Goal: Task Accomplishment & Management: Manage account settings

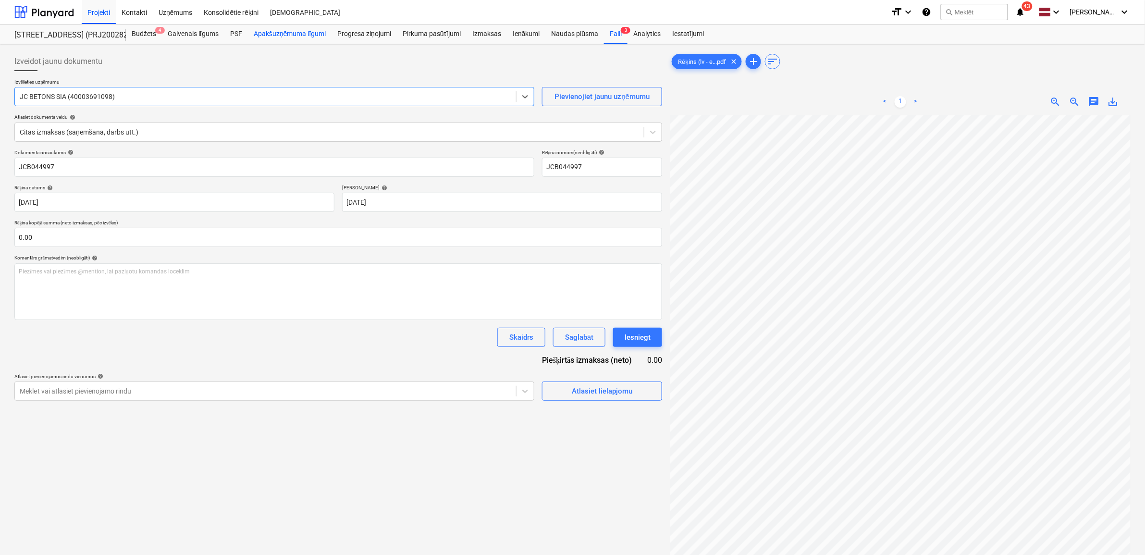
click at [280, 30] on div "Apakšuzņēmuma līgumi" at bounding box center [290, 34] width 84 height 19
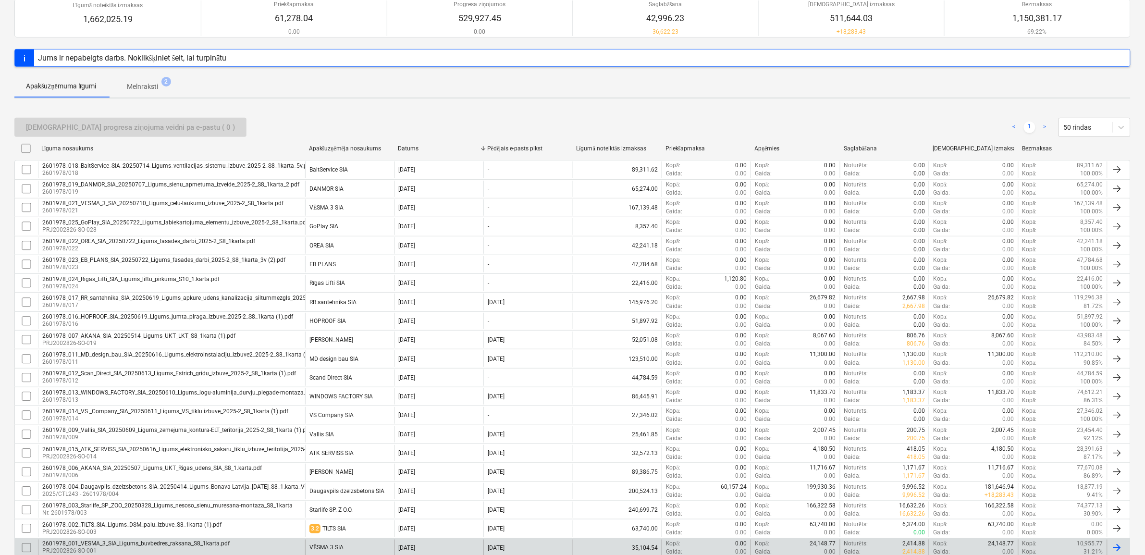
scroll to position [150, 0]
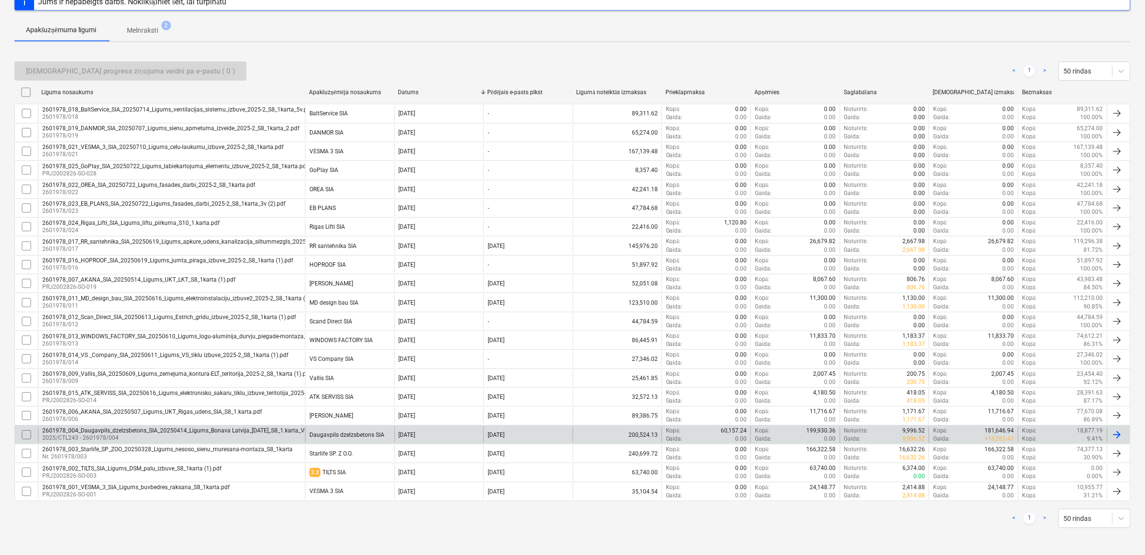
click at [130, 431] on div "2601978_004_Daugavpils_dzelzsbetons_SIA_20250414_Ligums_Bonava Latvija_[DATE]_S…" at bounding box center [193, 430] width 302 height 7
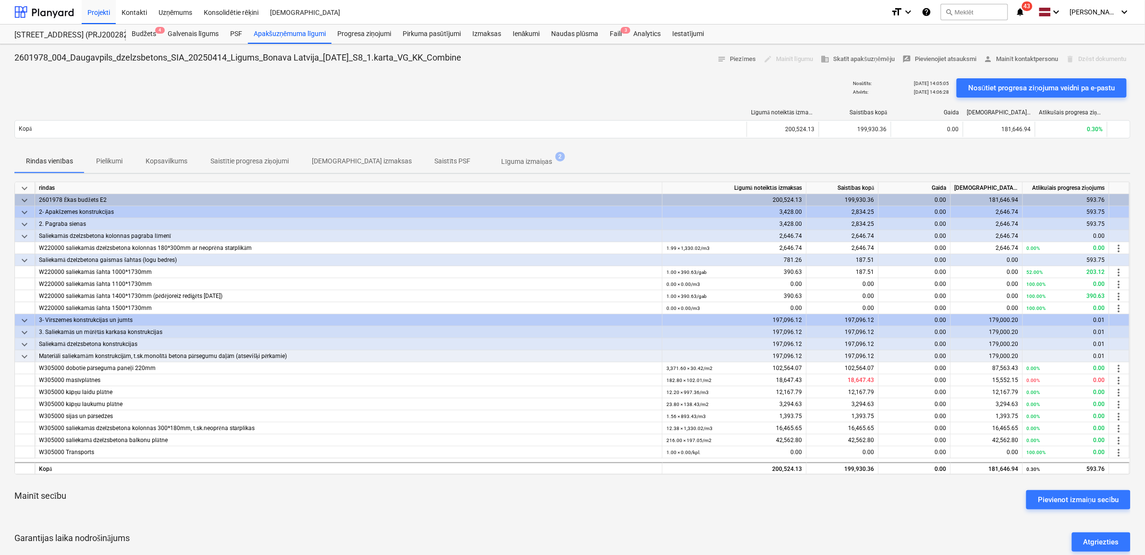
click at [785, 57] on div "edit Mainīt līgumu" at bounding box center [788, 59] width 57 height 15
click at [502, 160] on p "Līguma izmaiņas" at bounding box center [527, 162] width 51 height 10
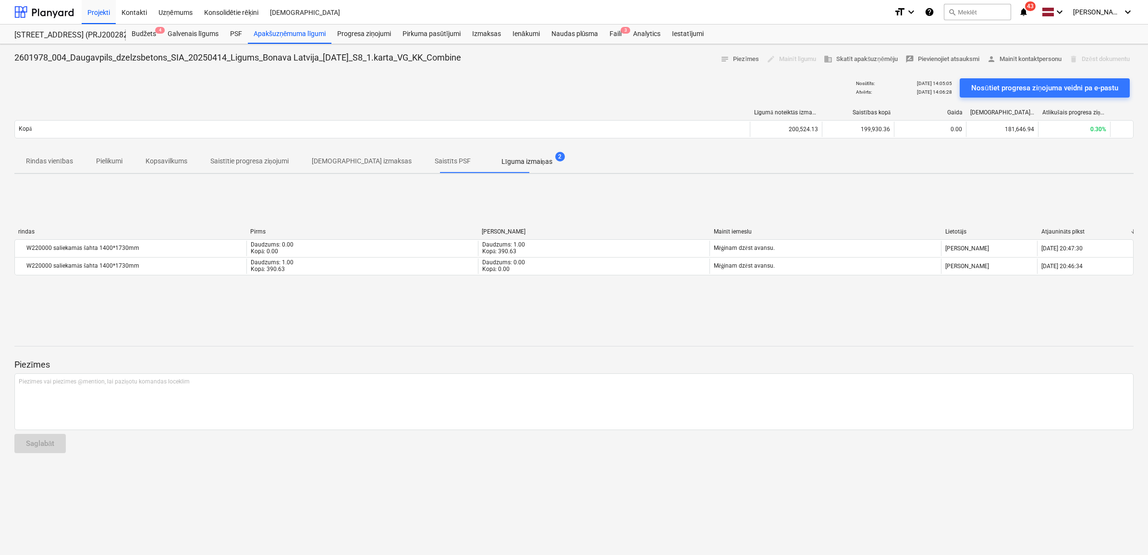
click at [407, 325] on div "2601978_004_Daugavpils_dzelzsbetons_SIA_20250414_Ligums_Bonava Latvija_[DATE]_S…" at bounding box center [574, 299] width 1148 height 511
click at [52, 164] on p "Rindas vienības" at bounding box center [49, 161] width 47 height 10
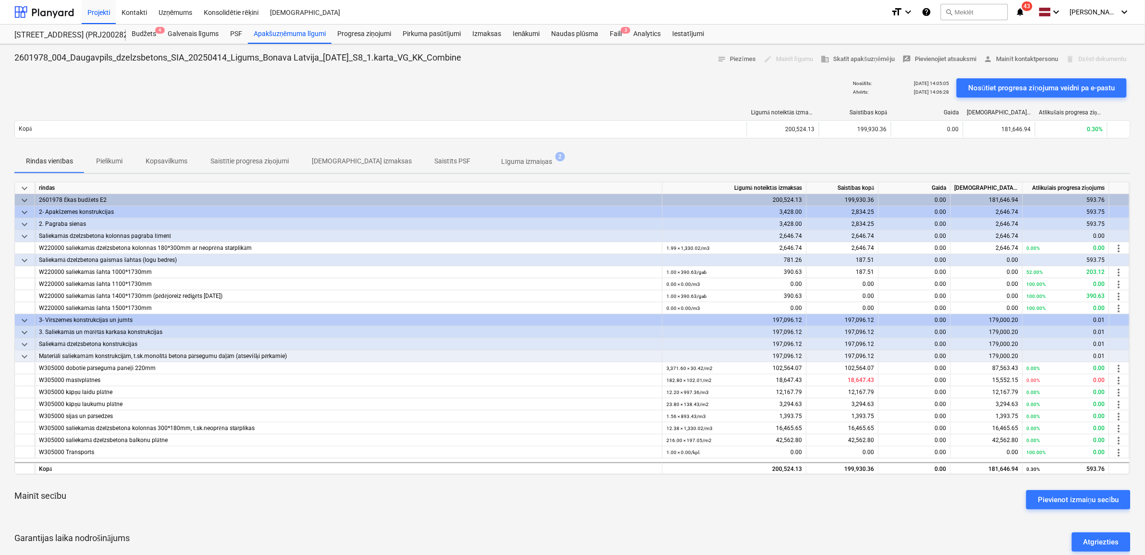
click at [787, 59] on div "edit Mainīt līgumu" at bounding box center [788, 59] width 57 height 15
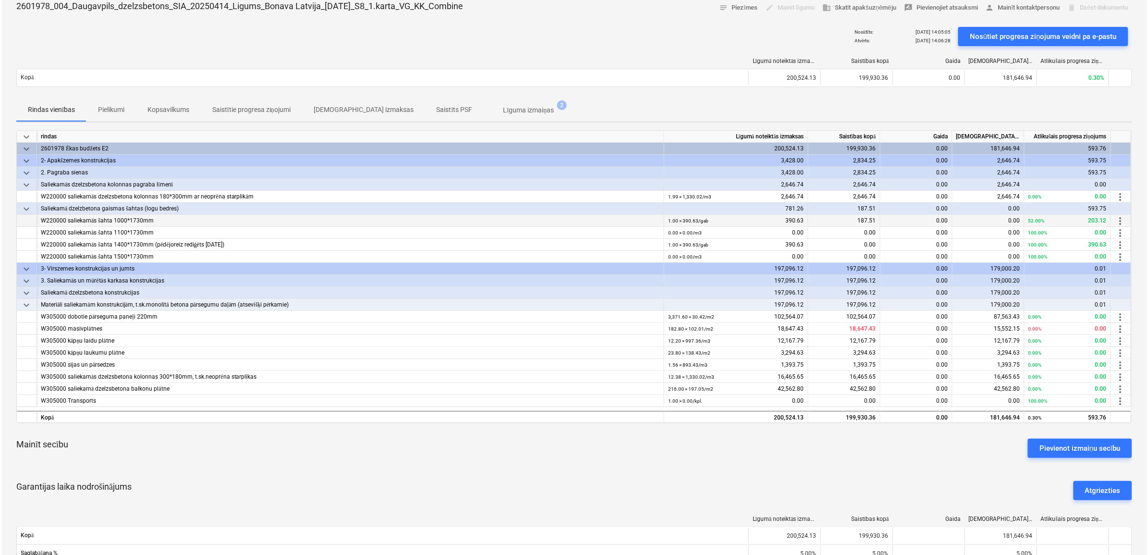
scroll to position [240, 0]
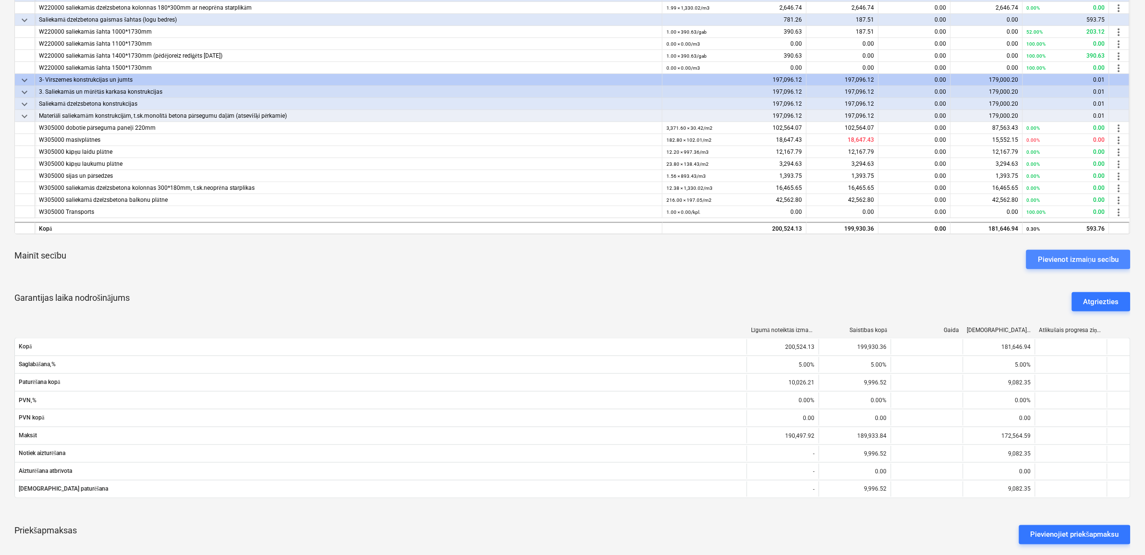
click at [1072, 258] on div "Pievienot izmaiņu secību" at bounding box center [1078, 259] width 81 height 12
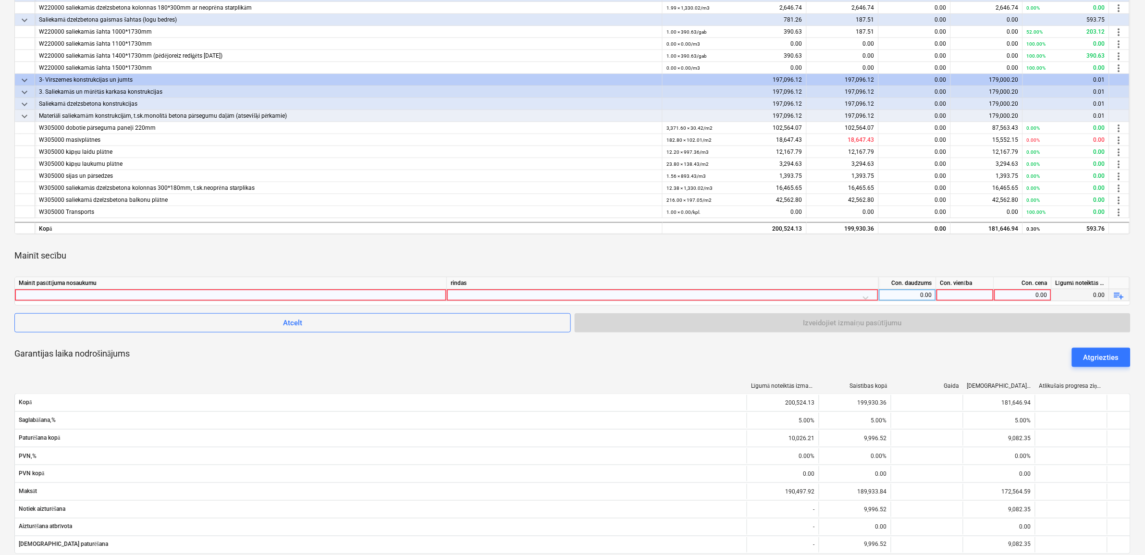
click at [199, 298] on div at bounding box center [231, 295] width 424 height 12
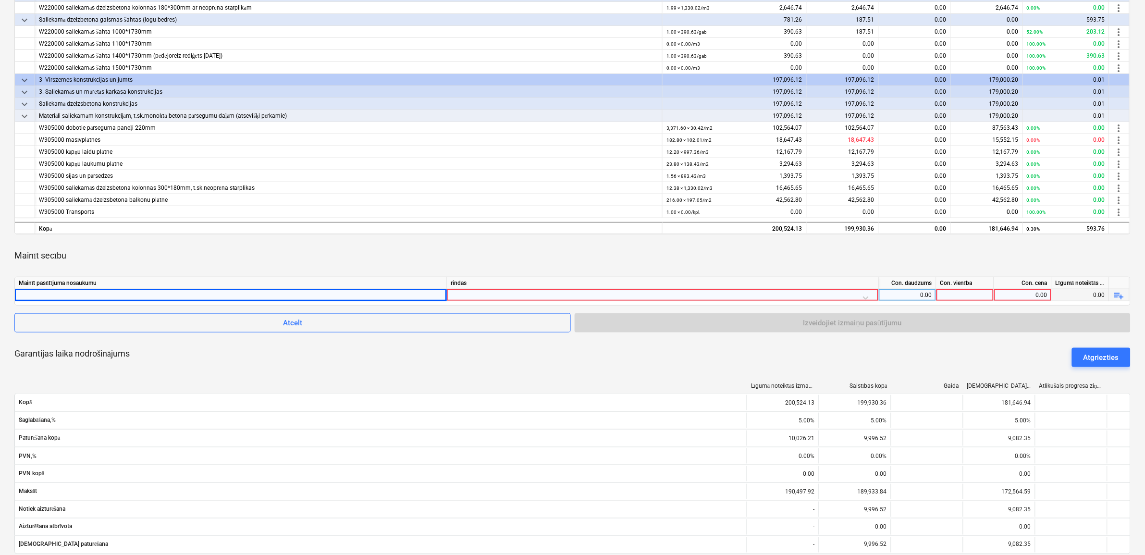
click at [515, 296] on div at bounding box center [663, 297] width 424 height 17
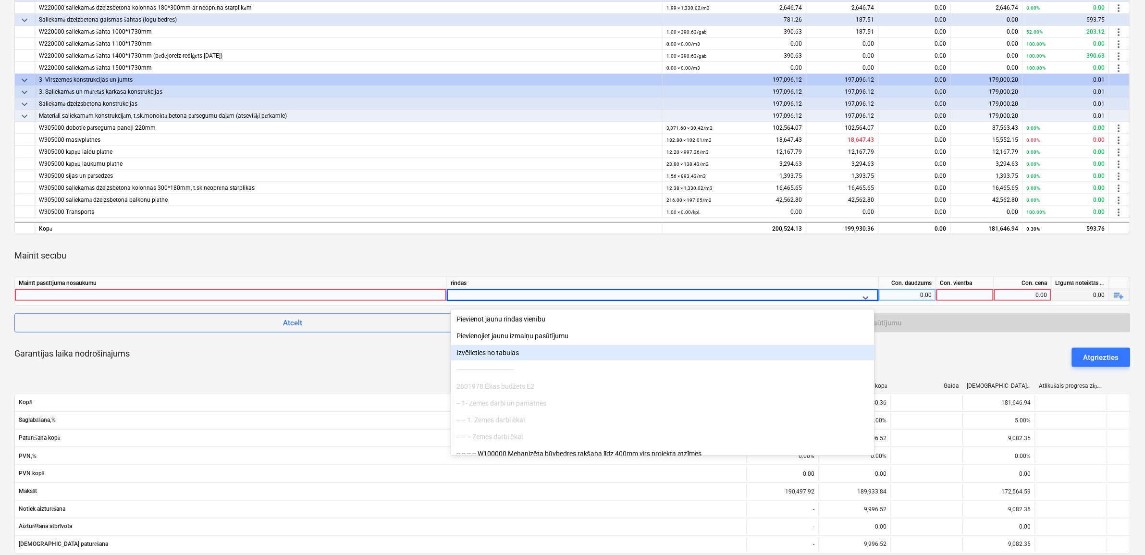
click at [510, 351] on div "Izvēlieties no tabulas" at bounding box center [663, 352] width 424 height 15
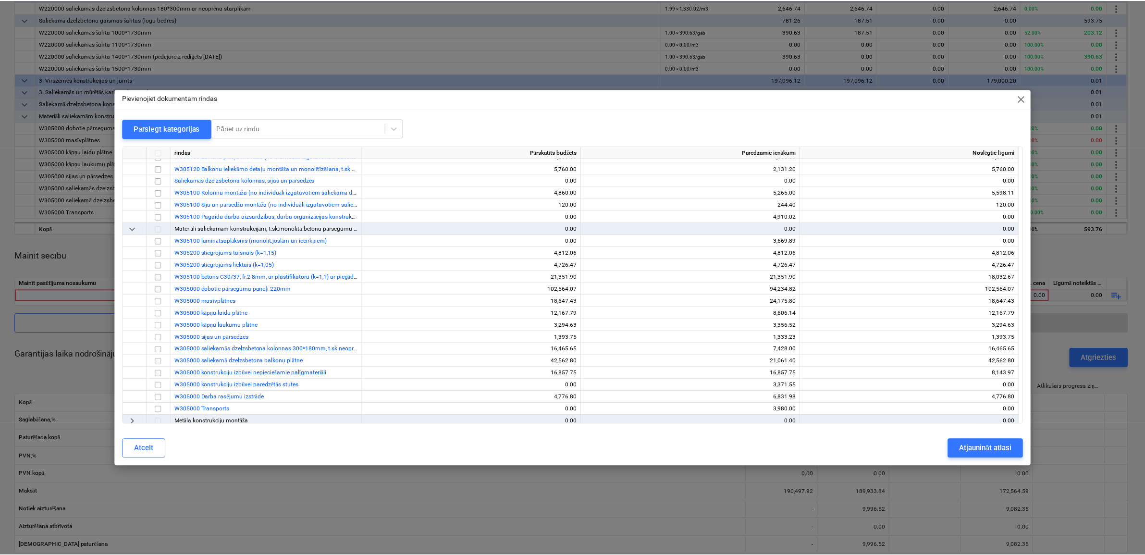
scroll to position [240, 0]
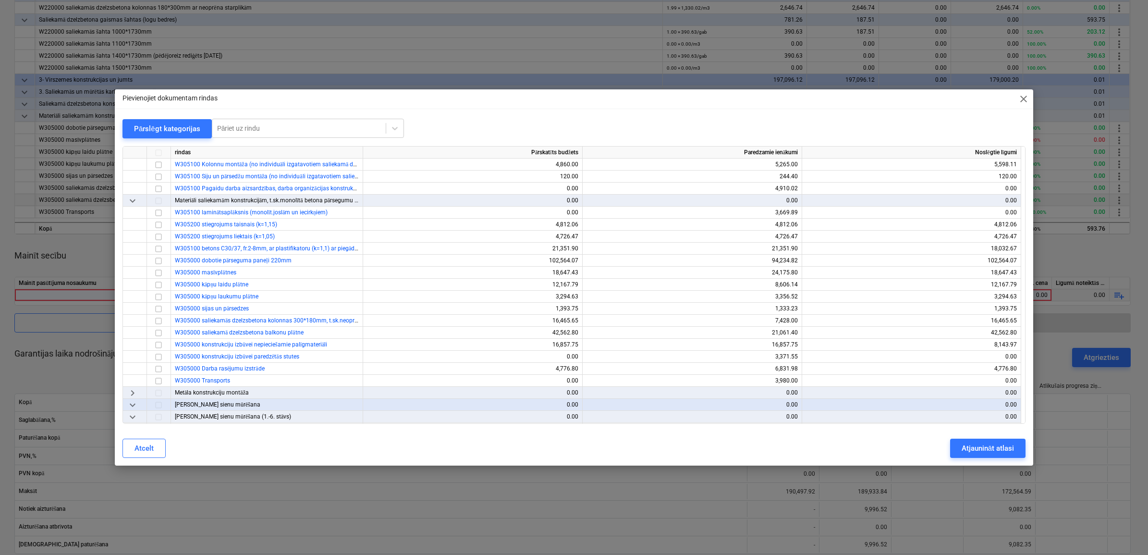
drag, startPoint x: 1020, startPoint y: 99, endPoint x: 991, endPoint y: 193, distance: 98.5
click at [1021, 99] on span "close" at bounding box center [1024, 99] width 12 height 12
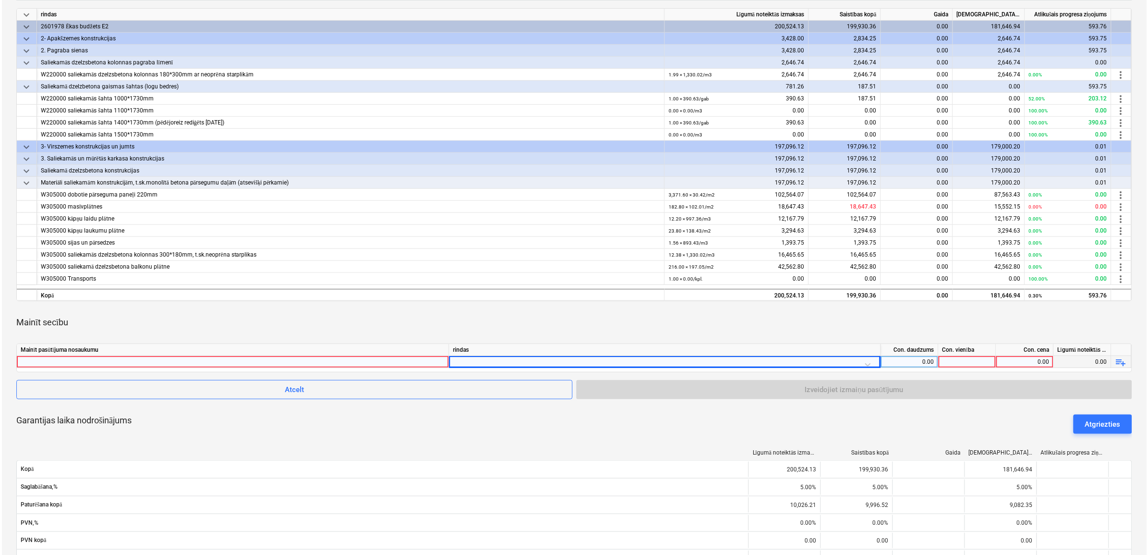
scroll to position [180, 0]
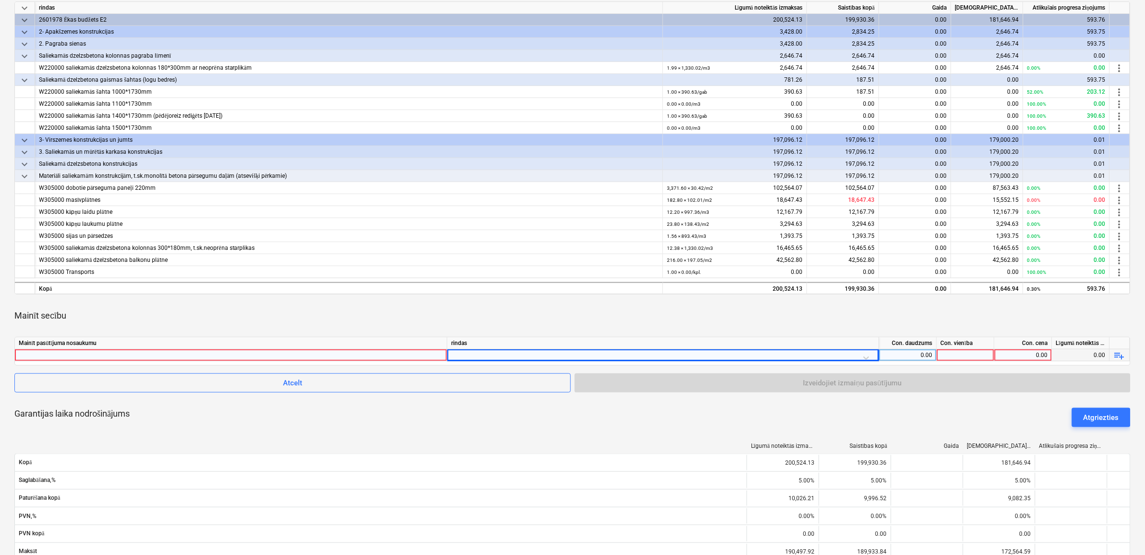
click at [561, 353] on div at bounding box center [663, 357] width 424 height 17
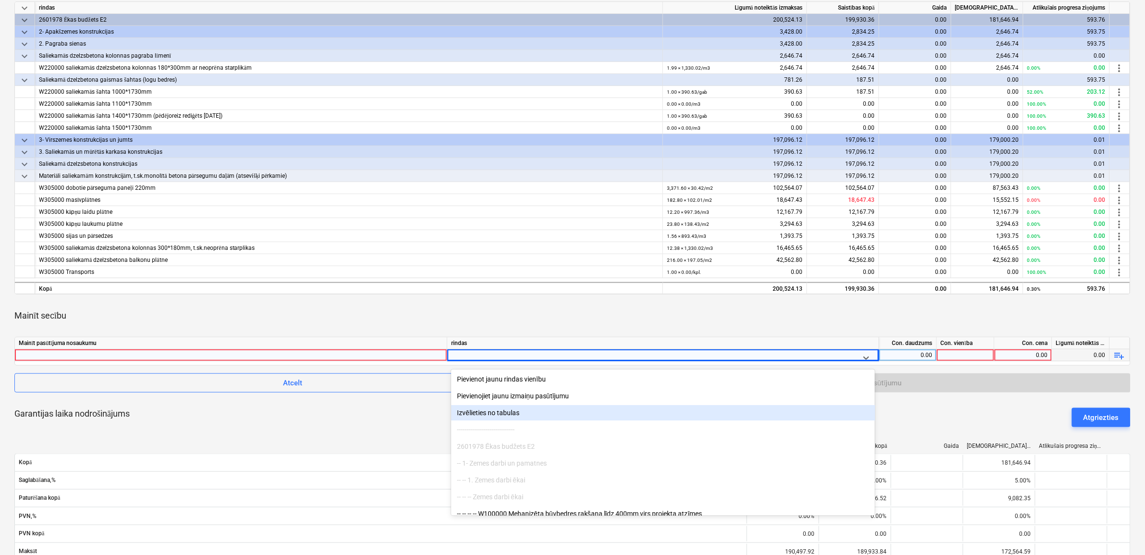
click at [505, 414] on div "Izvēlieties no tabulas" at bounding box center [663, 412] width 424 height 15
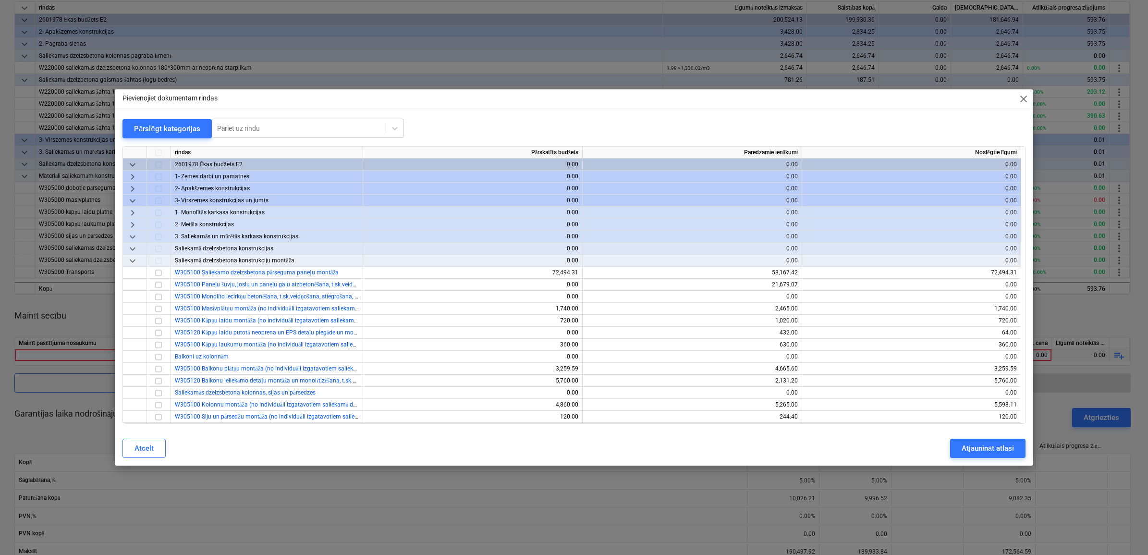
click at [134, 223] on span "keyboard_arrow_right" at bounding box center [133, 225] width 12 height 12
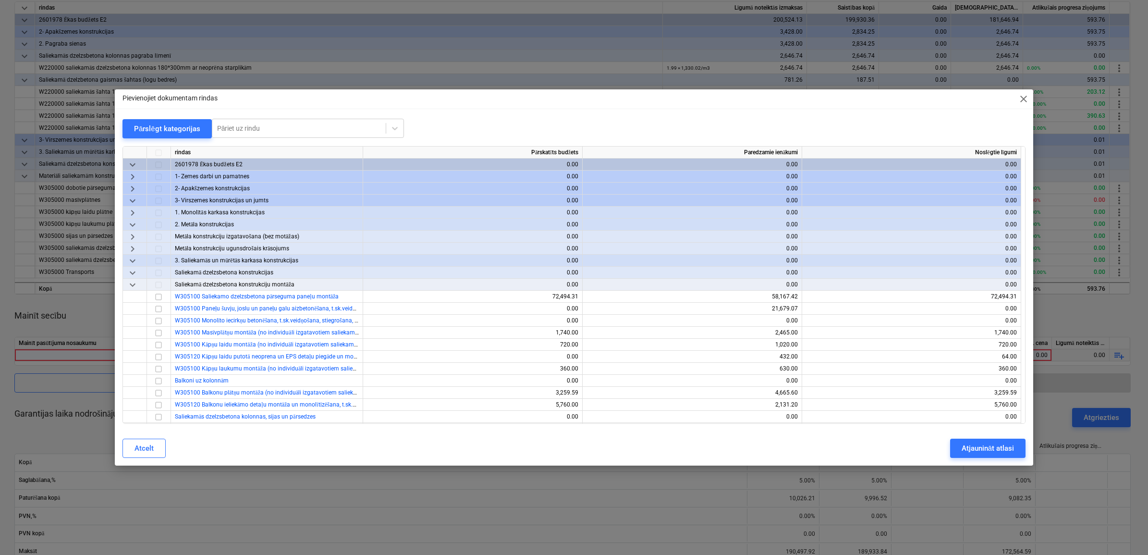
click at [132, 222] on span "keyboard_arrow_down" at bounding box center [133, 225] width 12 height 12
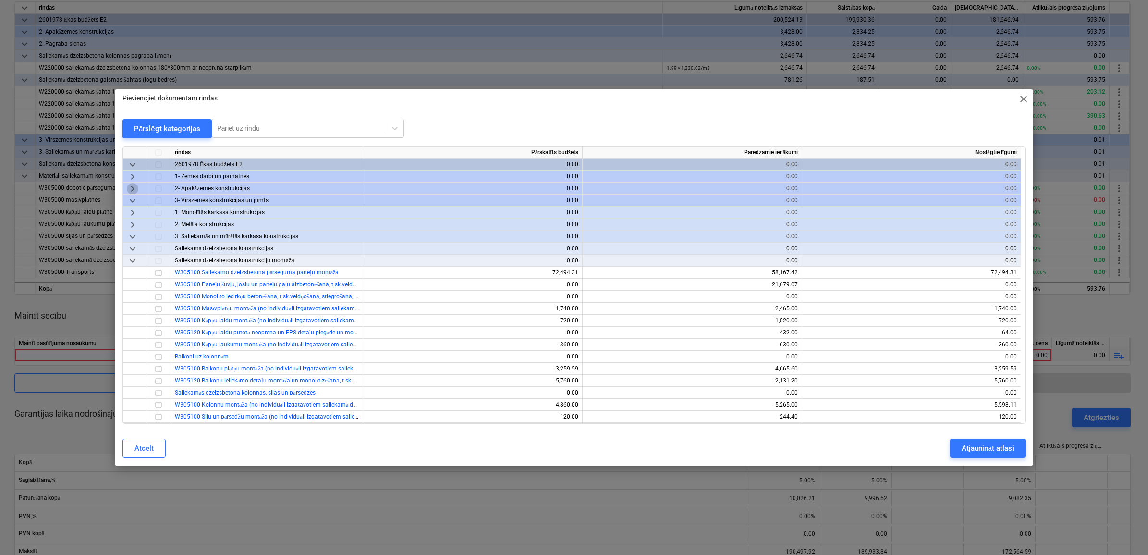
click at [130, 187] on span "keyboard_arrow_right" at bounding box center [133, 189] width 12 height 12
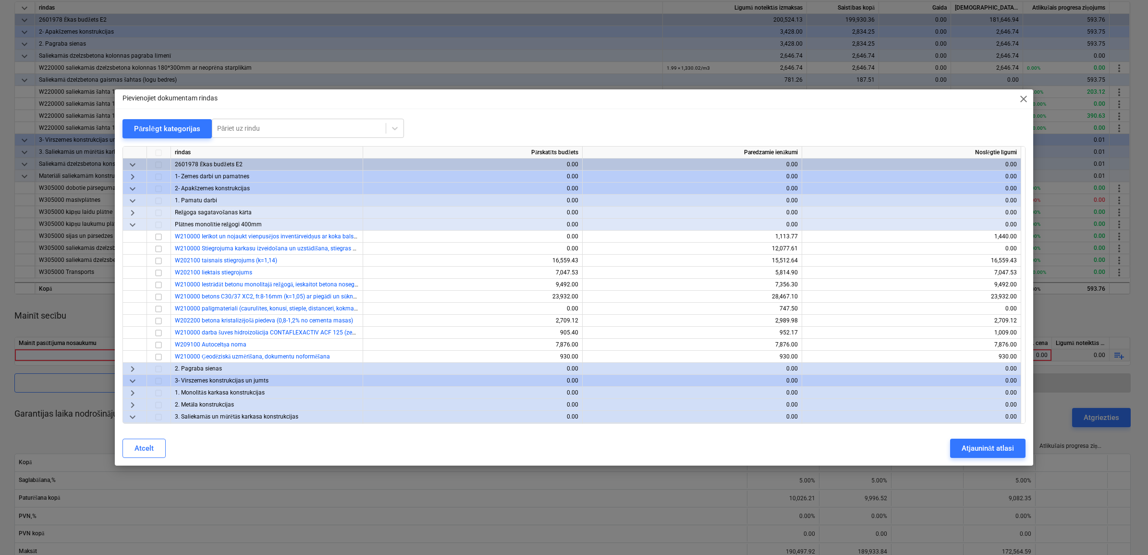
click at [130, 367] on span "keyboard_arrow_right" at bounding box center [133, 369] width 12 height 12
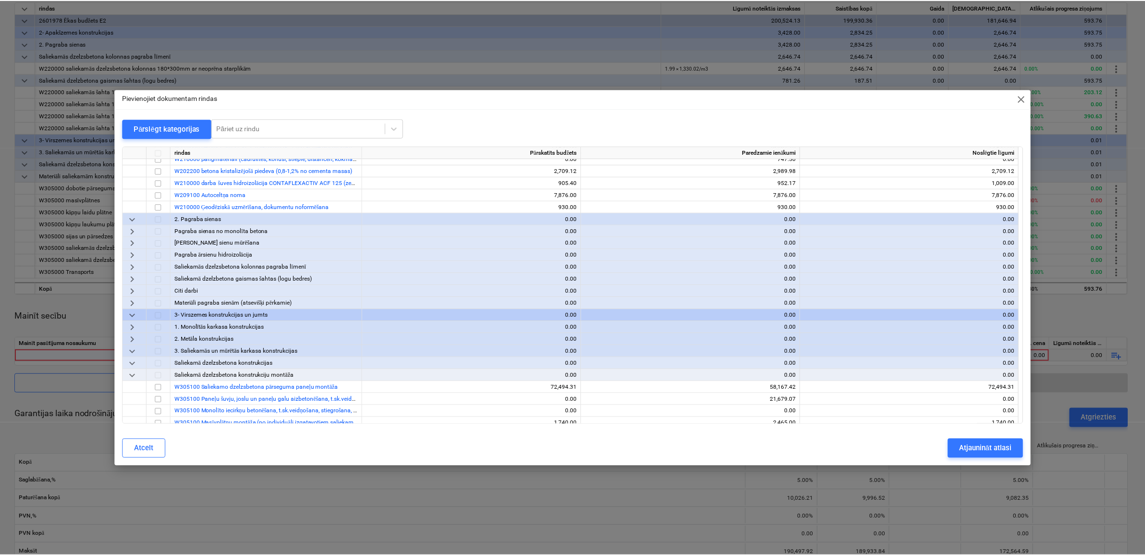
scroll to position [180, 0]
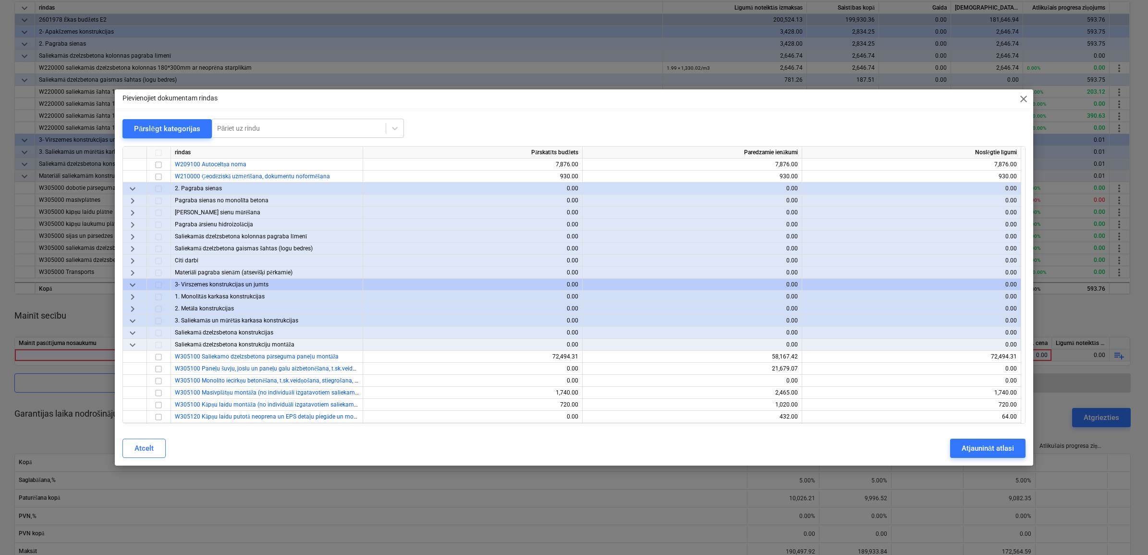
click at [133, 248] on span "keyboard_arrow_right" at bounding box center [133, 249] width 12 height 12
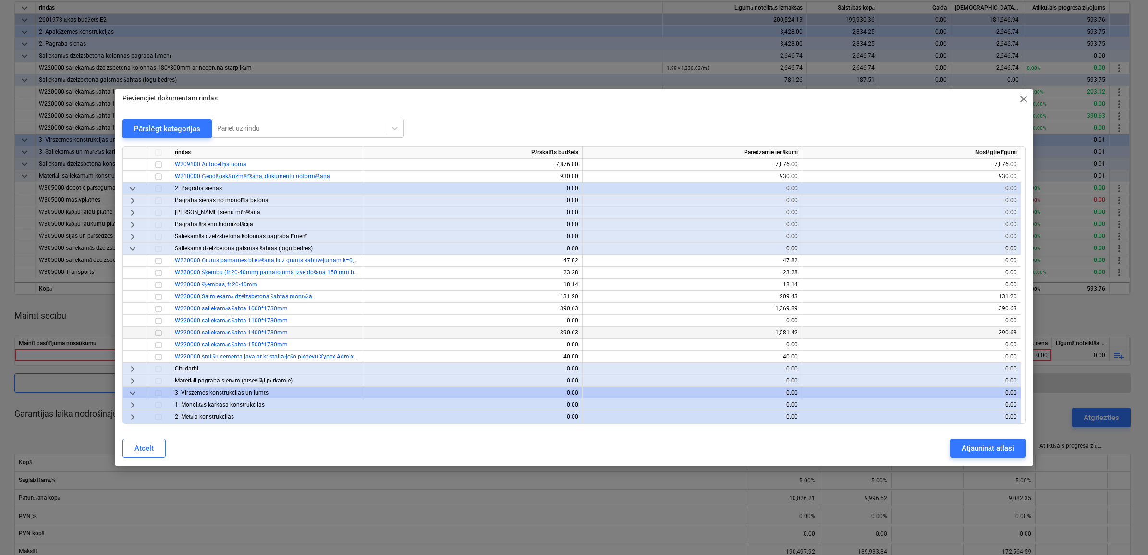
click at [160, 332] on input "checkbox" at bounding box center [159, 333] width 12 height 12
click at [975, 449] on div "Atjaunināt atlasi" at bounding box center [988, 448] width 52 height 12
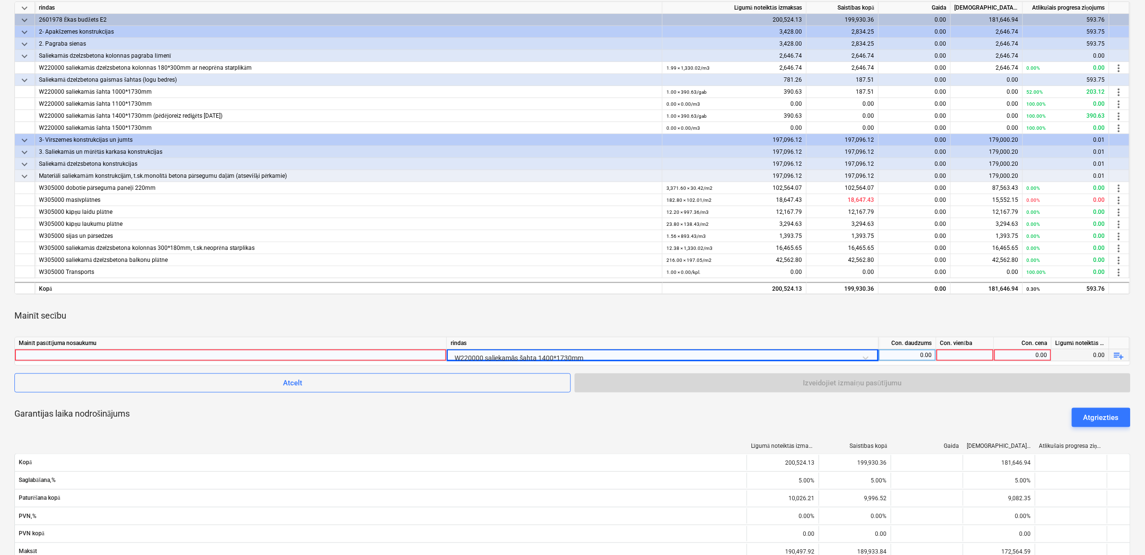
click at [1031, 354] on div "0.00" at bounding box center [1022, 355] width 49 height 12
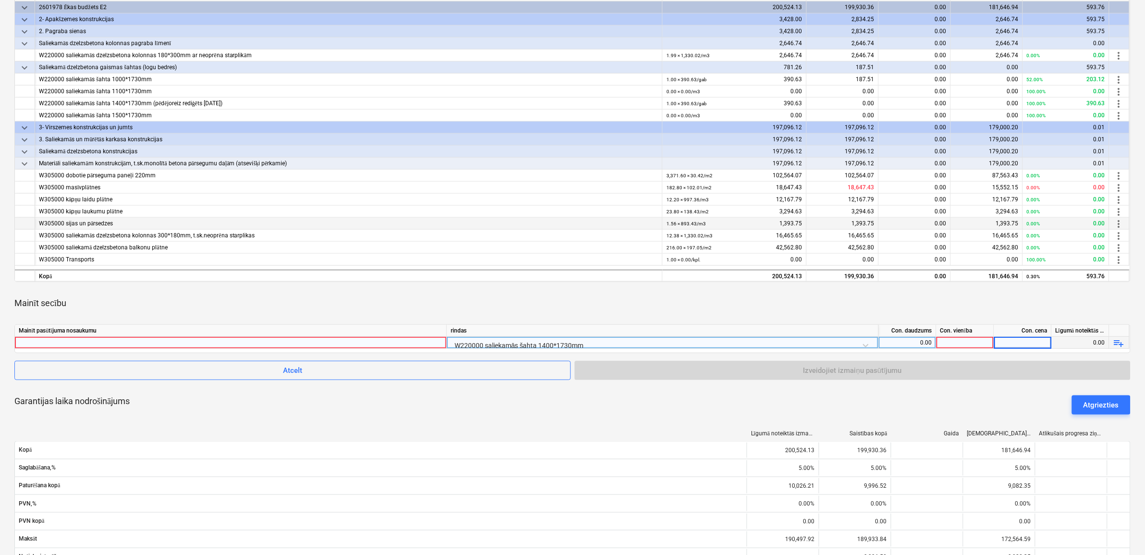
scroll to position [120, 0]
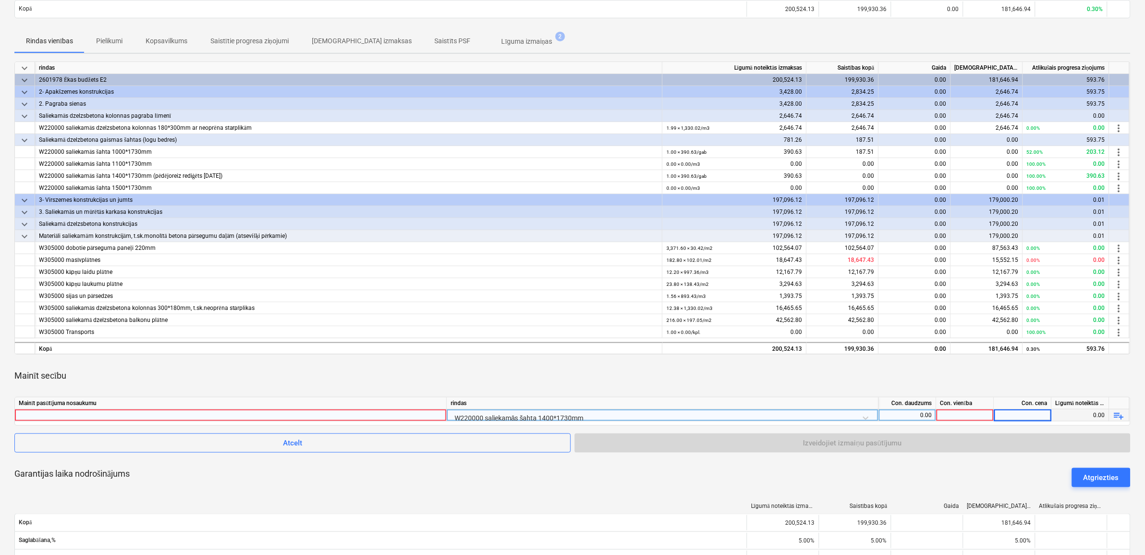
click at [970, 414] on div at bounding box center [966, 415] width 58 height 12
click at [686, 409] on div "W220000 saliekamās šahta 1400*1730mm" at bounding box center [663, 417] width 424 height 17
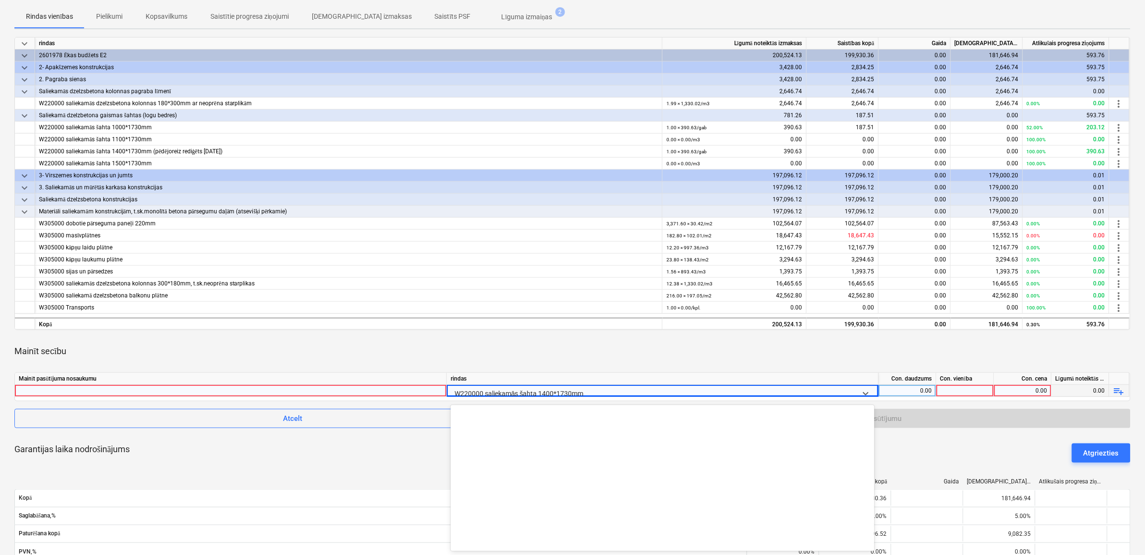
scroll to position [1564, 0]
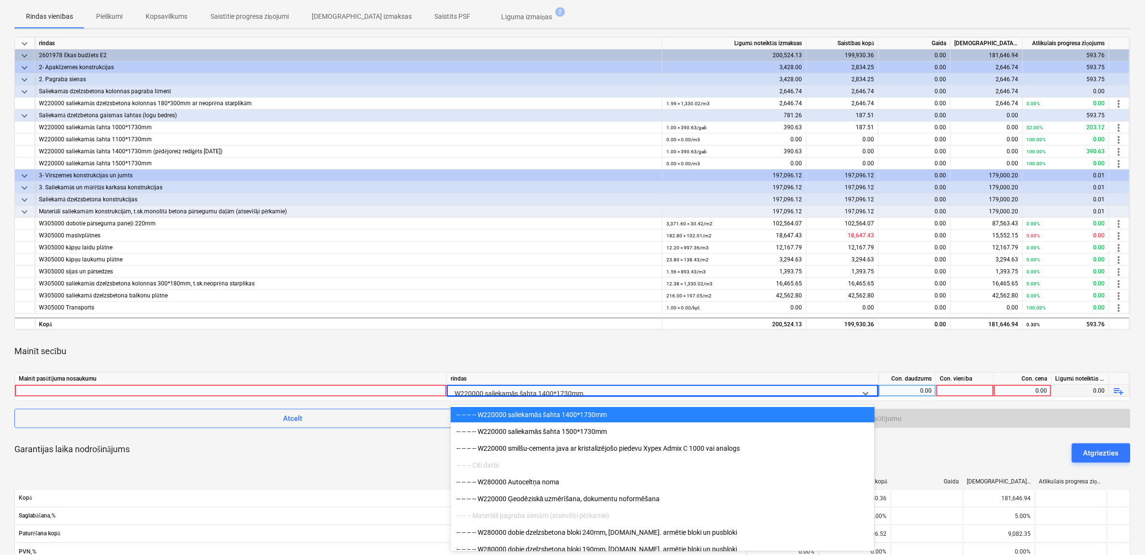
click at [598, 412] on div "-- -- -- -- W220000 saliekamās šahta 1400*1730mm" at bounding box center [663, 414] width 424 height 15
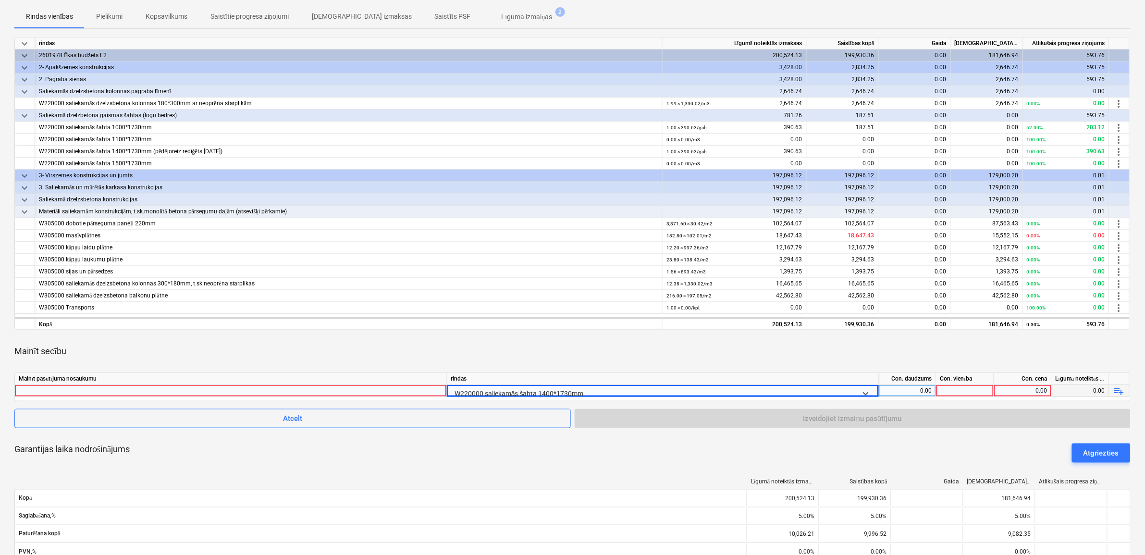
click at [1089, 377] on div "Līgumā noteiktās izmaksas" at bounding box center [1081, 379] width 58 height 12
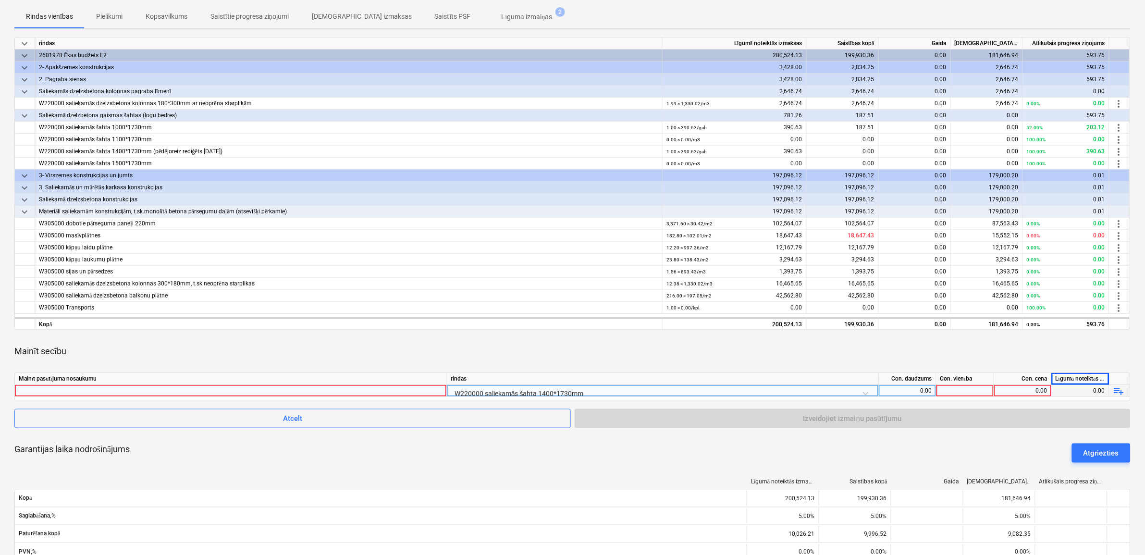
click at [1077, 376] on div "Līgumā noteiktās izmaksas" at bounding box center [1081, 379] width 58 height 12
drag, startPoint x: 1073, startPoint y: 380, endPoint x: 901, endPoint y: 368, distance: 172.4
click at [878, 362] on div "Mainīt secību" at bounding box center [572, 351] width 1116 height 27
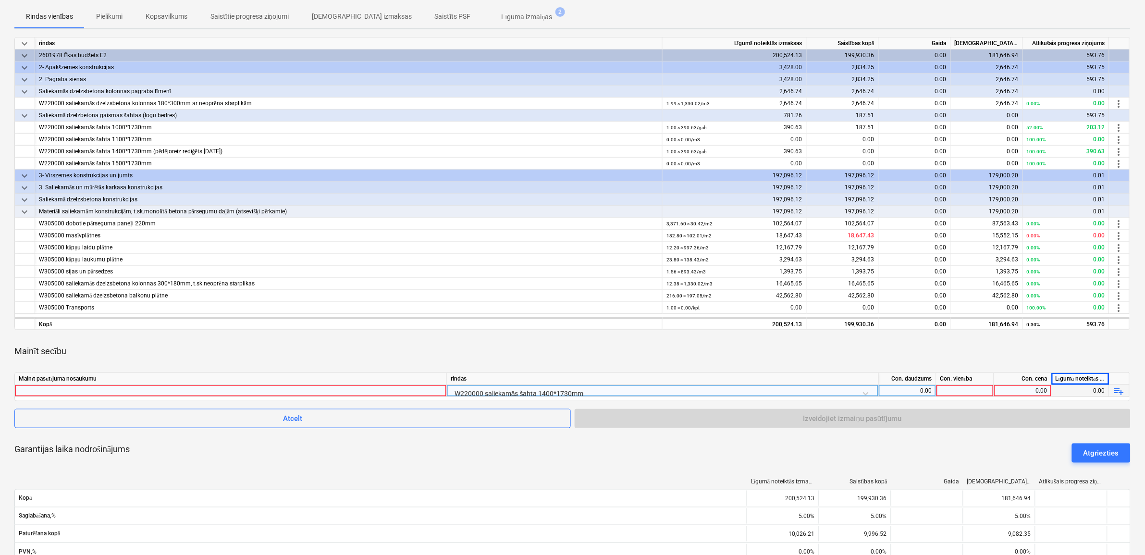
click at [1022, 385] on div "0.00" at bounding box center [1022, 391] width 49 height 12
click at [963, 388] on div at bounding box center [966, 391] width 58 height 12
type input "0"
click at [1028, 393] on div "0.00" at bounding box center [1022, 391] width 49 height 12
type input "0"
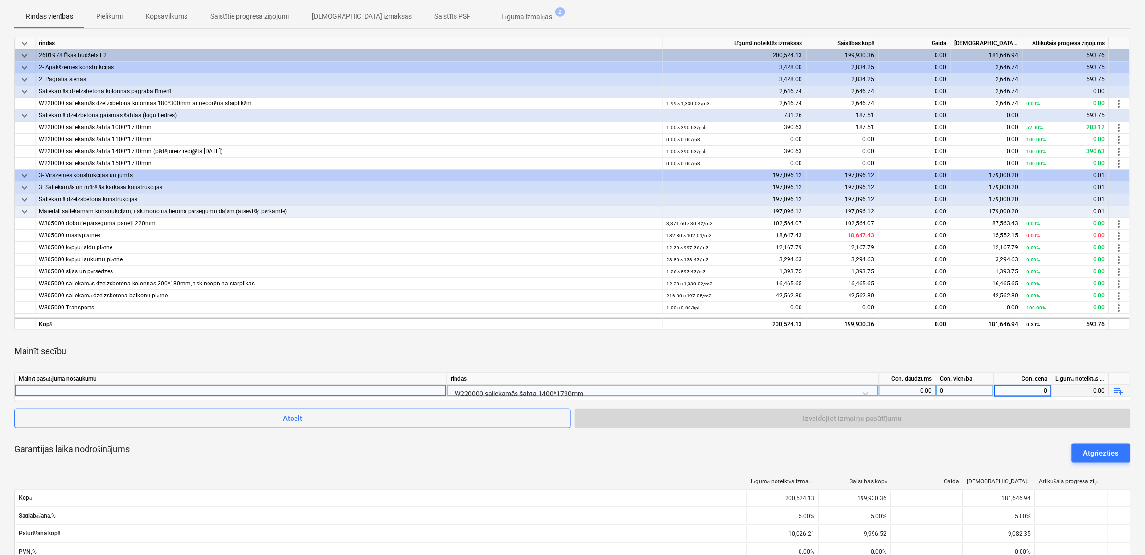
click at [956, 432] on div "keyboard_arrow_down rindas Līgumā noteiktās izmaksas Saistības kopā Gaida Apsti…" at bounding box center [572, 403] width 1116 height 733
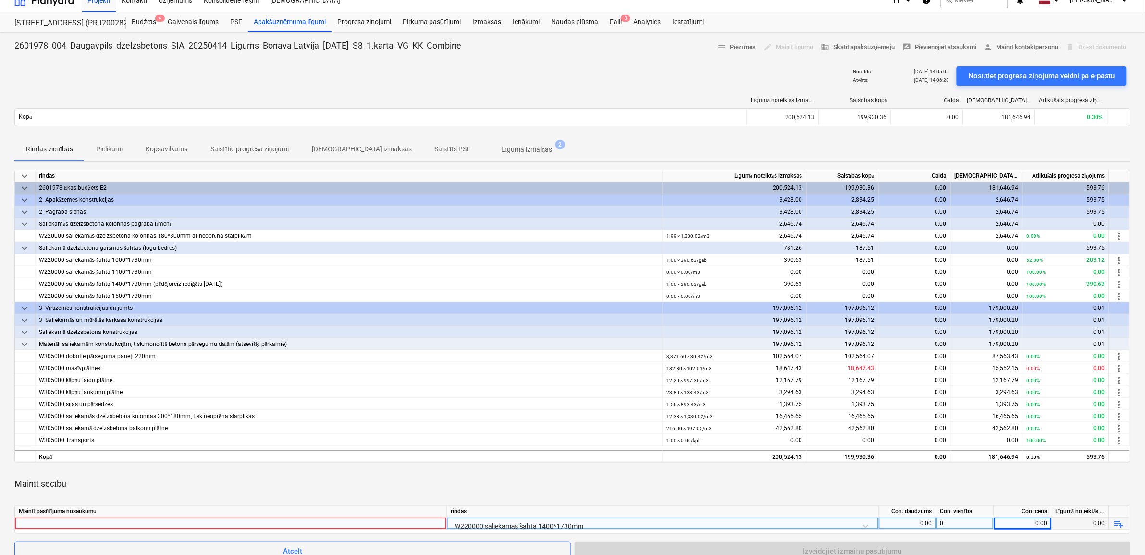
scroll to position [0, 0]
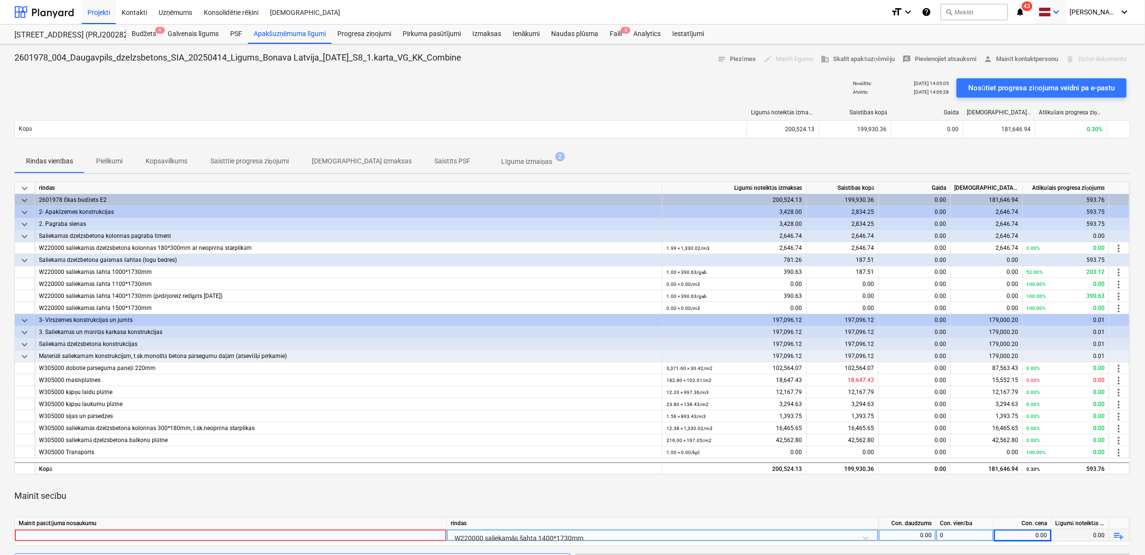
click at [1062, 15] on icon "keyboard_arrow_down" at bounding box center [1057, 12] width 12 height 12
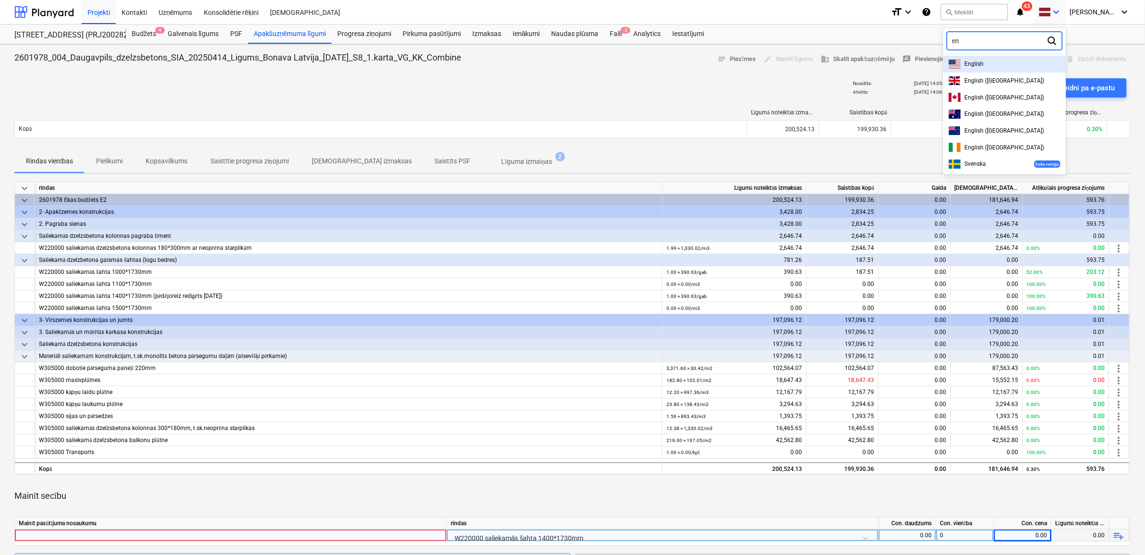
type input "eng"
click at [1022, 60] on div "English" at bounding box center [1004, 64] width 111 height 9
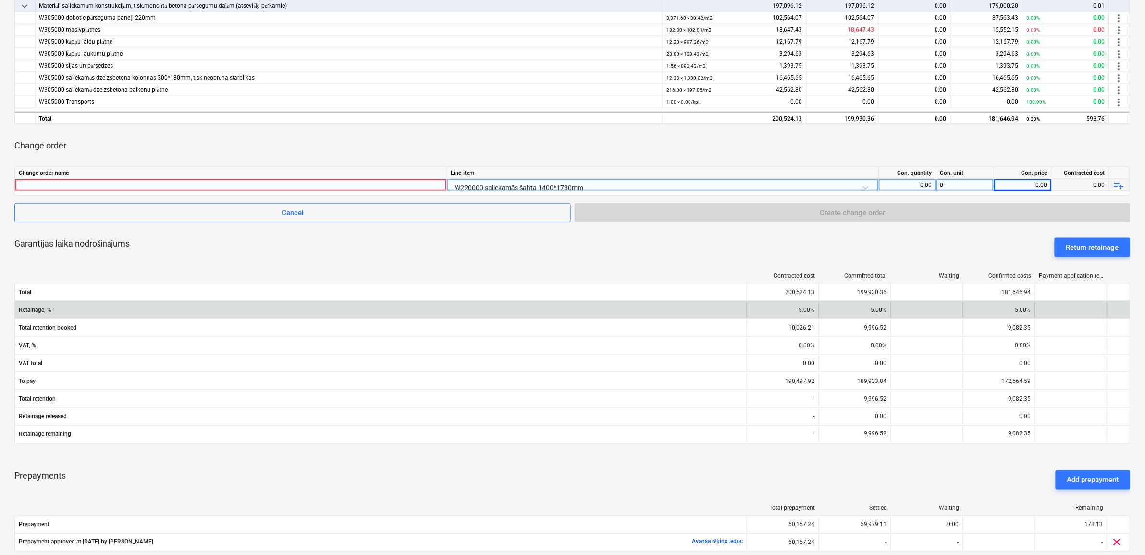
scroll to position [360, 0]
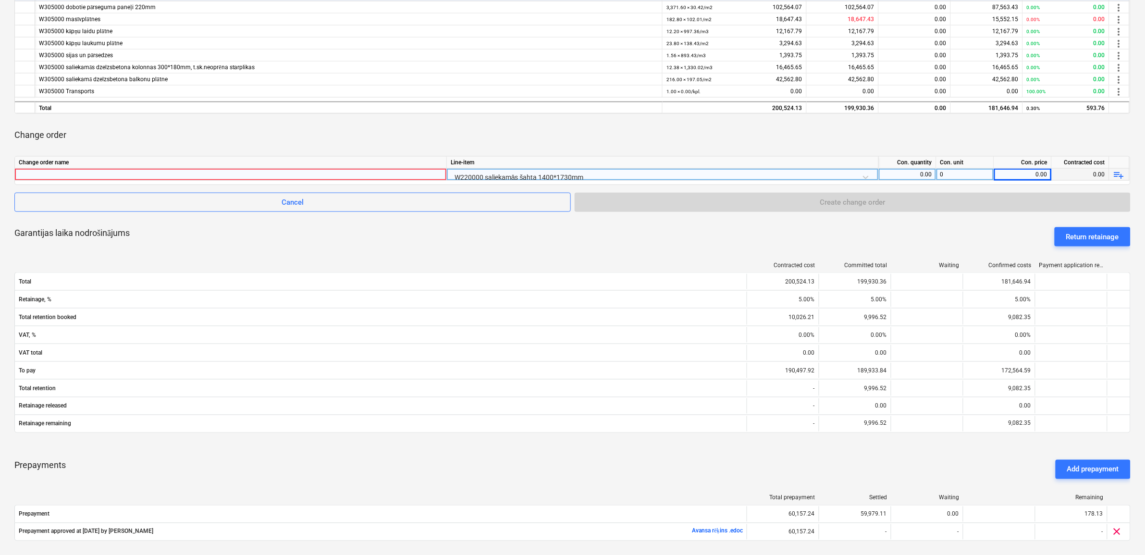
click at [972, 173] on div "0" at bounding box center [966, 175] width 58 height 12
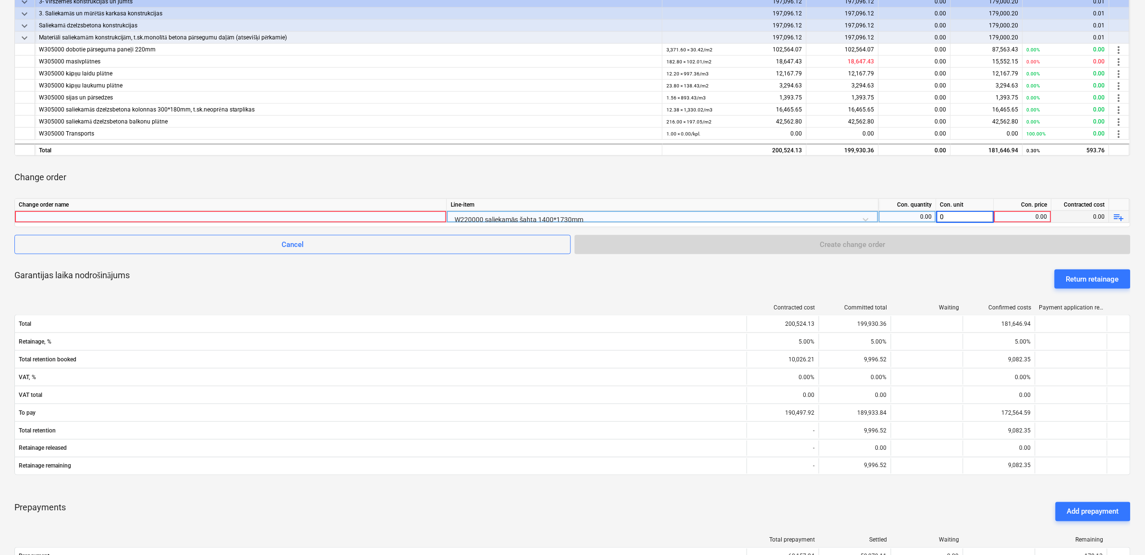
scroll to position [300, 0]
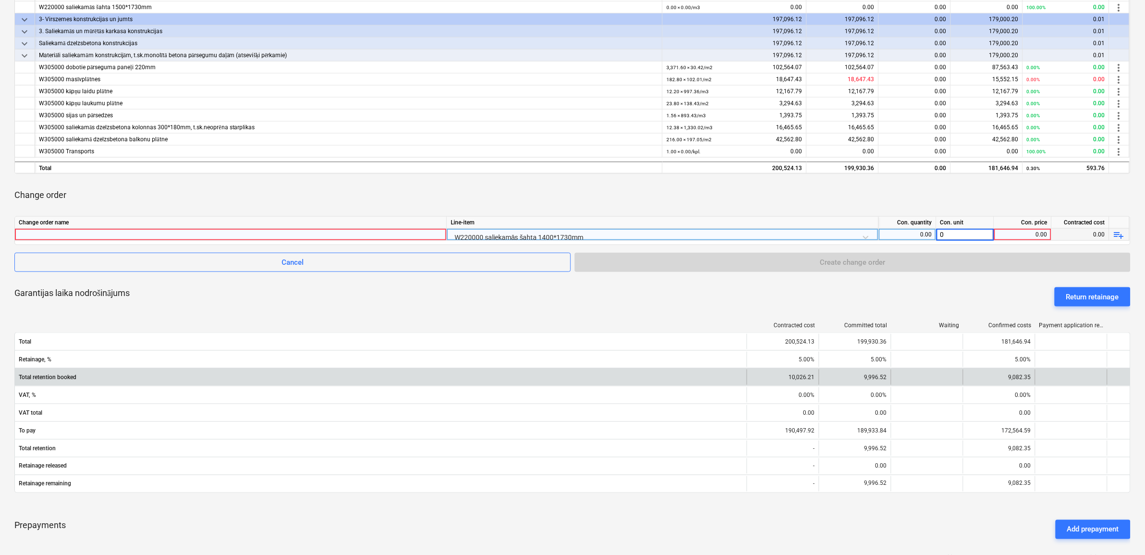
type input "1"
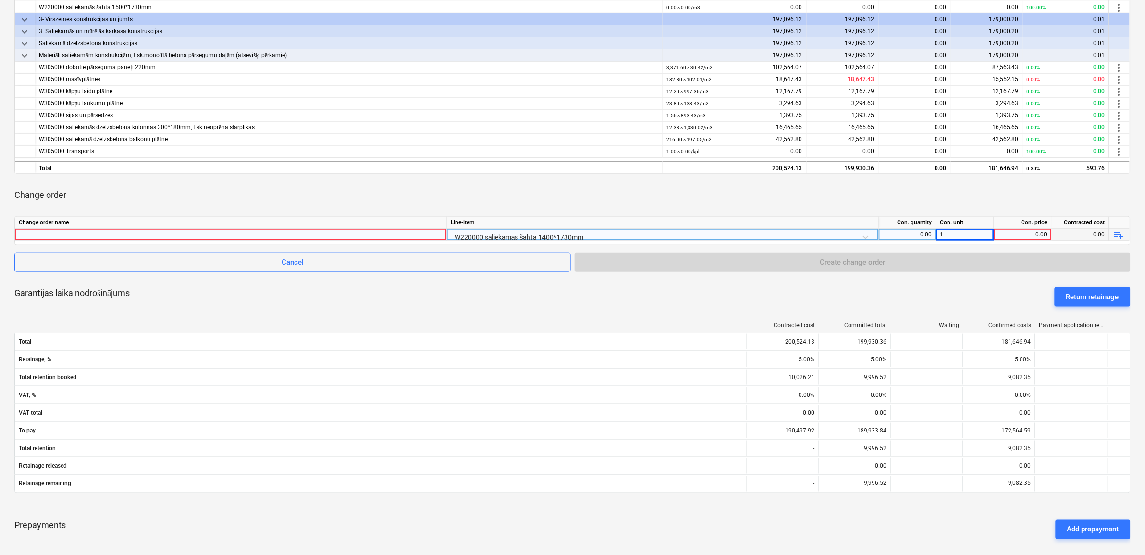
click at [1003, 239] on div "0.00" at bounding box center [1022, 235] width 49 height 12
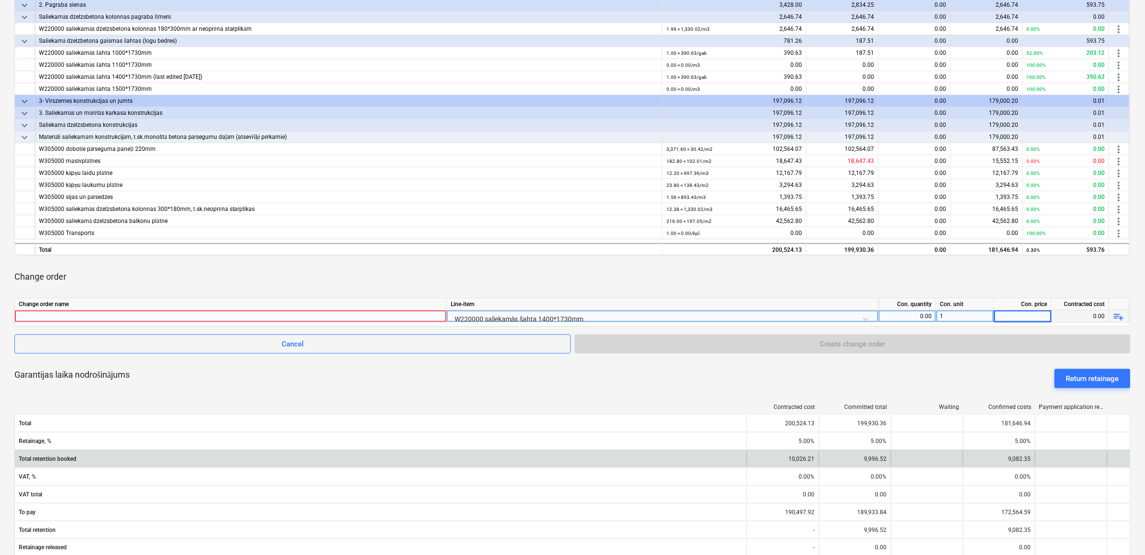
scroll to position [180, 0]
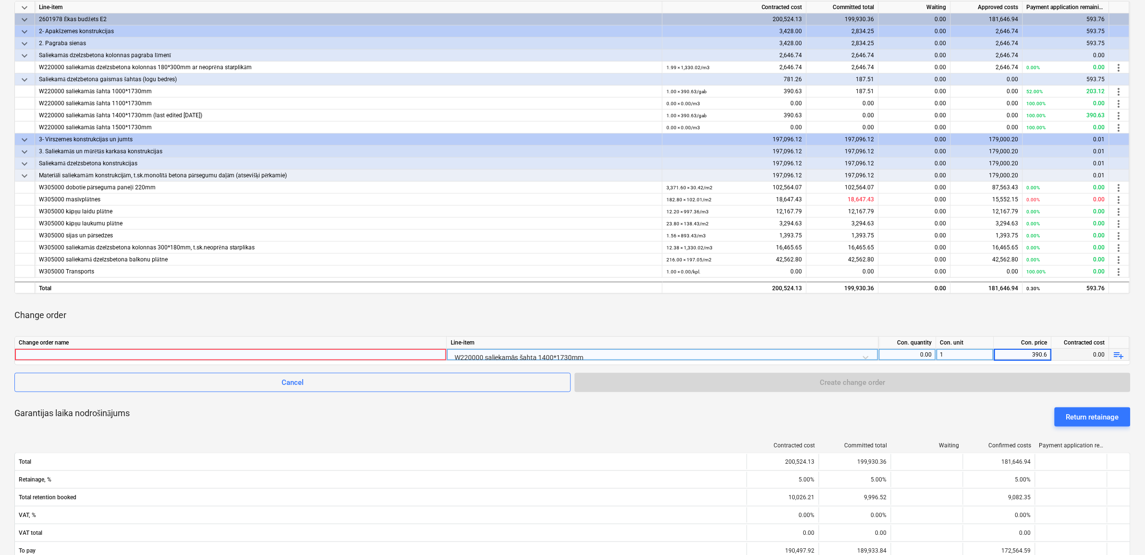
type input "390.63"
click at [977, 413] on div "Garantijas laika nodrošinājums Return retainage" at bounding box center [572, 417] width 1116 height 35
click at [1107, 414] on div "Return retainage" at bounding box center [1092, 417] width 53 height 12
type textarea "x"
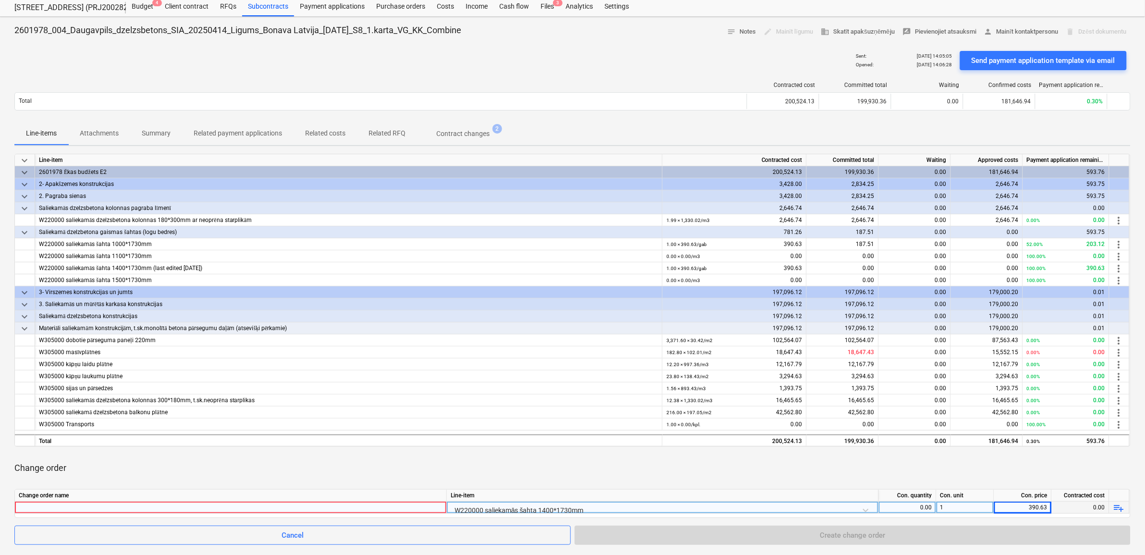
scroll to position [0, 0]
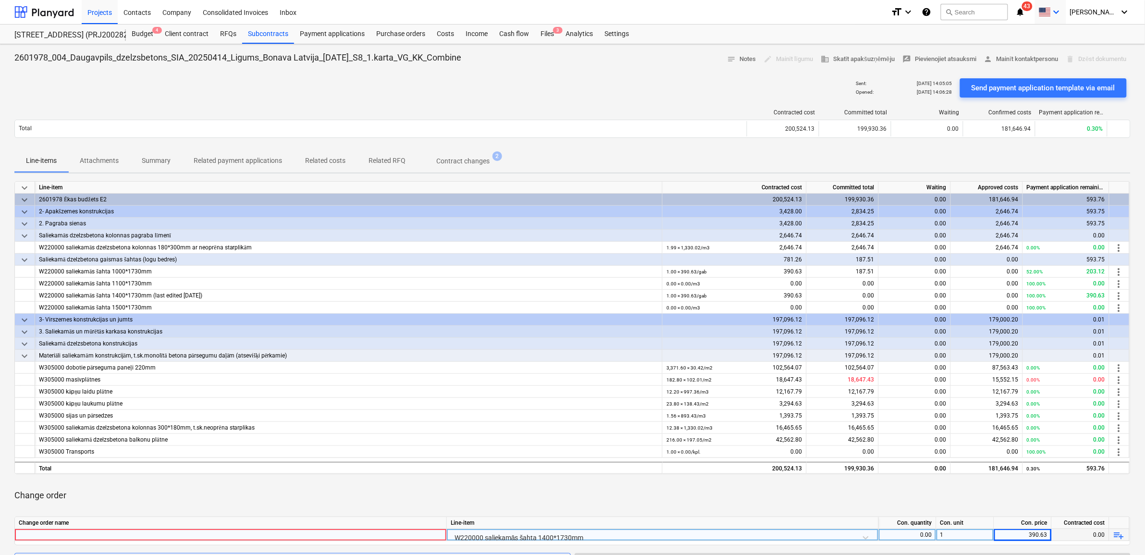
click at [1062, 10] on icon "keyboard_arrow_down" at bounding box center [1057, 12] width 12 height 12
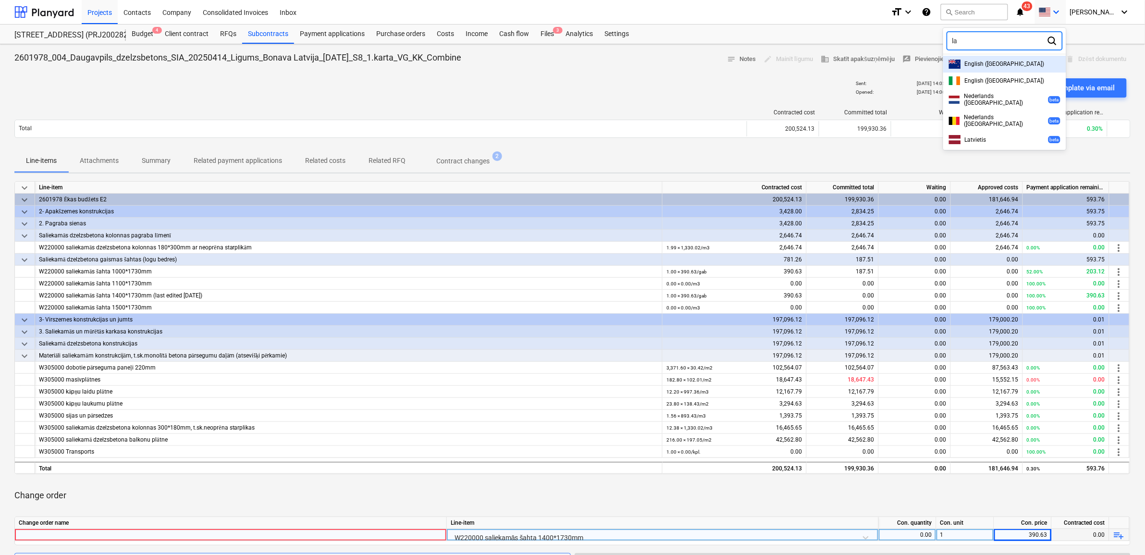
type input "lat"
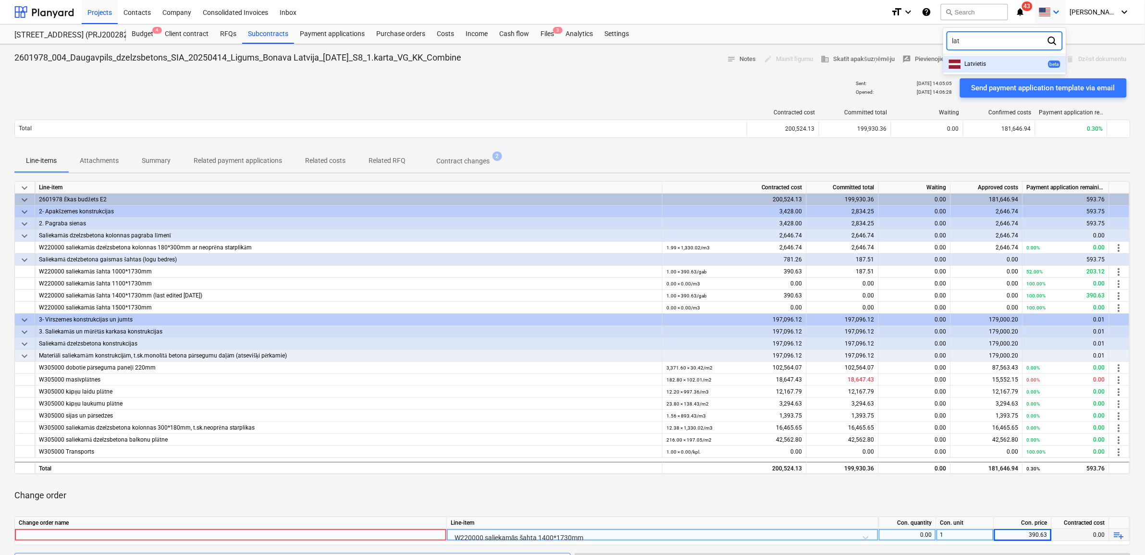
click at [1011, 61] on div "Latvietis beta" at bounding box center [1004, 64] width 111 height 9
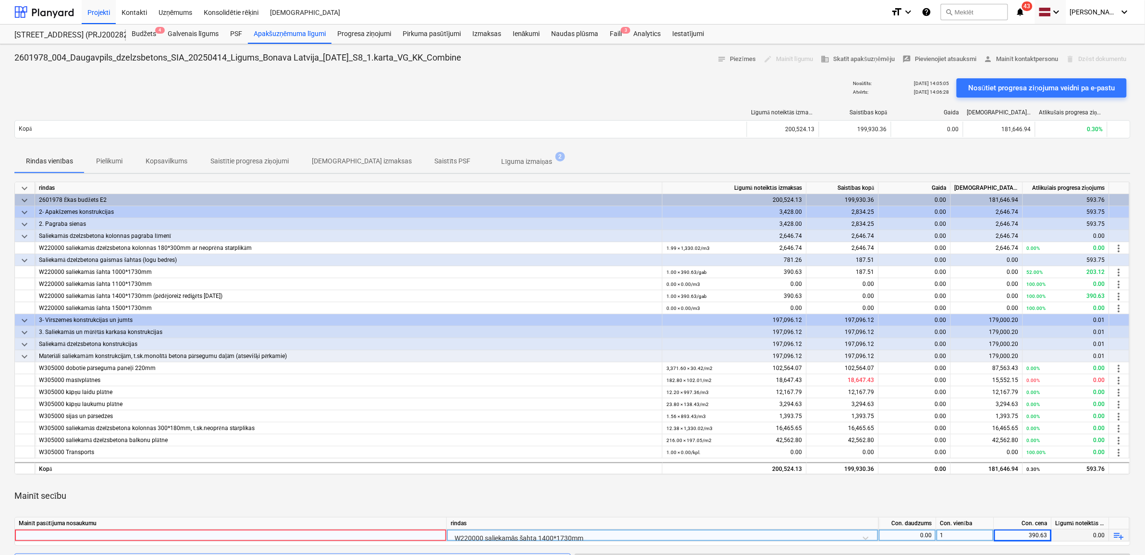
type textarea "x"
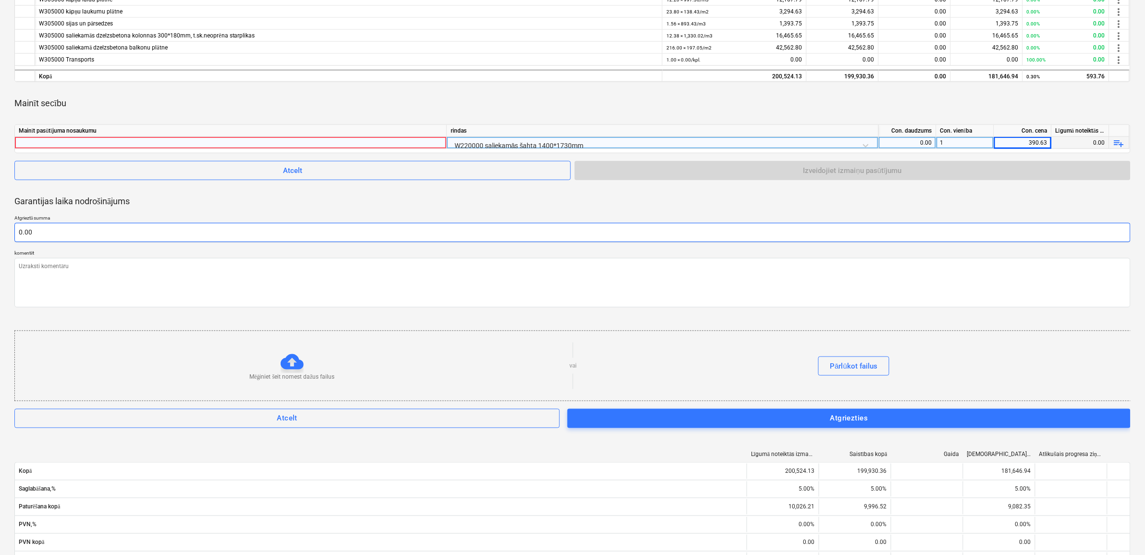
scroll to position [420, 0]
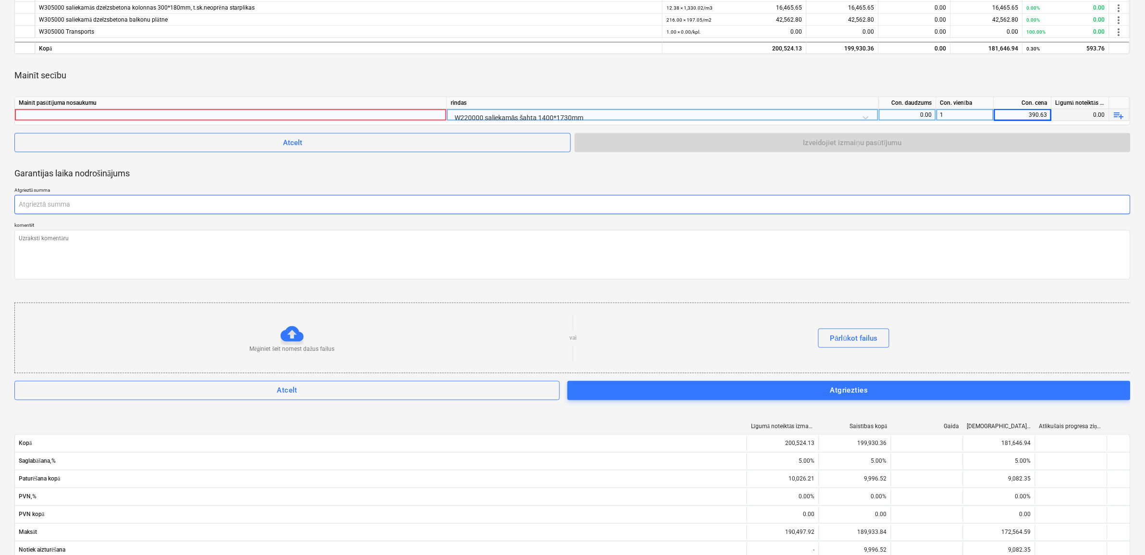
click at [101, 203] on input "text" at bounding box center [572, 204] width 1116 height 19
click at [53, 197] on input "text" at bounding box center [572, 204] width 1116 height 19
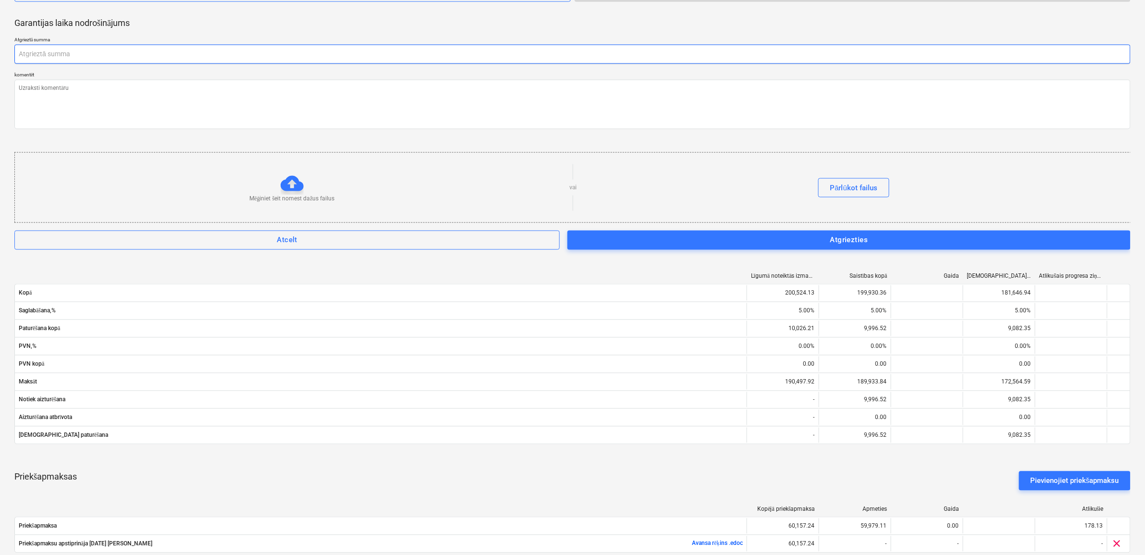
scroll to position [724, 0]
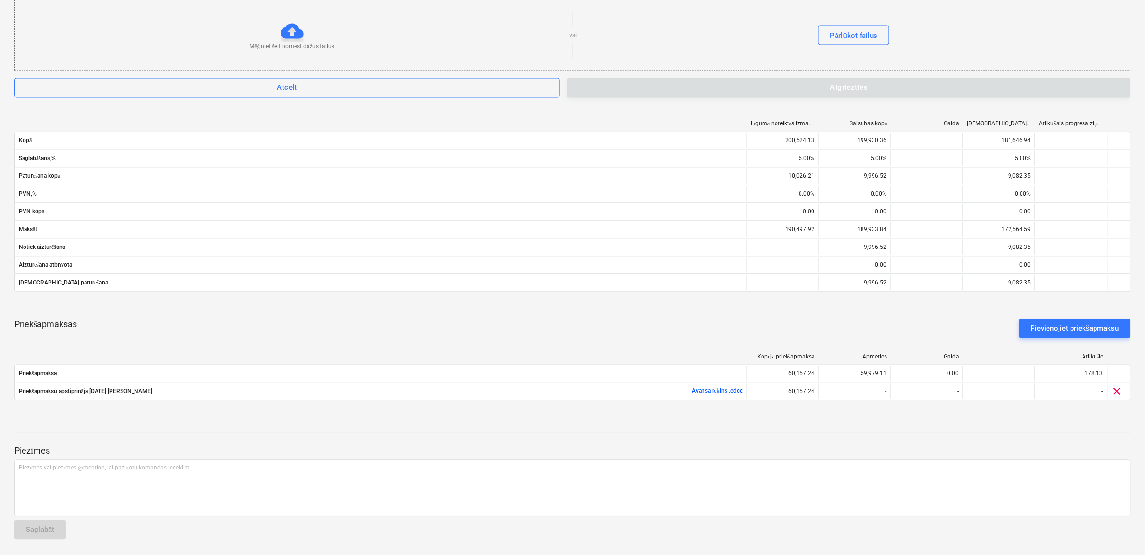
type textarea "x"
type input "0.00"
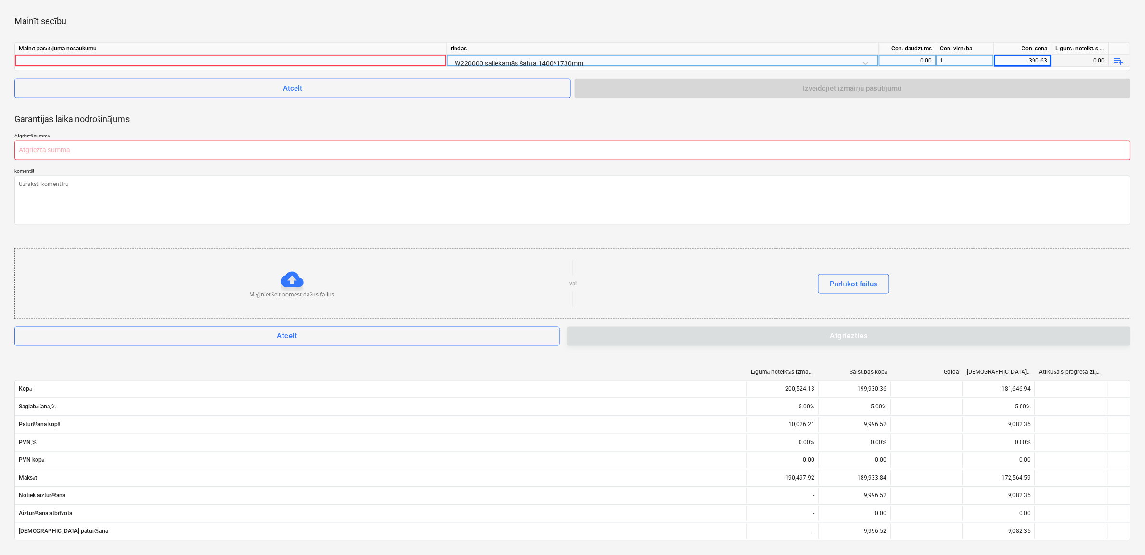
scroll to position [303, 0]
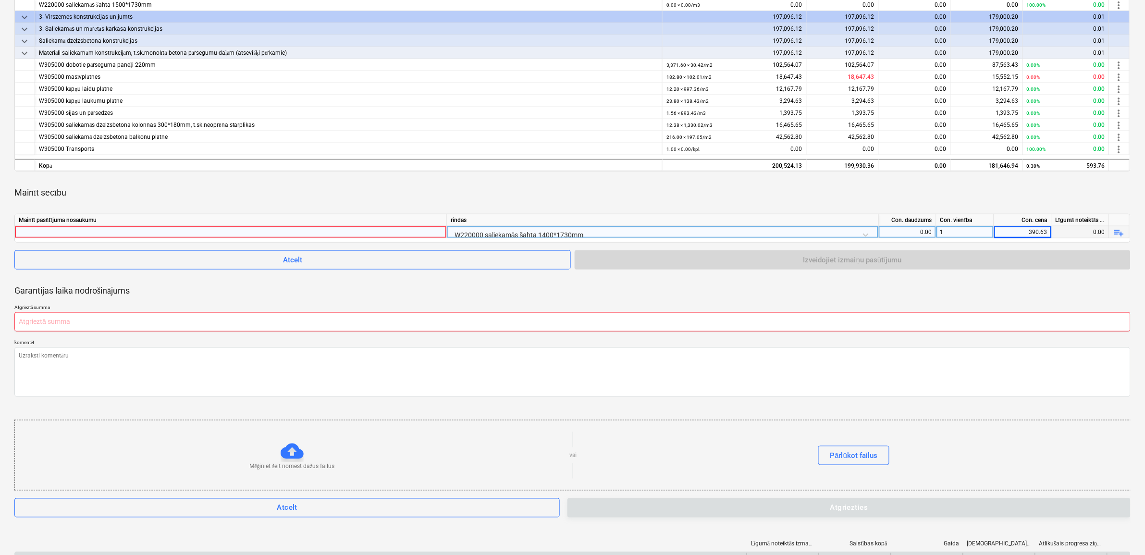
type textarea "x"
type input "1"
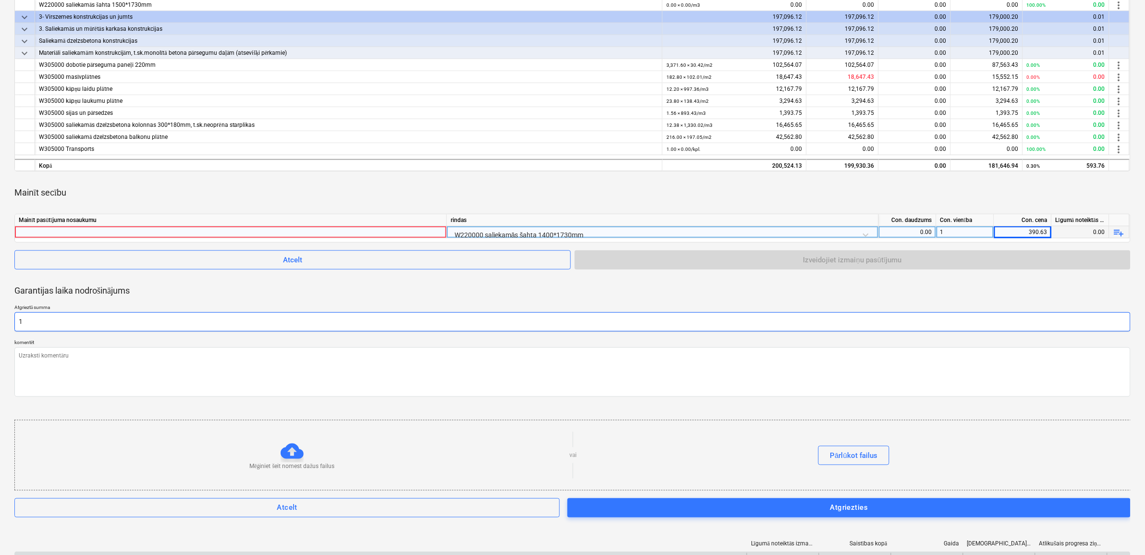
type textarea "x"
type input "17"
type textarea "x"
type input "178"
type textarea "x"
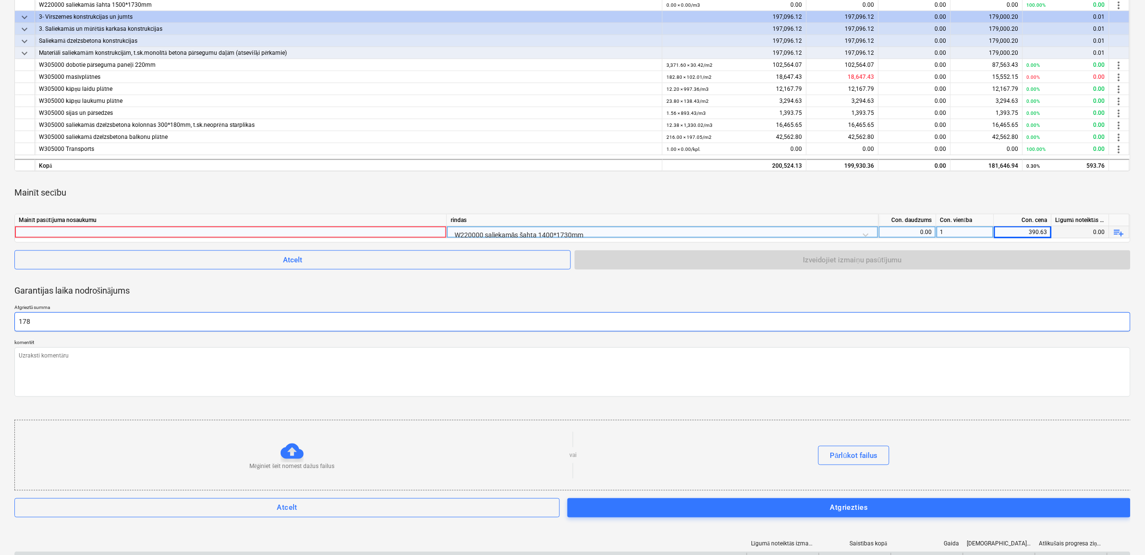
type input "178."
type textarea "x"
type input "178.1"
type textarea "x"
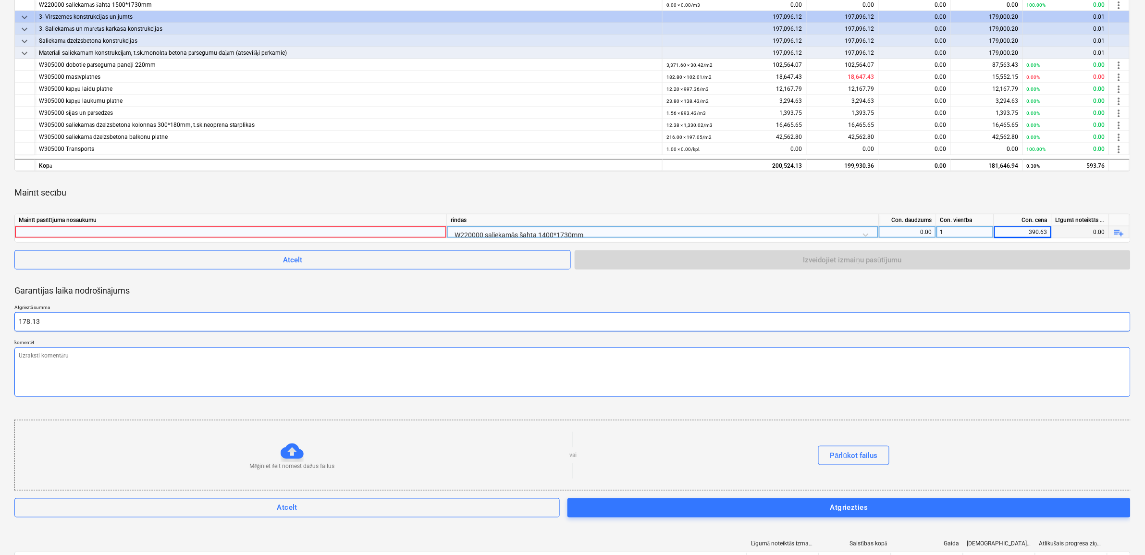
type input "178.13"
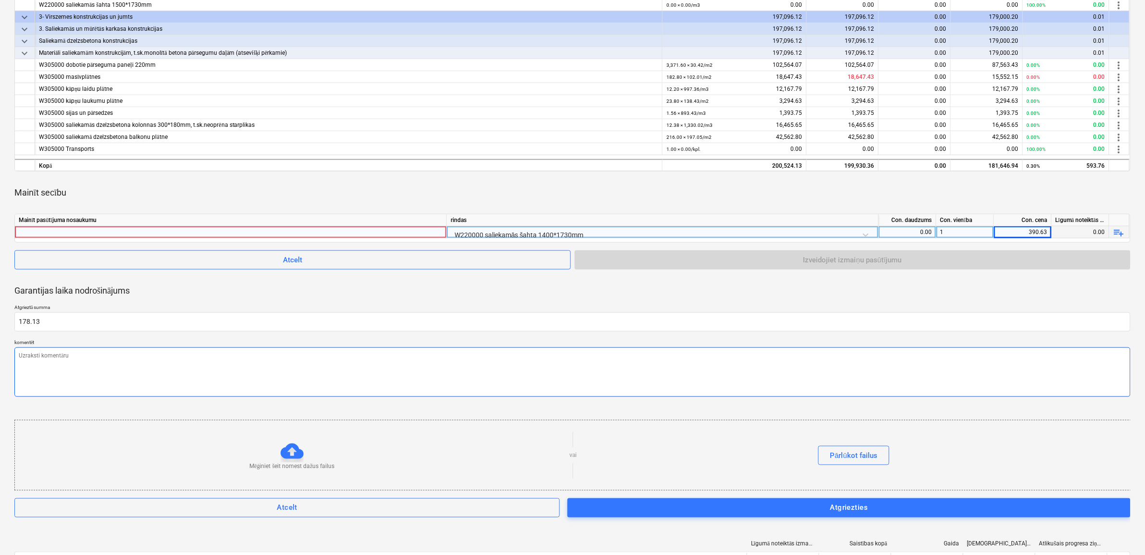
click at [125, 368] on textarea at bounding box center [572, 371] width 1116 height 49
type textarea "x"
type textarea "M"
type textarea "x"
type textarea "Mē"
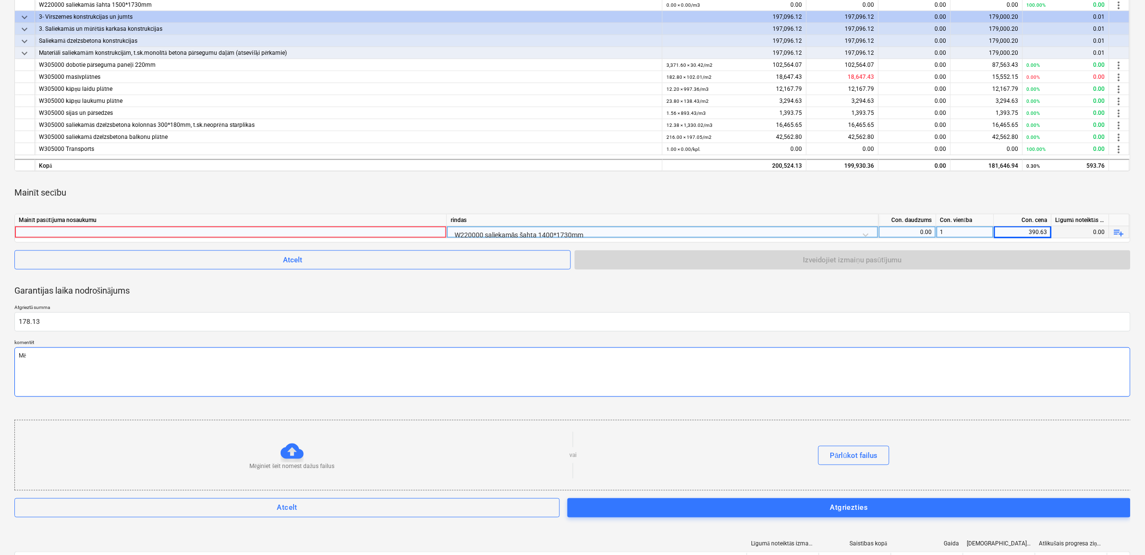
type textarea "x"
type textarea "Mēģ"
type textarea "x"
type textarea "Mēģi"
type textarea "x"
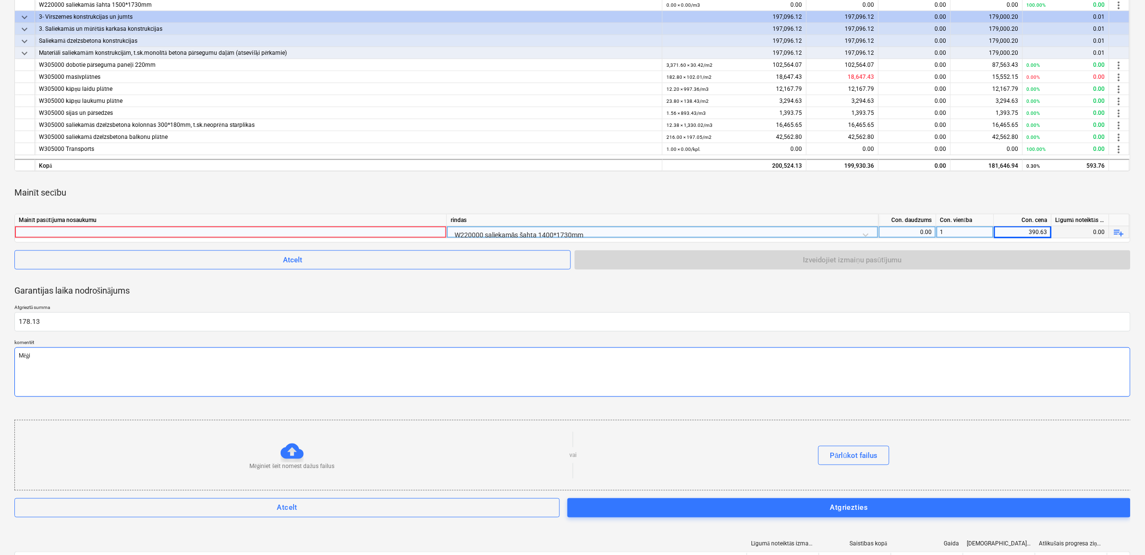
type textarea "Mēģin"
type textarea "x"
type textarea "Mēģina"
type textarea "x"
type textarea "Mēģinam"
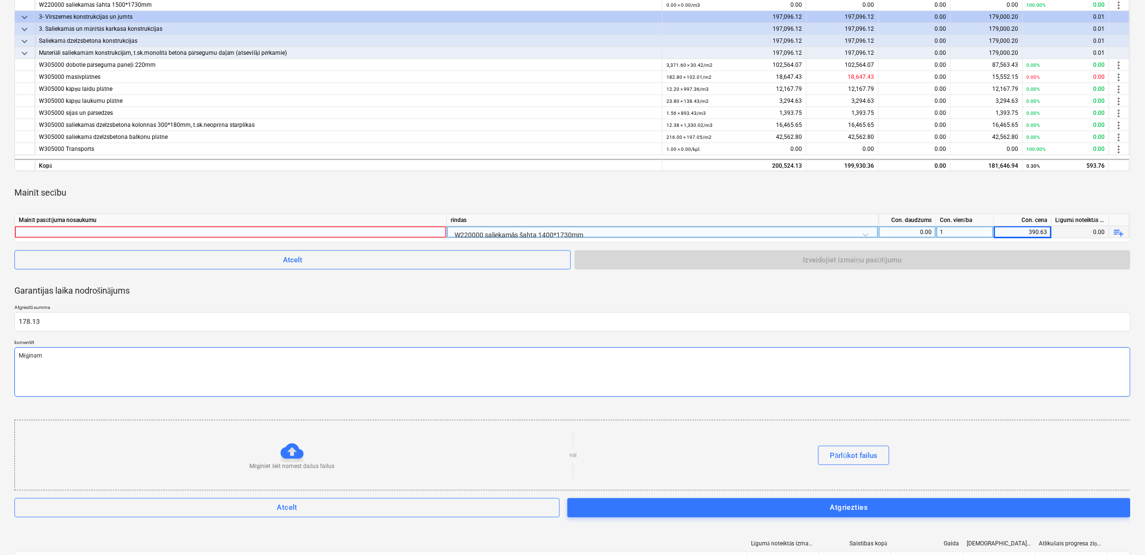
type textarea "x"
type textarea "Mēģinam"
type textarea "x"
type textarea "Mēģinam i"
type textarea "x"
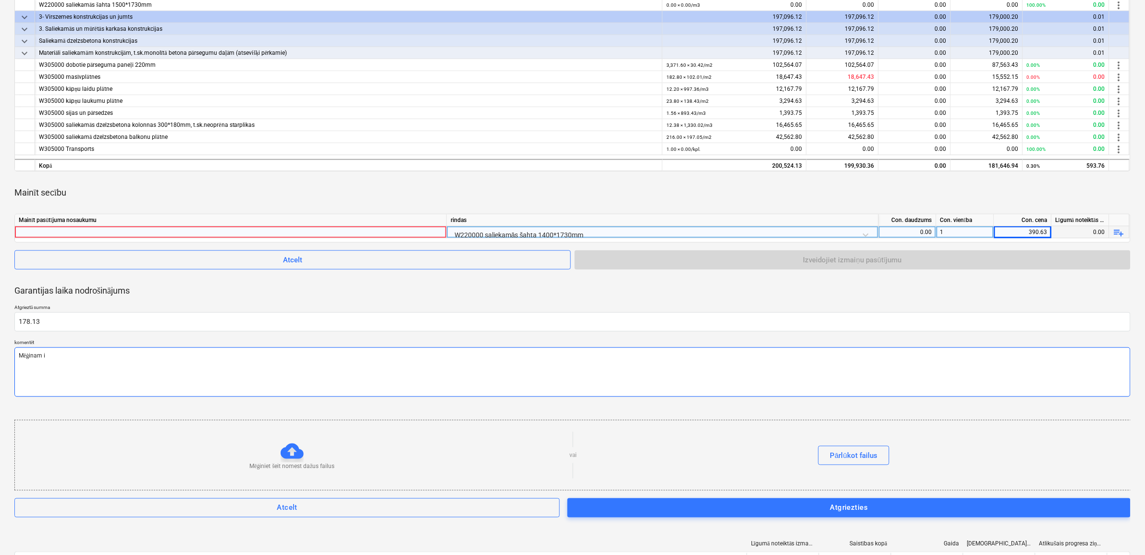
type textarea "Mēģinam iz"
type textarea "x"
type textarea "Mēģinam izņ"
type textarea "x"
type textarea "Mēģinam izņe"
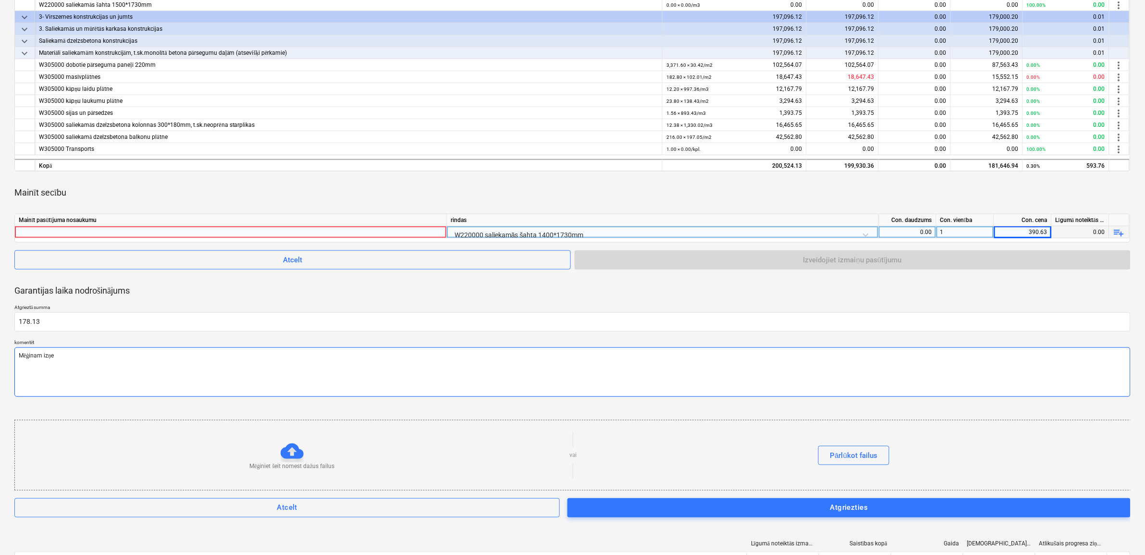
type textarea "x"
type textarea "Mēģinam izņem"
type textarea "x"
type textarea "Mēģinam izņemt"
type textarea "x"
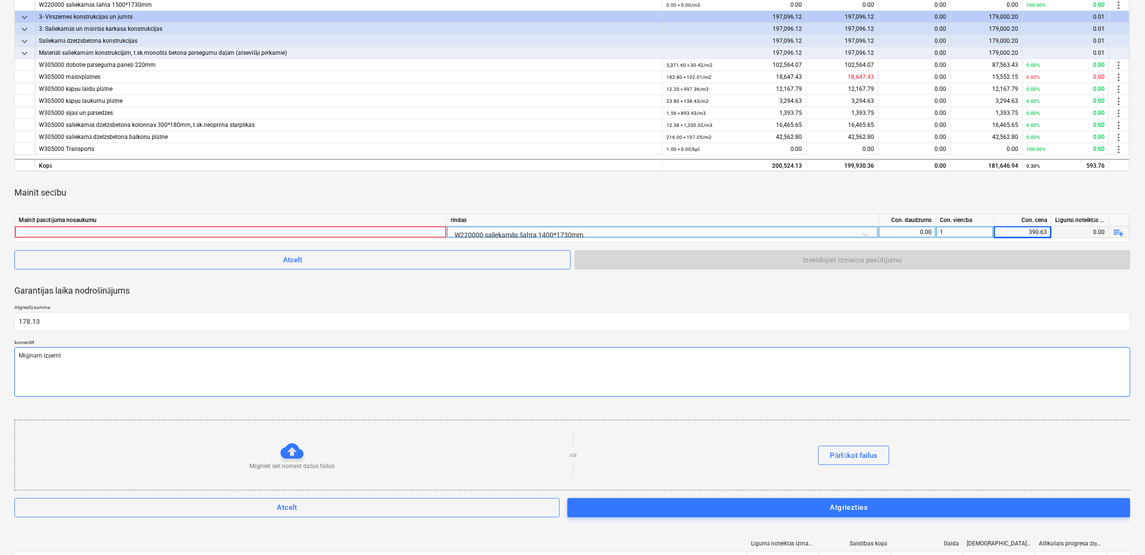
type textarea "Mēģinam izņemt"
type textarea "x"
type textarea "Mēģinam izņemt v"
type textarea "x"
type textarea "Mēģinam izņemt vi"
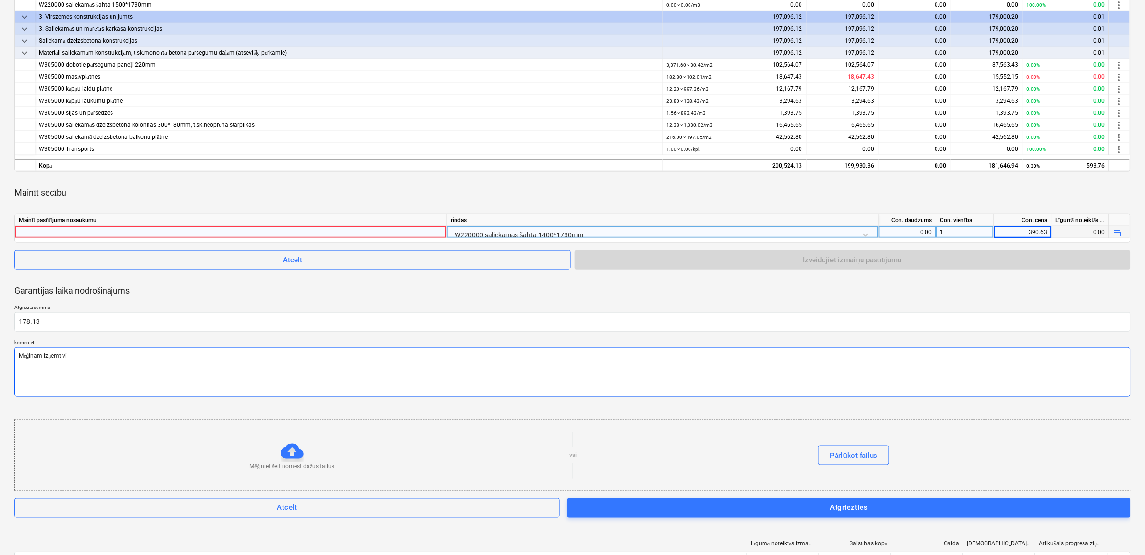
type textarea "x"
type textarea "Mēģinam izņemt vis"
type textarea "x"
type textarea "Mēģinam izņemt visu"
type textarea "x"
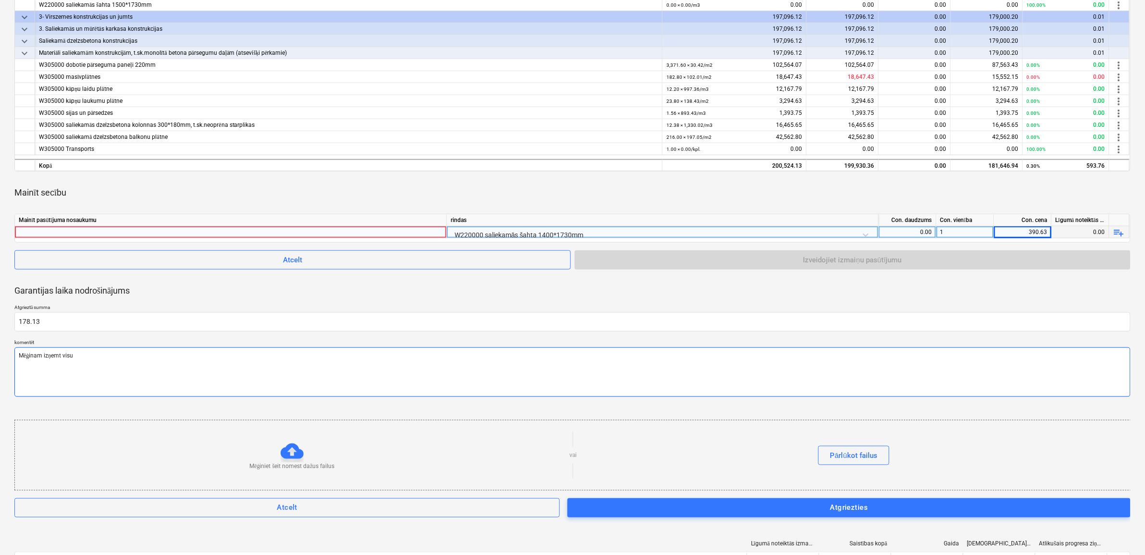
type textarea "Mēģinam izņemt visu"
type textarea "x"
type textarea "Mēģinam izņemt visu a"
type textarea "x"
type textarea "Mēģinam izņemt visu av"
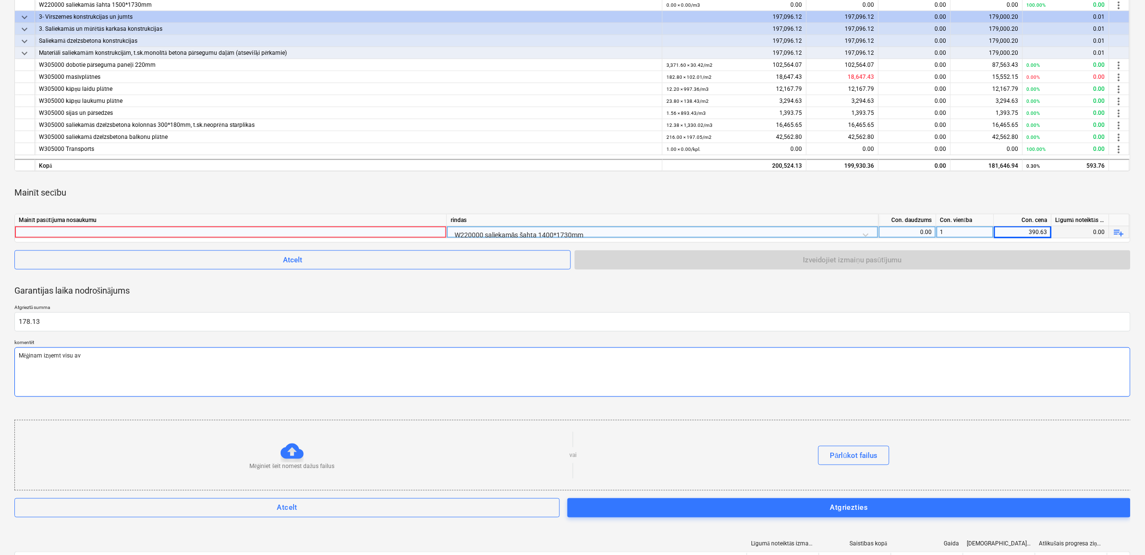
type textarea "x"
type textarea "Mēģinam izņemt visu ava"
type textarea "x"
type textarea "Mēģinam izņemt visu avan"
type textarea "x"
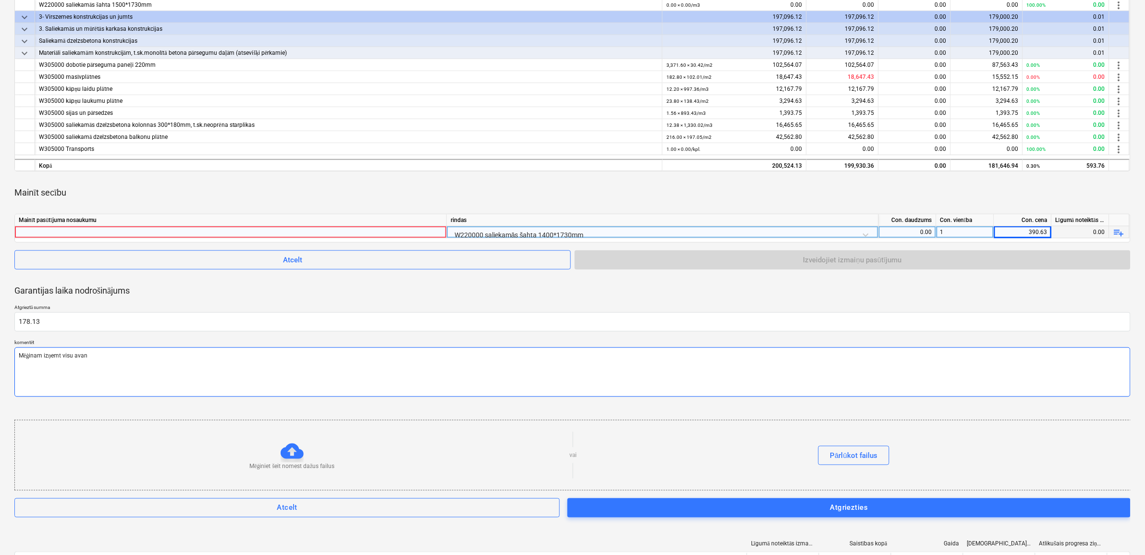
type textarea "Mēģinam izņemt visu avans"
type textarea "x"
type textarea "Mēģinam izņemt visu avansu"
type textarea "x"
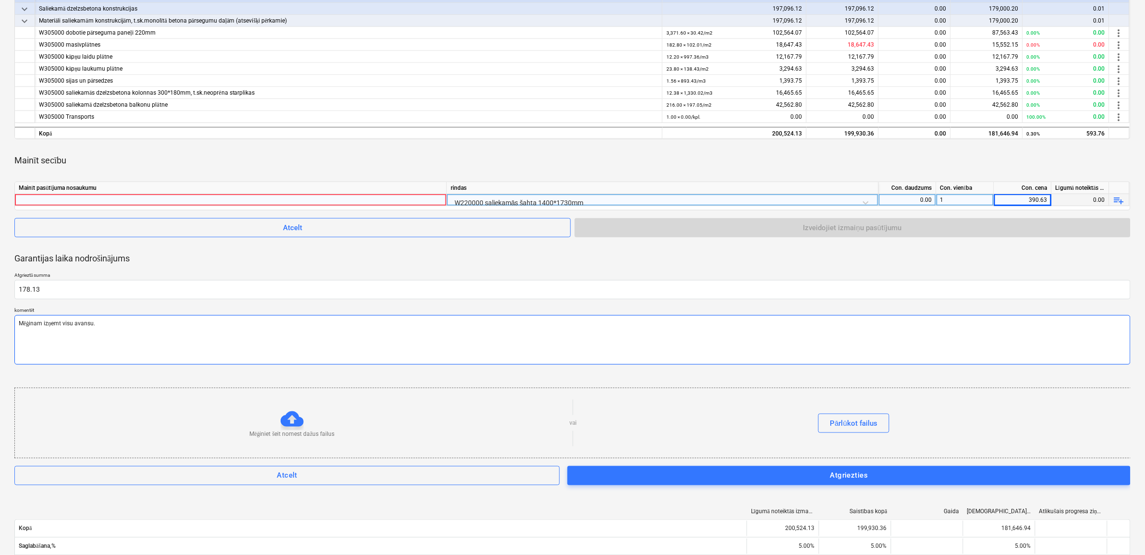
scroll to position [363, 0]
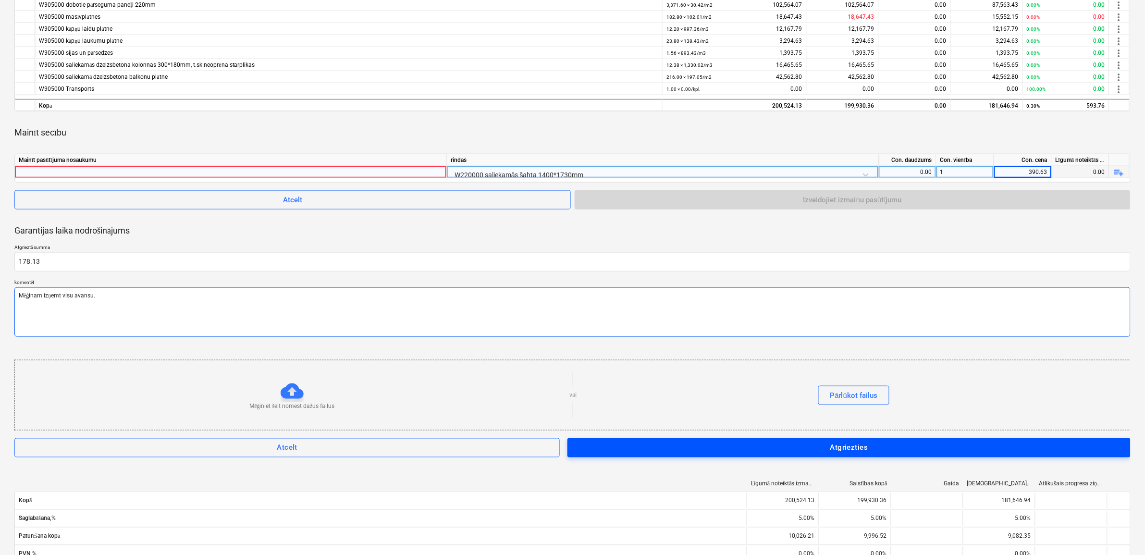
type textarea "Mēģinam izņemt visu avansu."
click at [836, 450] on div "Atgriezties" at bounding box center [849, 448] width 38 height 12
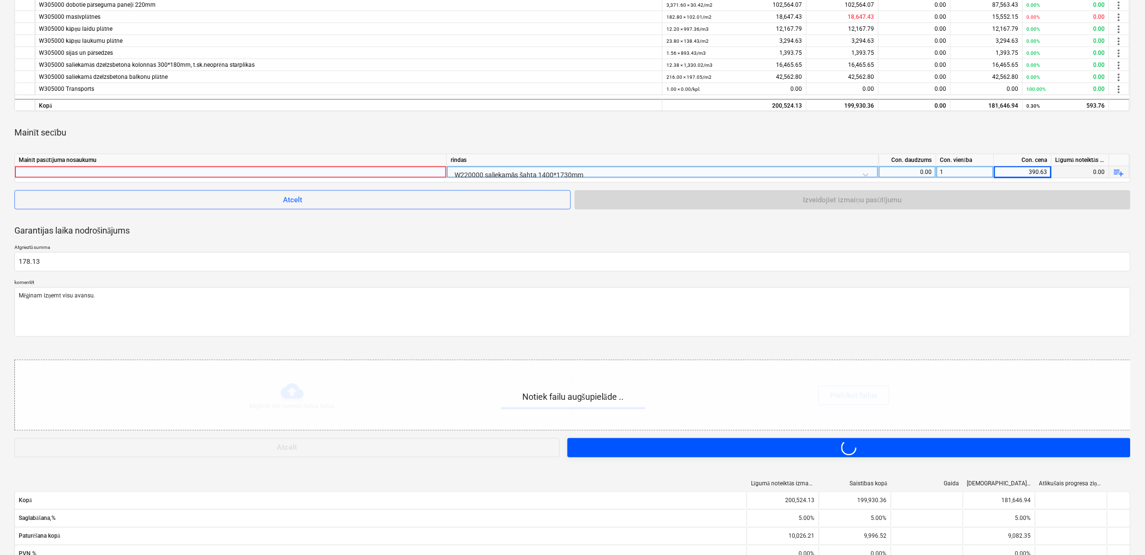
type textarea "x"
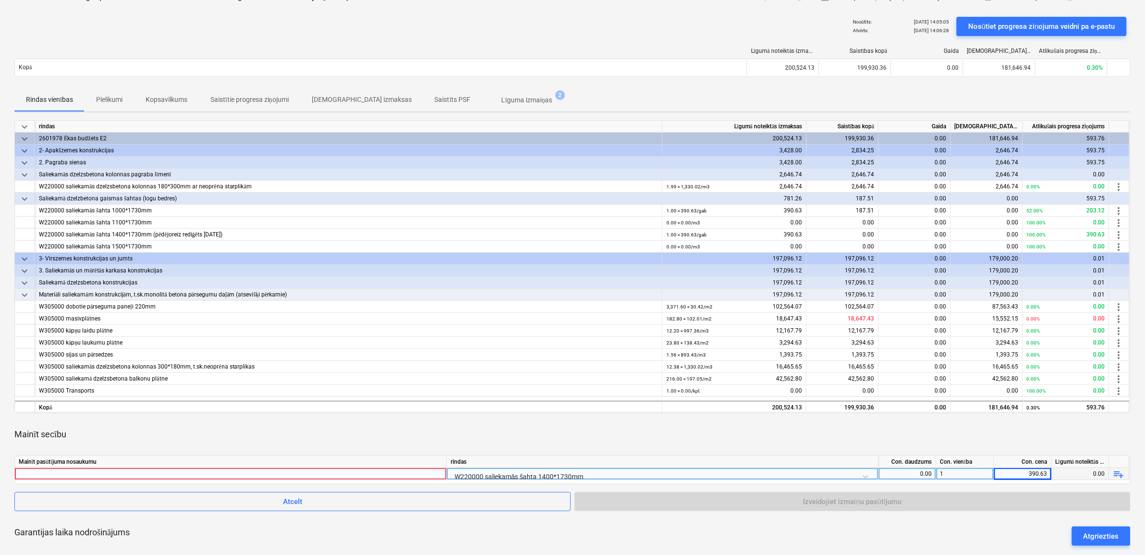
scroll to position [0, 0]
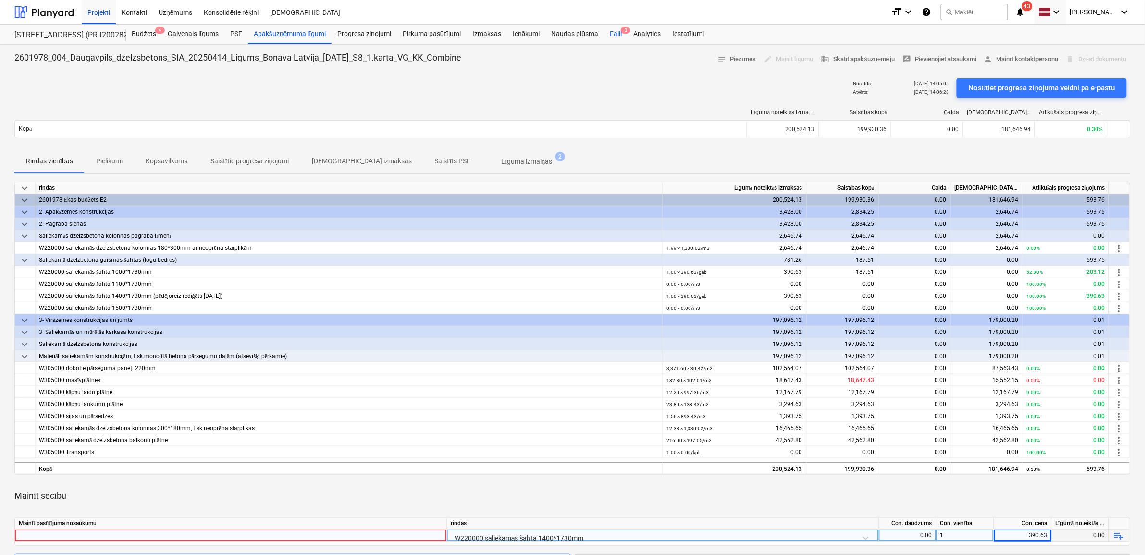
click at [618, 29] on div "Faili 3" at bounding box center [616, 34] width 24 height 19
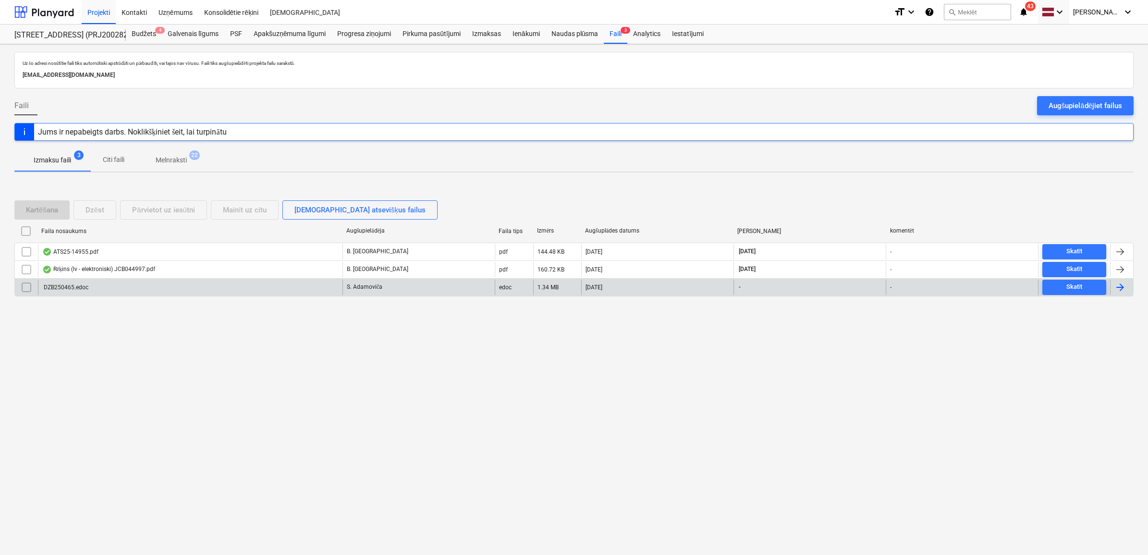
click at [186, 289] on div "DZB250465.edoc" at bounding box center [190, 287] width 305 height 15
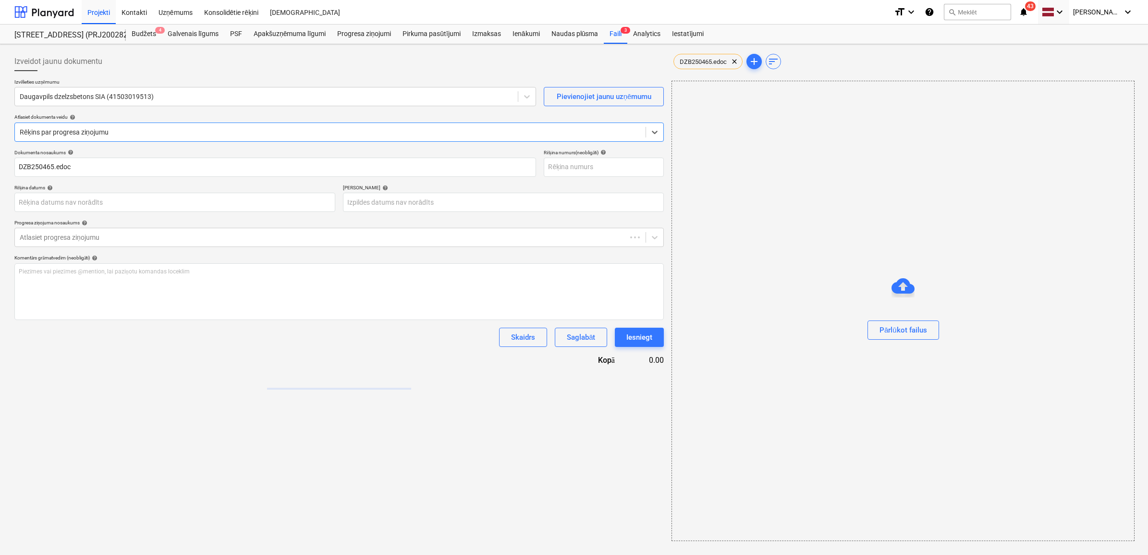
type input "DZB250465.edoc"
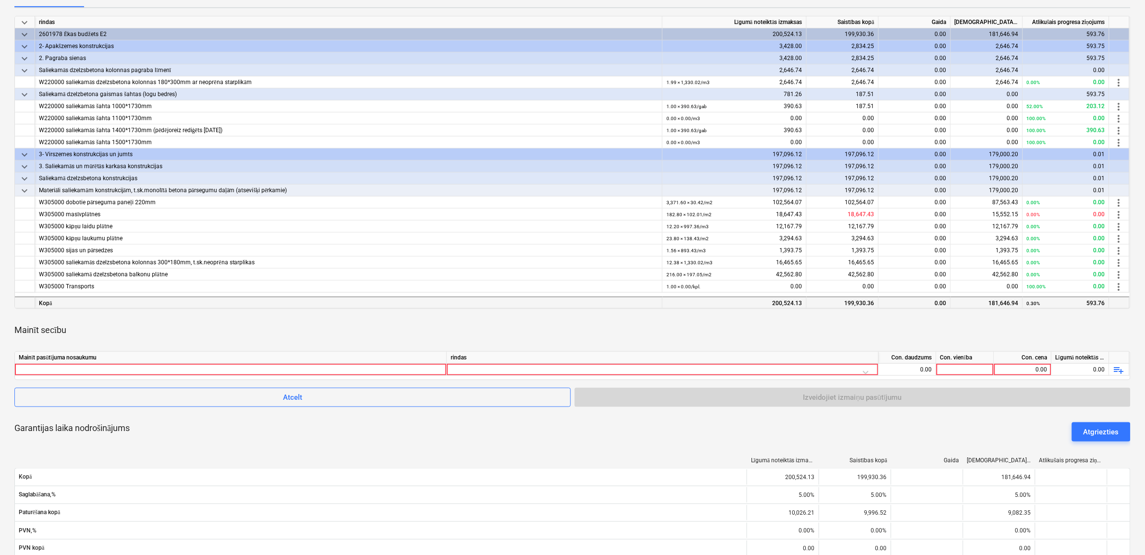
scroll to position [180, 0]
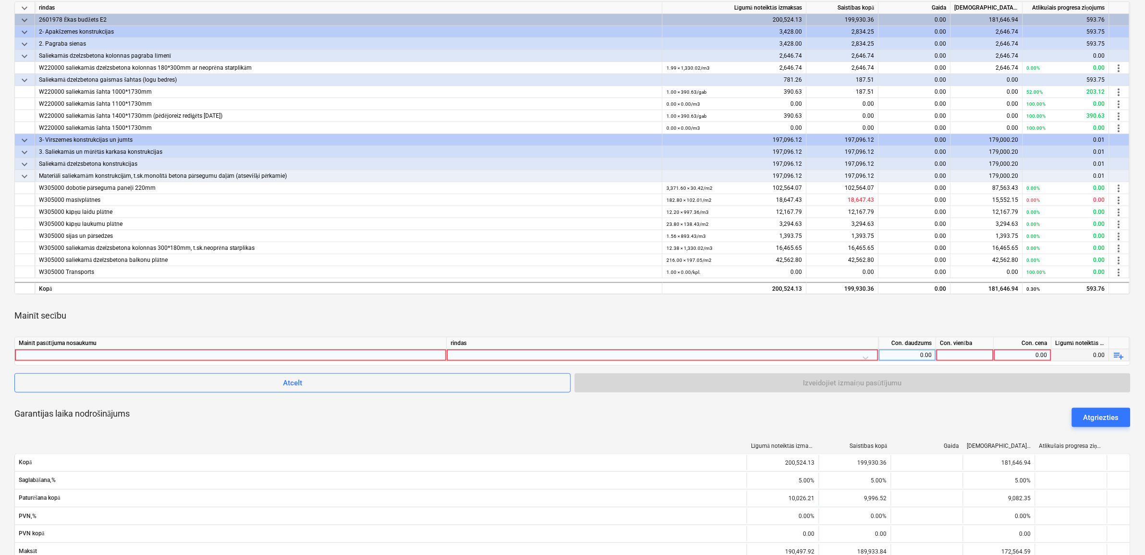
click at [793, 354] on div at bounding box center [663, 357] width 424 height 17
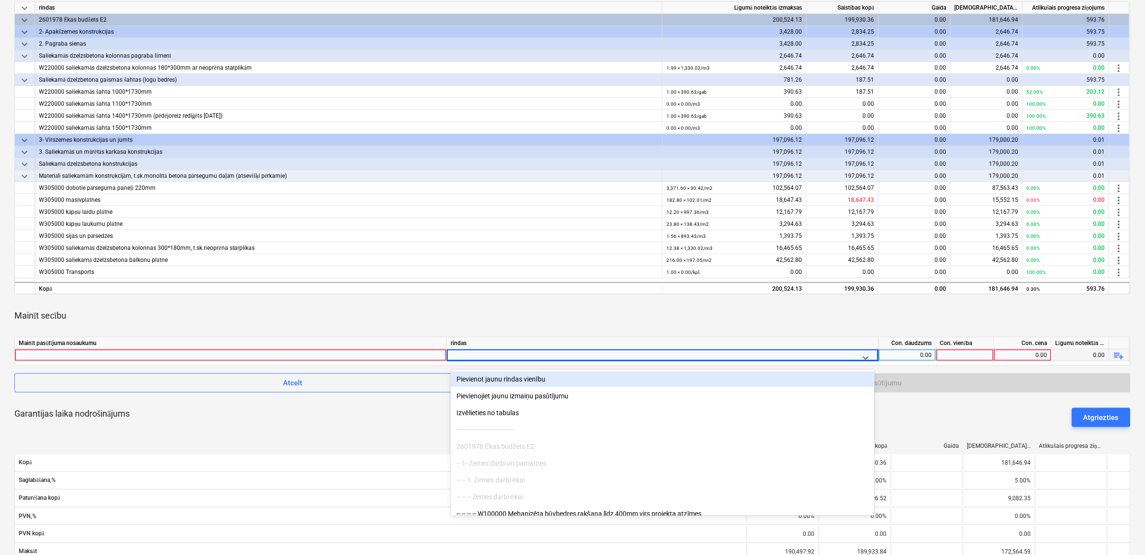
click at [793, 299] on div "keyboard_arrow_down rindas Līgumā noteiktās izmaksas Saistības kopā Gaida Apsti…" at bounding box center [572, 377] width 1116 height 752
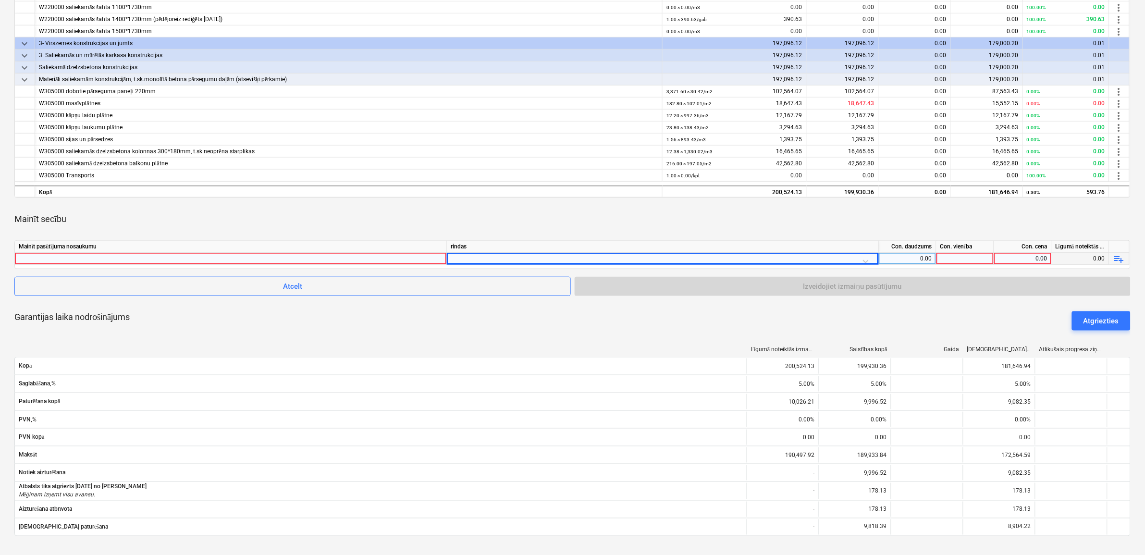
scroll to position [520, 0]
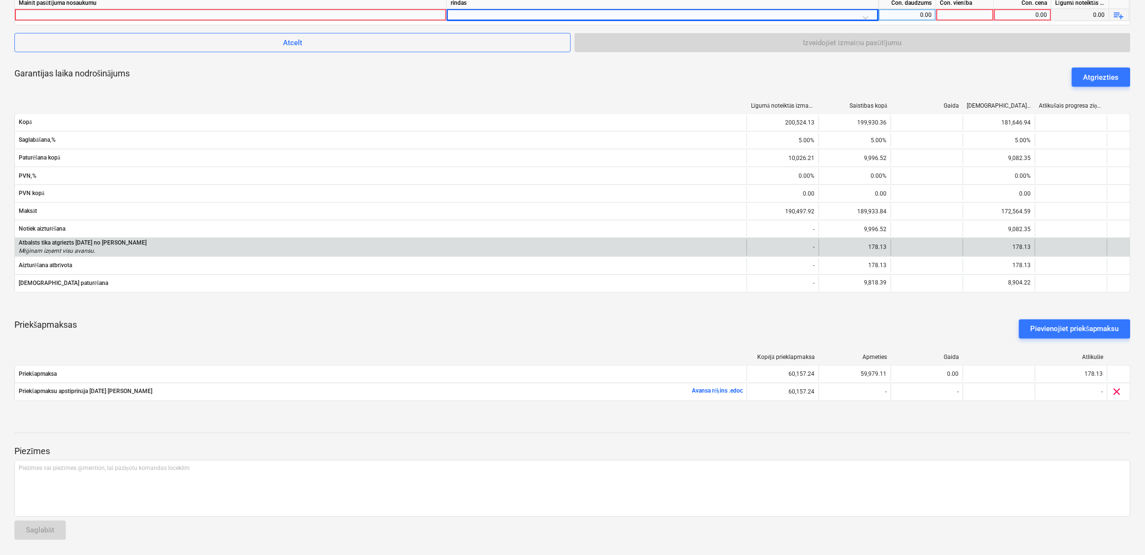
click at [101, 247] on p "Mēģinam izņemt visu avansu." at bounding box center [83, 251] width 128 height 8
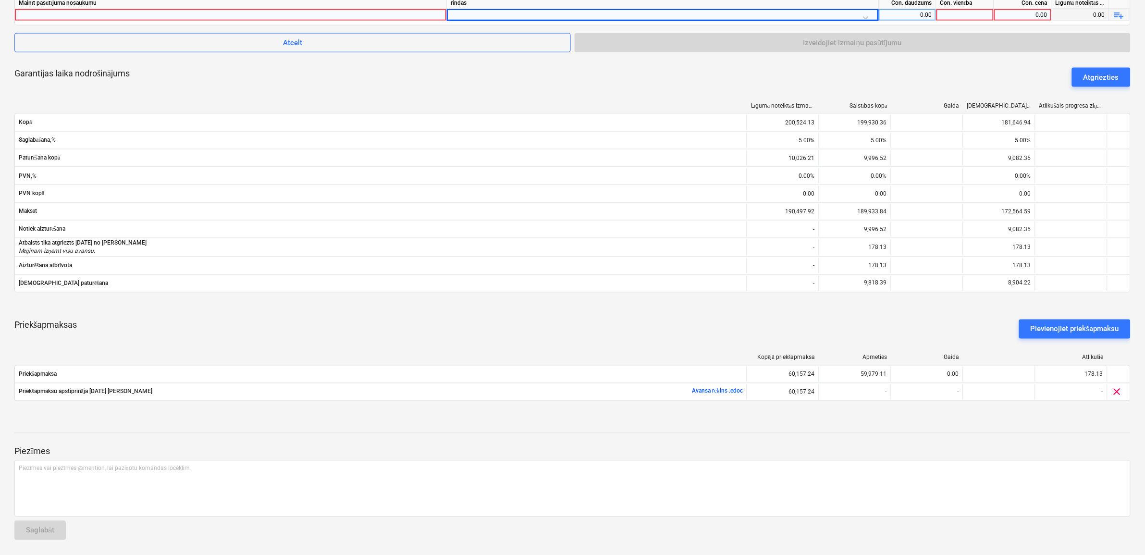
drag, startPoint x: 101, startPoint y: 247, endPoint x: 467, endPoint y: 314, distance: 372.1
click at [467, 314] on div "Priekšapmaksas Pievienojiet priekšapmaksu" at bounding box center [572, 329] width 1116 height 35
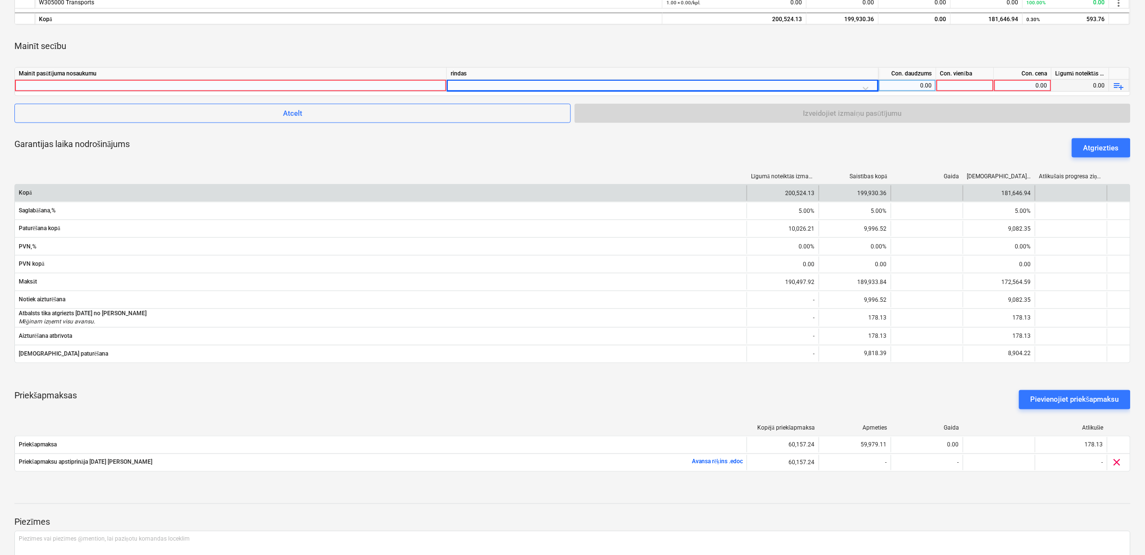
scroll to position [340, 0]
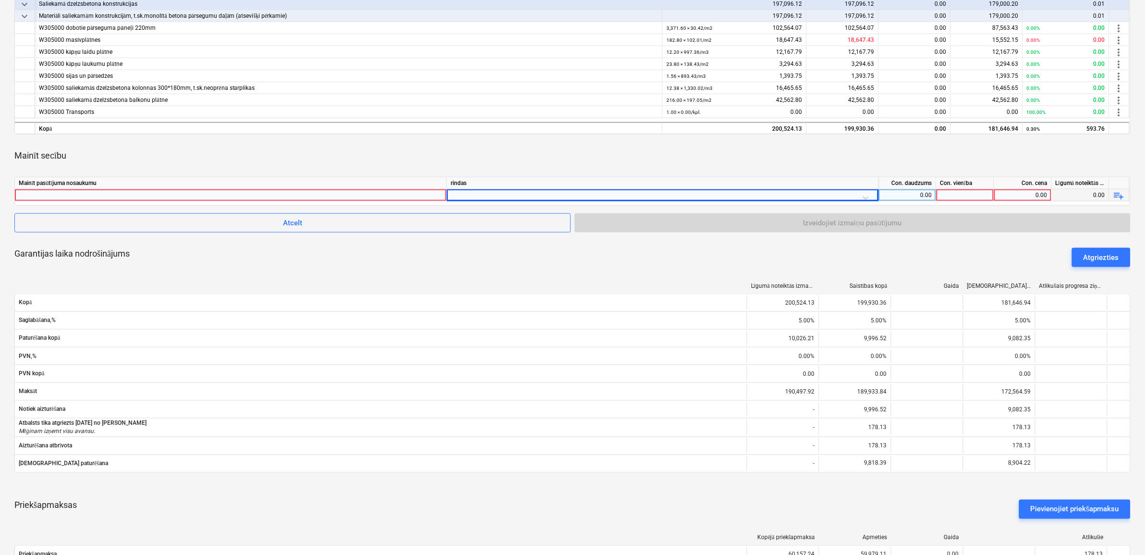
click at [865, 194] on div at bounding box center [663, 197] width 424 height 17
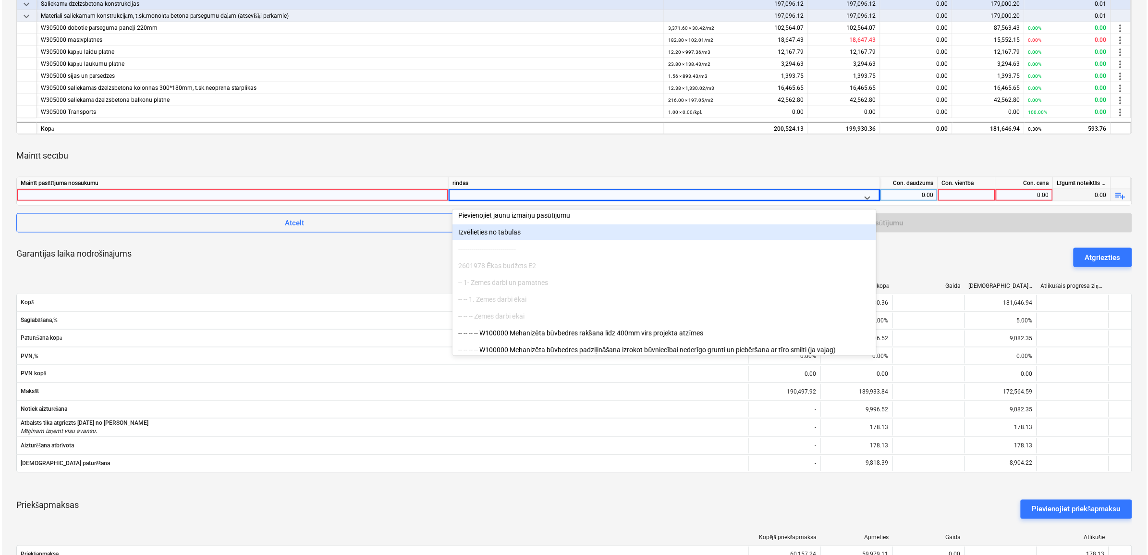
scroll to position [0, 0]
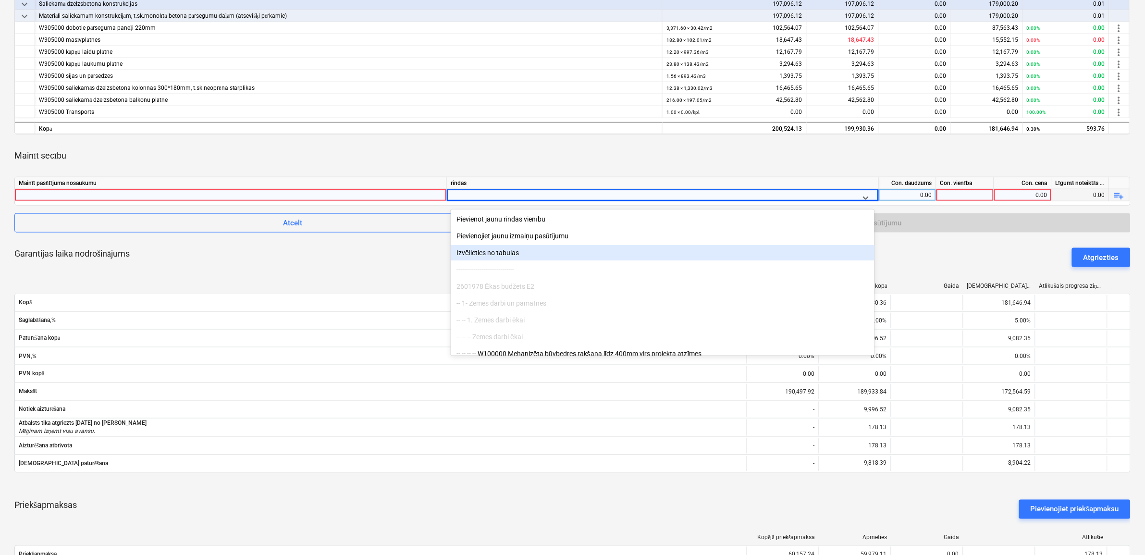
click at [515, 253] on div "Izvēlieties no tabulas" at bounding box center [663, 252] width 424 height 15
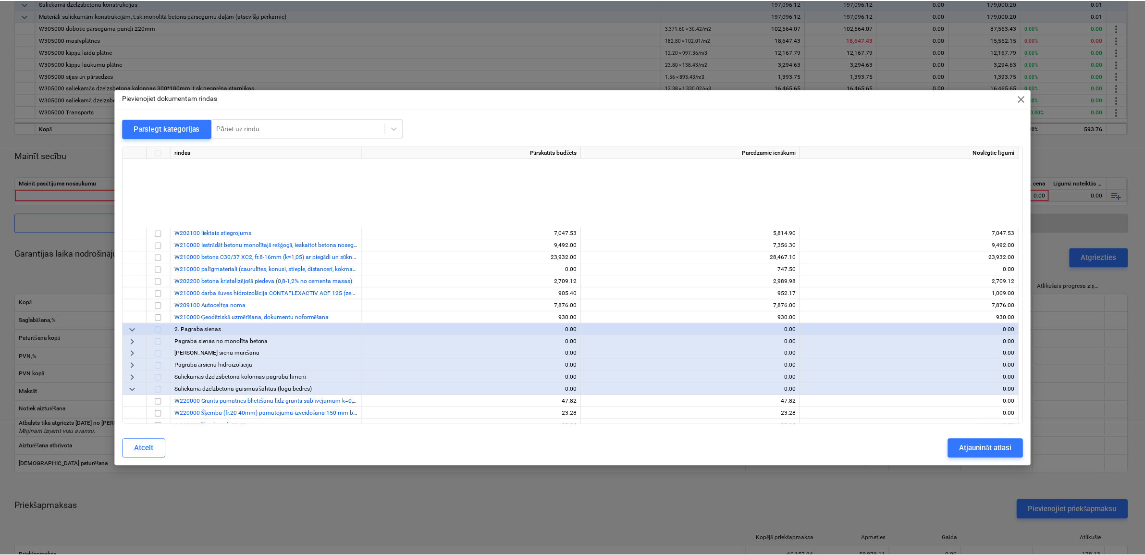
scroll to position [180, 0]
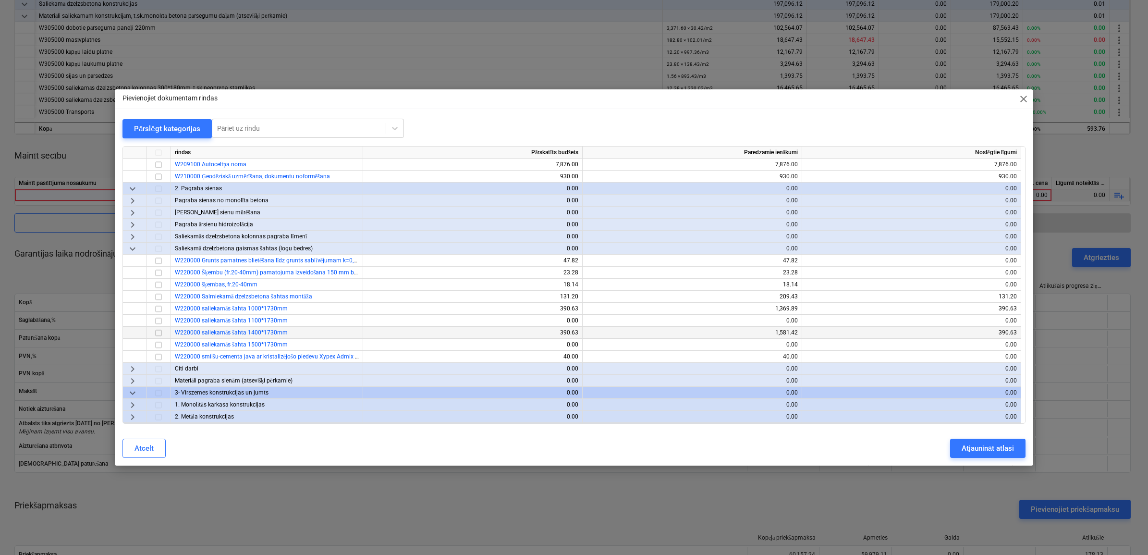
click at [157, 333] on input "checkbox" at bounding box center [159, 333] width 12 height 12
click at [1000, 447] on div "Atjaunināt atlasi" at bounding box center [988, 448] width 52 height 12
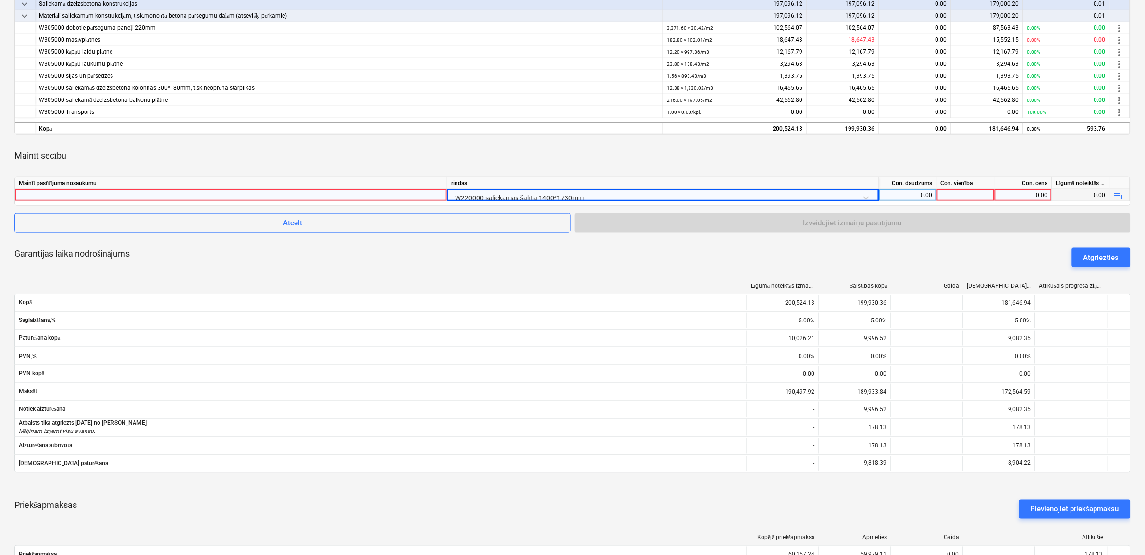
click at [1029, 194] on div "0.00" at bounding box center [1023, 195] width 49 height 12
click at [964, 197] on div at bounding box center [966, 195] width 58 height 12
type input "1"
click at [1024, 190] on div "0.00" at bounding box center [1023, 195] width 49 height 12
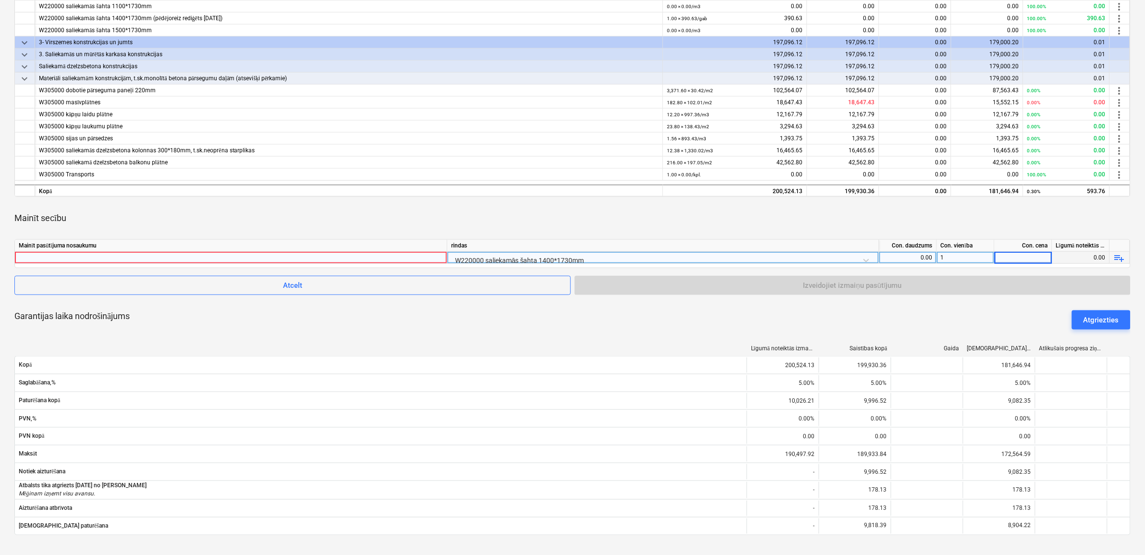
scroll to position [220, 0]
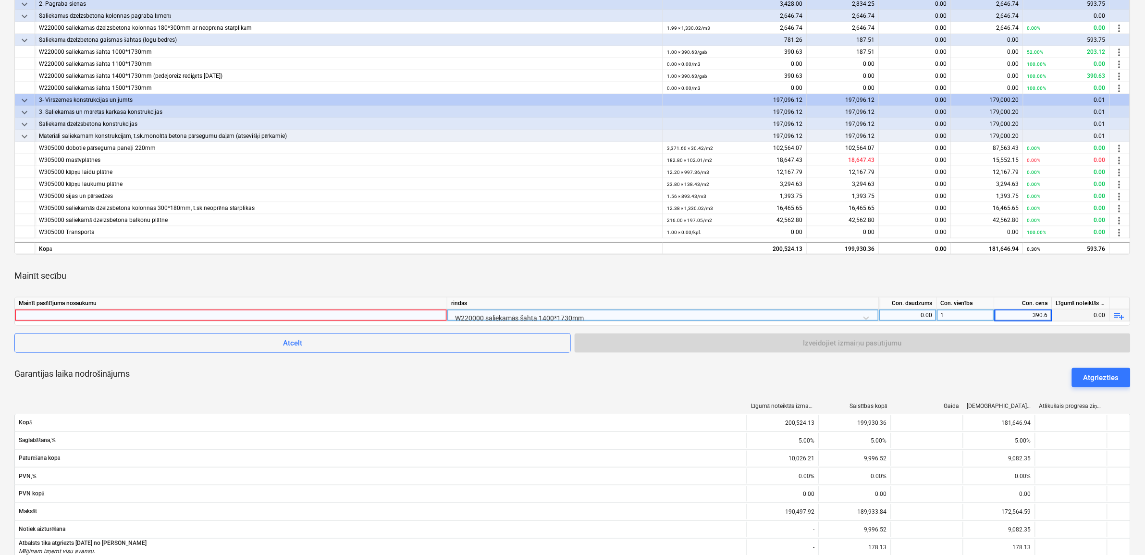
type input "390.63"
click at [461, 373] on div "Garantijas laika nodrošinājums Atgriezties" at bounding box center [572, 377] width 1116 height 35
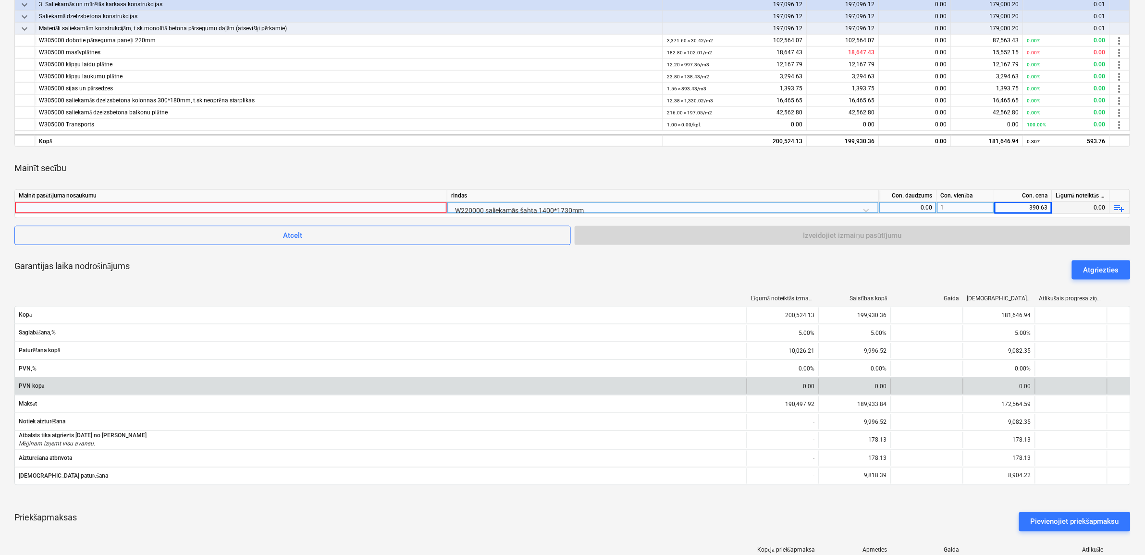
scroll to position [520, 0]
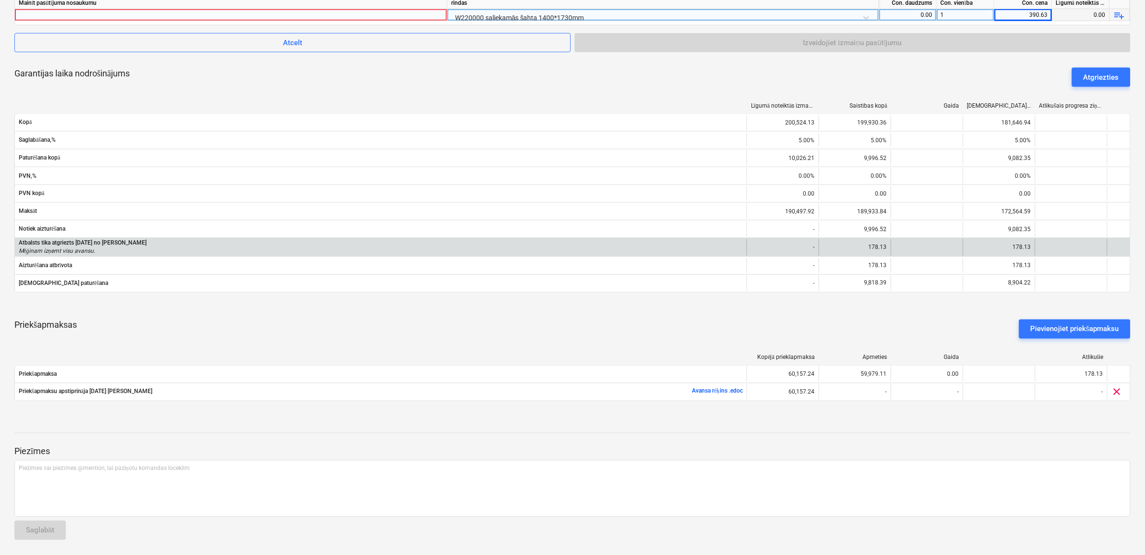
click at [49, 249] on p "Mēģinam izņemt visu avansu." at bounding box center [83, 251] width 128 height 8
drag, startPoint x: 111, startPoint y: 251, endPoint x: 92, endPoint y: 246, distance: 19.1
drag, startPoint x: 92, startPoint y: 246, endPoint x: 596, endPoint y: 249, distance: 504.1
click at [594, 250] on div "Atbalsts tika atgriezts [DATE] no [PERSON_NAME] Mēģinam izņemt visu avansu." at bounding box center [381, 247] width 724 height 16
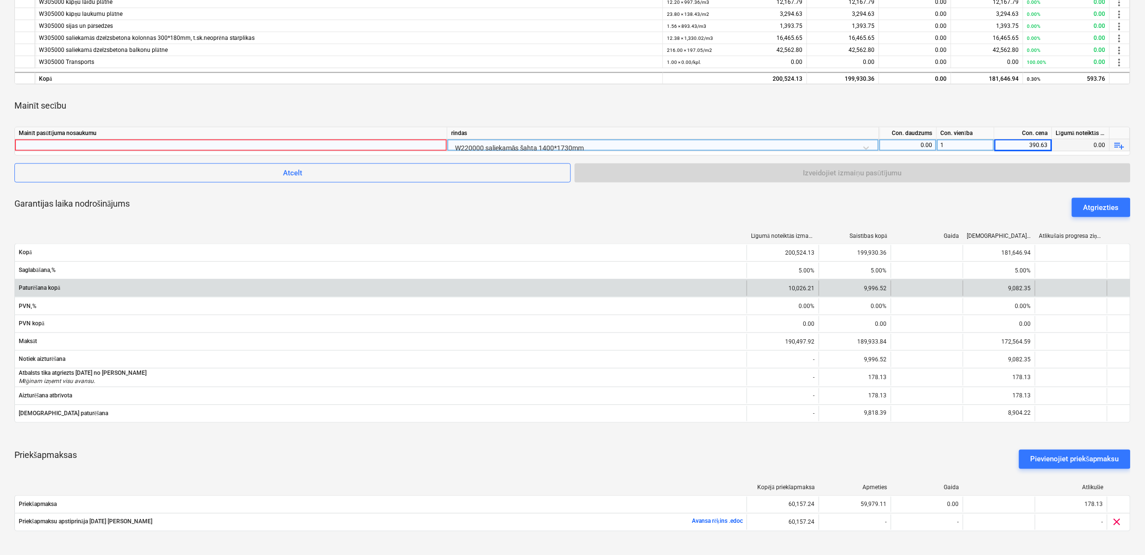
scroll to position [220, 0]
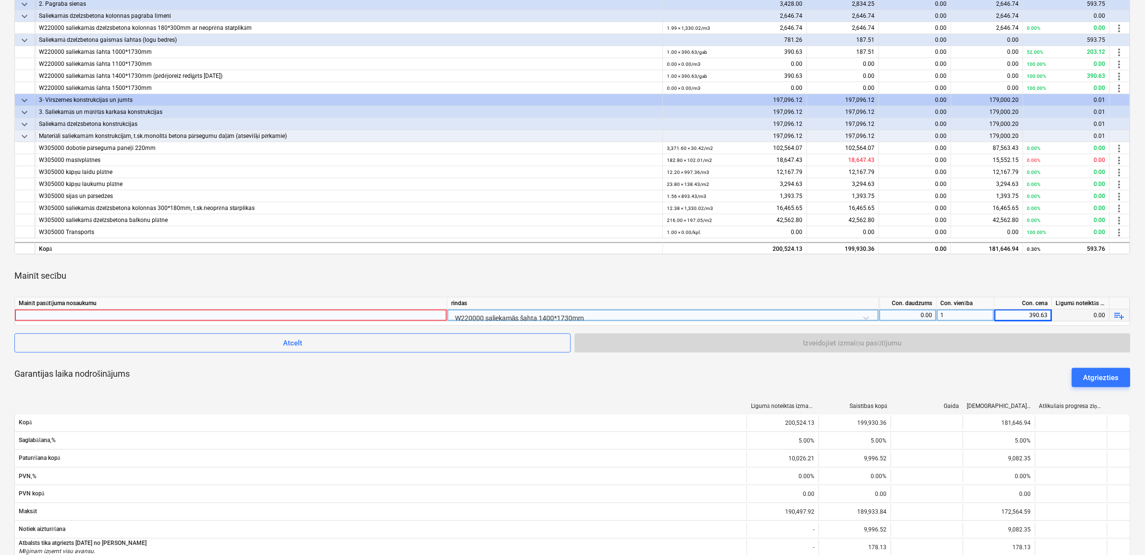
click at [1031, 358] on div "keyboard_arrow_down rindas Līgumā noteiktās izmaksas Saistības kopā Gaida Apsti…" at bounding box center [572, 338] width 1116 height 752
click at [964, 280] on div "Mainīt secību" at bounding box center [572, 275] width 1116 height 27
click at [464, 345] on span "Atcelt" at bounding box center [292, 343] width 532 height 12
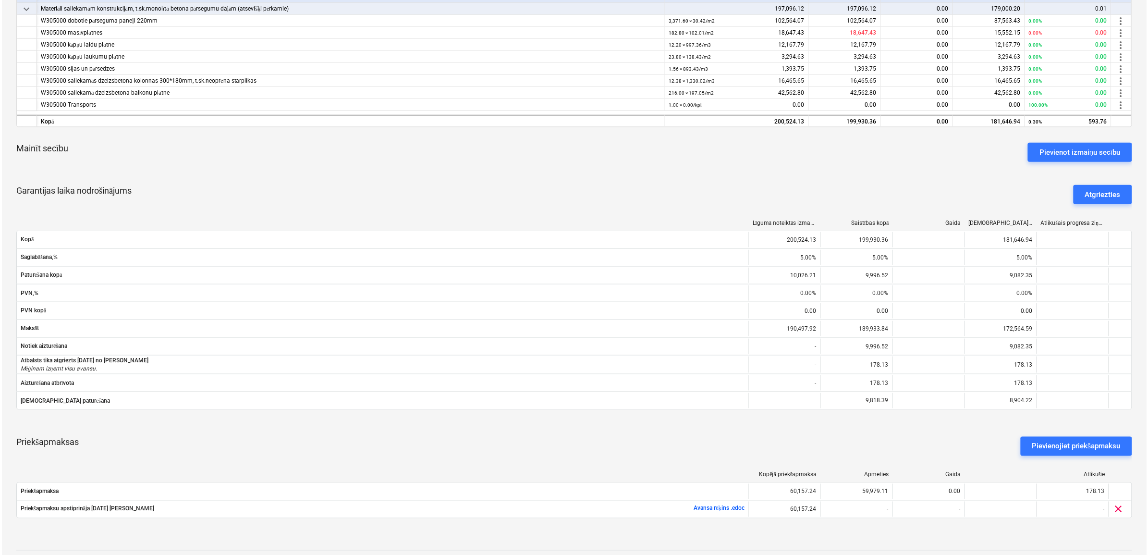
scroll to position [345, 0]
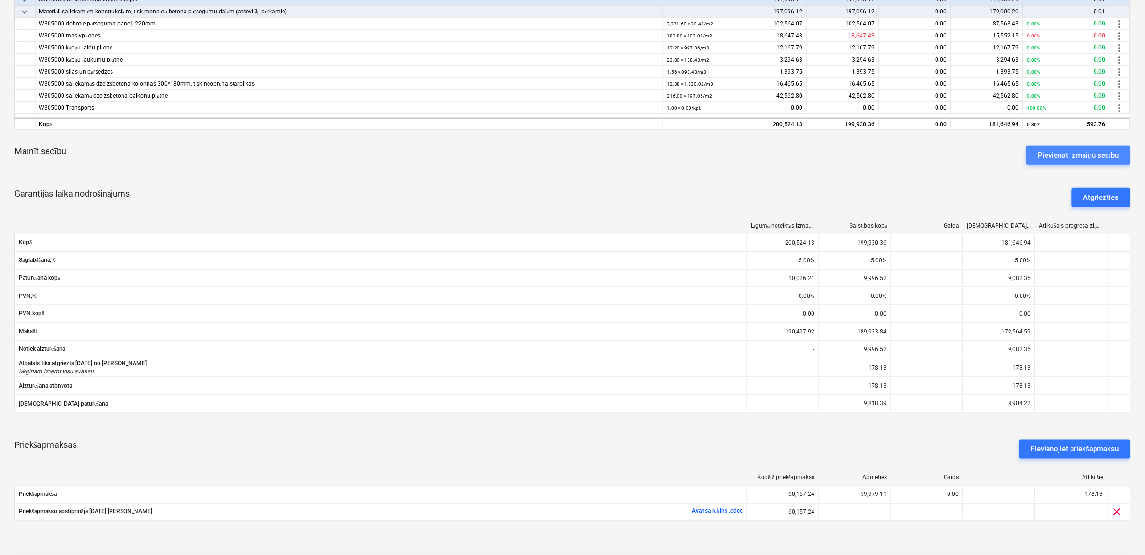
click at [1084, 150] on div "Pievienot izmaiņu secību" at bounding box center [1078, 155] width 81 height 12
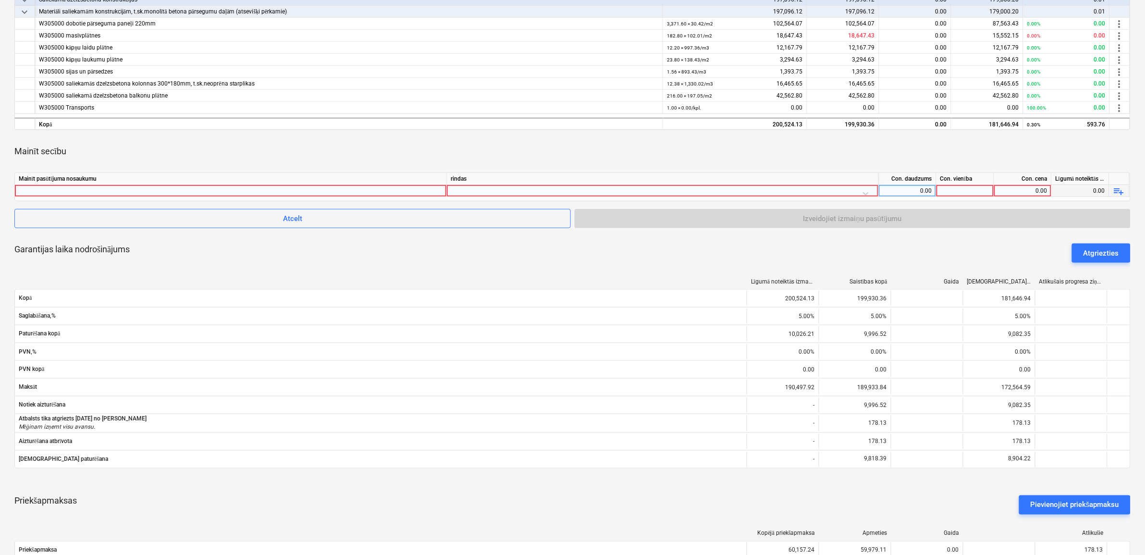
click at [818, 190] on div at bounding box center [663, 193] width 424 height 17
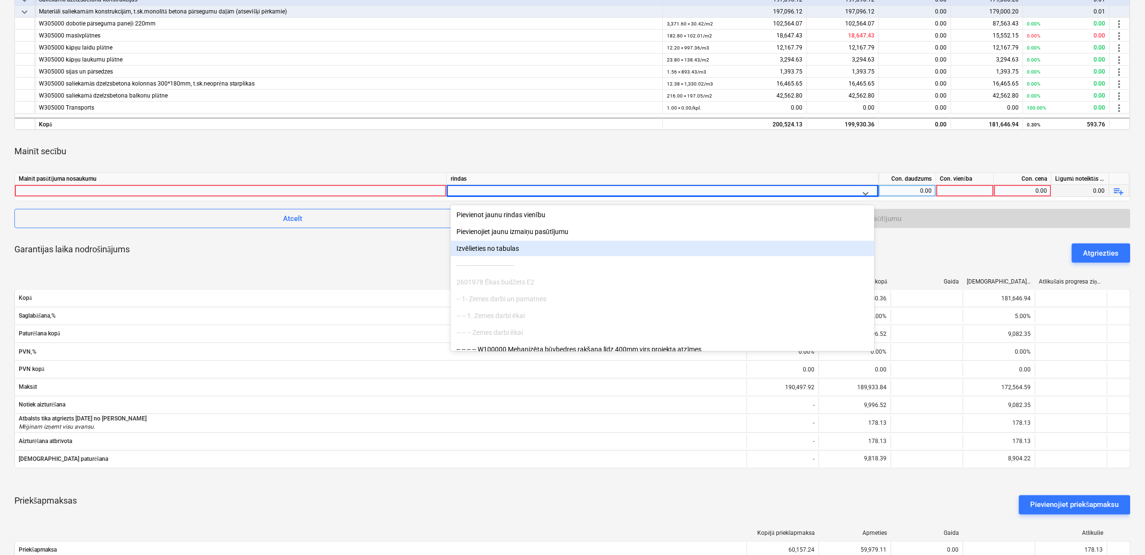
click at [493, 251] on div "Izvēlieties no tabulas" at bounding box center [663, 248] width 424 height 15
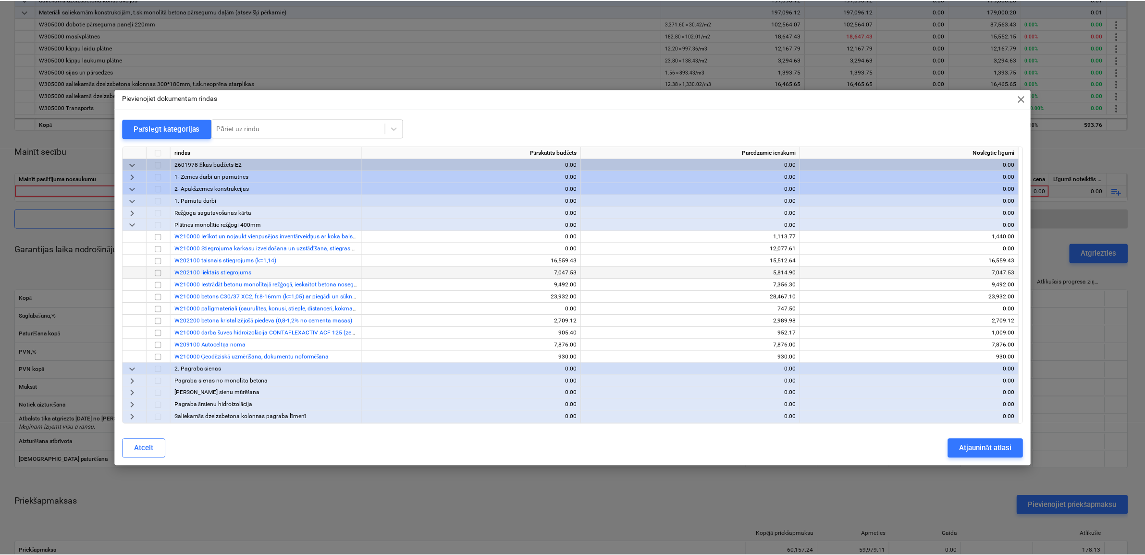
scroll to position [240, 0]
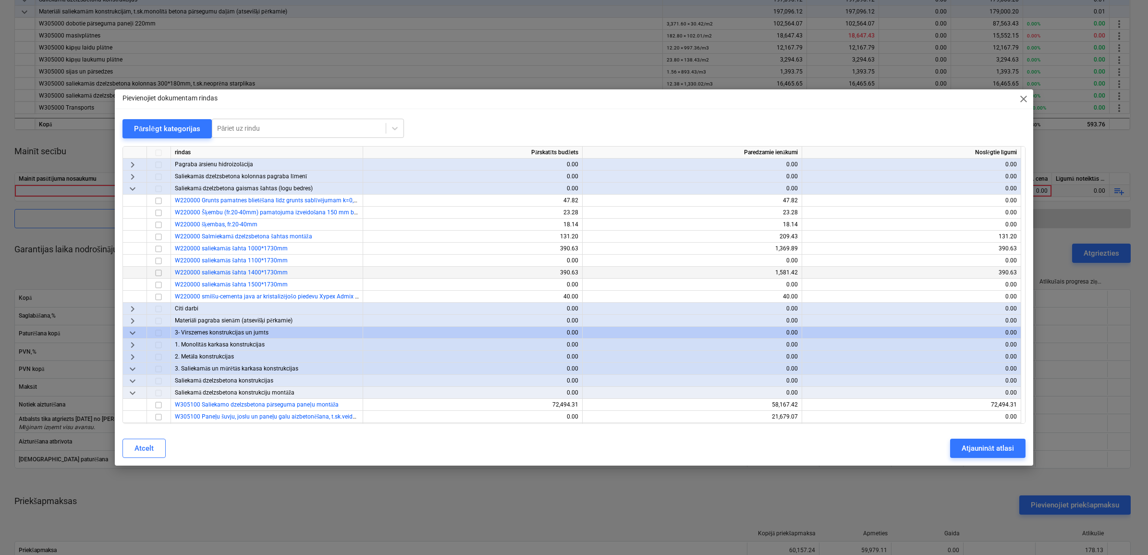
click at [159, 272] on input "checkbox" at bounding box center [159, 273] width 12 height 12
click at [984, 444] on div "Atjaunināt atlasi" at bounding box center [988, 448] width 52 height 12
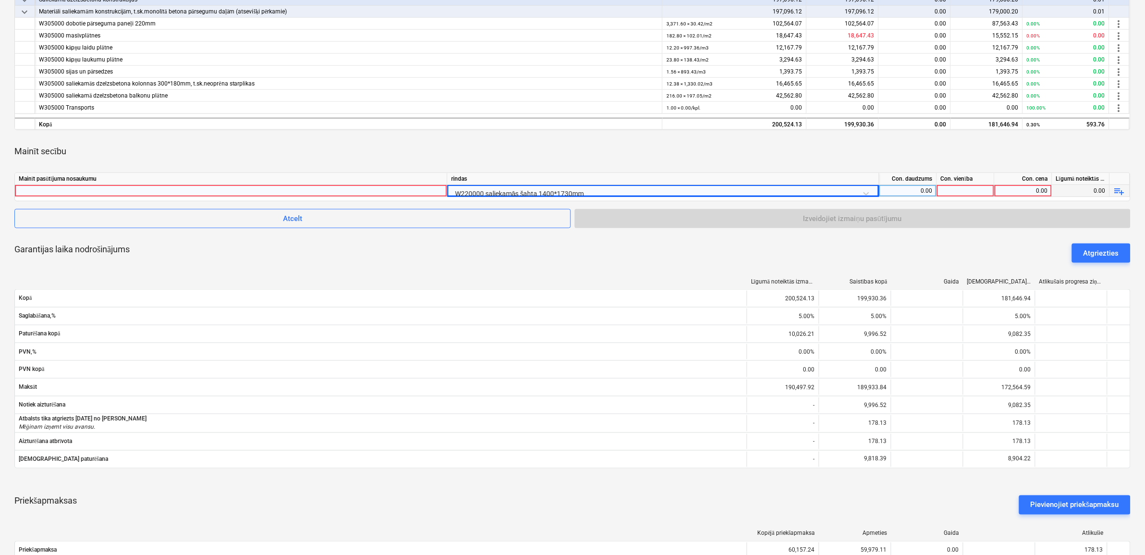
click at [950, 191] on div at bounding box center [966, 191] width 58 height 12
type input "1"
click at [1018, 190] on div "0.00" at bounding box center [1023, 191] width 49 height 12
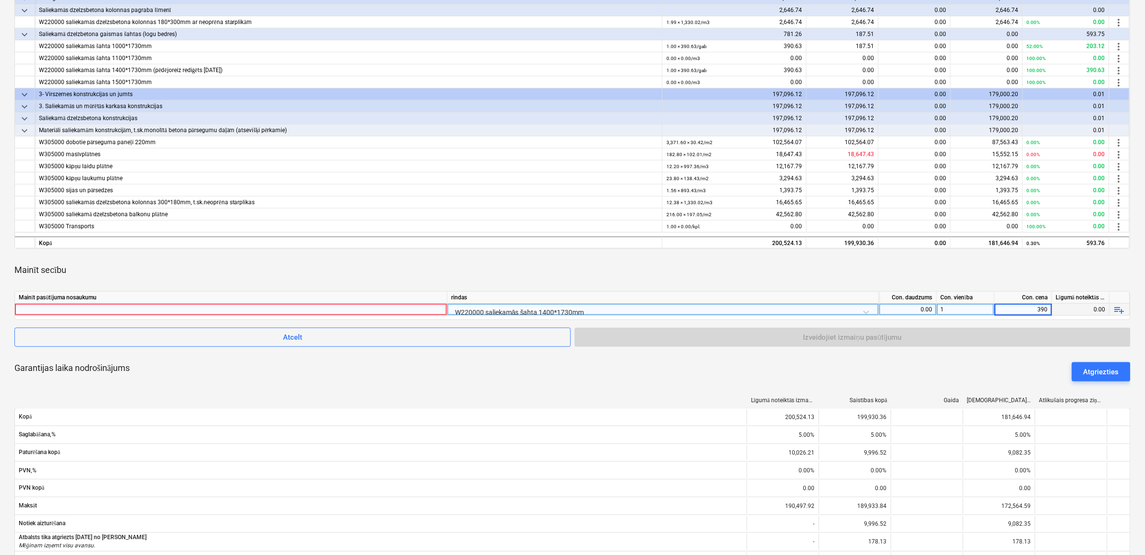
scroll to position [224, 0]
type input "390,63"
drag, startPoint x: 963, startPoint y: 356, endPoint x: 827, endPoint y: 354, distance: 136.5
click at [961, 356] on div "Garantijas laika nodrošinājums Atgriezties" at bounding box center [572, 373] width 1116 height 35
click at [1019, 310] on div "0.00" at bounding box center [1023, 311] width 49 height 12
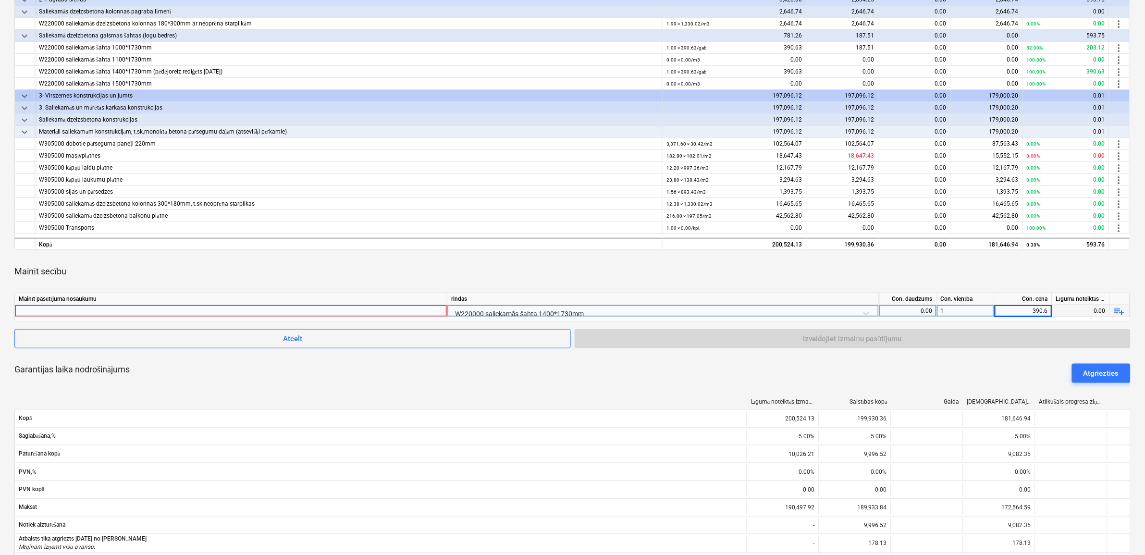
type input "390.63"
click at [806, 265] on div "Mainīt secību" at bounding box center [572, 271] width 1116 height 27
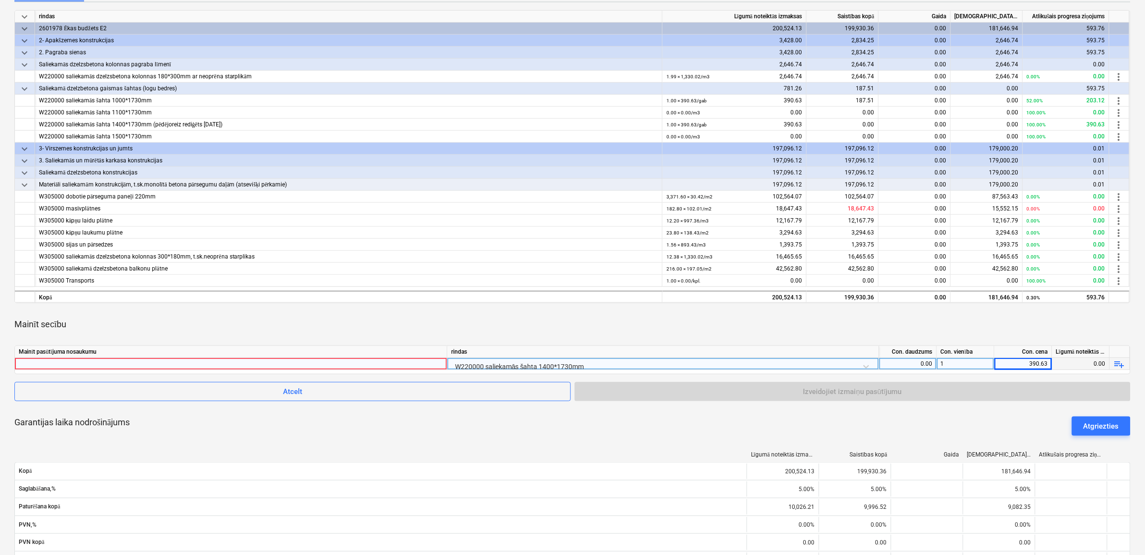
scroll to position [220, 0]
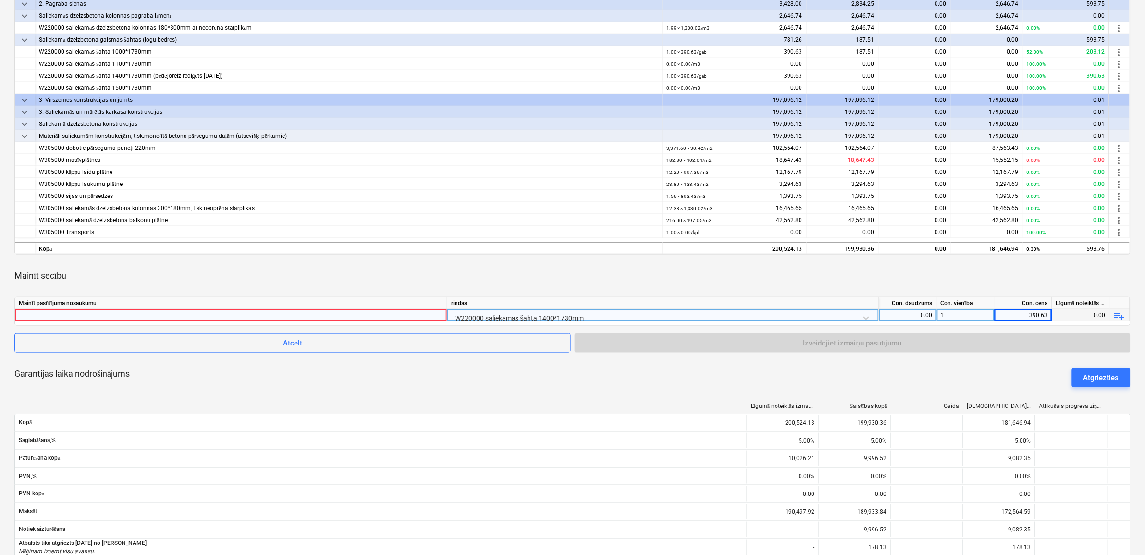
click at [1089, 314] on div "0.00" at bounding box center [1081, 315] width 58 height 12
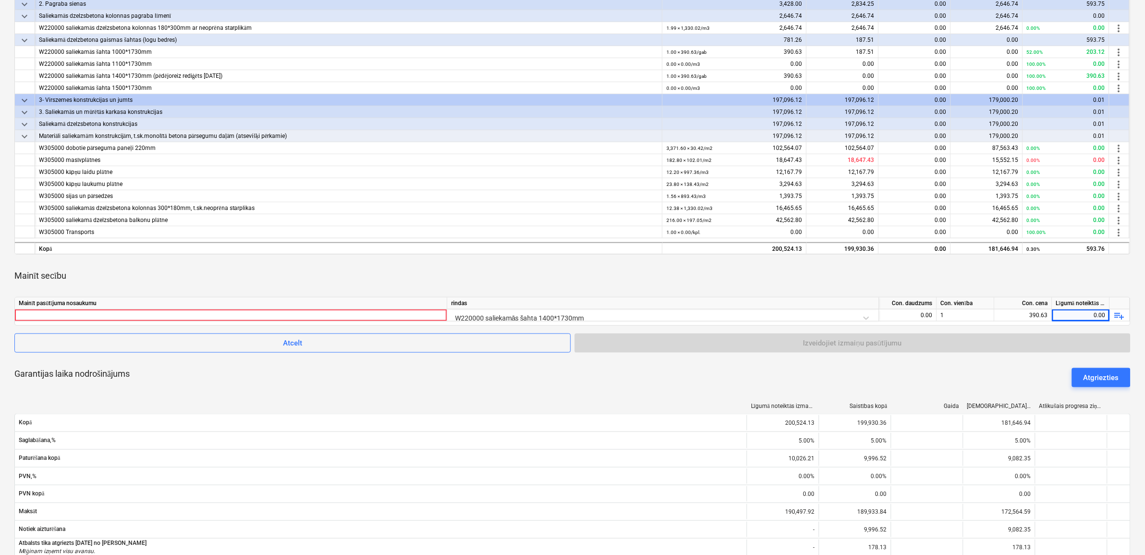
click at [1017, 385] on div "Garantijas laika nodrošinājums Atgriezties" at bounding box center [572, 377] width 1116 height 35
click at [1101, 375] on div "Atgriezties" at bounding box center [1102, 377] width 36 height 12
type textarea "x"
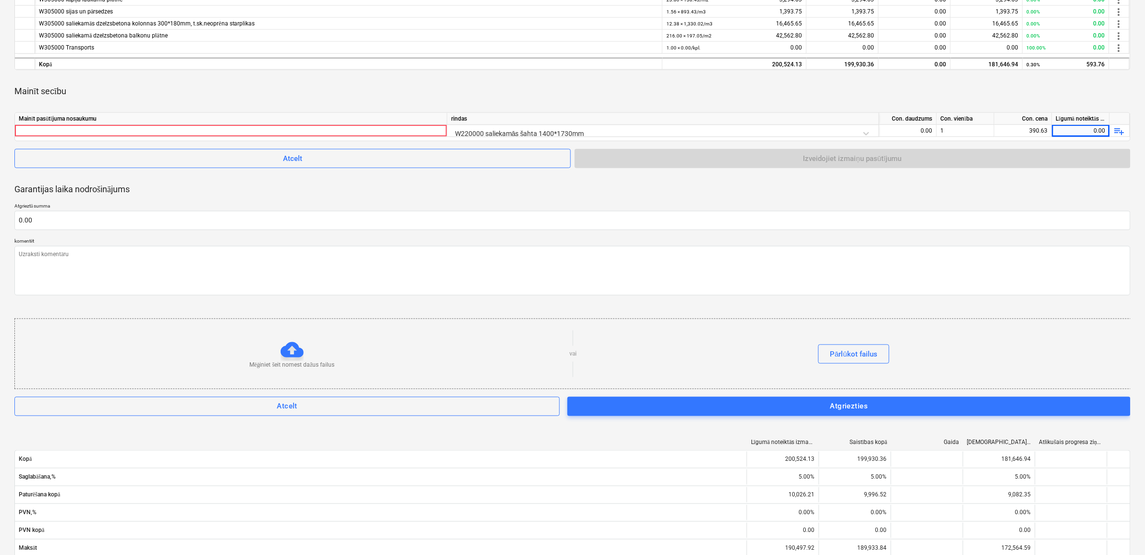
scroll to position [340, 0]
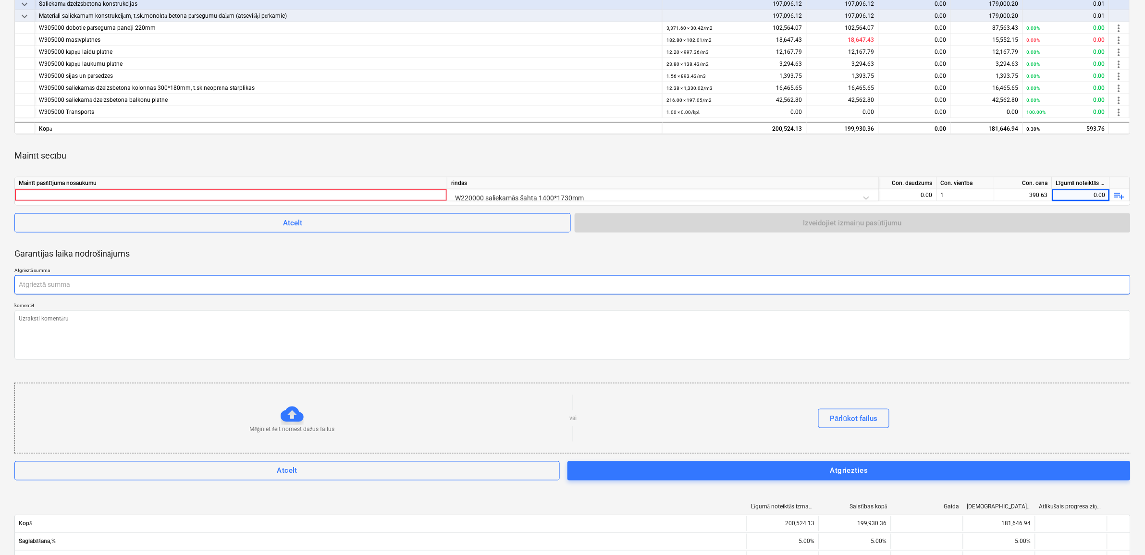
click at [378, 282] on input "text" at bounding box center [572, 284] width 1116 height 19
type textarea "x"
type input "-"
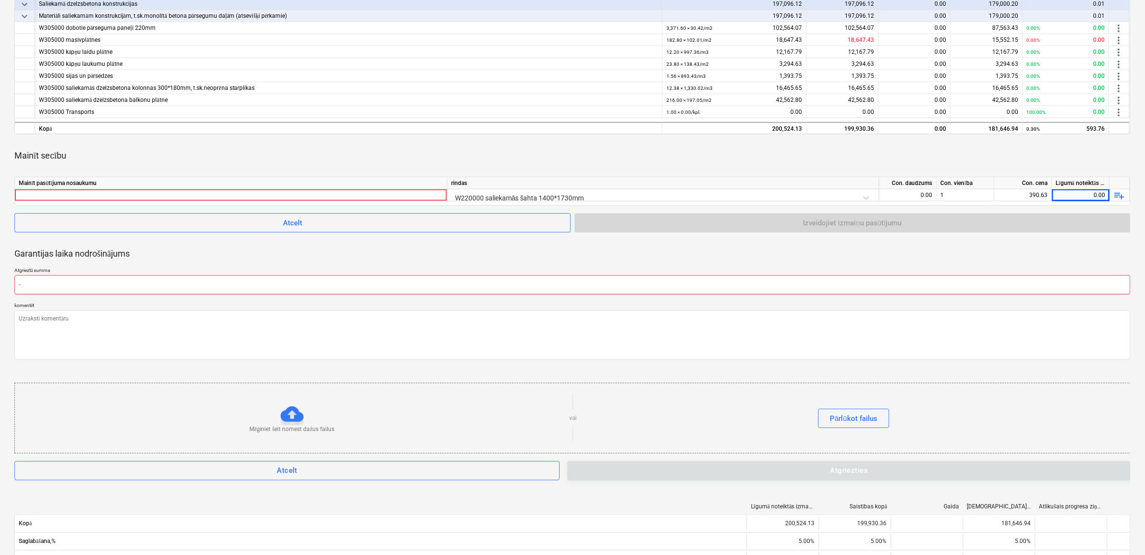
type textarea "x"
type input "-1"
type textarea "x"
type input "-17"
type textarea "x"
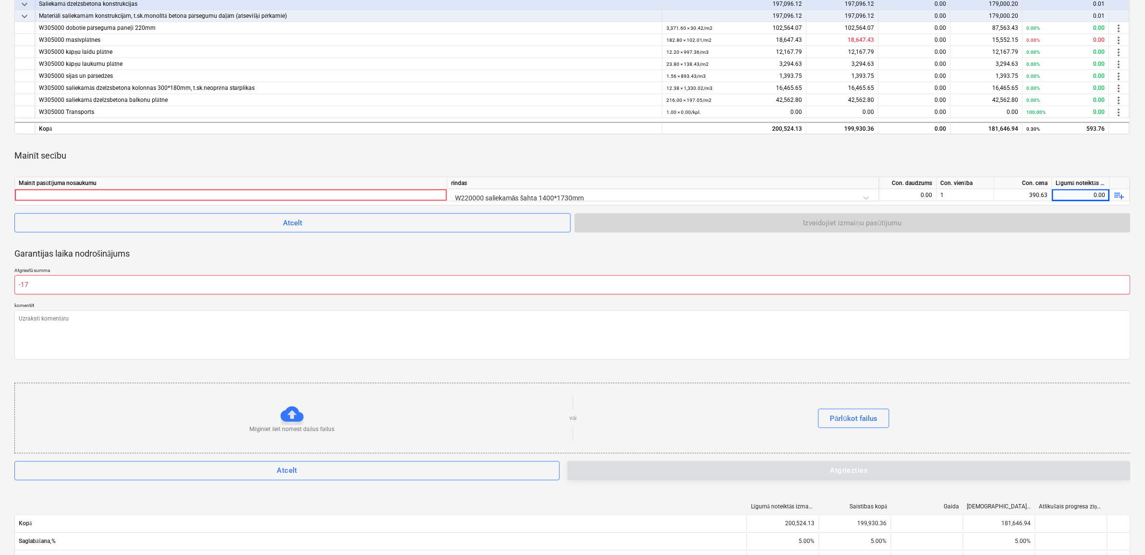
type input "-178"
type textarea "x"
type input "-178."
type textarea "x"
type input "-178.1"
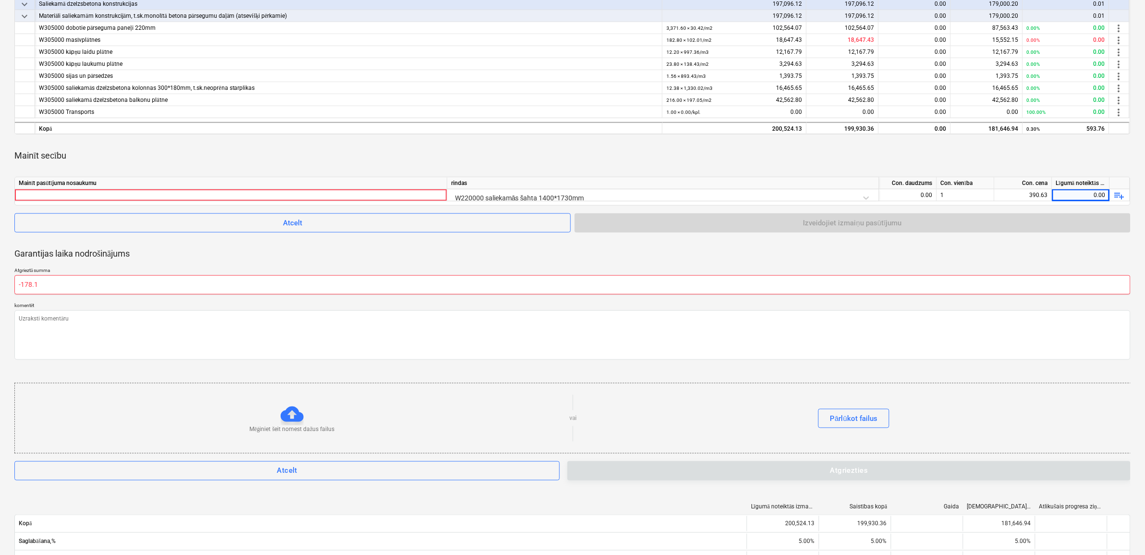
type textarea "x"
type input "-178.13"
type textarea "x"
type input "0.00"
click at [417, 470] on span "Atcelt" at bounding box center [287, 471] width 524 height 12
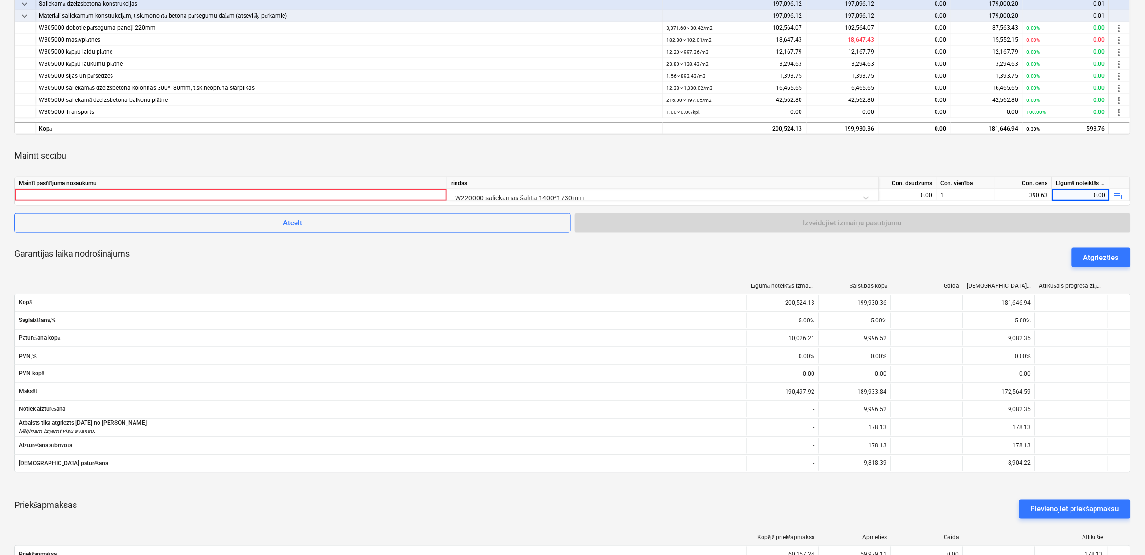
click at [531, 156] on div "Mainīt secību" at bounding box center [572, 155] width 1116 height 27
click at [455, 255] on div "Garantijas laika nodrošinājums Atgriezties" at bounding box center [572, 257] width 1116 height 35
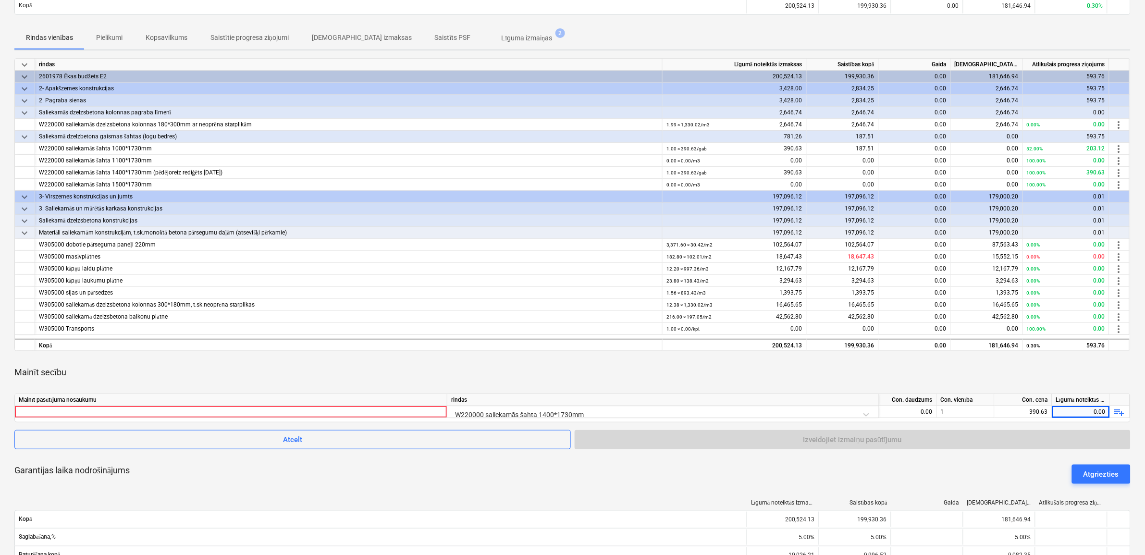
scroll to position [100, 0]
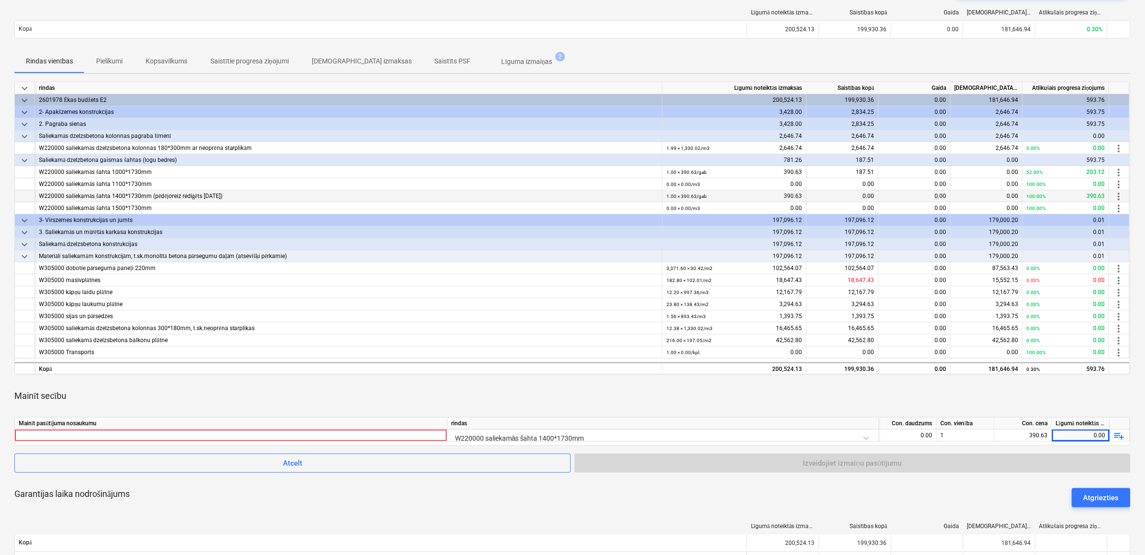
click at [298, 193] on div "W220000 saliekamās šahta 1400*1730mm (pēdējoreiz rediģēts [DATE])" at bounding box center [348, 196] width 619 height 12
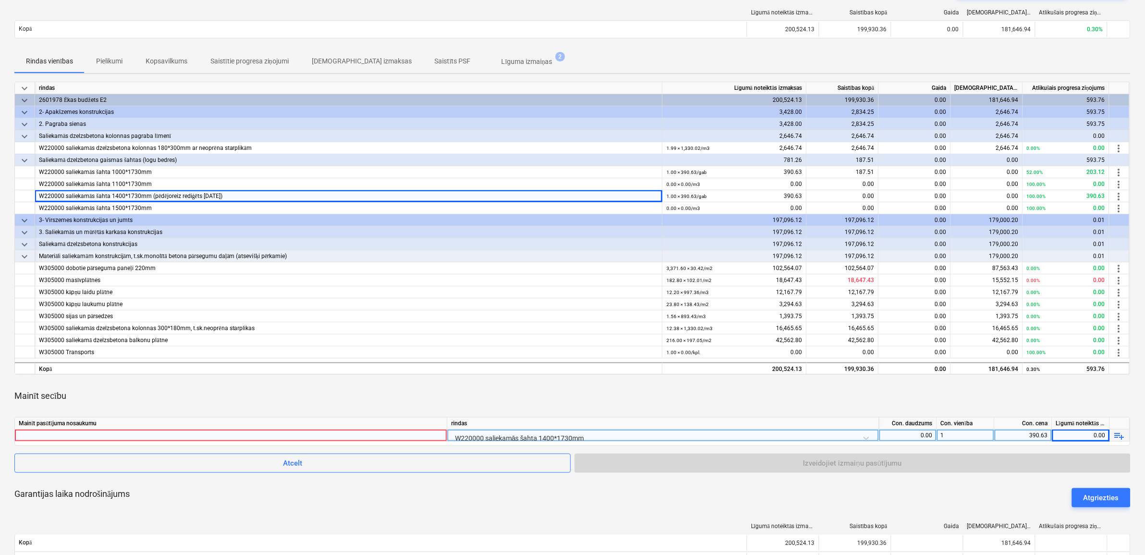
click at [939, 436] on div "1" at bounding box center [966, 436] width 58 height 12
type input "-1"
click at [943, 392] on div "Mainīt secību" at bounding box center [572, 395] width 1116 height 27
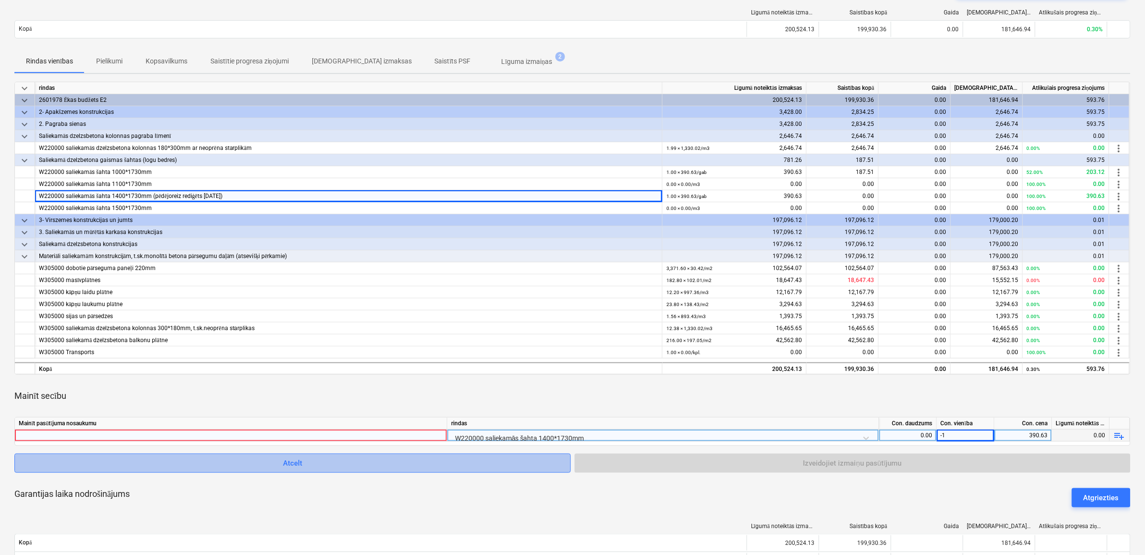
click at [219, 466] on span "Atcelt" at bounding box center [292, 463] width 532 height 12
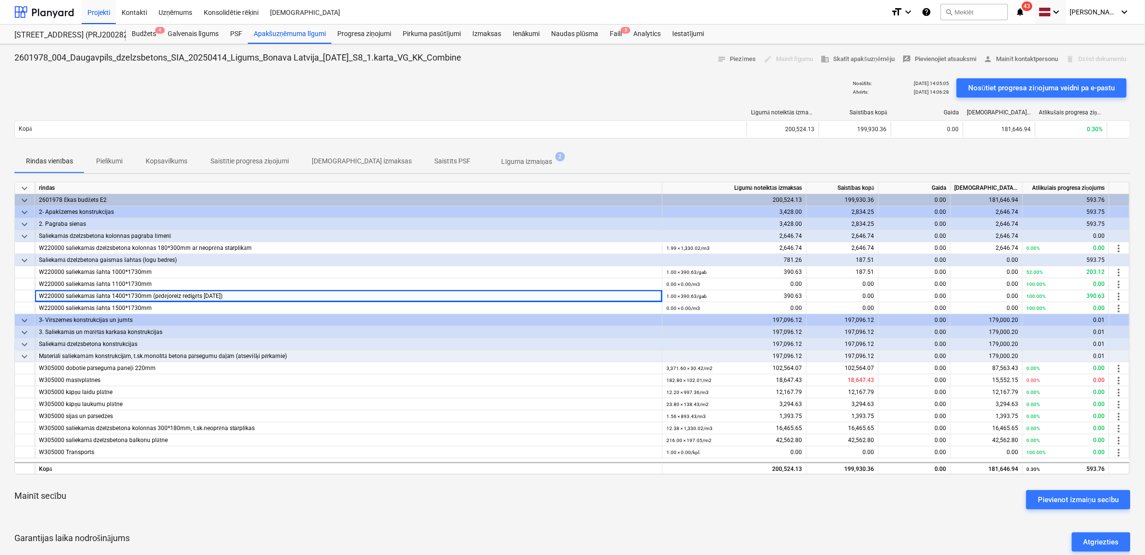
click at [602, 78] on div "Nosūtīts : [DATE] 14:05:05 Atvērts : [DATE] 14:06:28 Nosūtiet progresa ziņojuma…" at bounding box center [572, 87] width 1116 height 27
click at [613, 34] on div "Faili 3" at bounding box center [616, 34] width 24 height 19
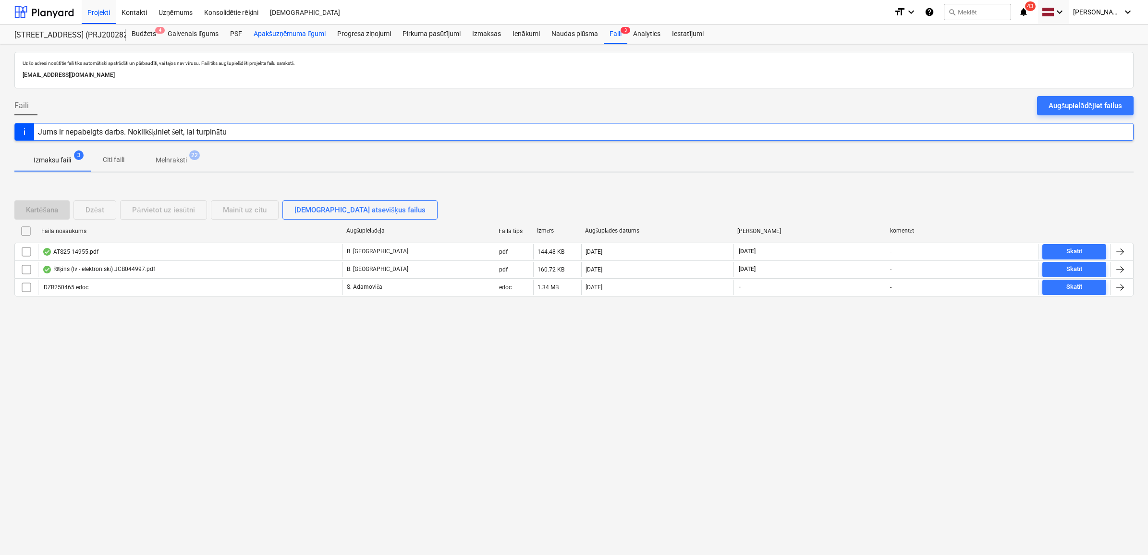
click at [282, 32] on div "Apakšuzņēmuma līgumi" at bounding box center [290, 34] width 84 height 19
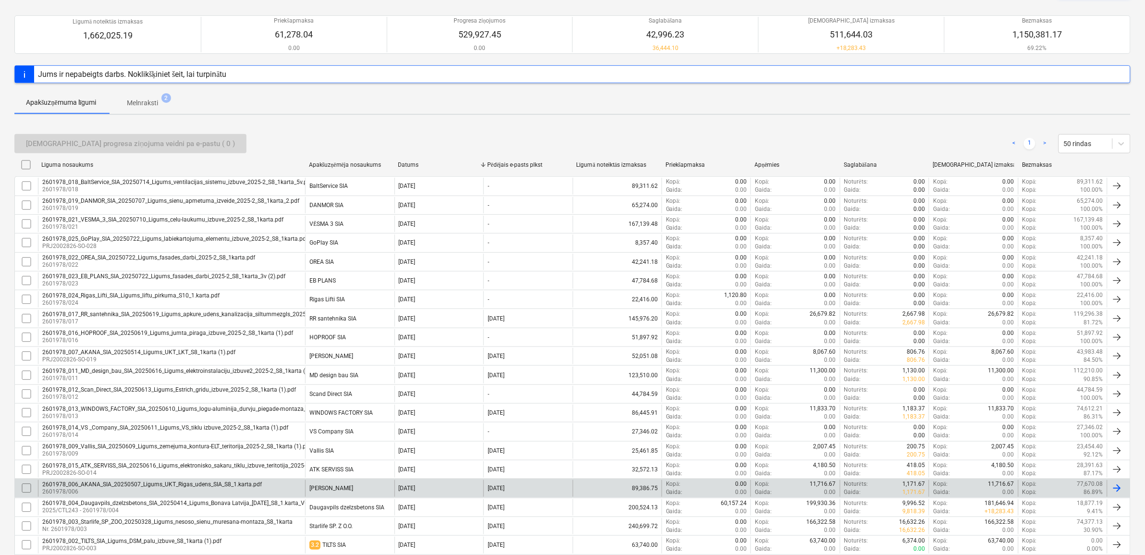
scroll to position [150, 0]
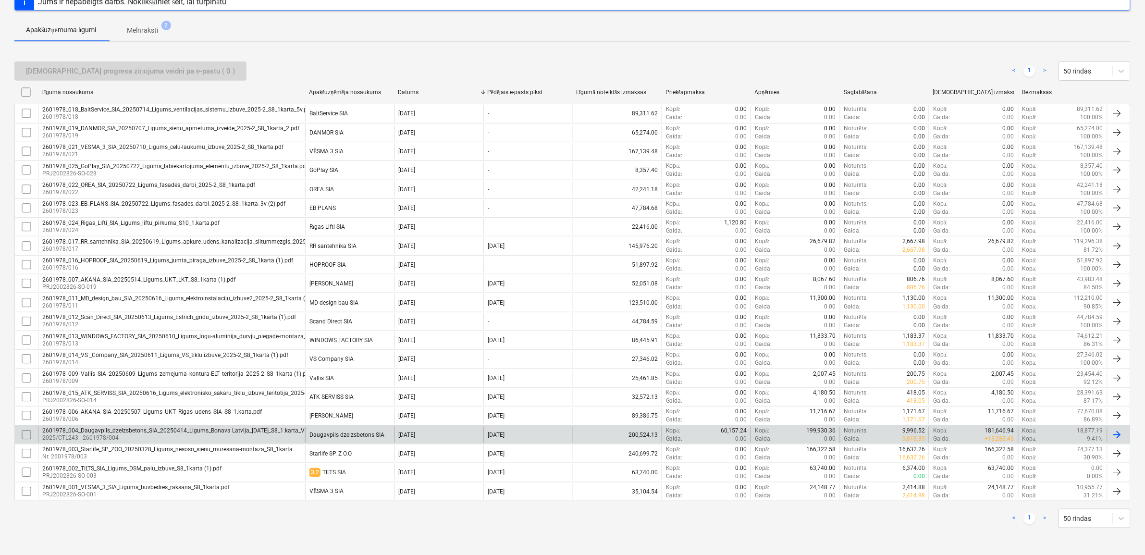
click at [137, 431] on div "2601978_004_Daugavpils_dzelzsbetons_SIA_20250414_Ligums_Bonava Latvija_[DATE]_S…" at bounding box center [193, 430] width 302 height 7
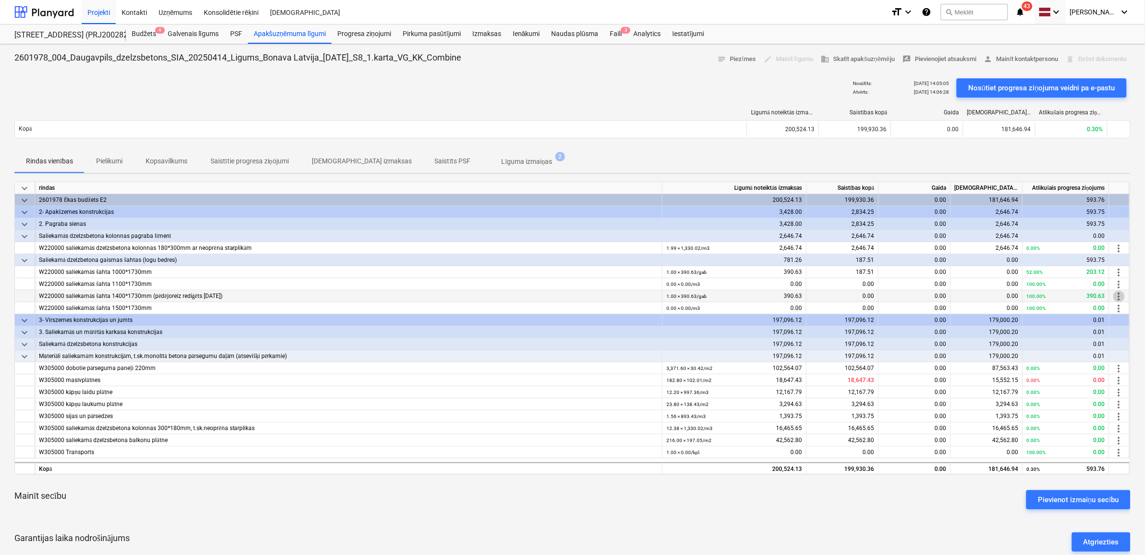
click at [1120, 293] on span "more_vert" at bounding box center [1119, 297] width 12 height 12
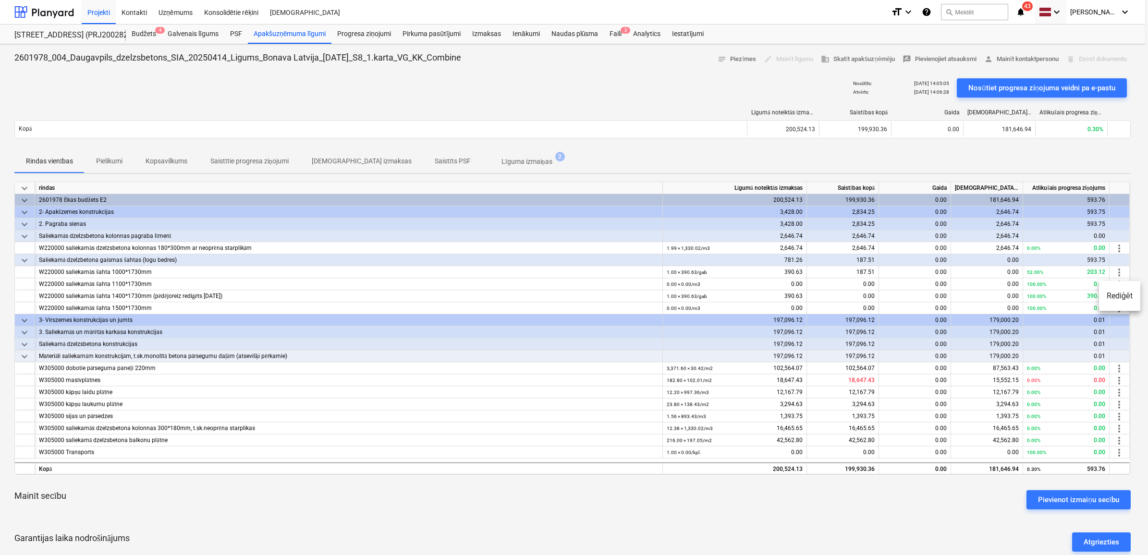
click at [1121, 291] on li "Rediģēt" at bounding box center [1119, 296] width 41 height 22
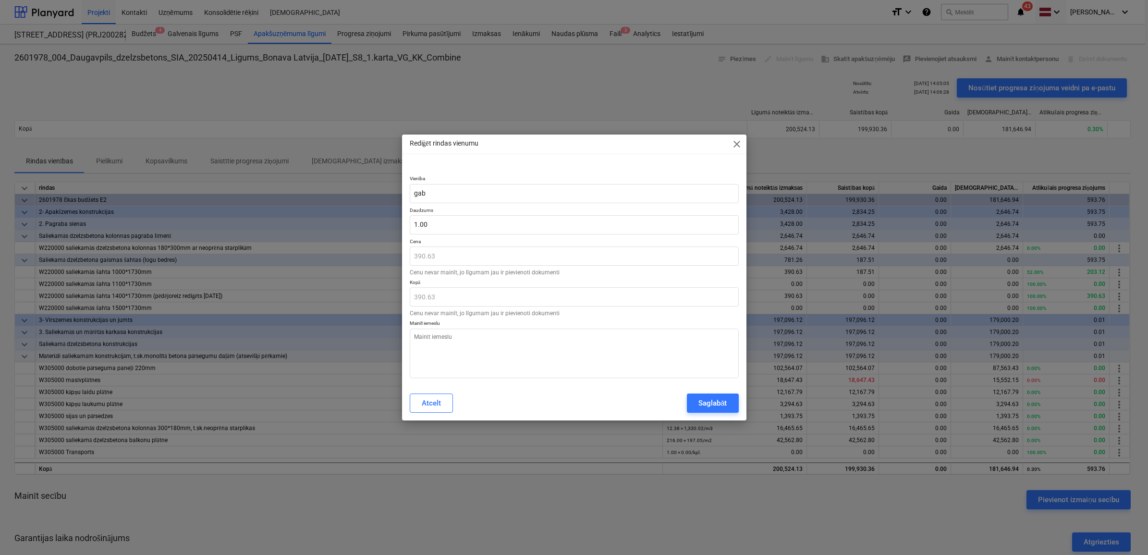
type textarea "x"
type input "1"
click at [412, 226] on input "1" at bounding box center [574, 224] width 329 height 19
drag, startPoint x: 413, startPoint y: 226, endPoint x: 459, endPoint y: 227, distance: 45.7
click at [459, 227] on input "1" at bounding box center [574, 224] width 329 height 19
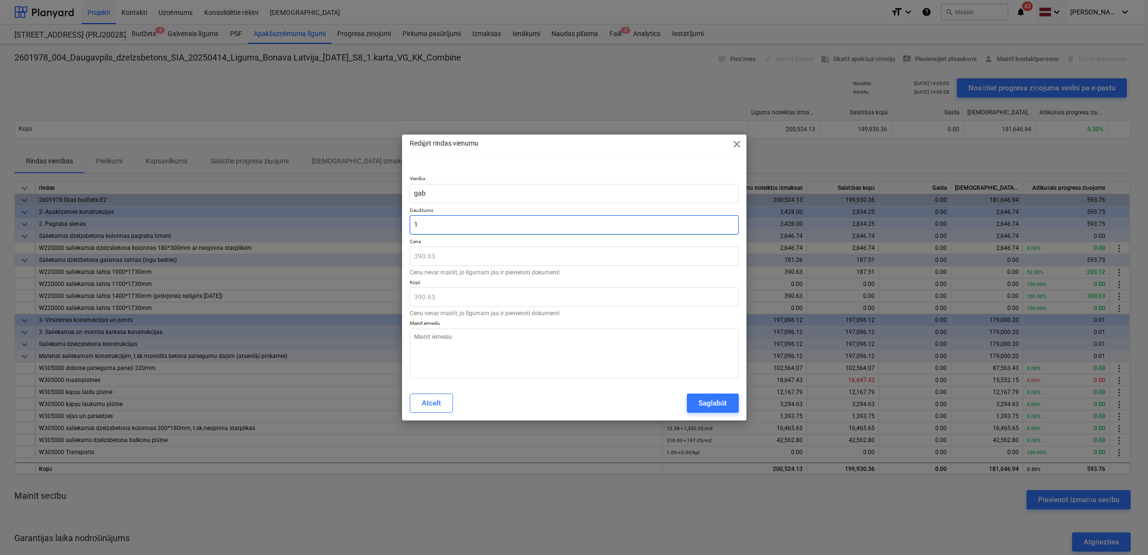
type textarea "x"
type input "0"
type input "0.00"
type input "0"
type textarea "x"
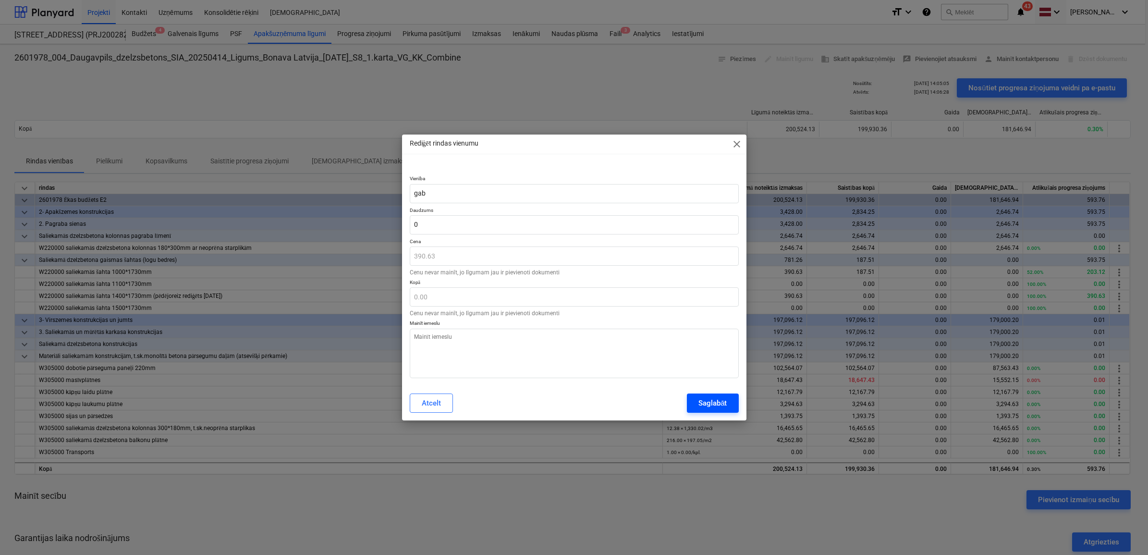
type input "0.00"
click at [710, 402] on div "Saglabāt" at bounding box center [713, 403] width 28 height 12
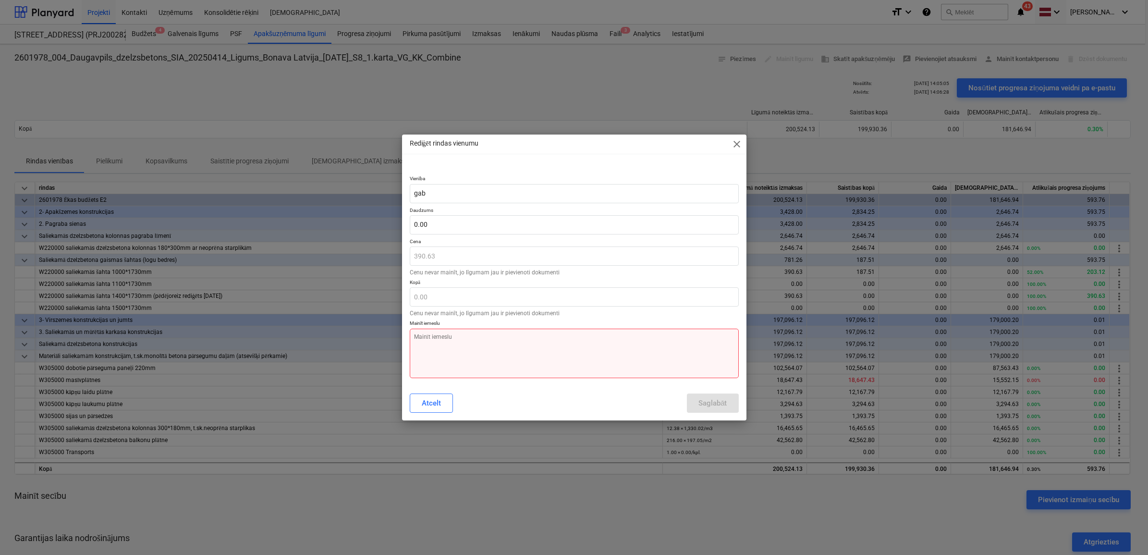
click at [455, 346] on textarea at bounding box center [574, 353] width 329 height 49
type textarea "x"
type textarea "n"
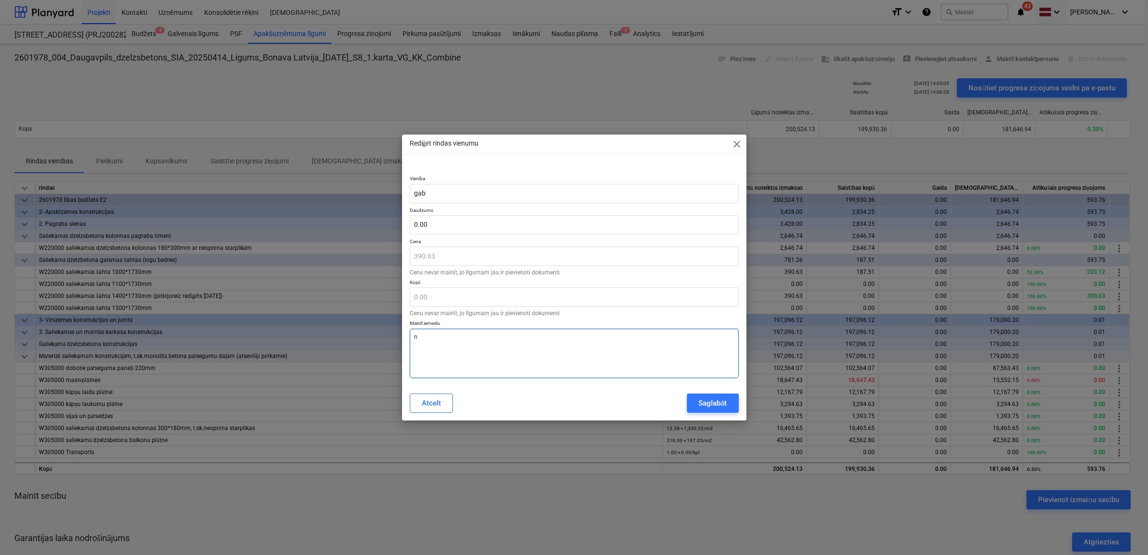
type textarea "x"
type textarea "ne"
type textarea "x"
type textarea "net"
type textarea "x"
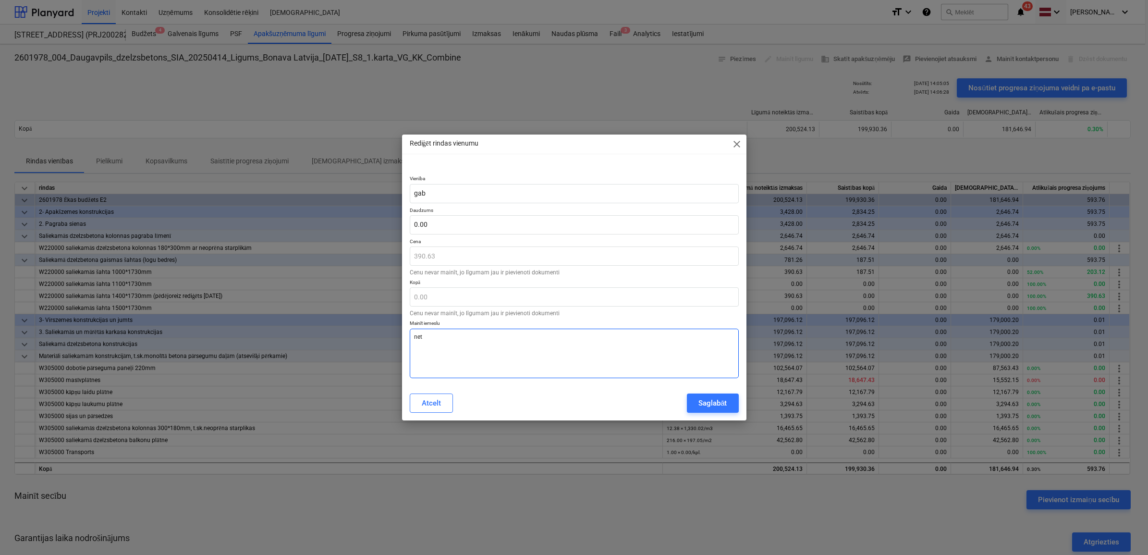
type textarea "neti"
type textarea "x"
type textarea "netik"
type textarea "x"
type textarea "netiks"
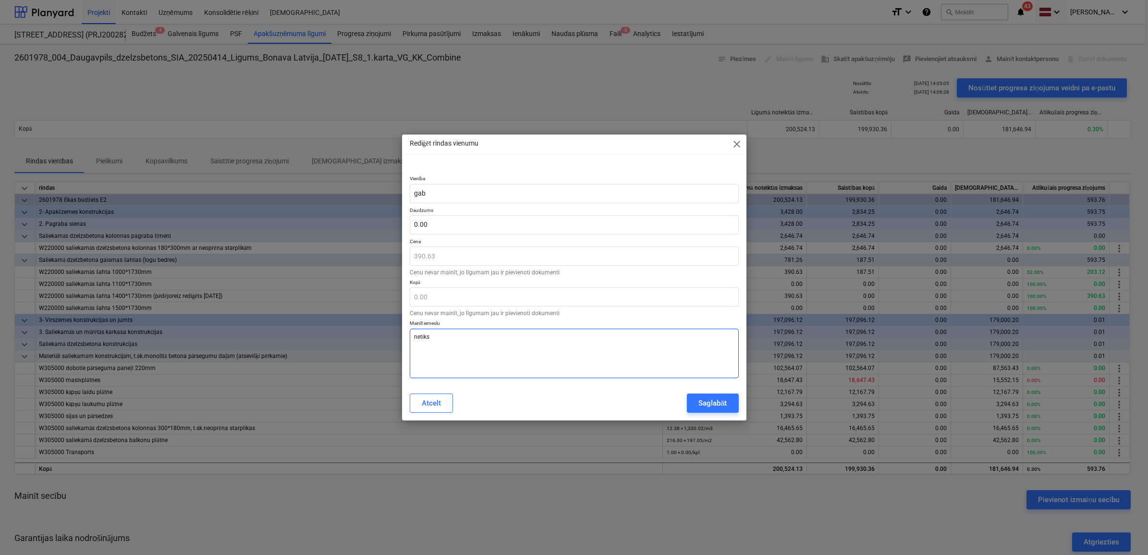
type textarea "x"
type textarea "netiks p"
type textarea "x"
type textarea "netiks p["
type textarea "x"
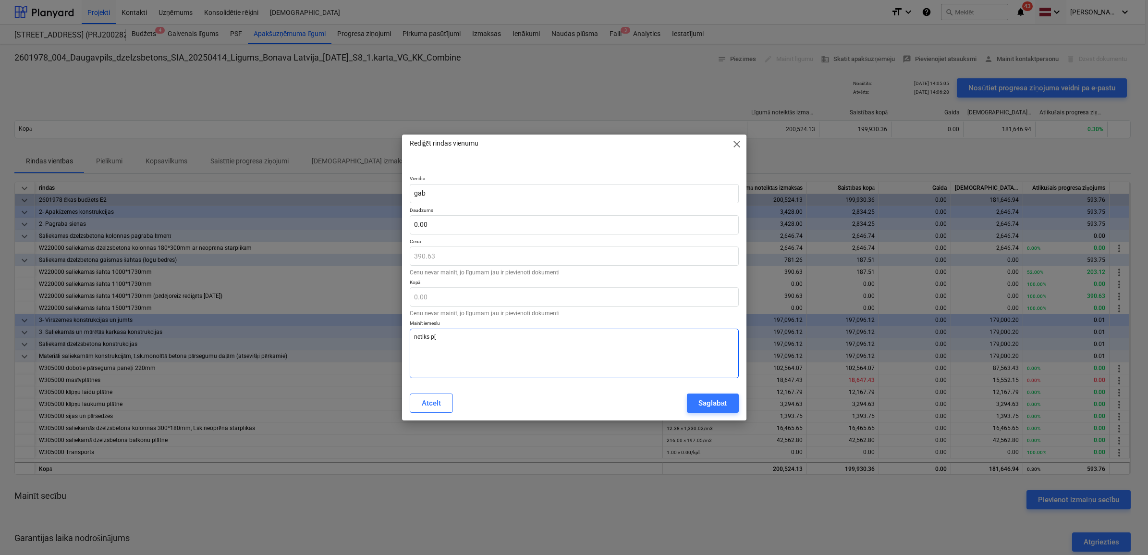
type textarea "netiks p[i"
type textarea "x"
type textarea "netiks p["
type textarea "x"
type textarea "netiks p"
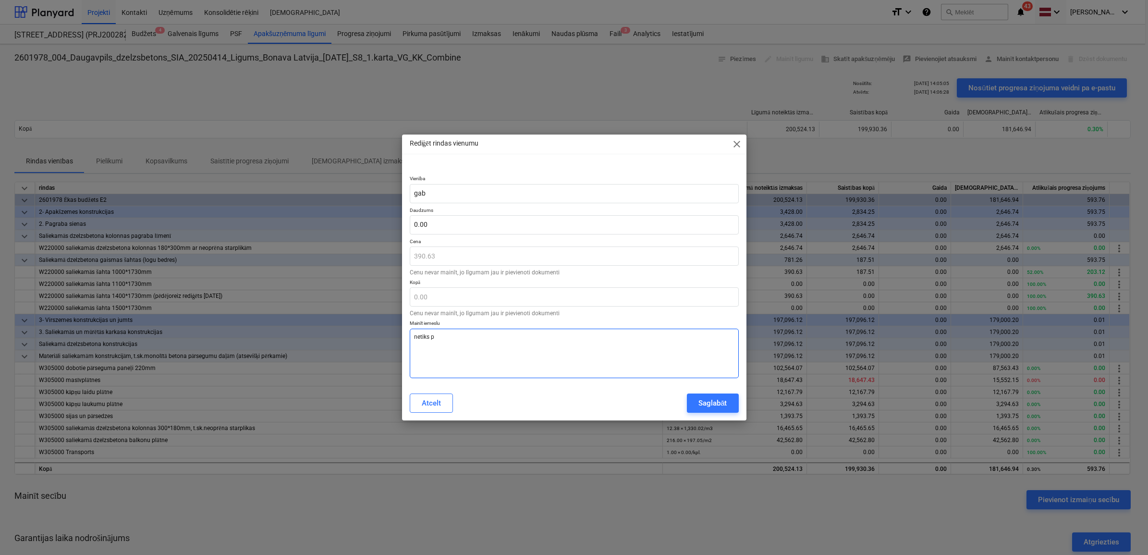
type textarea "x"
type textarea "netiks pi"
type textarea "x"
type textarea "netiks pie"
type textarea "x"
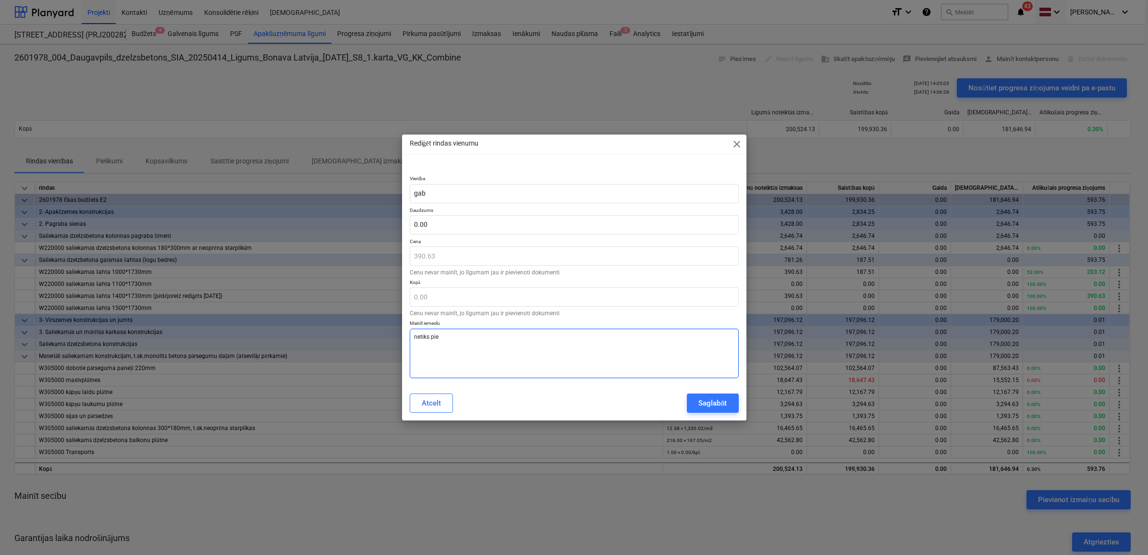
type textarea "netiks pieg"
type textarea "x"
type textarea "netiks piegā"
type textarea "x"
type textarea "netiks piegād"
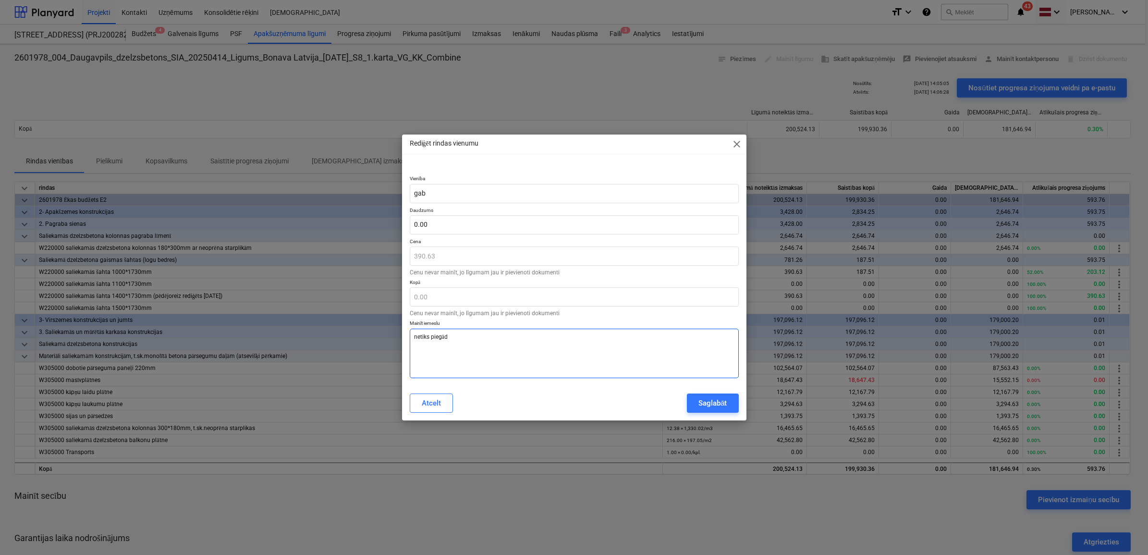
type textarea "x"
type textarea "netiks piegādā"
type textarea "x"
type textarea "netiks piegādāt"
type textarea "x"
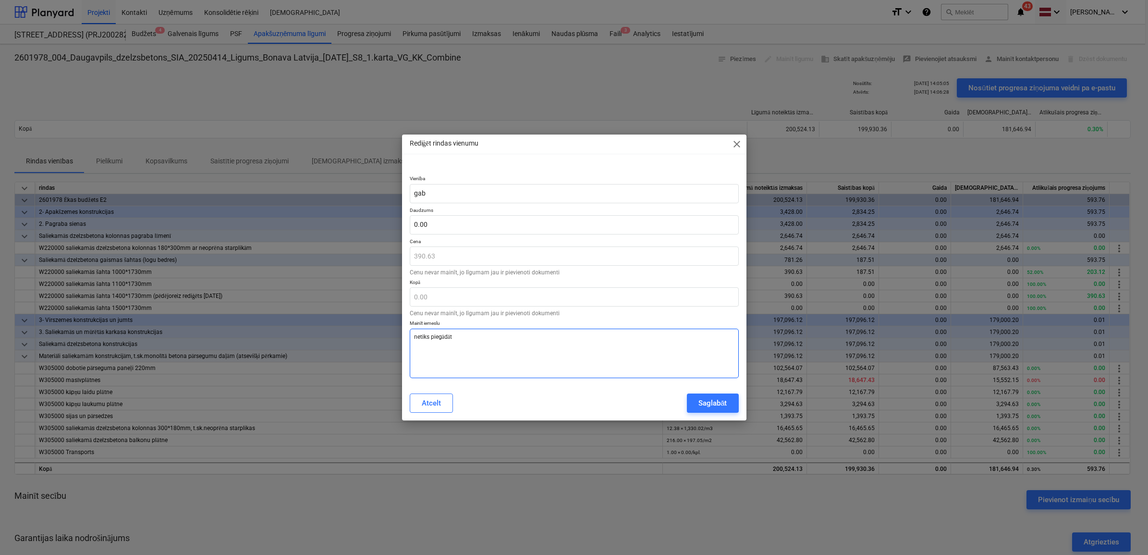
type textarea "netiks piegādāts"
click at [416, 337] on textarea "netiks piegādāts" at bounding box center [574, 353] width 329 height 49
type textarea "x"
type textarea "etiks piegādāts"
type textarea "x"
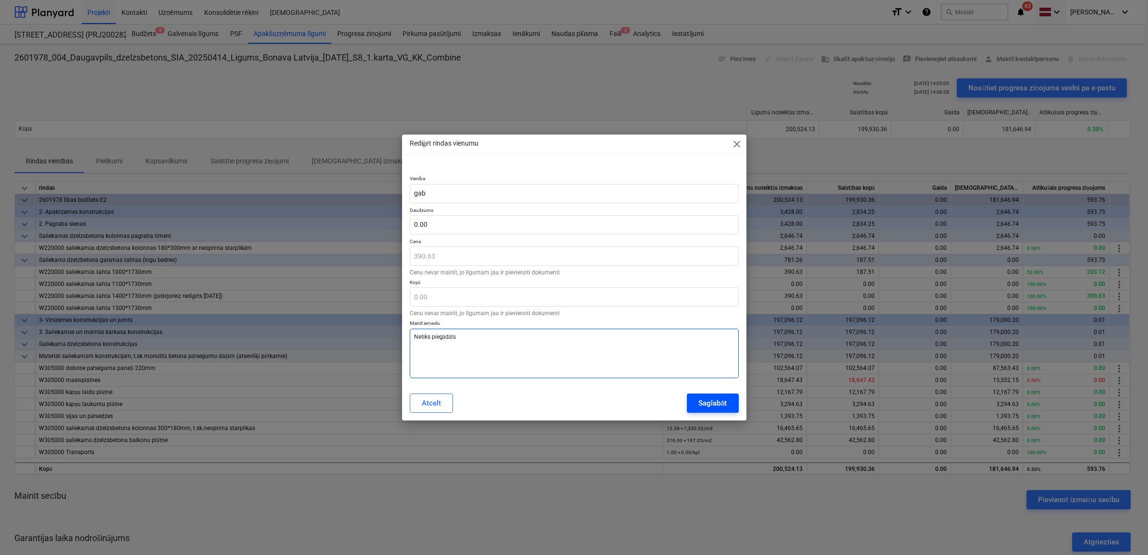
type textarea "Netiks piegādāts"
click at [714, 405] on div "Saglabāt" at bounding box center [713, 403] width 28 height 12
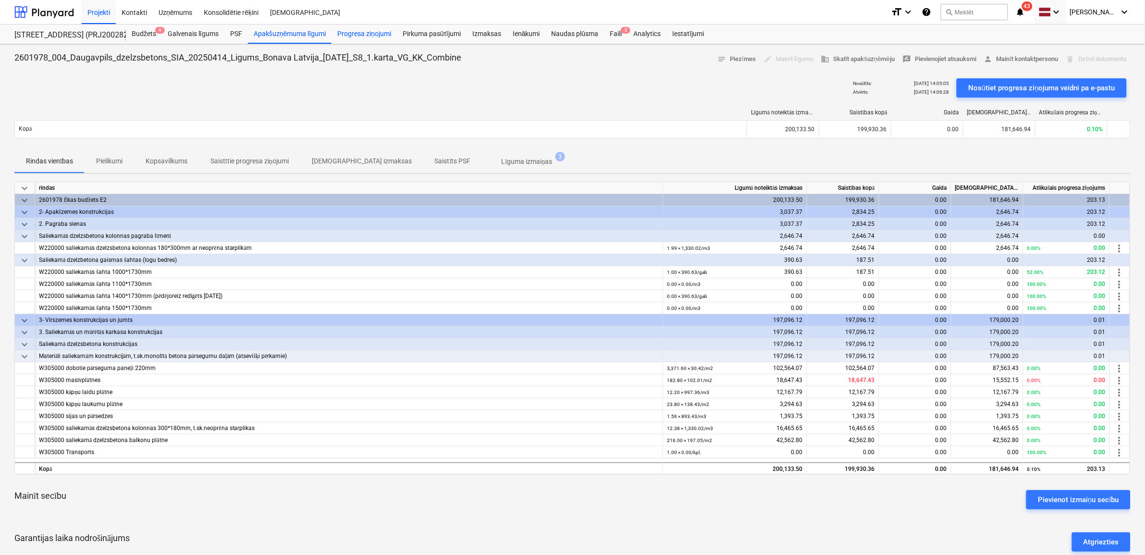
click at [369, 34] on div "Progresa ziņojumi" at bounding box center [364, 34] width 65 height 19
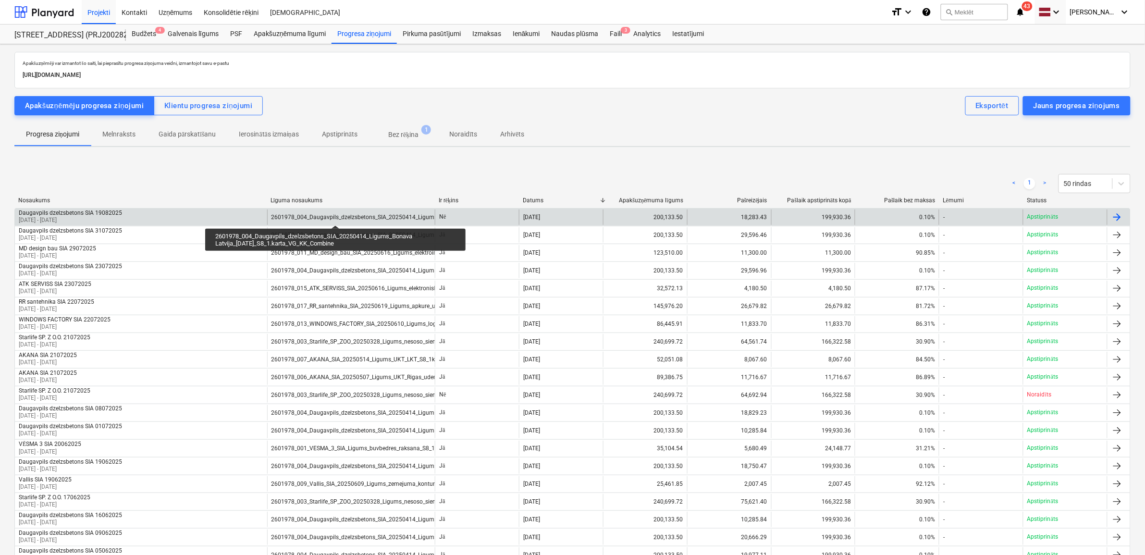
click at [335, 217] on div "2601978_004_Daugavpils_dzelzsbetons_SIA_20250414_Ligums_Bonava Latvija_[DATE]_S…" at bounding box center [422, 217] width 302 height 7
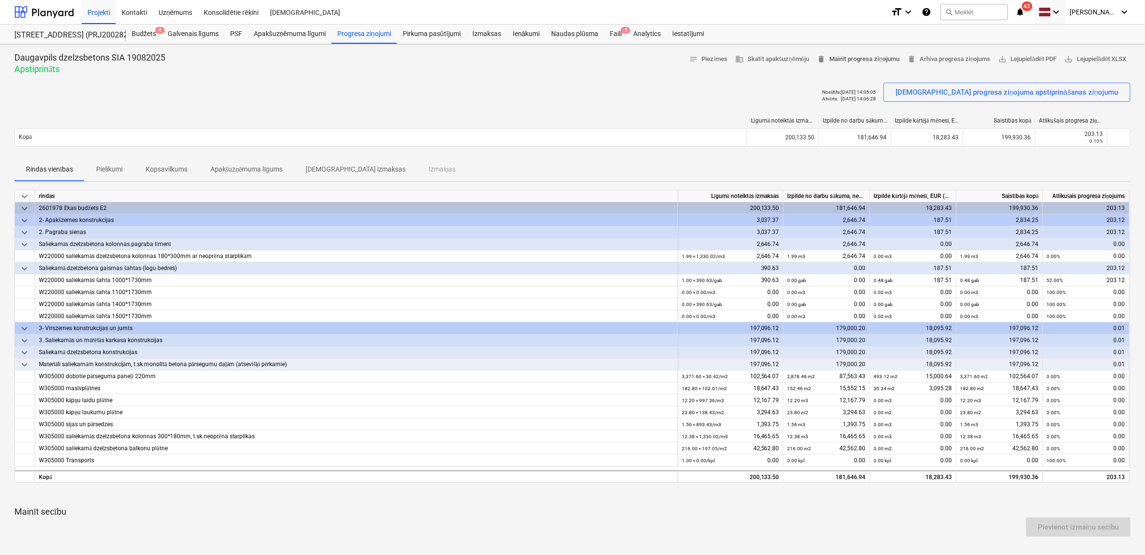
click at [859, 61] on span "delete Mainīt progresa ziņojumu" at bounding box center [858, 59] width 83 height 11
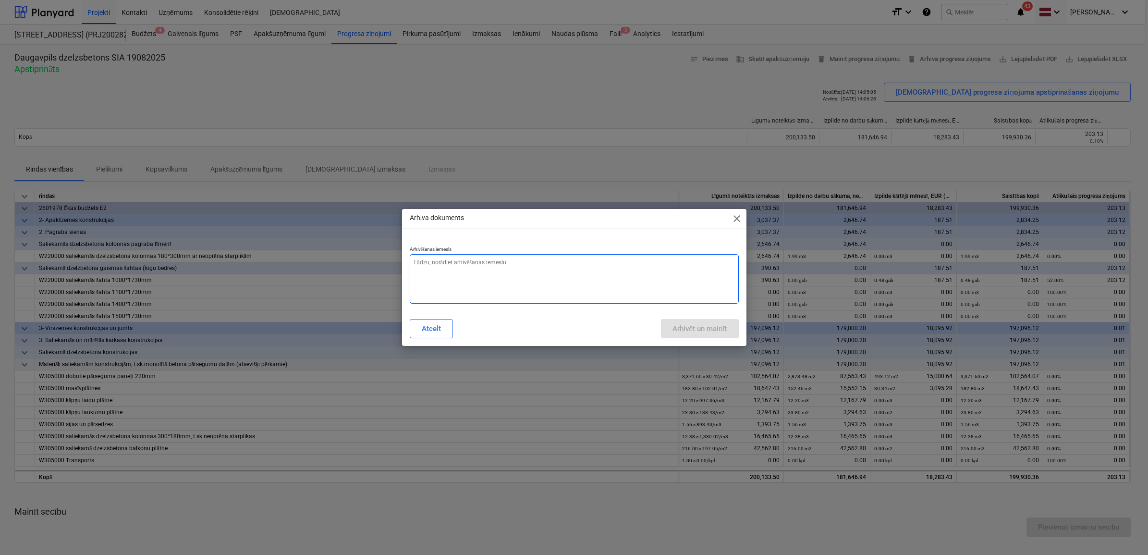
click at [452, 279] on textarea at bounding box center [574, 278] width 329 height 49
type textarea "x"
type textarea "N"
type textarea "x"
type textarea "Ne"
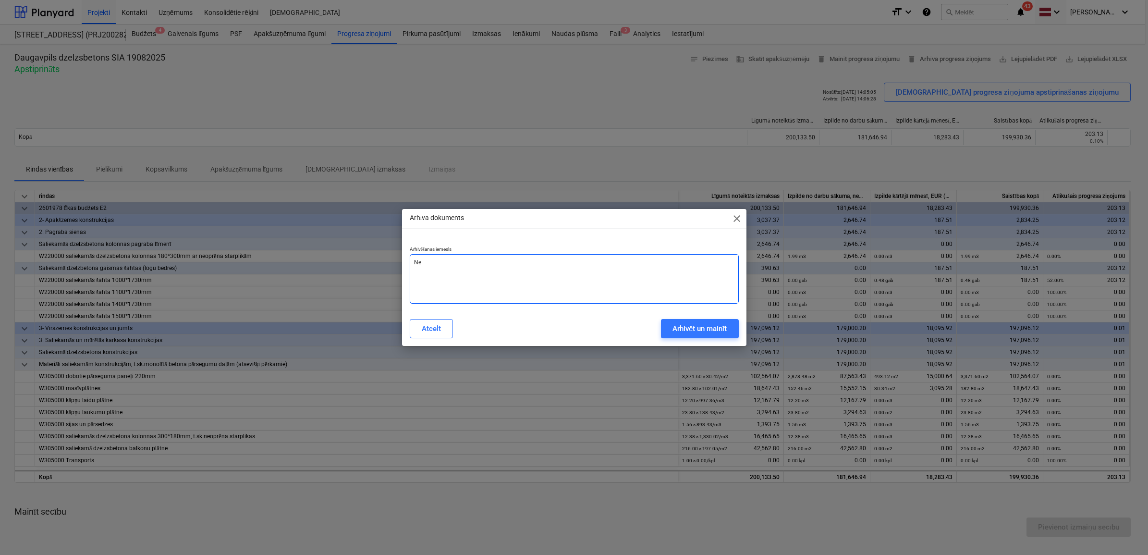
type textarea "x"
type textarea "Nep"
type textarea "x"
type textarea "Nepi"
type textarea "x"
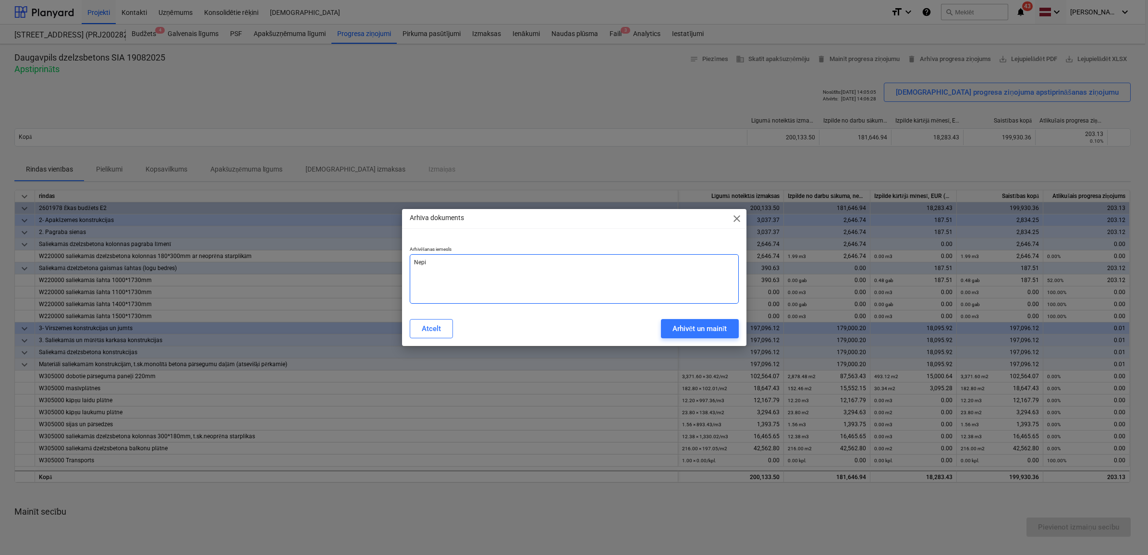
type textarea "Nepie"
type textarea "x"
type textarea "Nepiec"
type textarea "x"
type textarea "Nepieci"
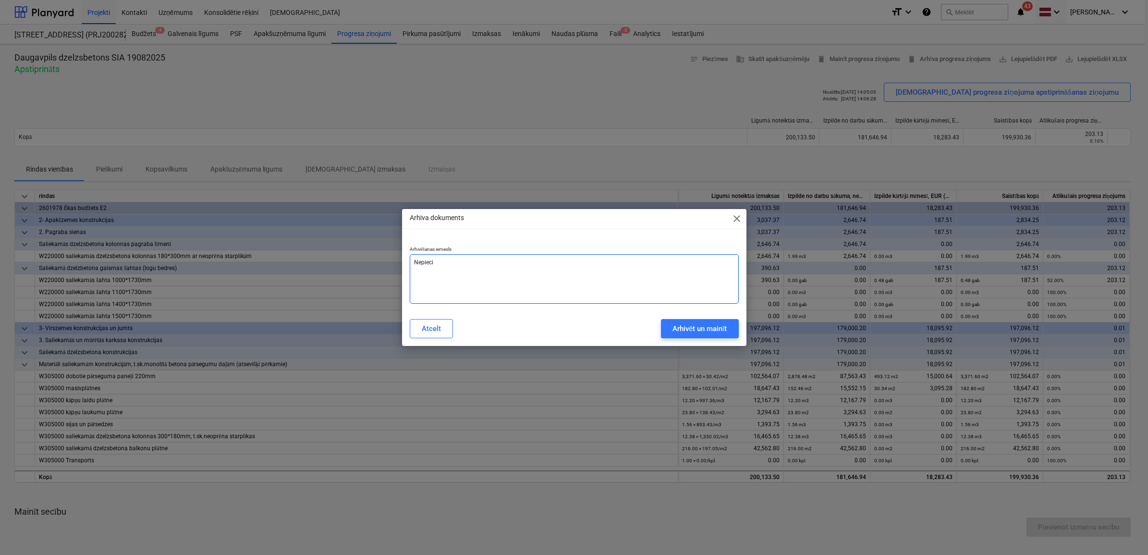
type textarea "x"
type textarea "Nepiecie"
type textarea "x"
type textarea "Nepiecieš"
type textarea "x"
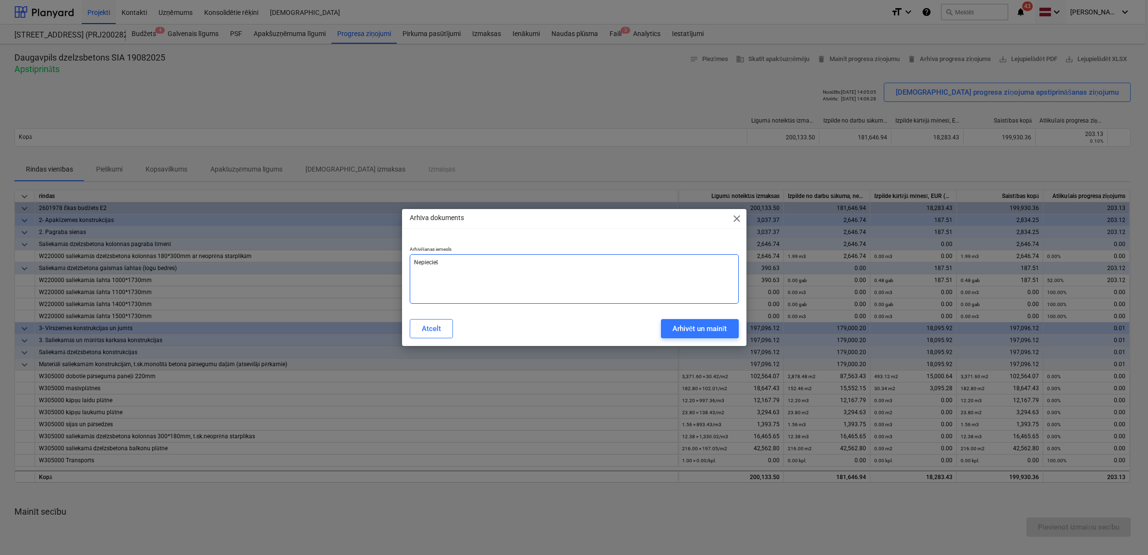
type textarea "Nepiecieša"
type textarea "x"
type textarea "Nepieciešam"
type textarea "x"
type textarea "Nepieciešams"
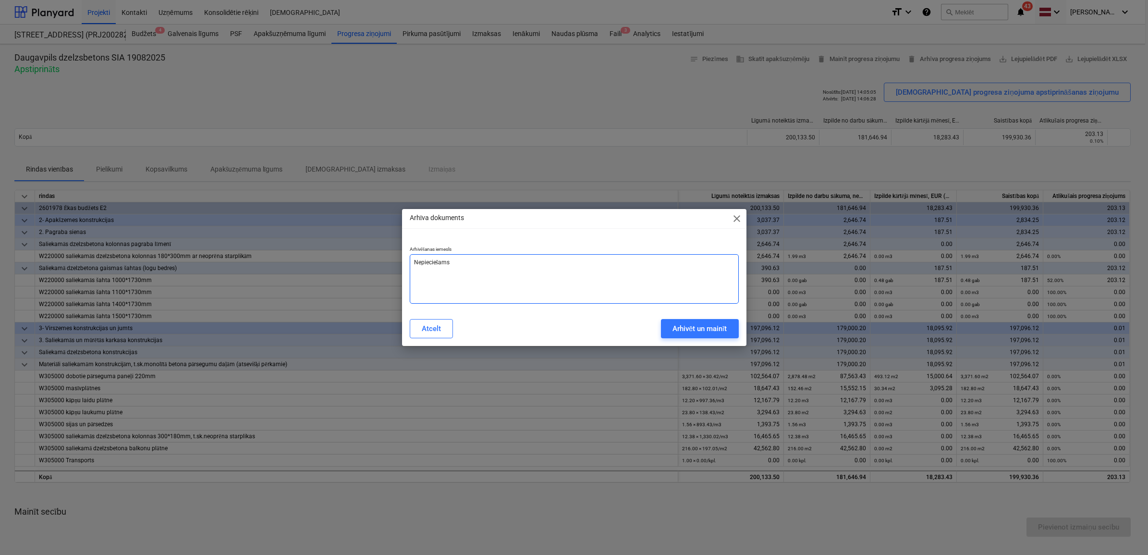
type textarea "x"
type textarea "Nepieciešams"
type textarea "x"
type textarea "Nepieciešams v"
type textarea "x"
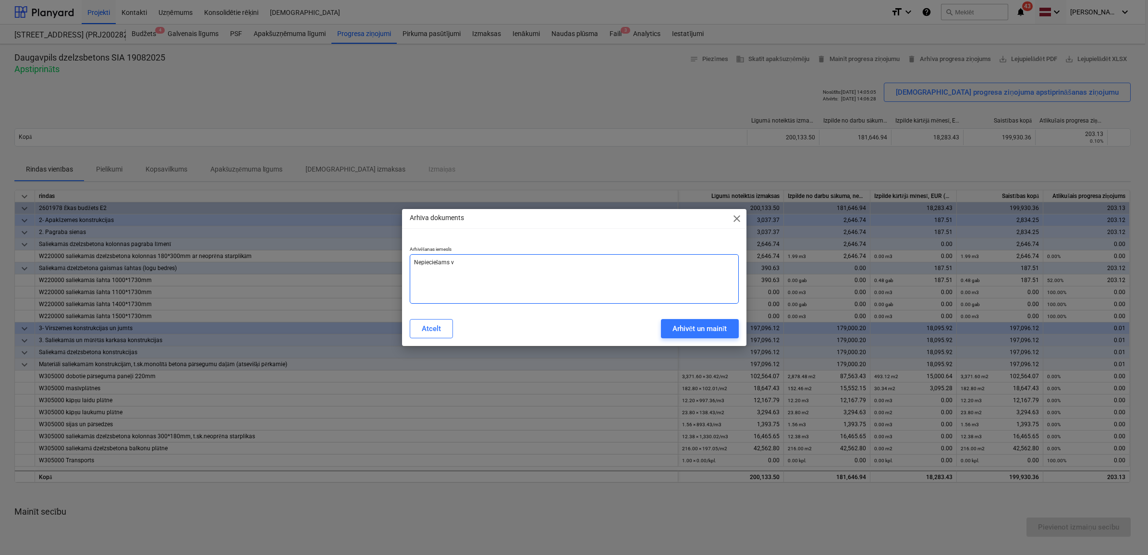
type textarea "Nepieciešams"
type textarea "x"
type textarea "Nepieciešams d"
type textarea "x"
type textarea "Nepieciešams dz"
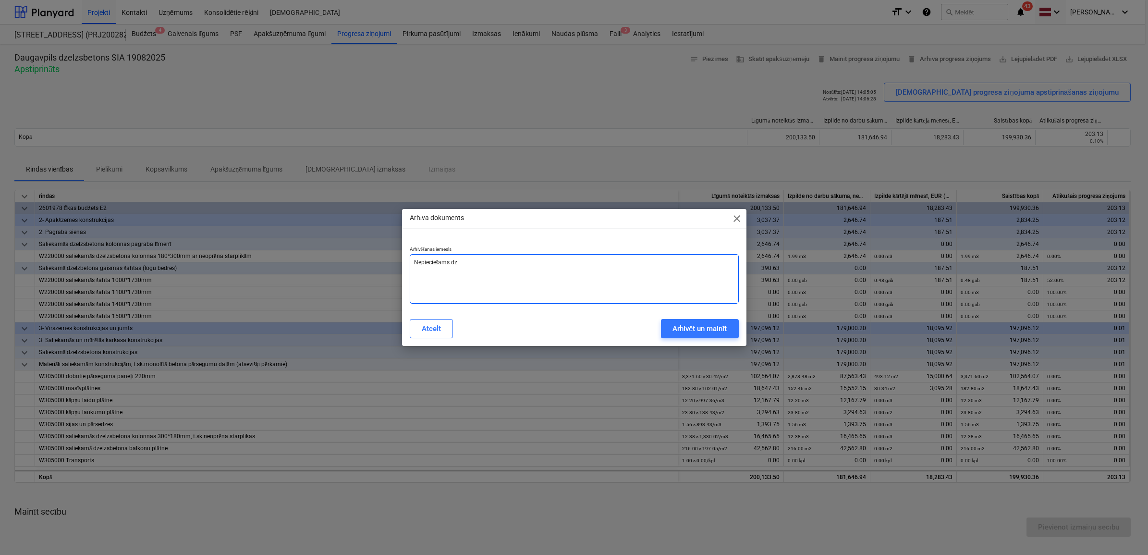
type textarea "x"
type textarea "Nepieciešams dzē"
type textarea "x"
type textarea "Nepieciešams dzēs"
type textarea "x"
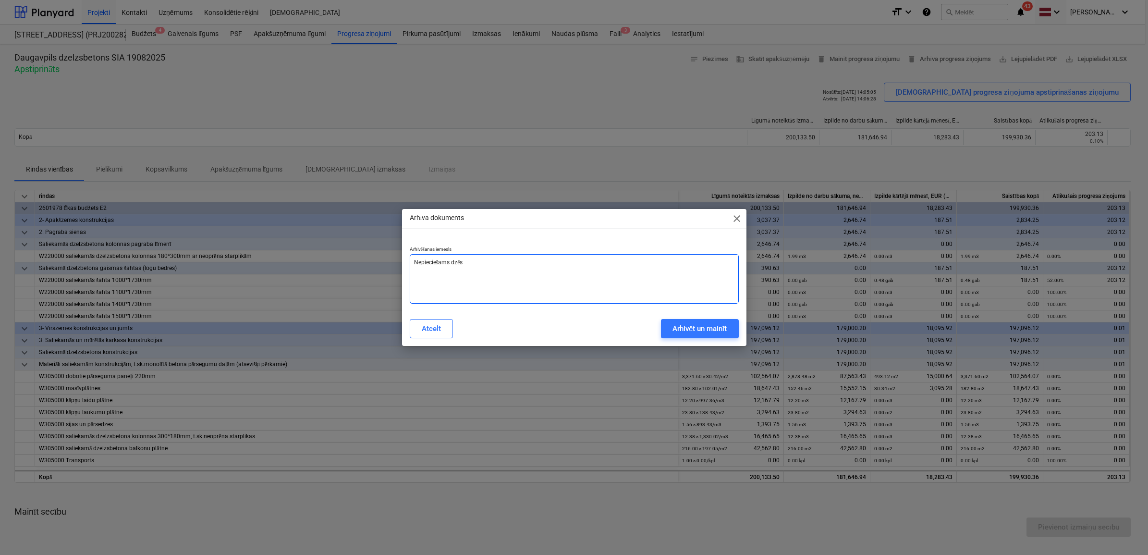
type textarea "Nepieciešams dzēst"
type textarea "x"
type textarea "Nepieciešams dzēst"
type textarea "x"
type textarea "Nepieciešams dzēst r"
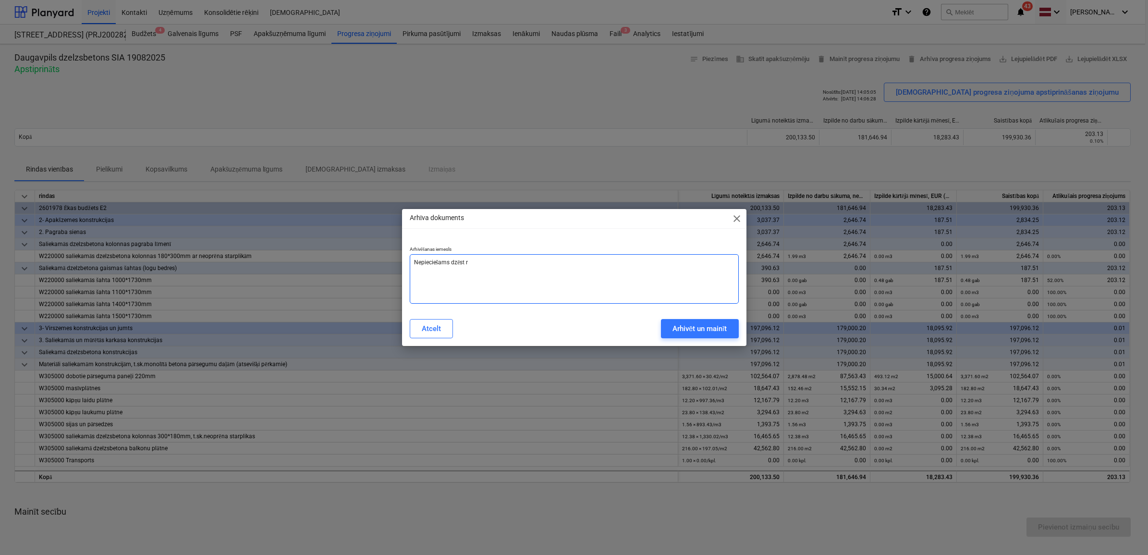
type textarea "x"
type textarea "Nepieciešams dzēst ri"
click at [697, 330] on div "Arhivēt un mainīt" at bounding box center [700, 328] width 55 height 12
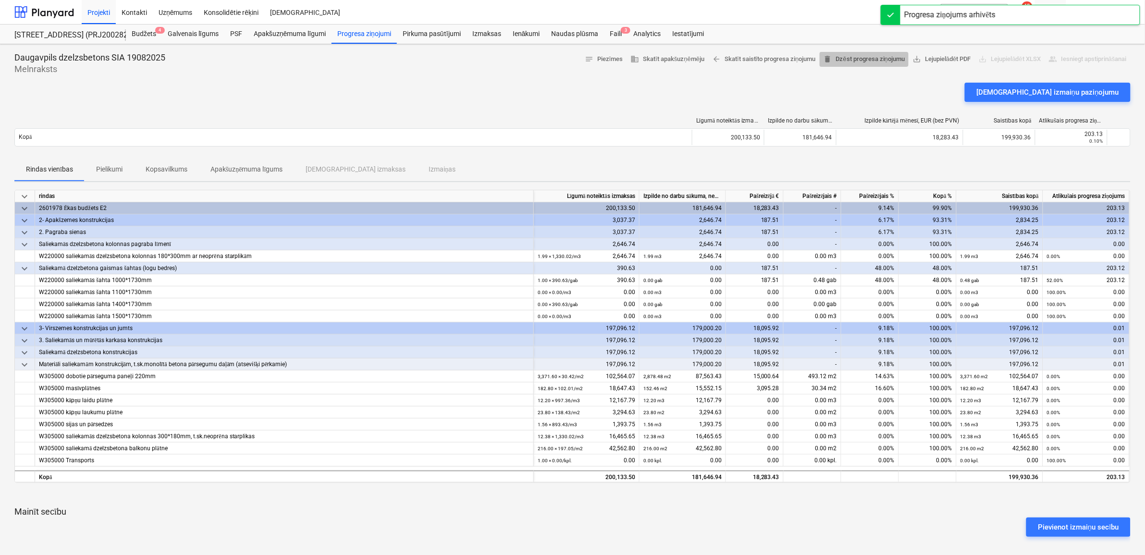
click at [851, 61] on span "delete Dzēst progresa ziņojumu" at bounding box center [864, 59] width 81 height 11
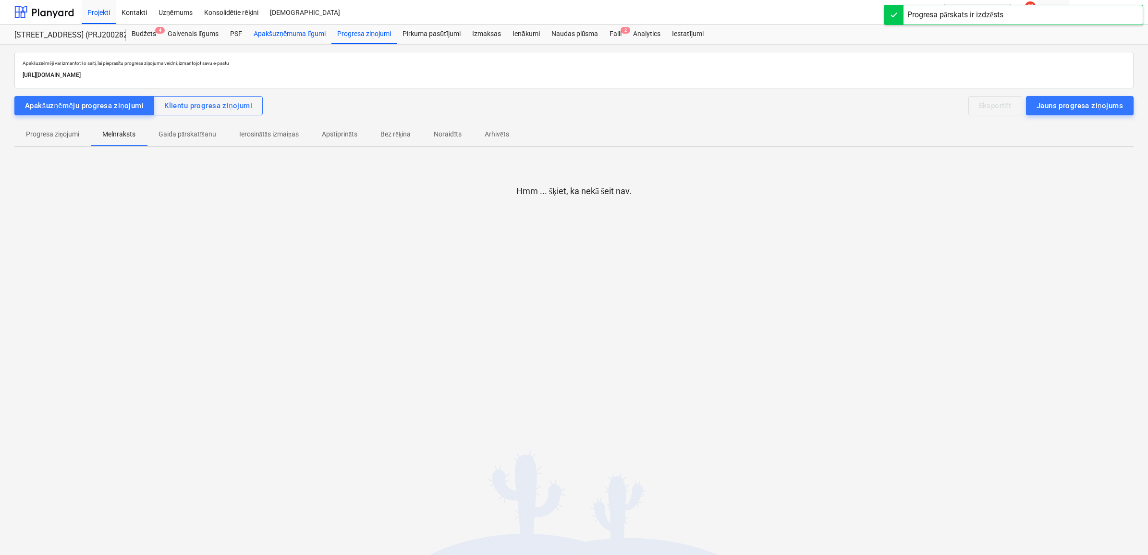
click at [267, 34] on div "Apakšuzņēmuma līgumi" at bounding box center [290, 34] width 84 height 19
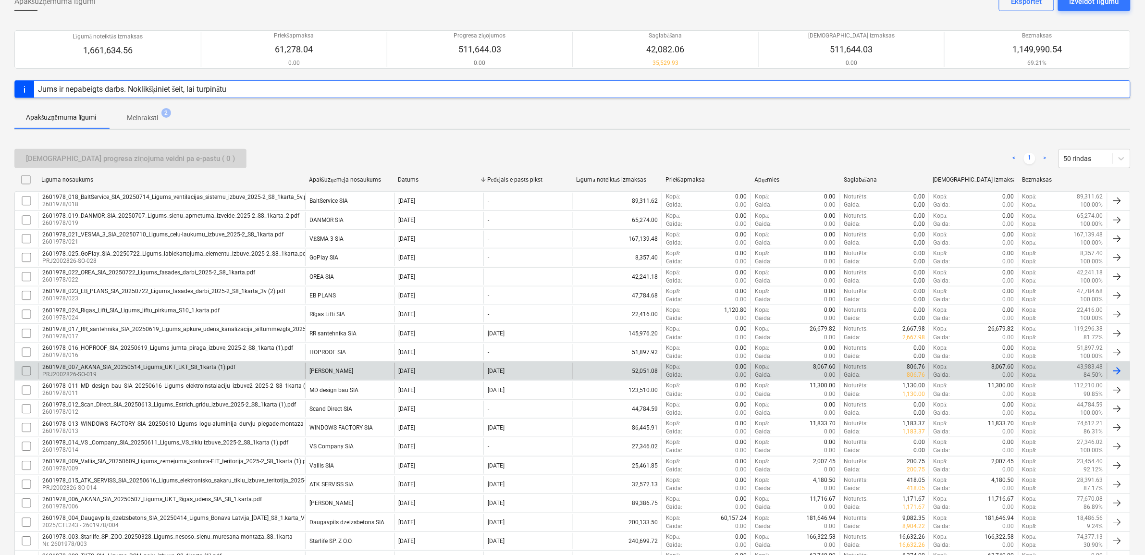
scroll to position [150, 0]
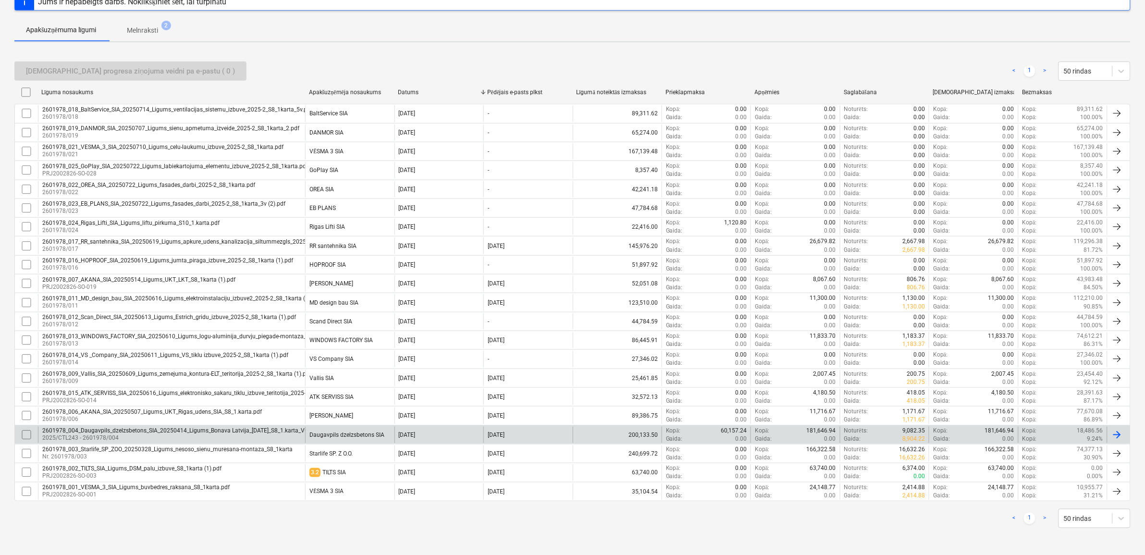
click at [160, 428] on div "2601978_004_Daugavpils_dzelzsbetons_SIA_20250414_Ligums_Bonava Latvija_[DATE]_S…" at bounding box center [193, 430] width 302 height 7
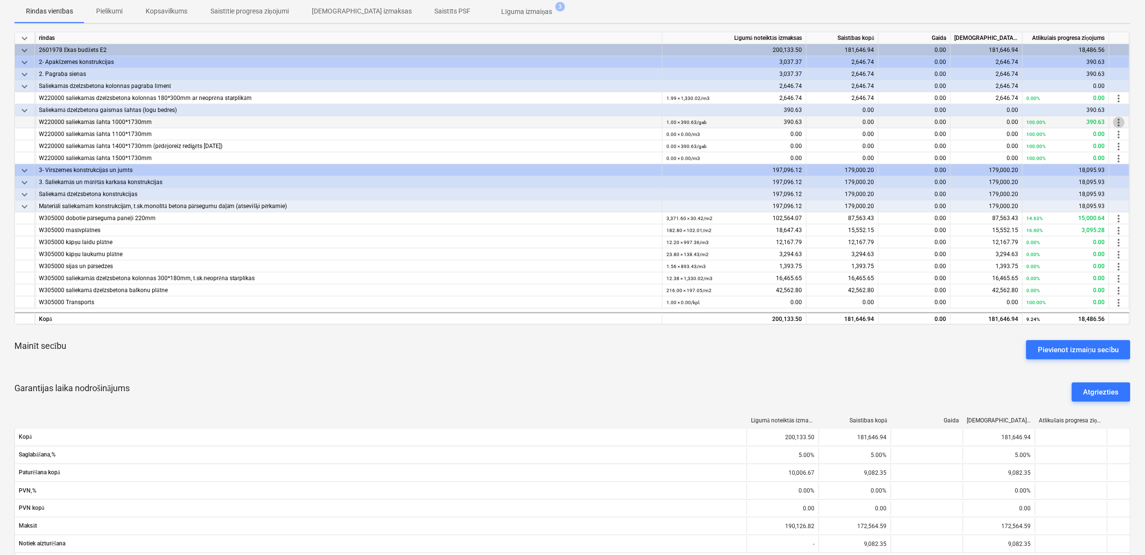
click at [1117, 119] on span "more_vert" at bounding box center [1119, 123] width 12 height 12
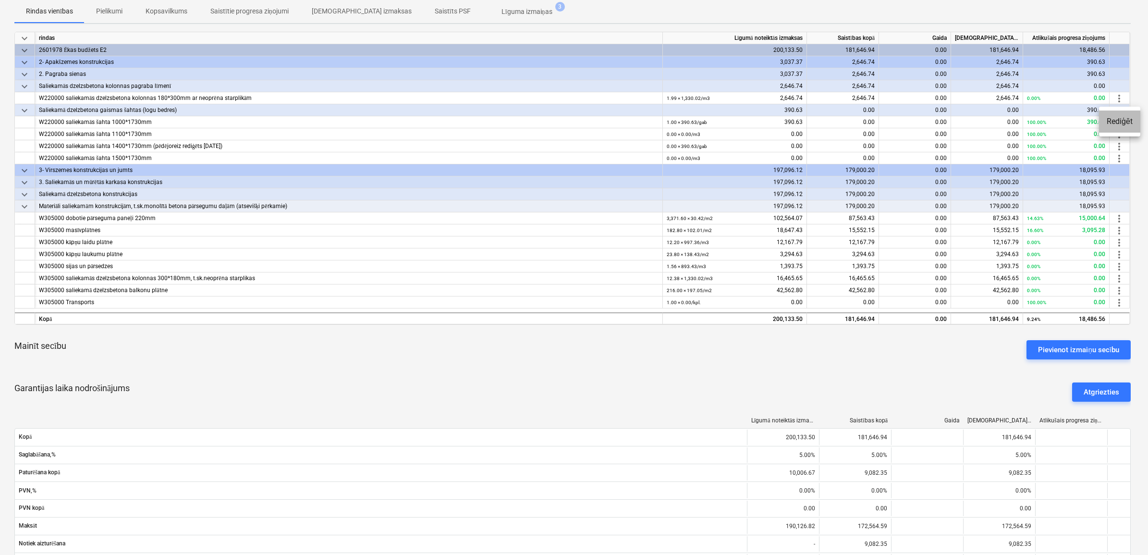
click at [1120, 126] on li "Rediģēt" at bounding box center [1119, 122] width 41 height 22
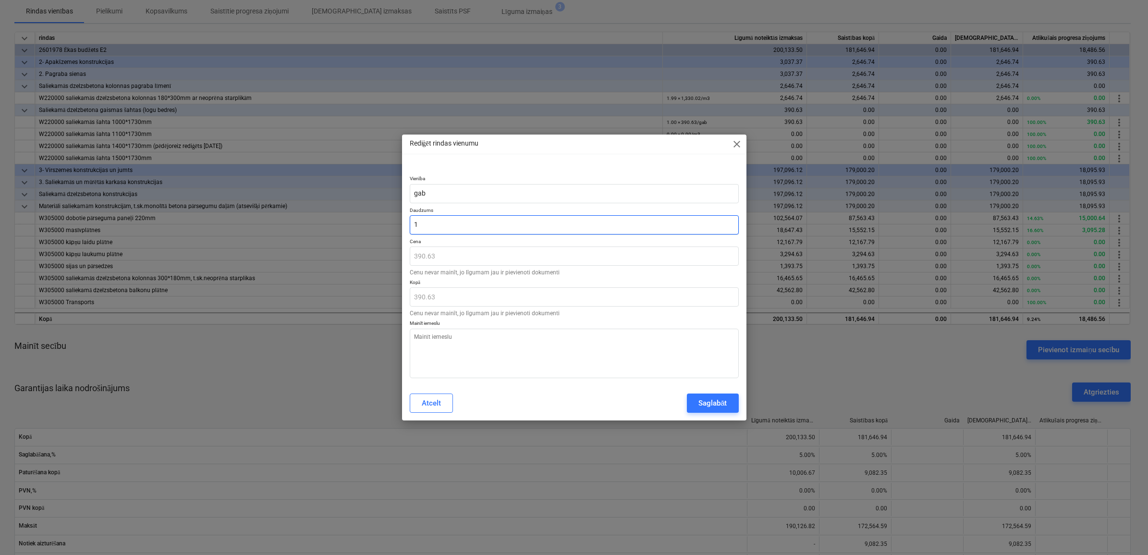
drag, startPoint x: 429, startPoint y: 224, endPoint x: 393, endPoint y: 225, distance: 35.6
click at [393, 225] on div "Rediģēt rindas vienumu close Vienība gab [PERSON_NAME] 1 Cena 390.63 Cenu nevar…" at bounding box center [574, 277] width 1148 height 555
click at [665, 399] on div "Atcelt Saglabāt" at bounding box center [574, 403] width 329 height 19
click at [710, 404] on div "Saglabāt" at bounding box center [713, 403] width 28 height 12
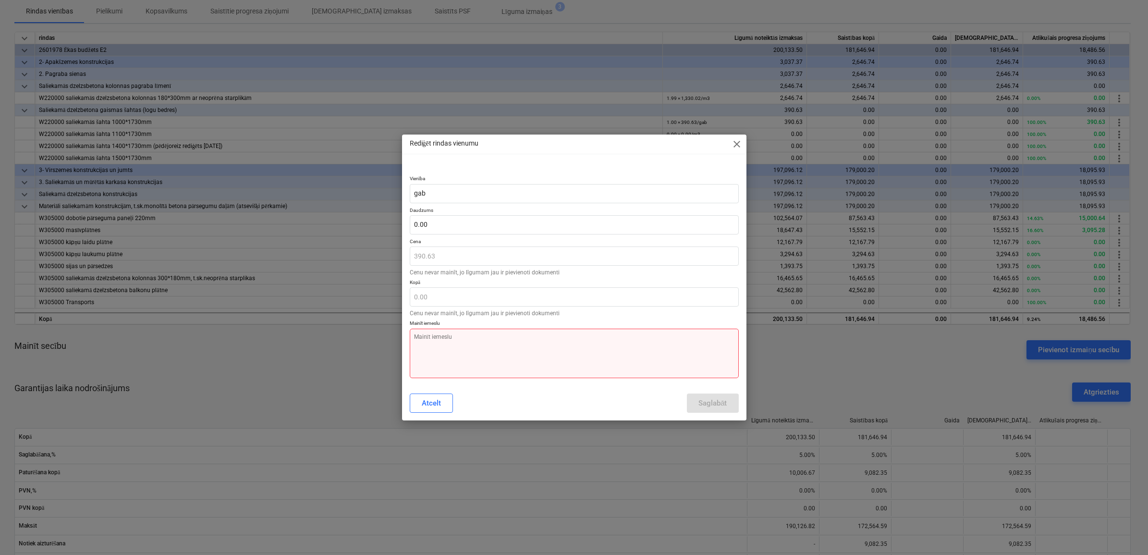
click at [505, 347] on textarea at bounding box center [574, 353] width 329 height 49
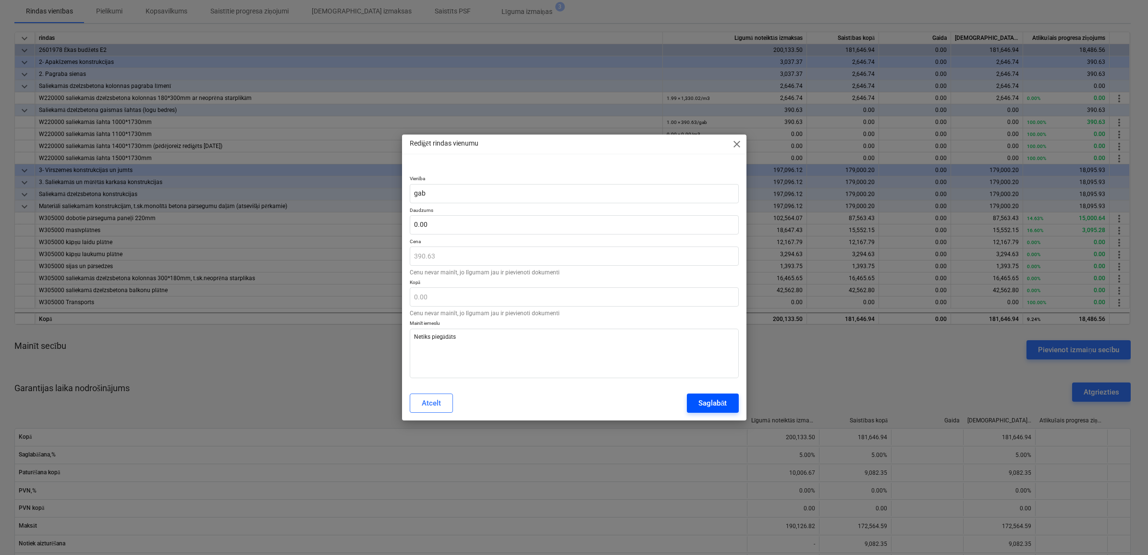
click at [717, 402] on div "Saglabāt" at bounding box center [713, 403] width 28 height 12
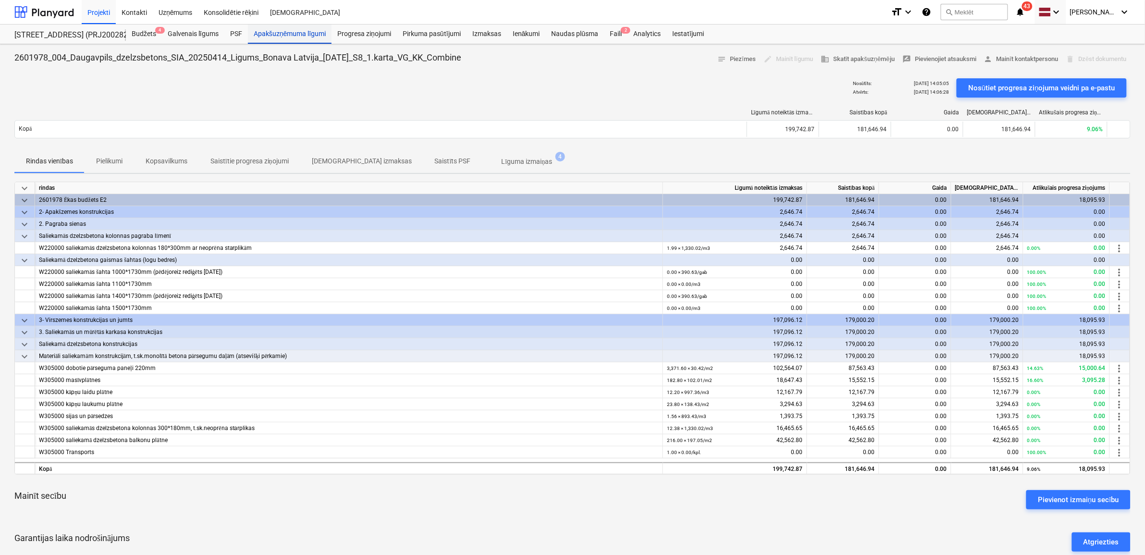
click at [303, 31] on div "Apakšuzņēmuma līgumi" at bounding box center [290, 34] width 84 height 19
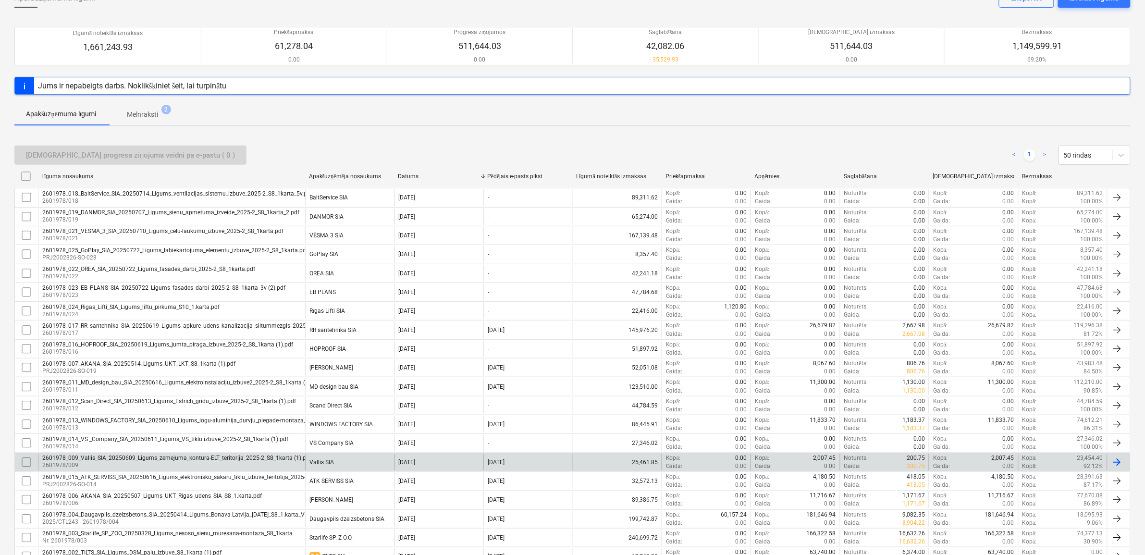
scroll to position [150, 0]
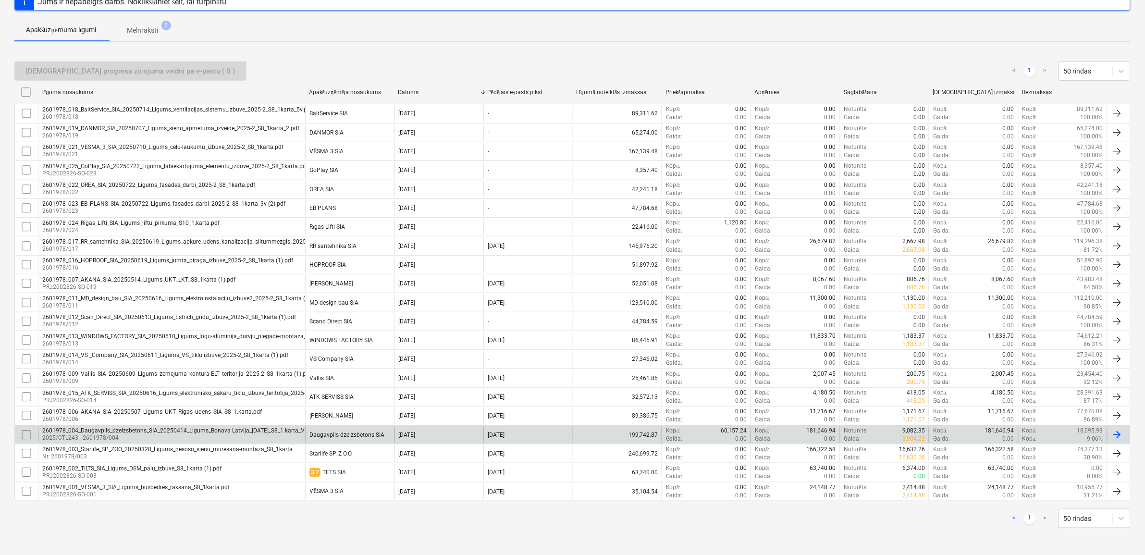
click at [126, 432] on div "2601978_004_Daugavpils_dzelzsbetons_SIA_20250414_Ligums_Bonava Latvija_[DATE]_S…" at bounding box center [193, 430] width 302 height 7
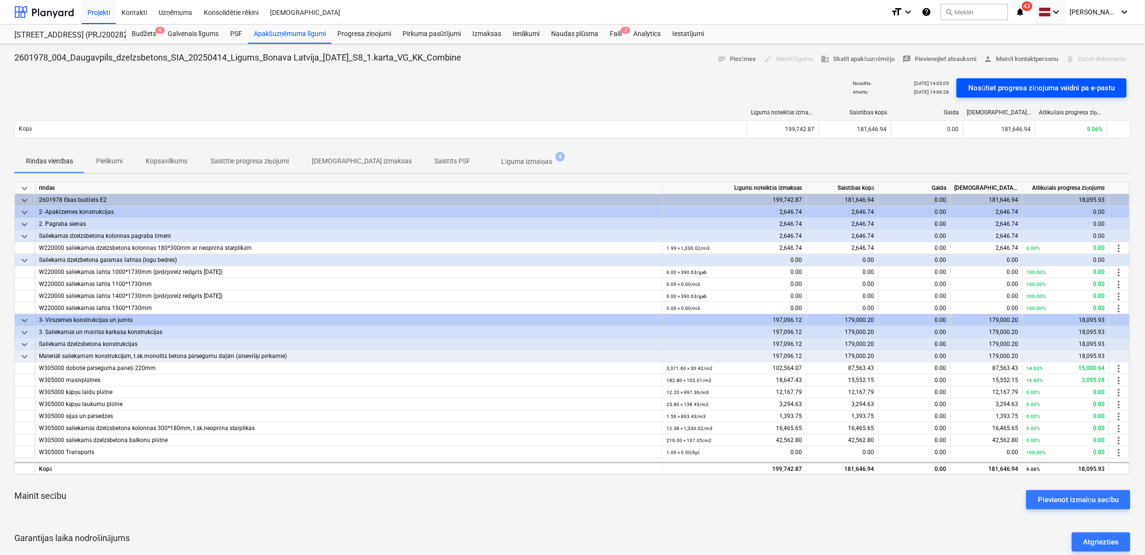
click at [1002, 88] on div "Nosūtiet progresa ziņojuma veidni pa e-pastu" at bounding box center [1041, 88] width 147 height 12
click at [617, 35] on div "Faili 2" at bounding box center [616, 34] width 24 height 19
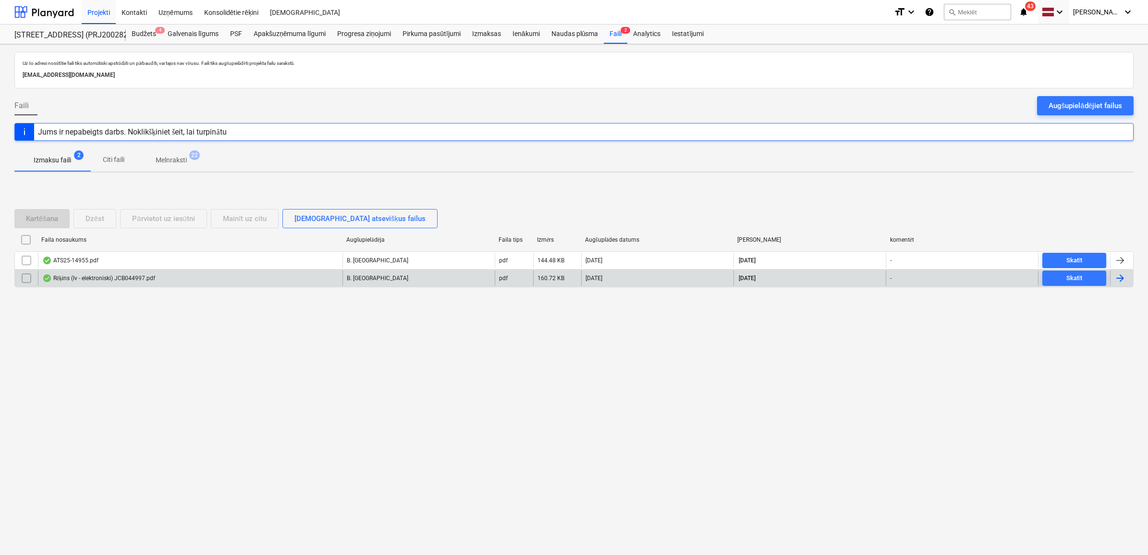
click at [388, 271] on div "B. [GEOGRAPHIC_DATA]" at bounding box center [419, 278] width 152 height 15
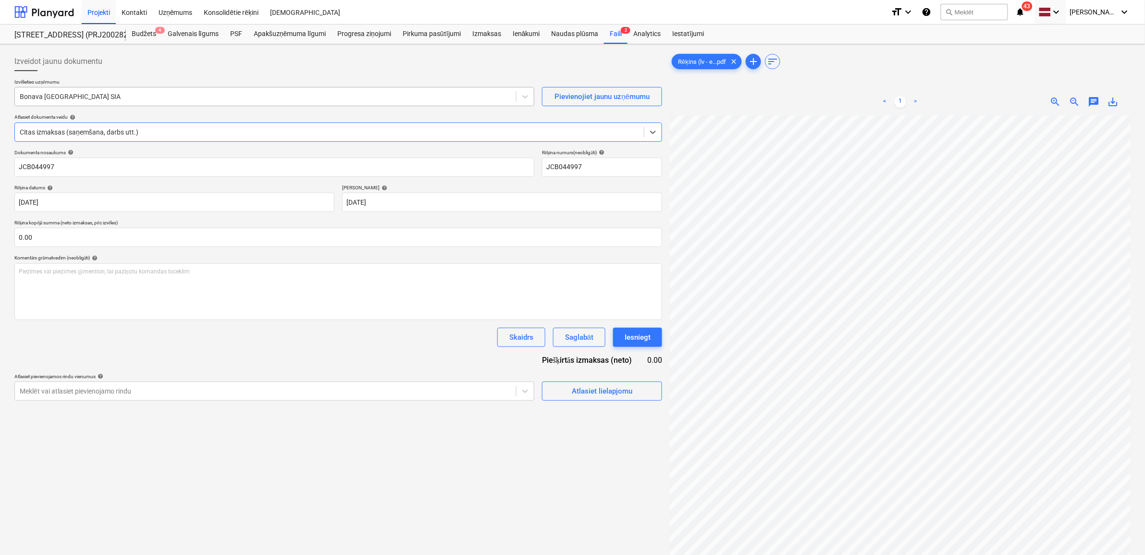
click at [149, 93] on div at bounding box center [266, 97] width 492 height 10
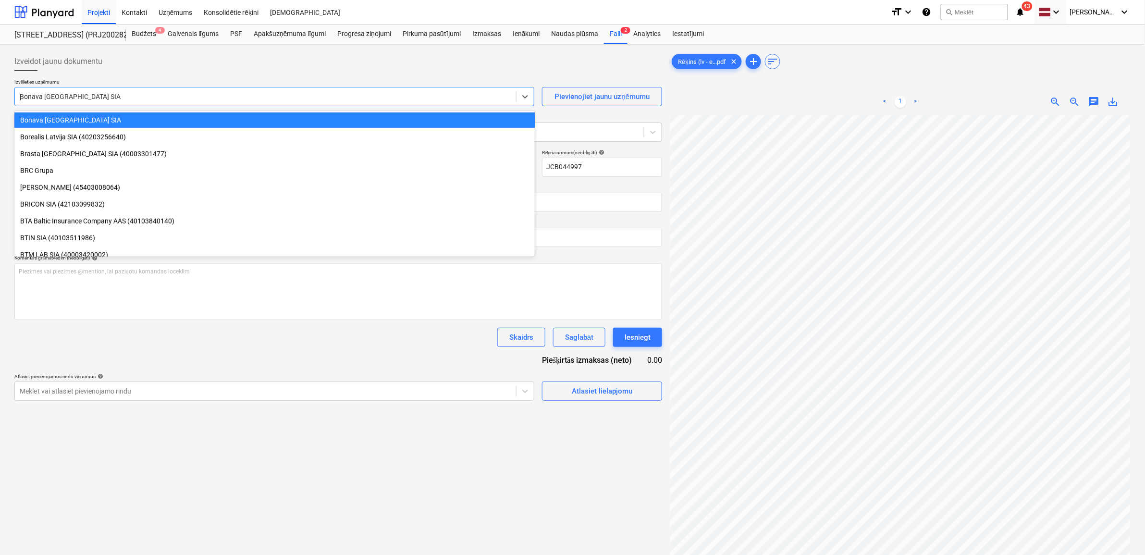
scroll to position [1302, 0]
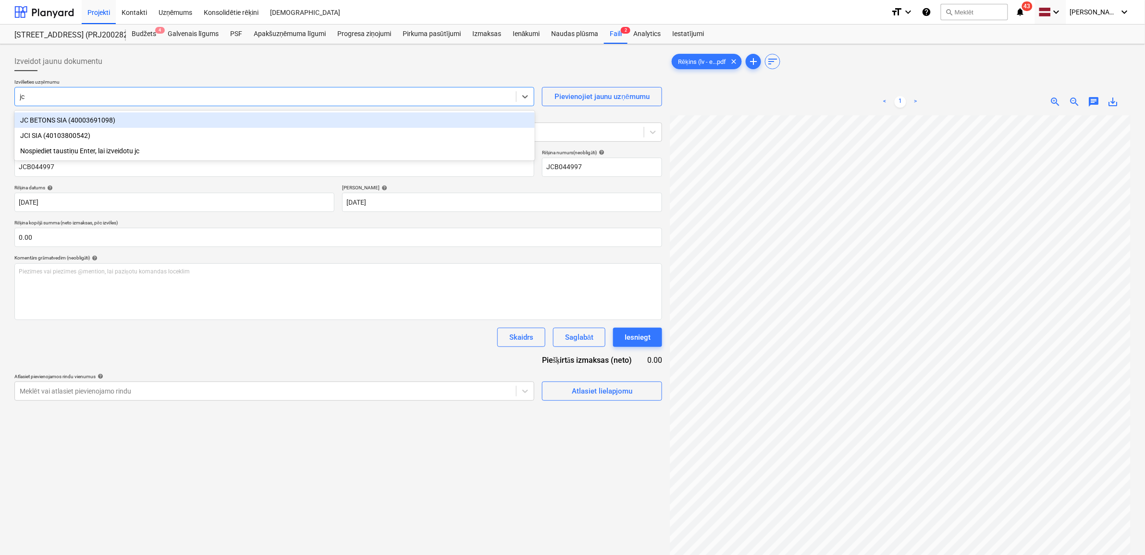
click at [85, 121] on div "JC BETONS SIA (40003691098)" at bounding box center [274, 119] width 520 height 15
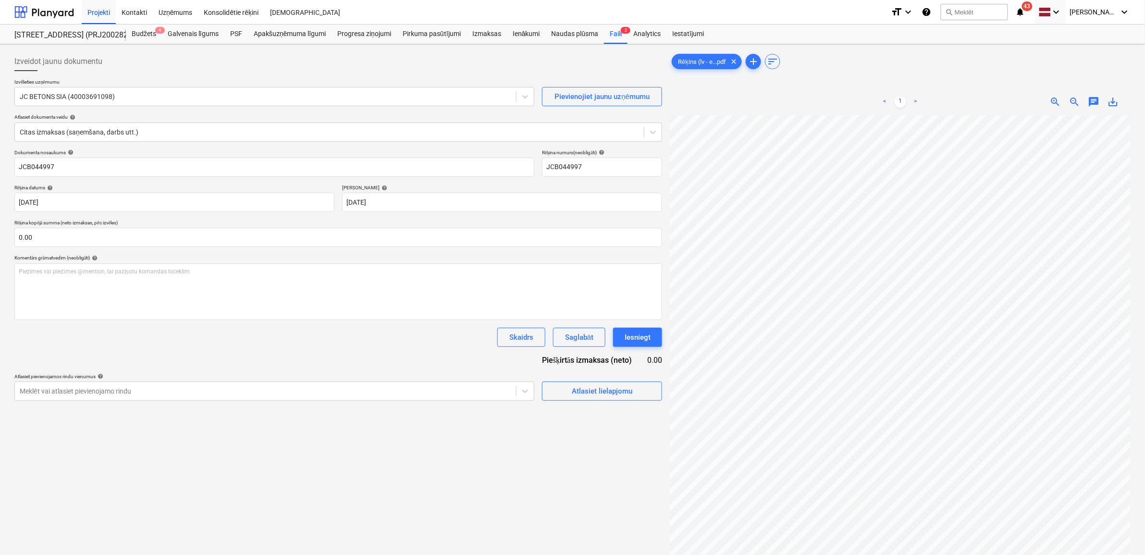
click at [1106, 97] on div "save_alt" at bounding box center [1113, 102] width 19 height 12
click at [1110, 100] on span "save_alt" at bounding box center [1114, 102] width 12 height 12
click at [64, 172] on input "JCB044997" at bounding box center [274, 167] width 520 height 19
drag, startPoint x: -2, startPoint y: 161, endPoint x: -26, endPoint y: 161, distance: 23.5
click at [0, 161] on html "Projekti Kontakti Uzņēmums Konsolidētie rēķini Iesūtne format_size keyboard_arr…" at bounding box center [572, 277] width 1145 height 555
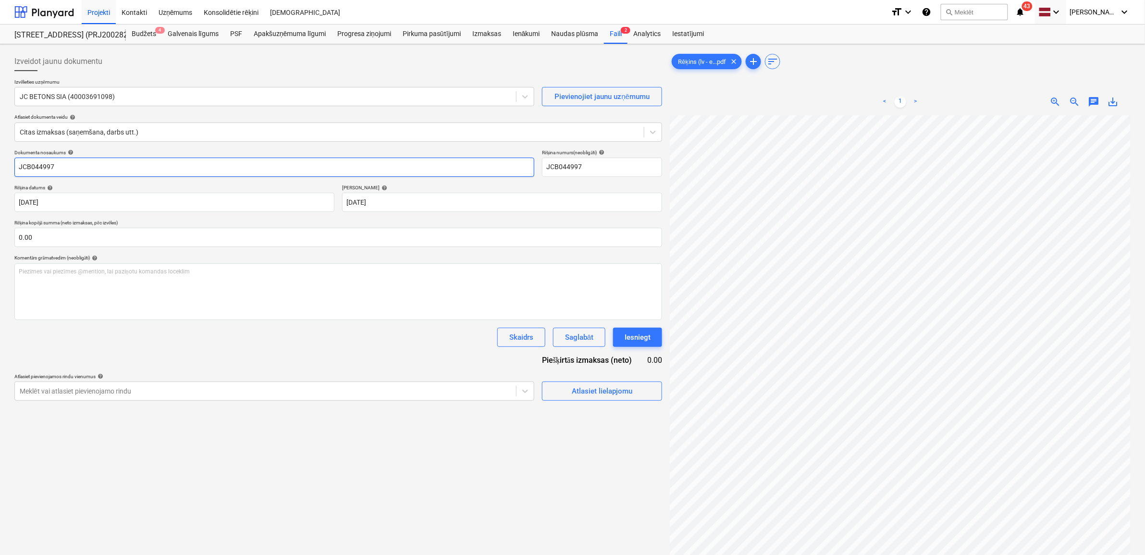
paste input "Rēķins (lv - elektroniski)"
click at [251, 241] on input "text" at bounding box center [338, 237] width 648 height 19
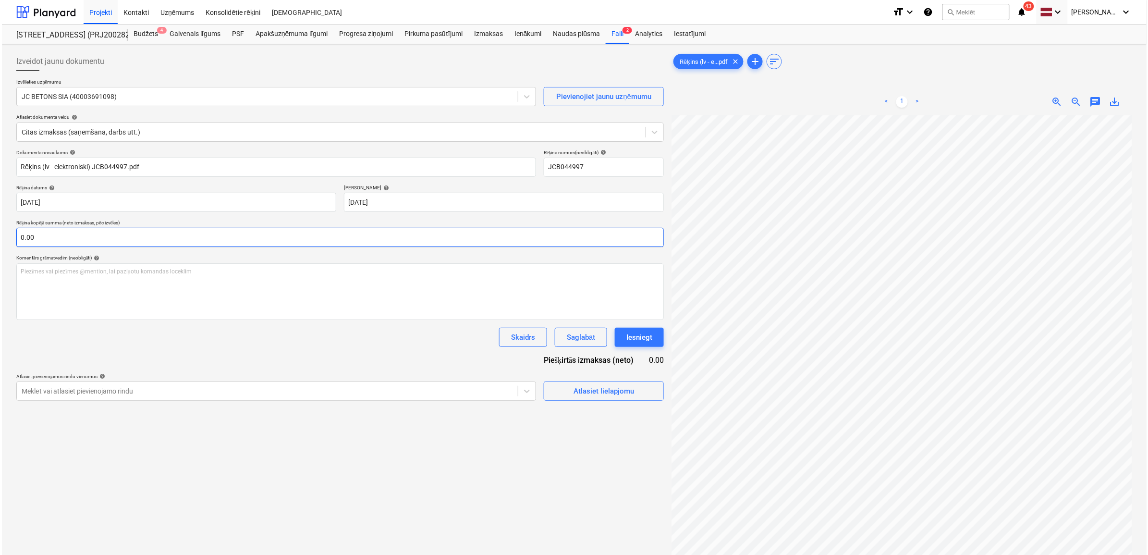
scroll to position [25, 44]
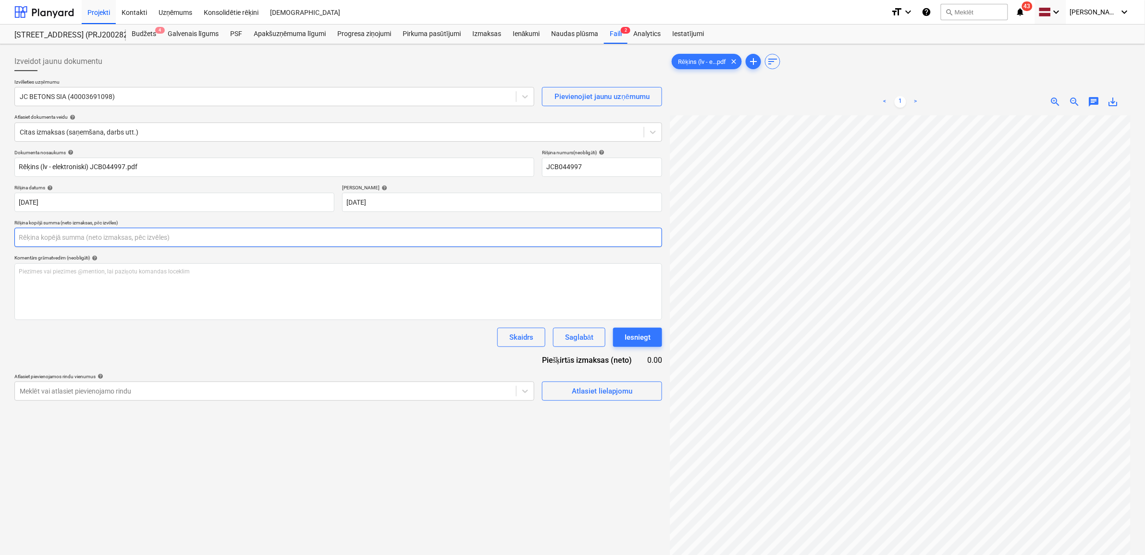
click at [160, 236] on input "text" at bounding box center [338, 237] width 648 height 19
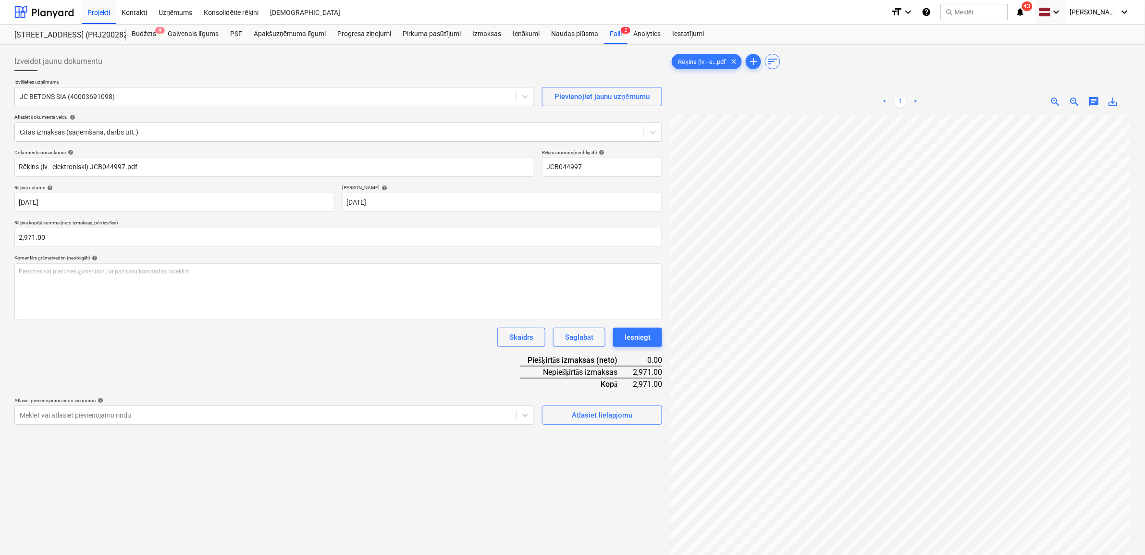
click at [289, 352] on div "Dokumenta nosaukums help Rēķins (lv - elektroniski) JCB044997.pdf Rēķina numurs…" at bounding box center [338, 286] width 648 height 275
click at [584, 414] on div "Atlasiet lielapjomu" at bounding box center [602, 415] width 61 height 12
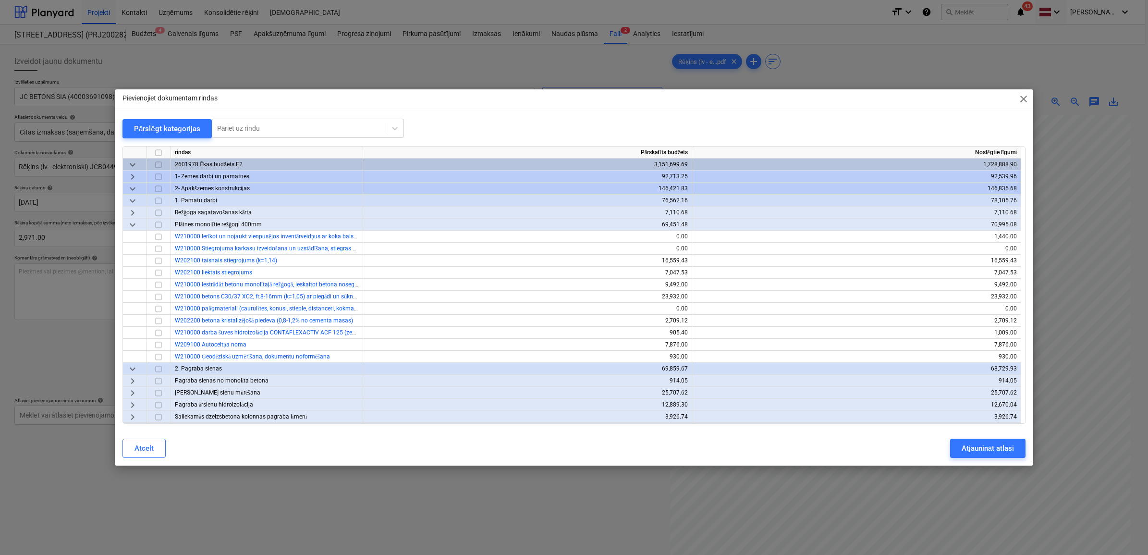
click at [131, 193] on span "keyboard_arrow_down" at bounding box center [133, 189] width 12 height 12
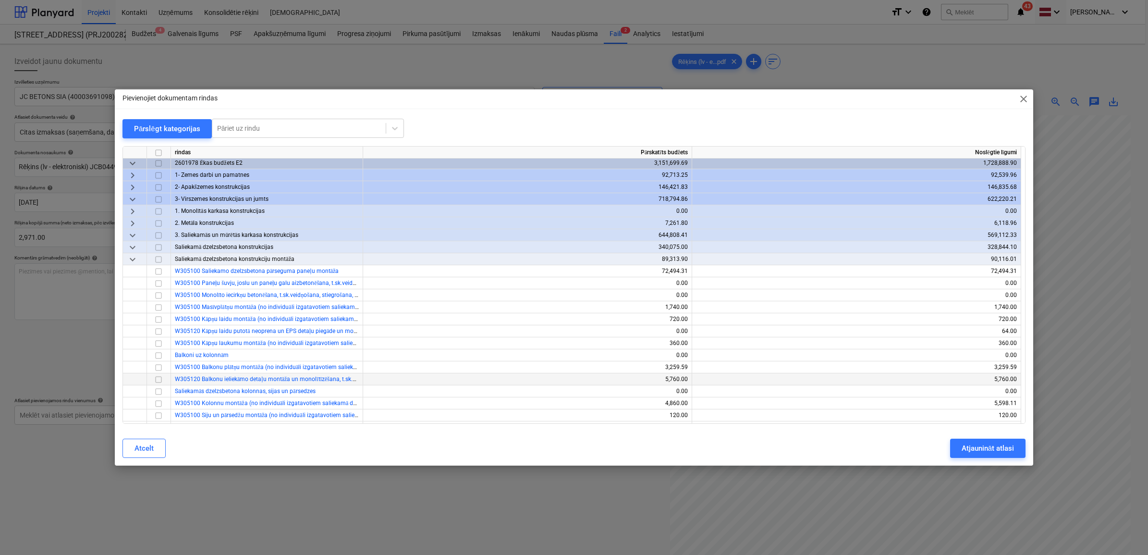
scroll to position [0, 0]
click at [133, 236] on span "keyboard_arrow_down" at bounding box center [133, 237] width 12 height 12
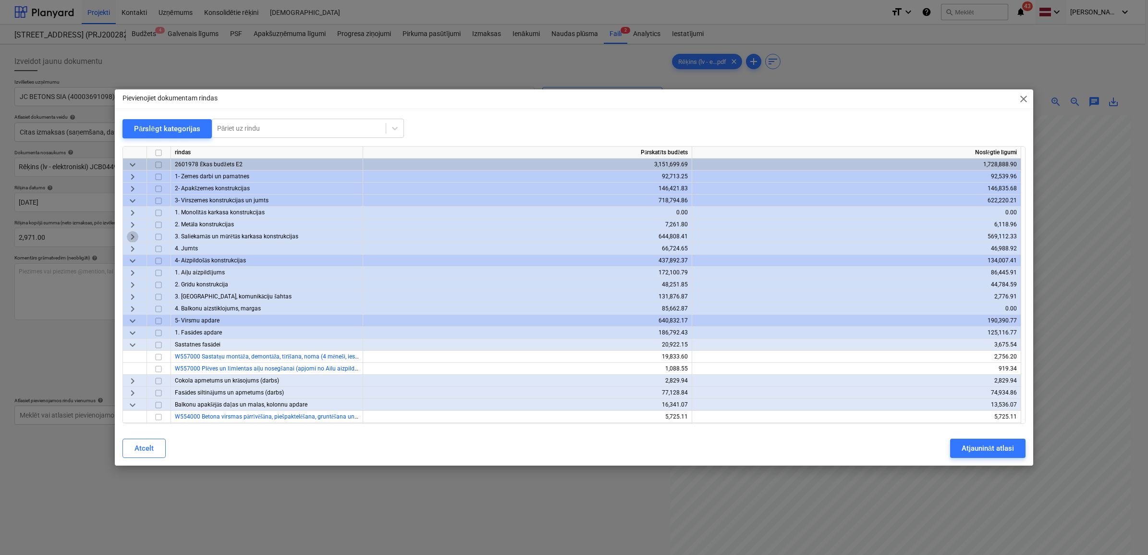
click at [133, 236] on span "keyboard_arrow_right" at bounding box center [133, 237] width 12 height 12
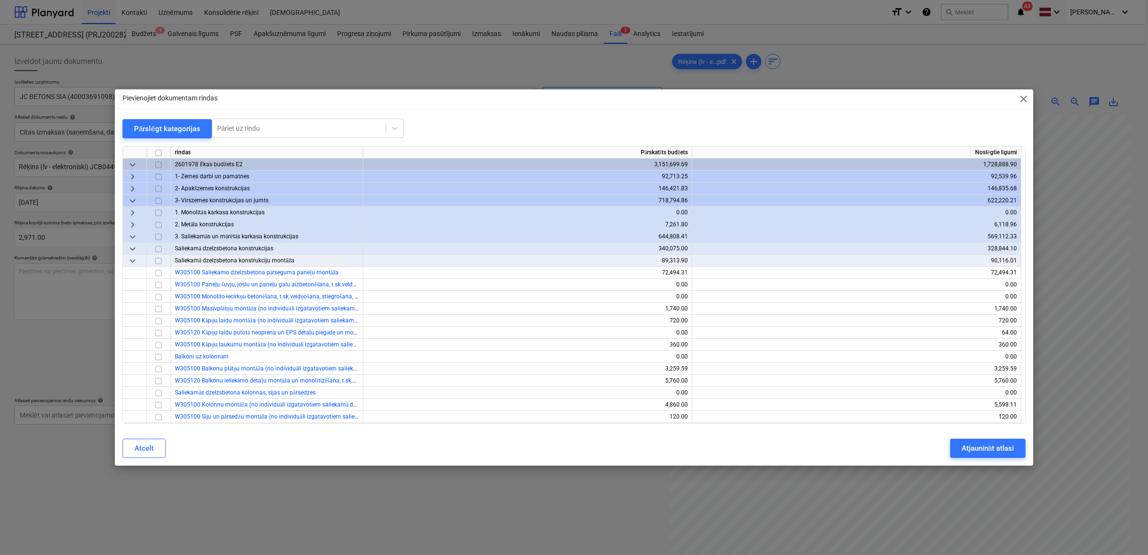
click at [134, 248] on span "keyboard_arrow_down" at bounding box center [133, 249] width 12 height 12
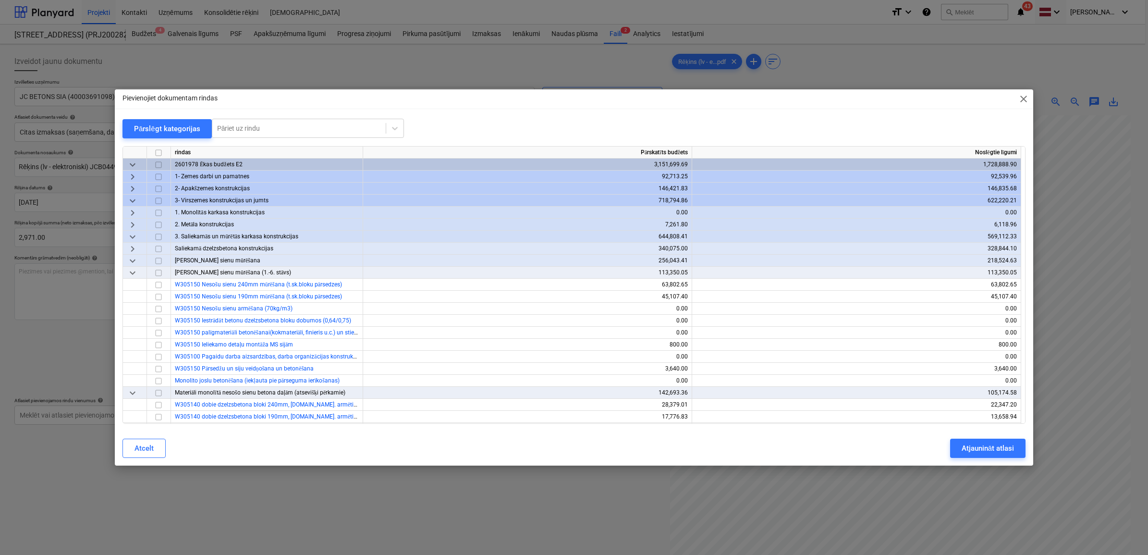
click at [136, 250] on span "keyboard_arrow_right" at bounding box center [133, 249] width 12 height 12
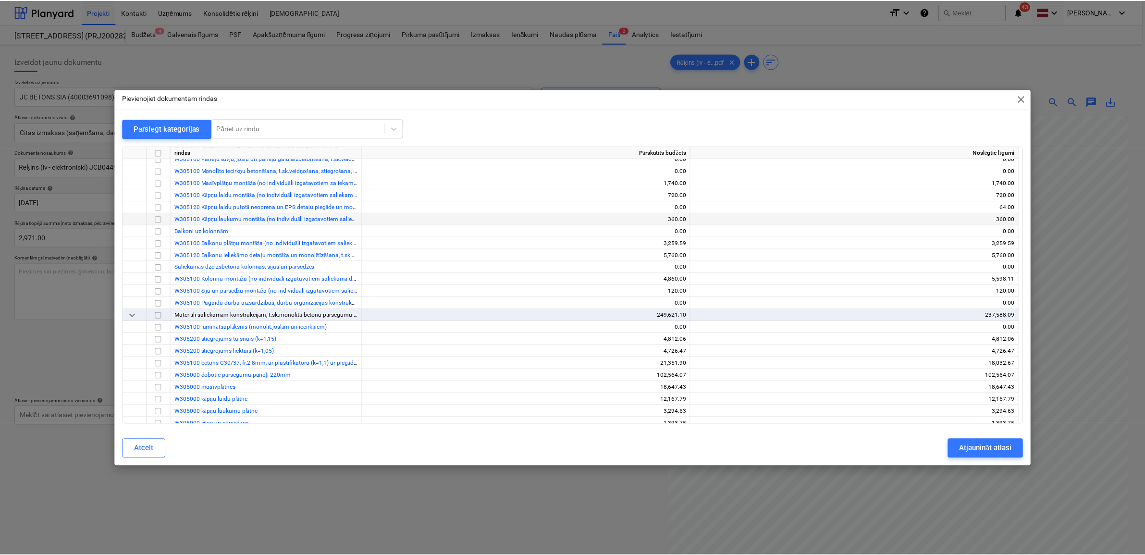
scroll to position [240, 0]
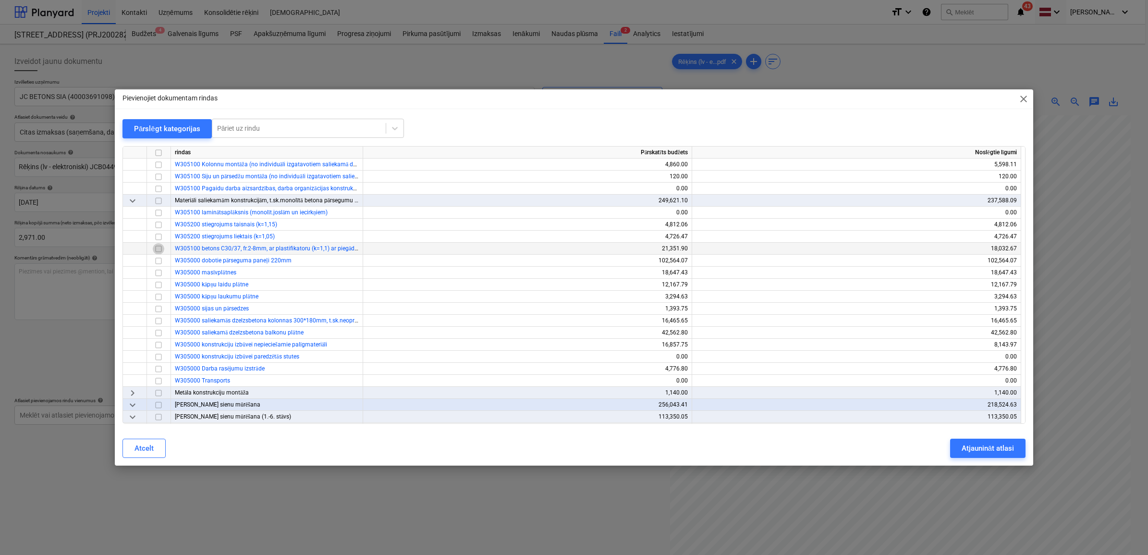
click at [155, 250] on input "checkbox" at bounding box center [159, 249] width 12 height 12
click at [986, 447] on div "Atjaunināt atlasi" at bounding box center [988, 448] width 52 height 12
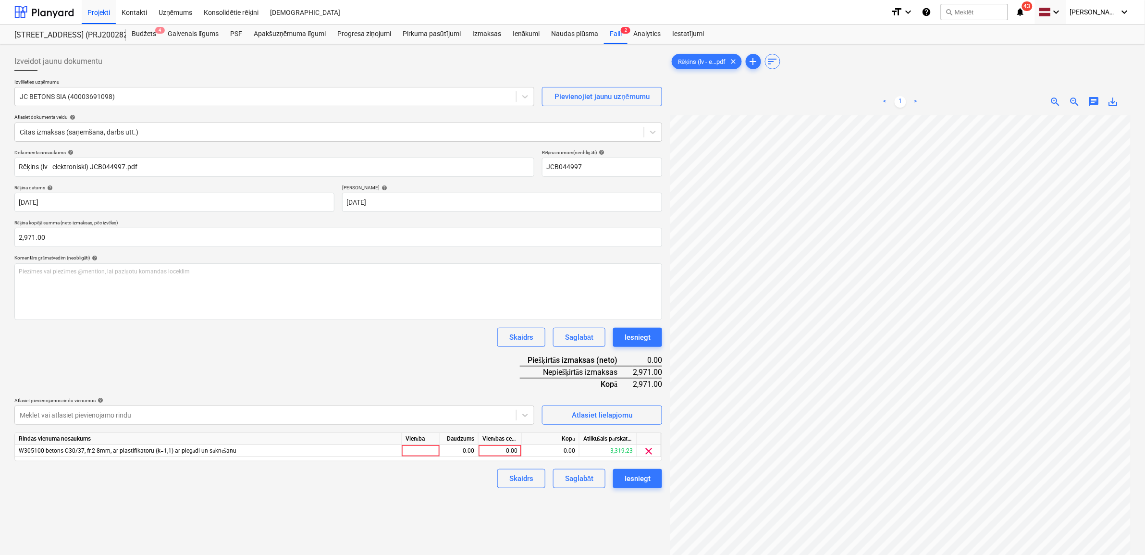
scroll to position [25, 43]
click at [505, 449] on div "0.00" at bounding box center [499, 451] width 35 height 12
click at [522, 509] on div "Izveidot jaunu dokumentu Izvēlieties uzņēmumu JC BETONS SIA (40003691098) Pievi…" at bounding box center [338, 347] width 655 height 599
click at [638, 479] on div "Iesniegt" at bounding box center [638, 478] width 26 height 12
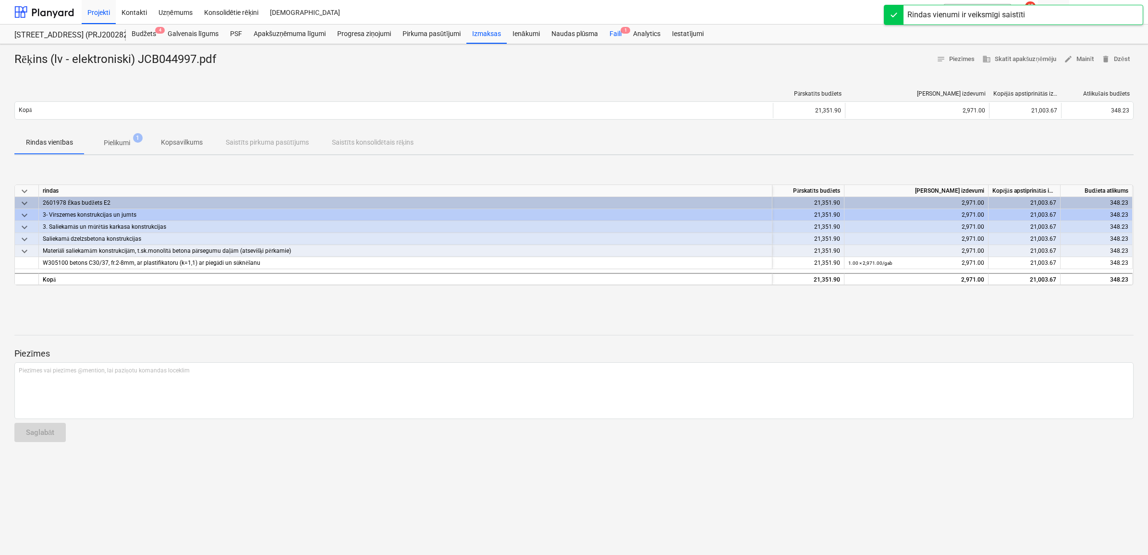
click at [612, 32] on div "Faili 1" at bounding box center [616, 34] width 24 height 19
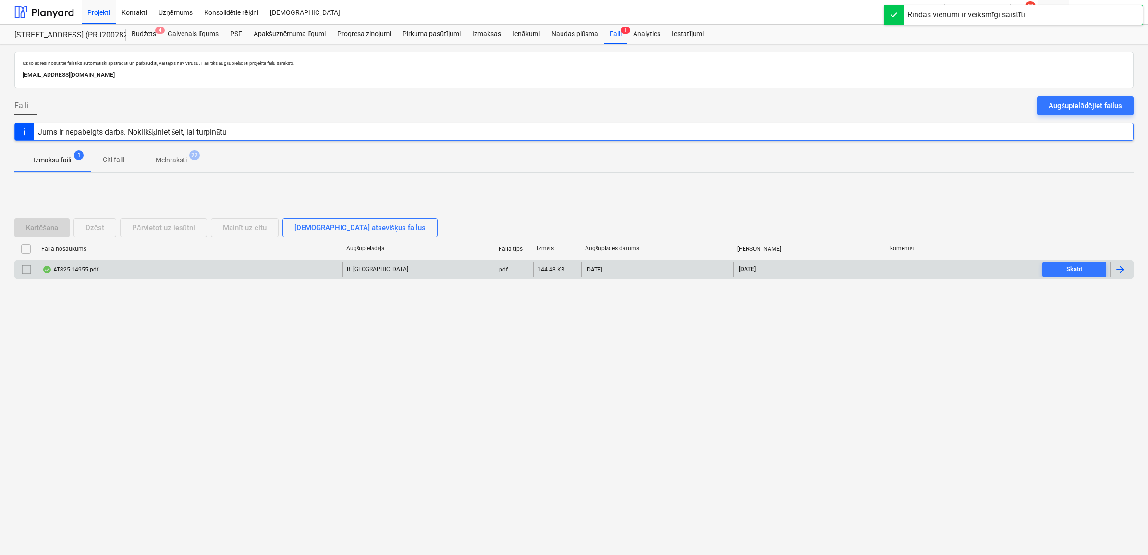
click at [150, 272] on div "ATS25-14955.pdf" at bounding box center [190, 269] width 305 height 15
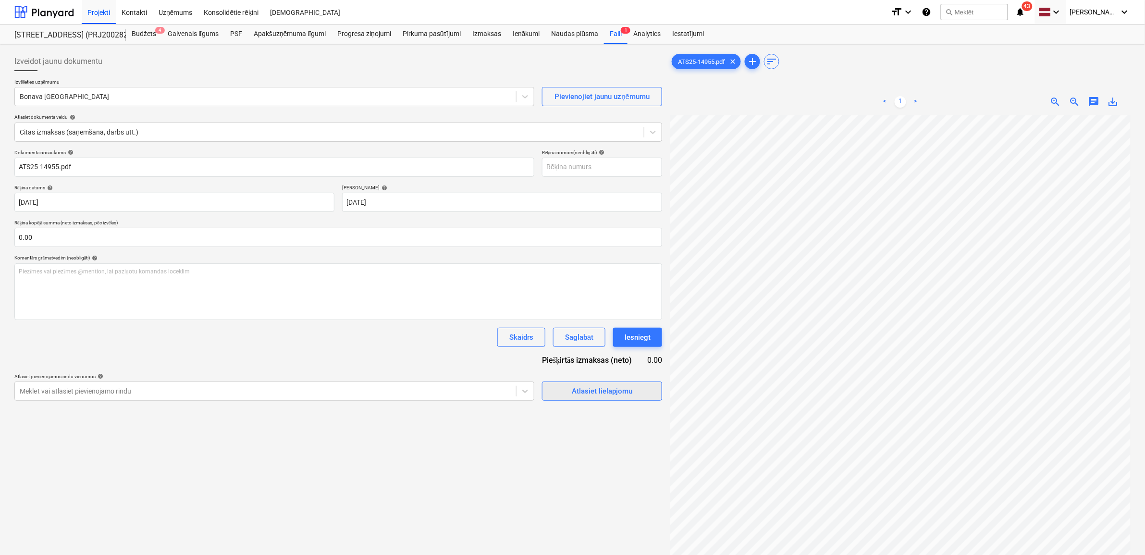
scroll to position [0, 20]
click at [210, 93] on div at bounding box center [266, 97] width 492 height 10
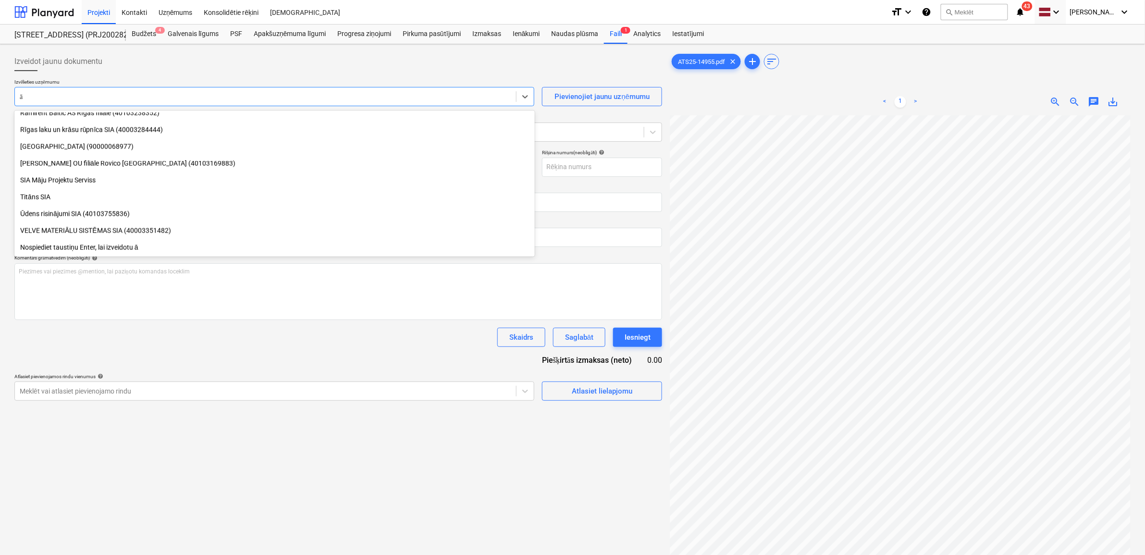
scroll to position [562, 0]
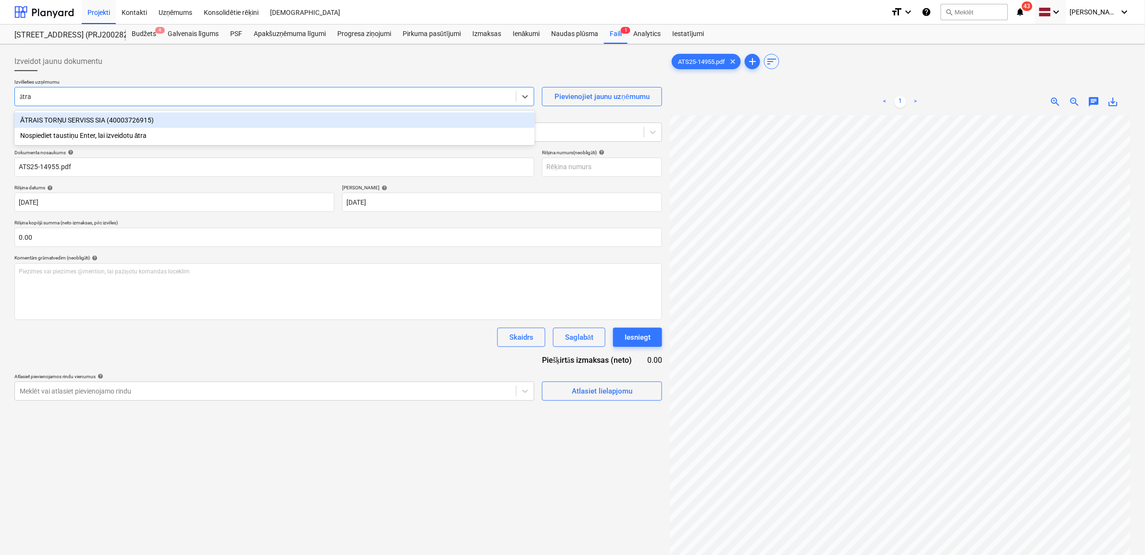
click at [171, 119] on div "ĀTRAIS TORŅU SERVISS SIA (40003726915)" at bounding box center [274, 119] width 520 height 15
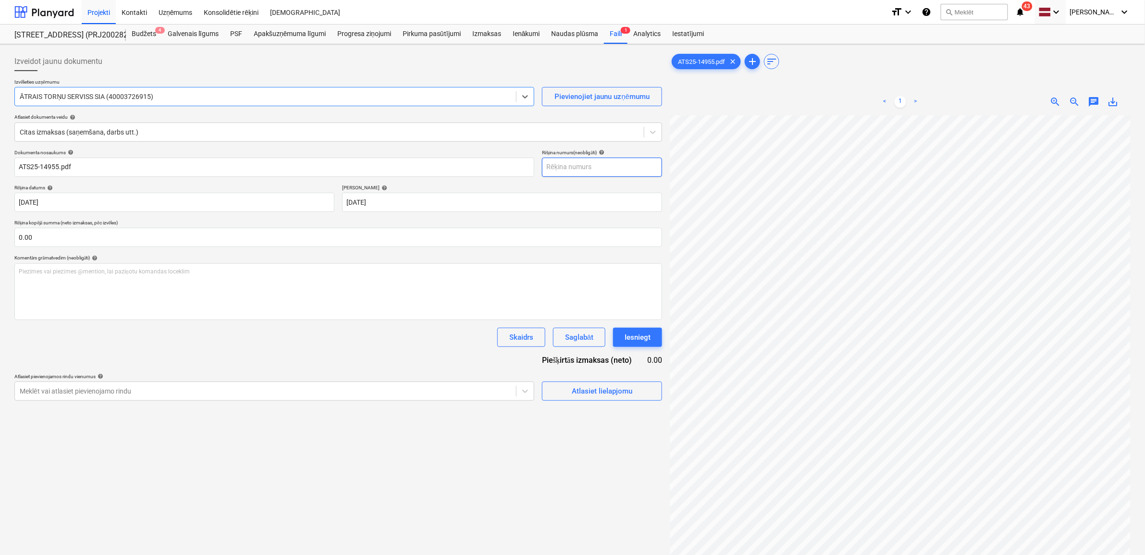
click at [580, 160] on input "text" at bounding box center [602, 167] width 120 height 19
click at [267, 238] on input "text" at bounding box center [338, 237] width 648 height 19
click at [1118, 425] on div "Izveidot jaunu dokumentu Izvēlieties uzņēmumu ĀTRAIS TORŅU SERVISS SIA (4000372…" at bounding box center [572, 347] width 1145 height 607
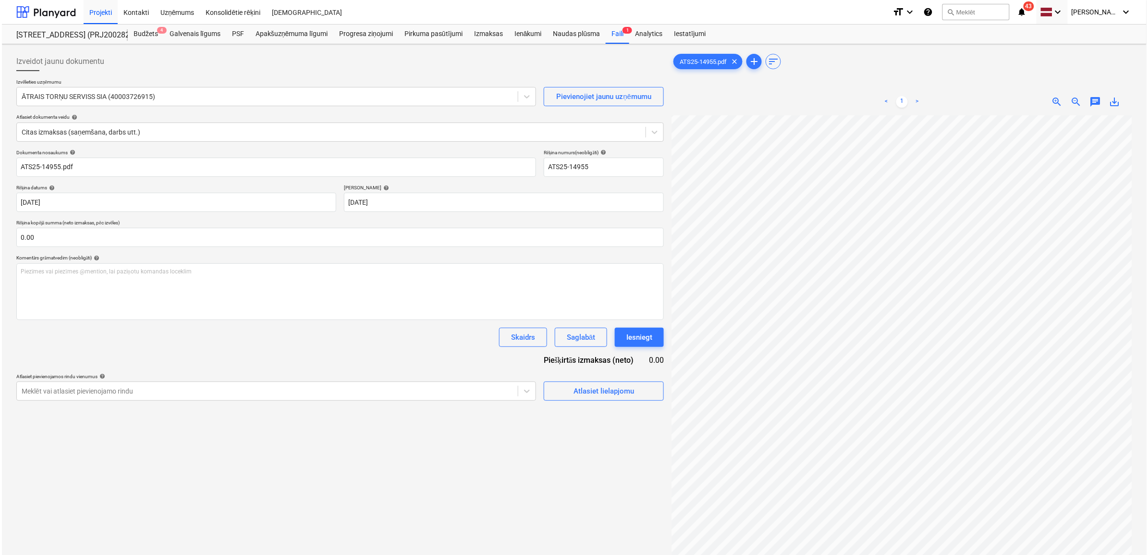
scroll to position [19, 44]
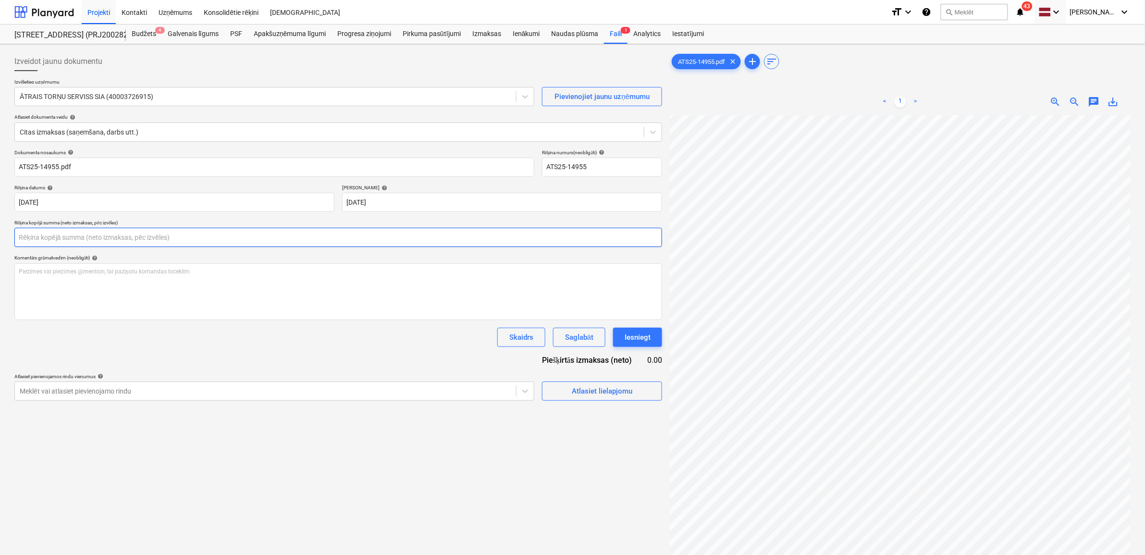
click at [111, 242] on input "text" at bounding box center [338, 237] width 648 height 19
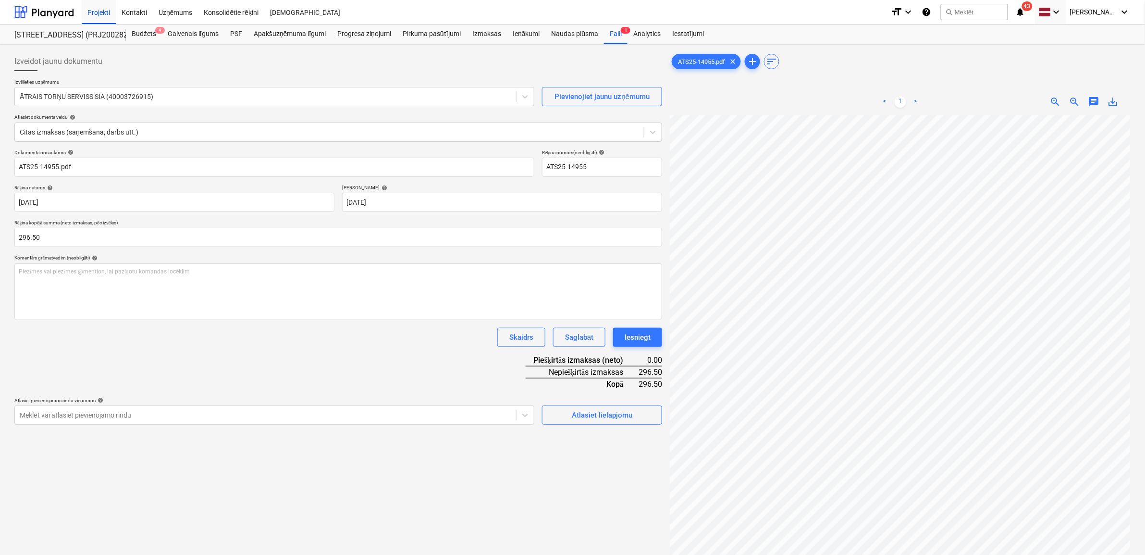
click at [306, 359] on div "Dokumenta nosaukums help ATS25-14955.pdf Rēķina numurs (neobligāti) help ATS25-…" at bounding box center [338, 286] width 648 height 275
click at [608, 416] on div "Atlasiet lielapjomu" at bounding box center [602, 415] width 61 height 12
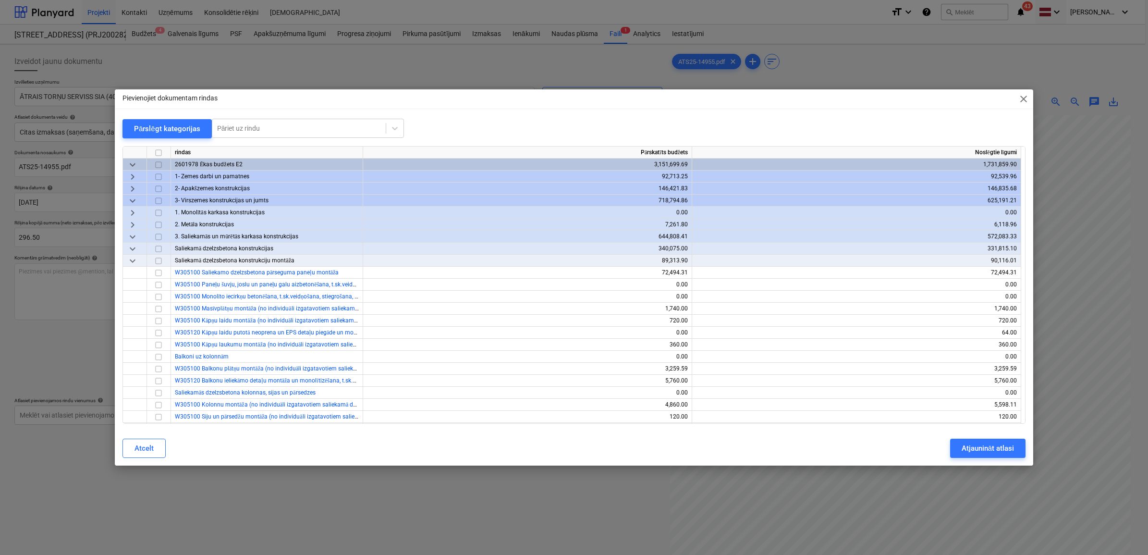
click at [132, 198] on span "keyboard_arrow_down" at bounding box center [133, 201] width 12 height 12
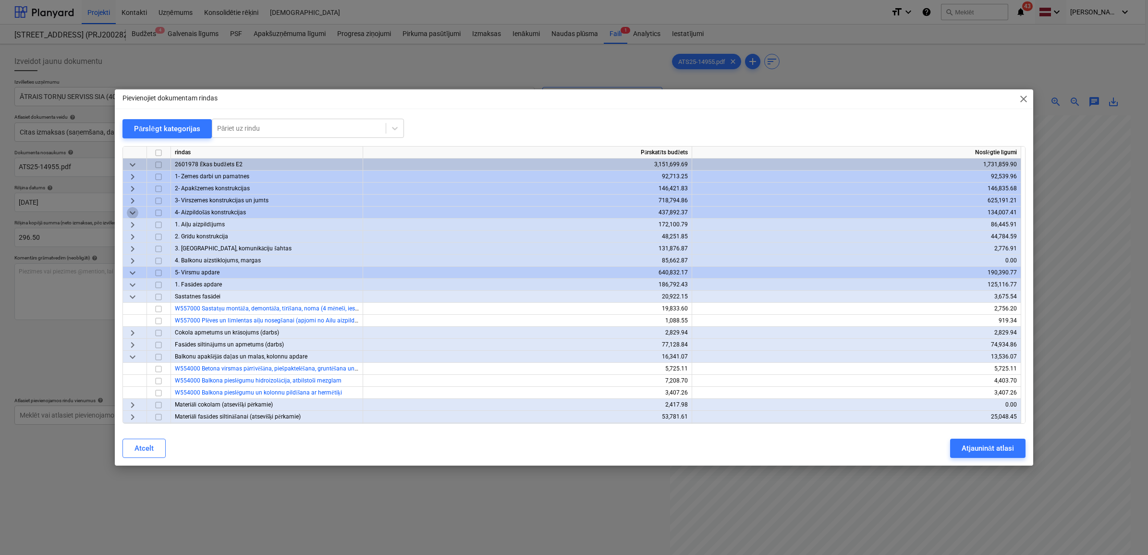
click at [133, 212] on span "keyboard_arrow_down" at bounding box center [133, 213] width 12 height 12
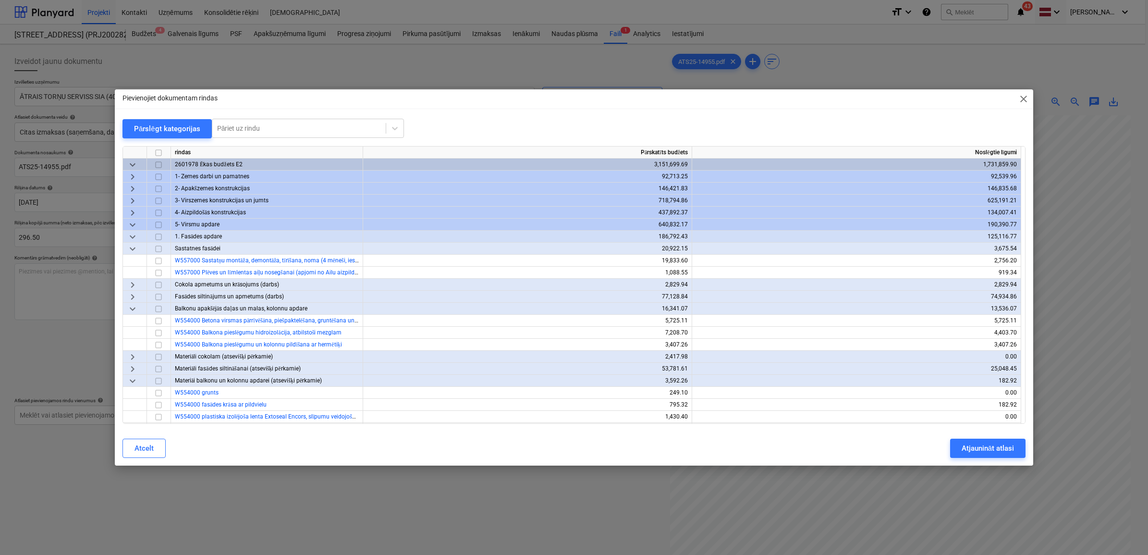
click at [135, 226] on span "keyboard_arrow_down" at bounding box center [133, 225] width 12 height 12
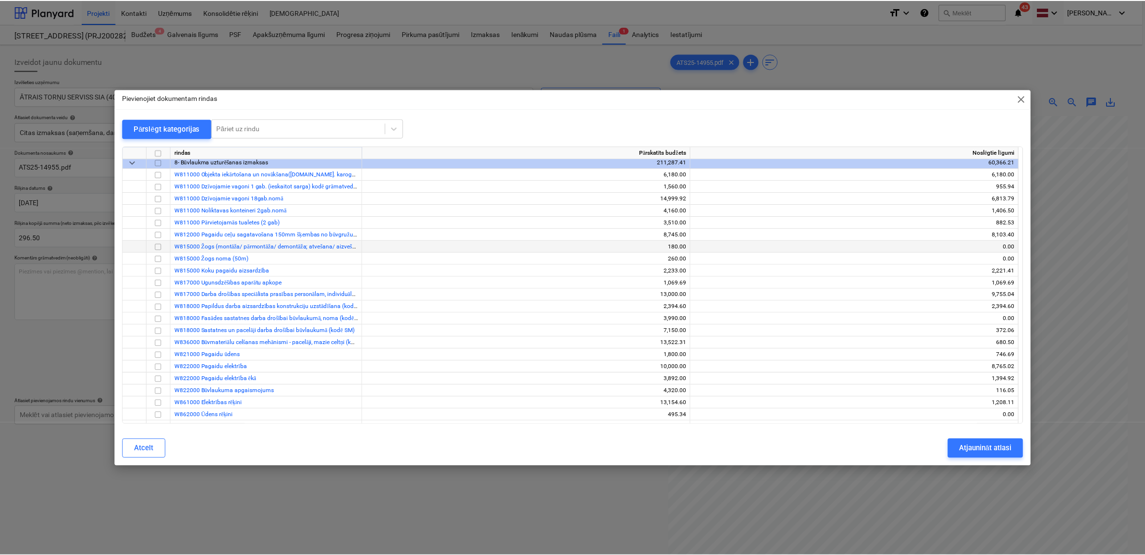
scroll to position [120, 0]
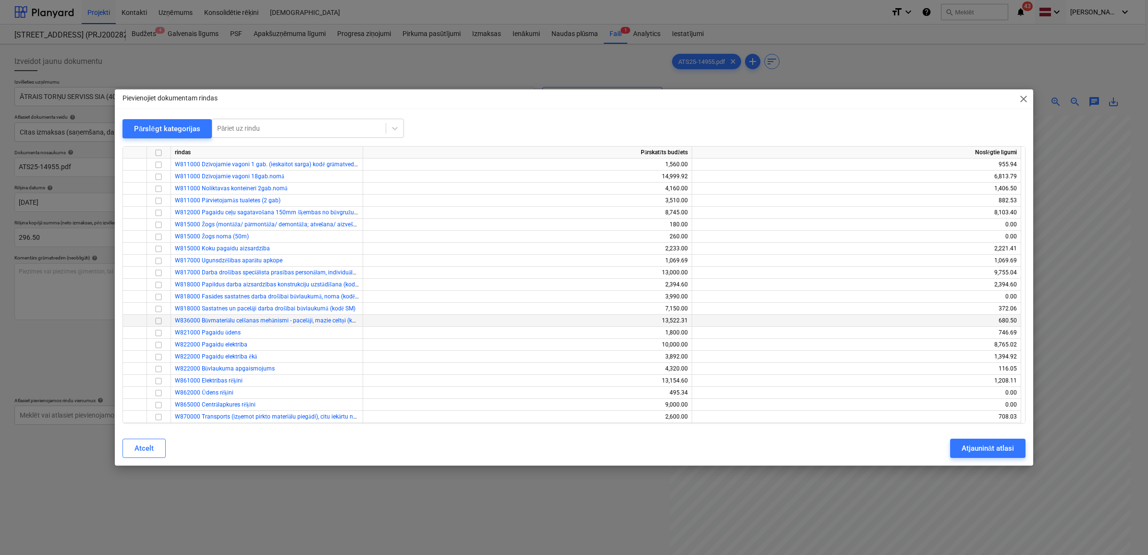
click at [160, 321] on input "checkbox" at bounding box center [159, 321] width 12 height 12
click at [966, 447] on div "Atjaunināt atlasi" at bounding box center [988, 448] width 52 height 12
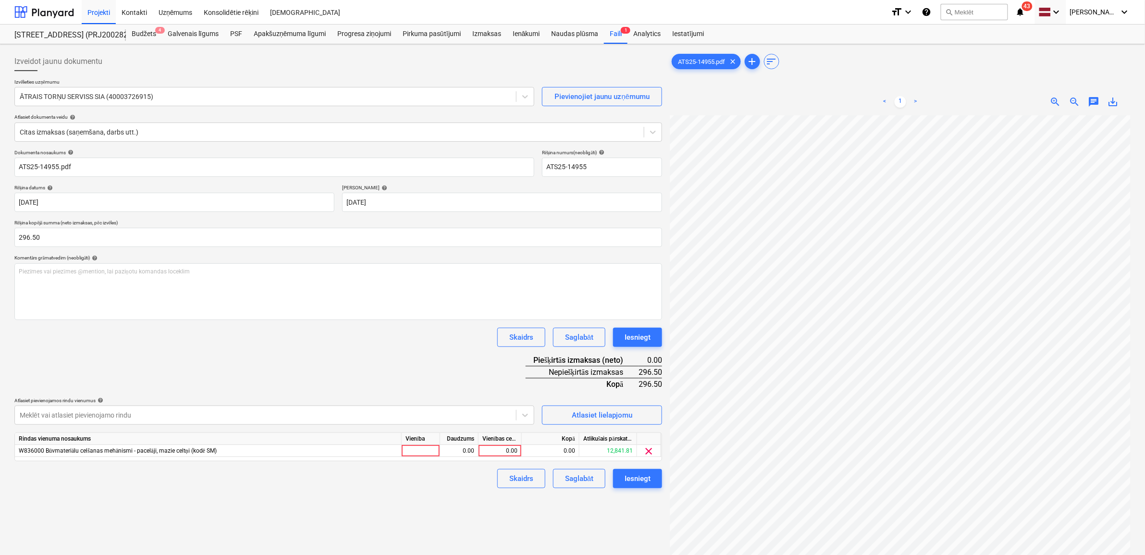
scroll to position [19, 43]
click at [486, 449] on div "0.00" at bounding box center [499, 451] width 35 height 12
click at [368, 495] on div "Izveidot jaunu dokumentu Izvēlieties uzņēmumu ĀTRAIS TORŅU SERVISS SIA (4000372…" at bounding box center [338, 347] width 655 height 599
click at [641, 476] on div "Iesniegt" at bounding box center [638, 478] width 26 height 12
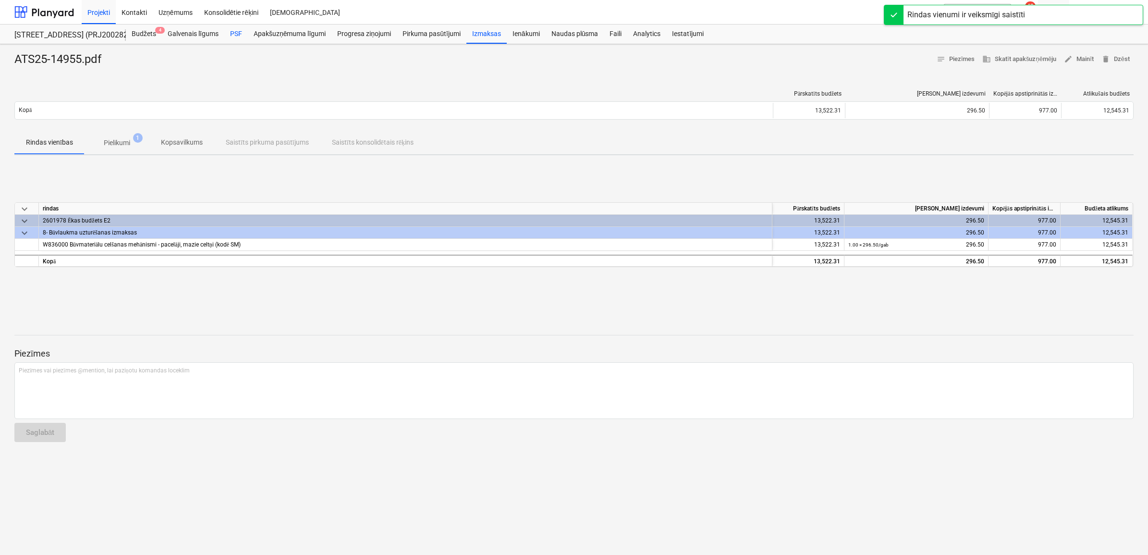
click at [234, 31] on div "PSF" at bounding box center [236, 34] width 24 height 19
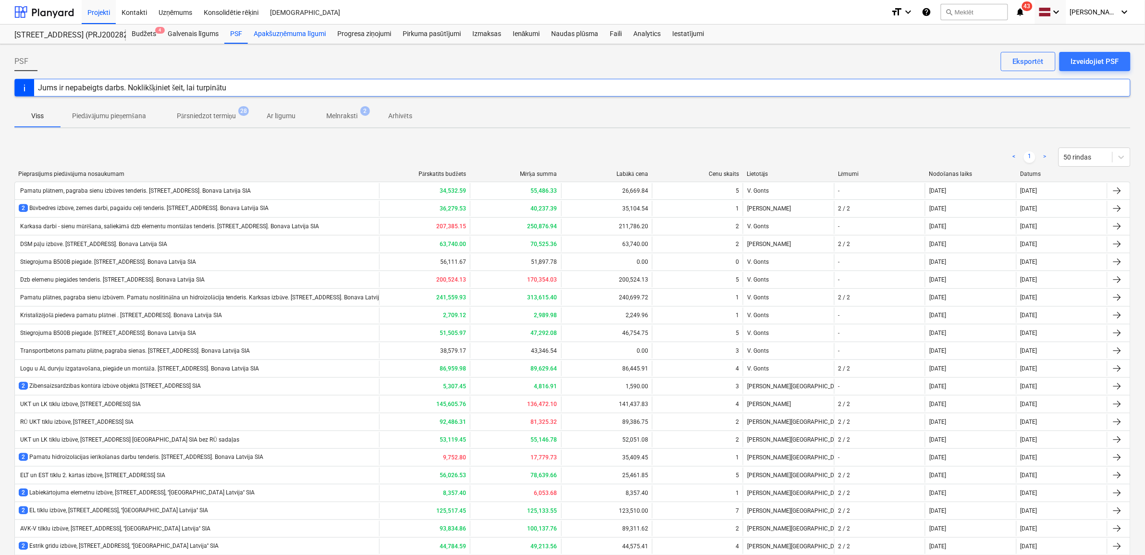
click at [310, 35] on div "Apakšuzņēmuma līgumi" at bounding box center [290, 34] width 84 height 19
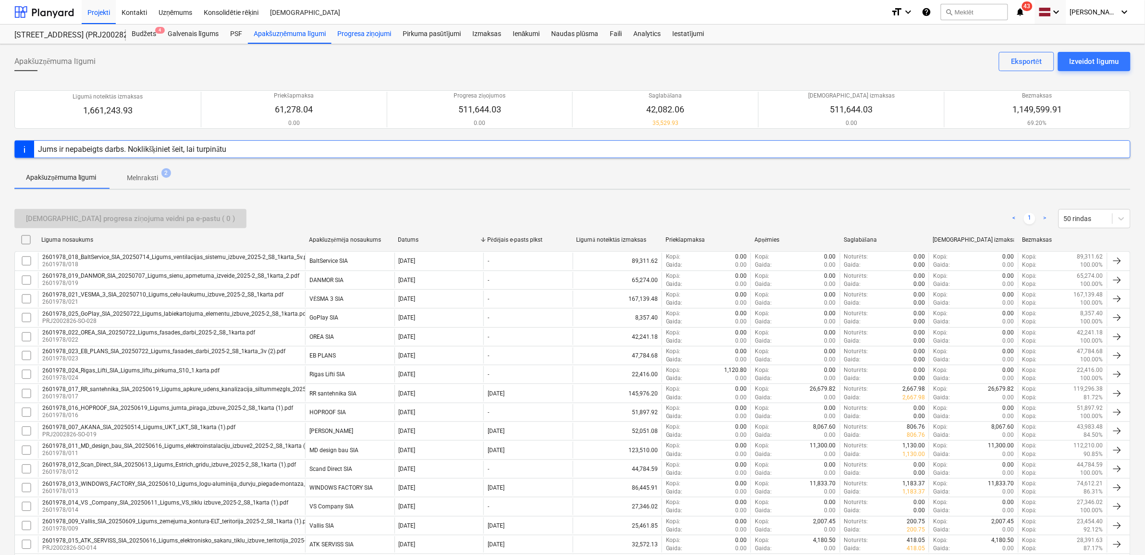
click at [357, 32] on div "Progresa ziņojumi" at bounding box center [364, 34] width 65 height 19
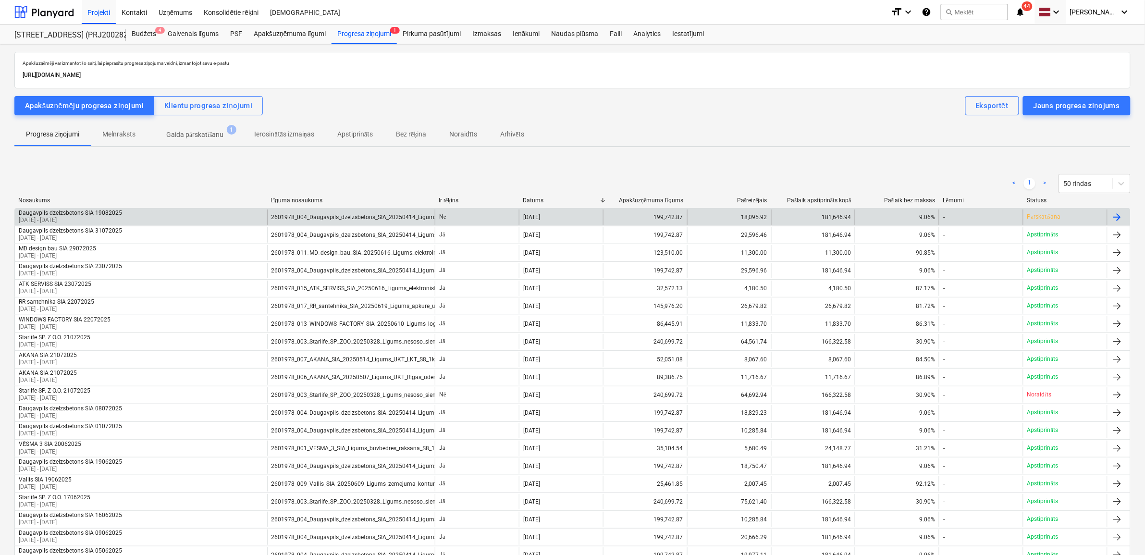
click at [363, 210] on div "2601978_004_Daugavpils_dzelzsbetons_SIA_20250414_Ligums_Bonava Latvija_[DATE]_S…" at bounding box center [351, 217] width 168 height 15
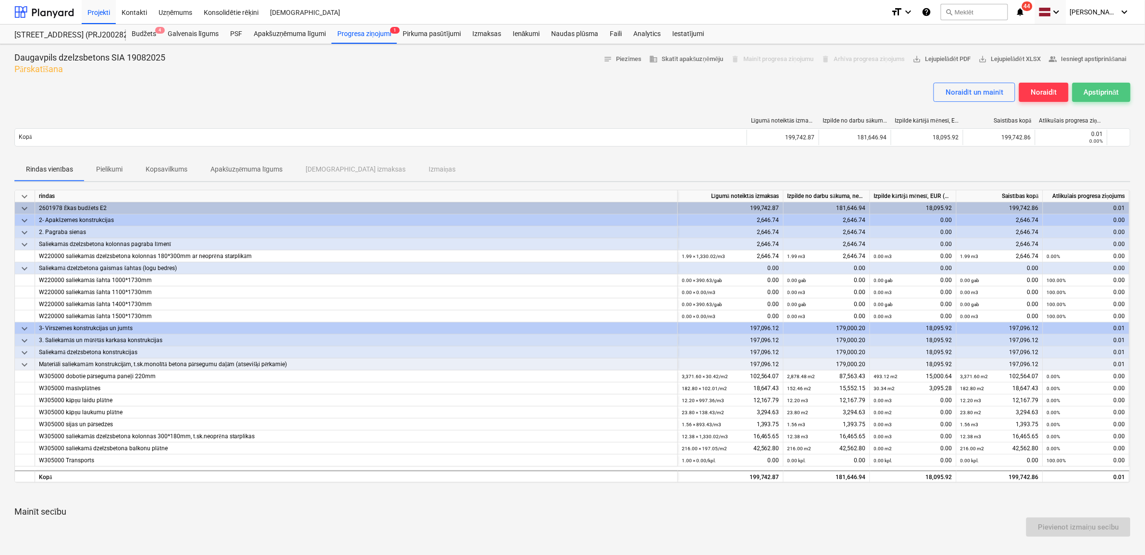
click at [1117, 88] on div "Apstiprināt" at bounding box center [1101, 92] width 35 height 12
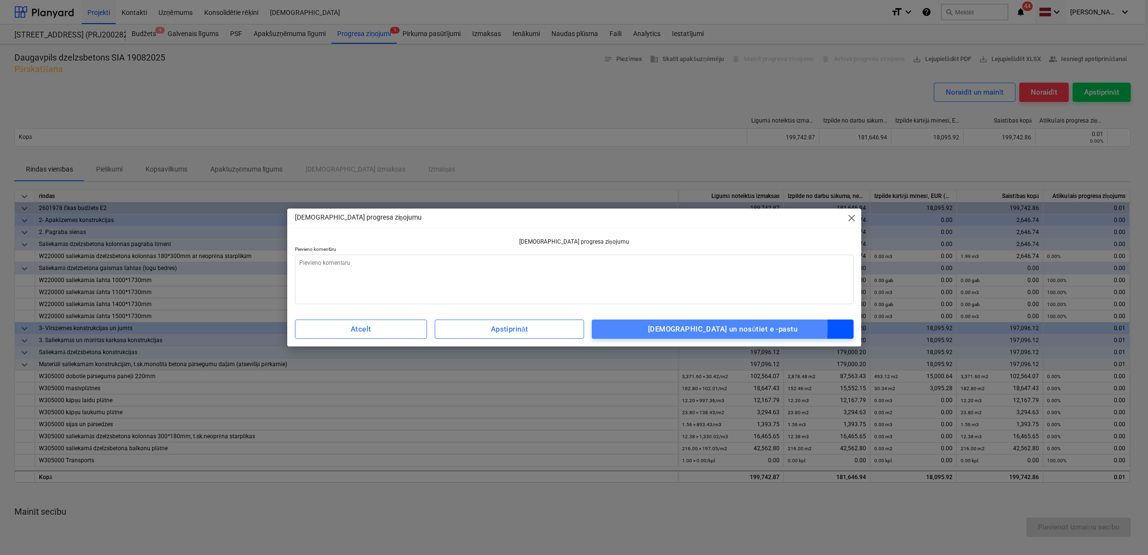
click at [707, 327] on div "[DEMOGRAPHIC_DATA] un nosūtiet e -pastu" at bounding box center [722, 329] width 149 height 12
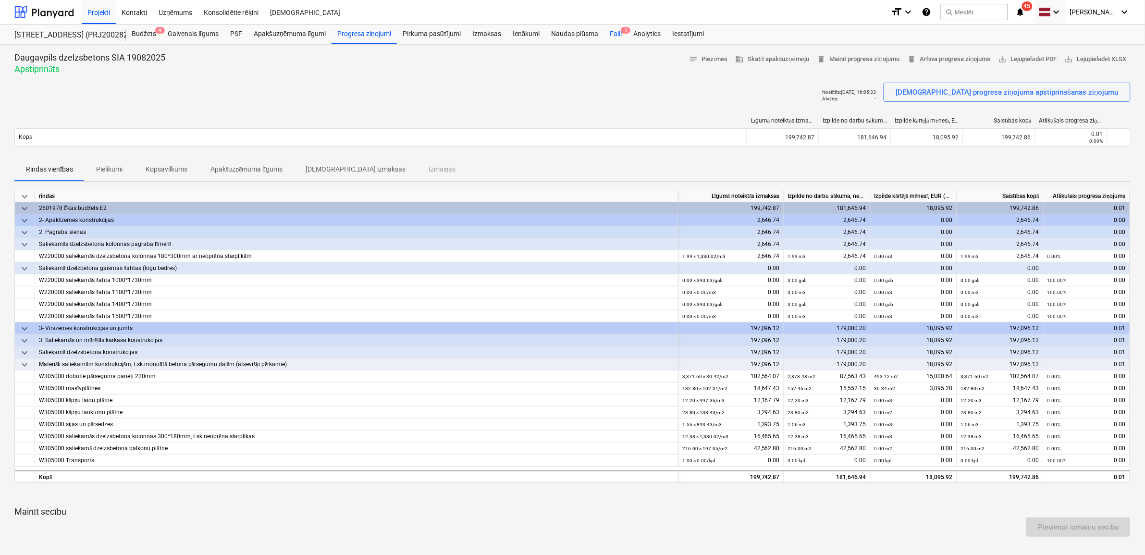
click at [621, 30] on span "1" at bounding box center [626, 30] width 10 height 7
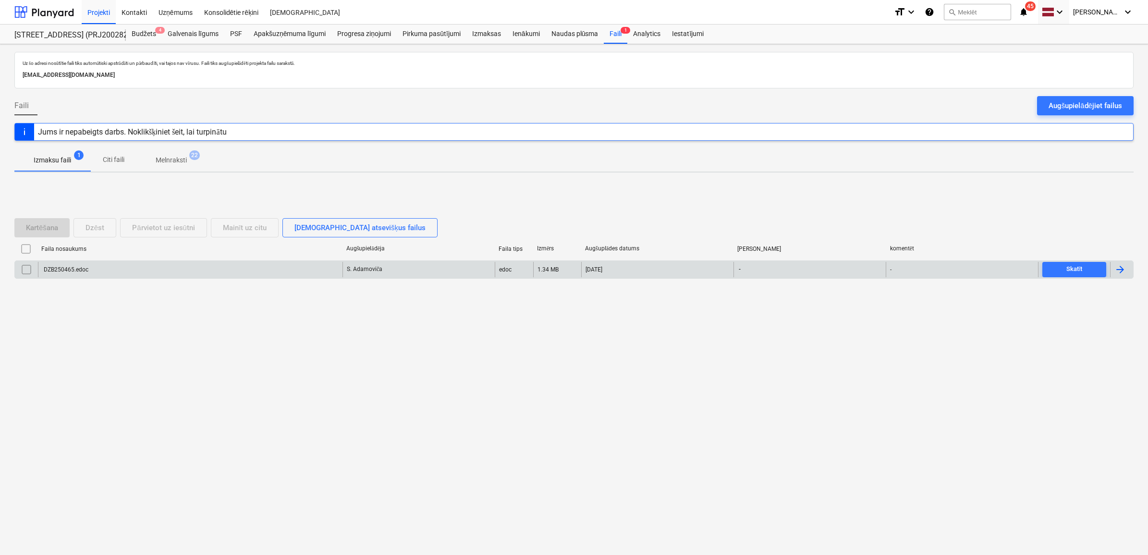
click at [208, 265] on div "DZB250465.edoc" at bounding box center [190, 269] width 305 height 15
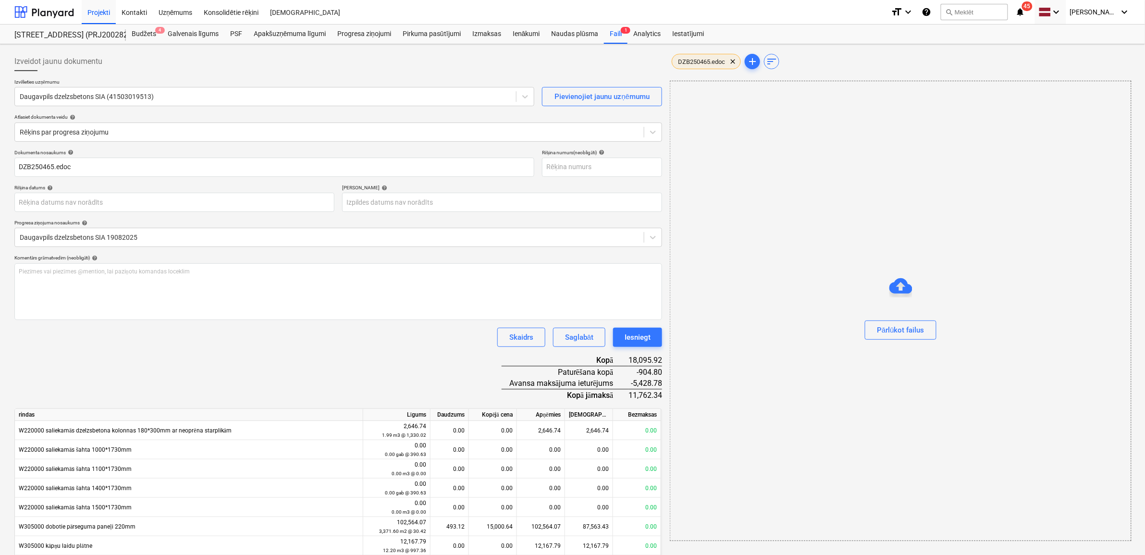
click at [681, 58] on span "DZB250465.edoc" at bounding box center [701, 61] width 59 height 7
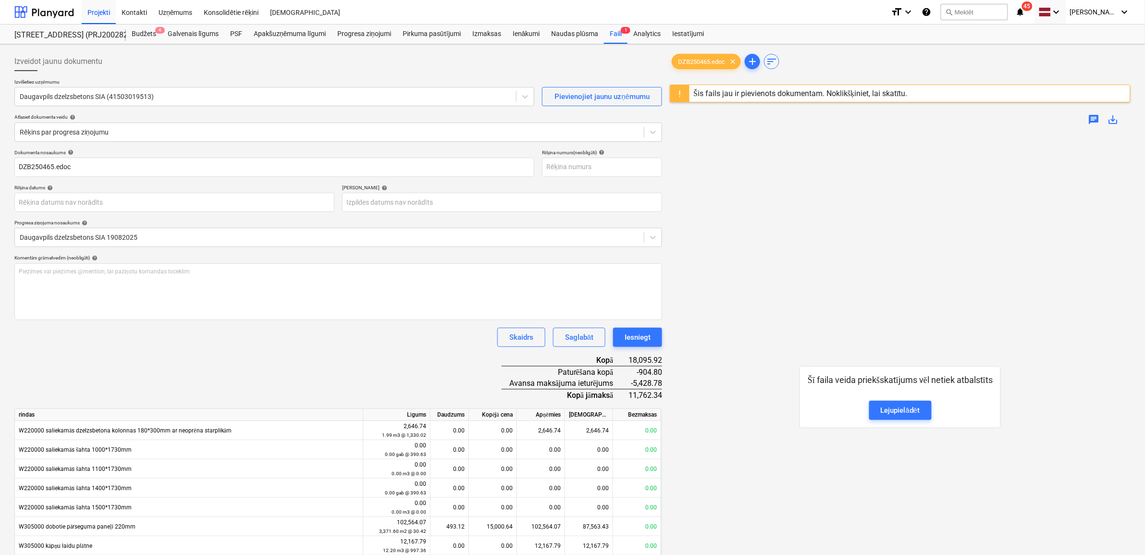
click at [761, 159] on div "Šī faila veida priekšskatījums vēl netiek atbalstīts Lejupielādēt" at bounding box center [900, 397] width 461 height 528
click at [750, 58] on span "add" at bounding box center [753, 62] width 12 height 12
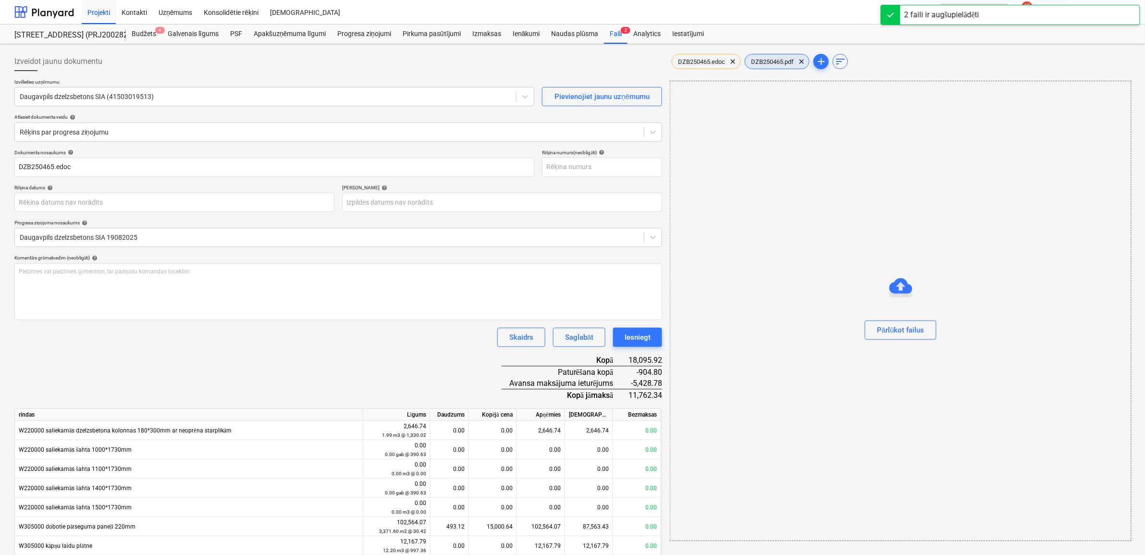
click at [777, 61] on span "DZB250465.pdf" at bounding box center [772, 61] width 54 height 7
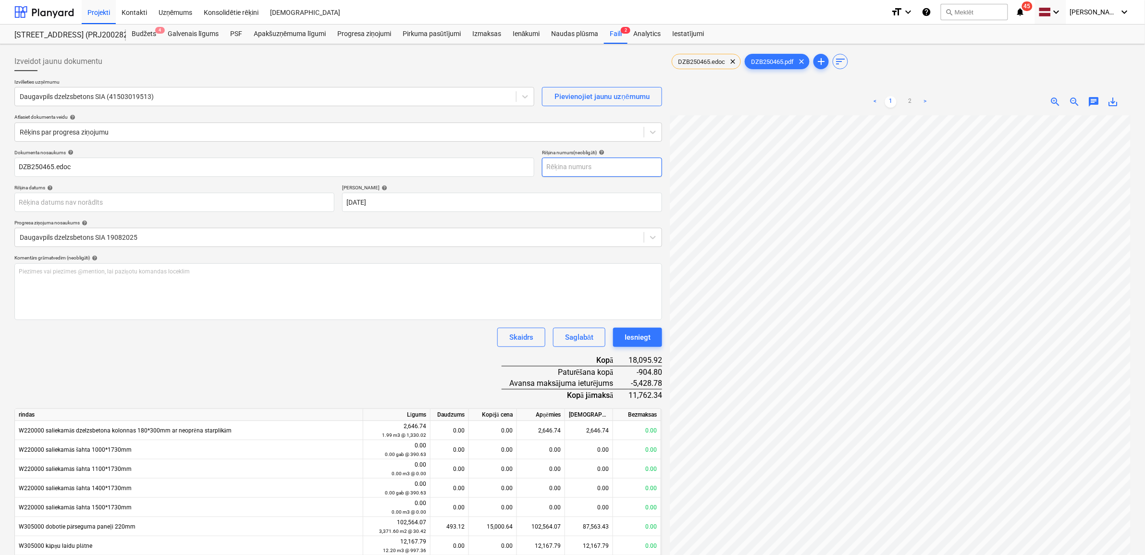
click at [594, 168] on input "text" at bounding box center [602, 167] width 120 height 19
click at [87, 172] on input "DZB250465.edoc" at bounding box center [274, 167] width 520 height 19
click at [568, 171] on input "text" at bounding box center [602, 167] width 120 height 19
click at [85, 202] on body "Projekti Kontakti Uzņēmums Konsolidētie rēķini Iesūtne format_size keyboard_arr…" at bounding box center [572, 277] width 1145 height 555
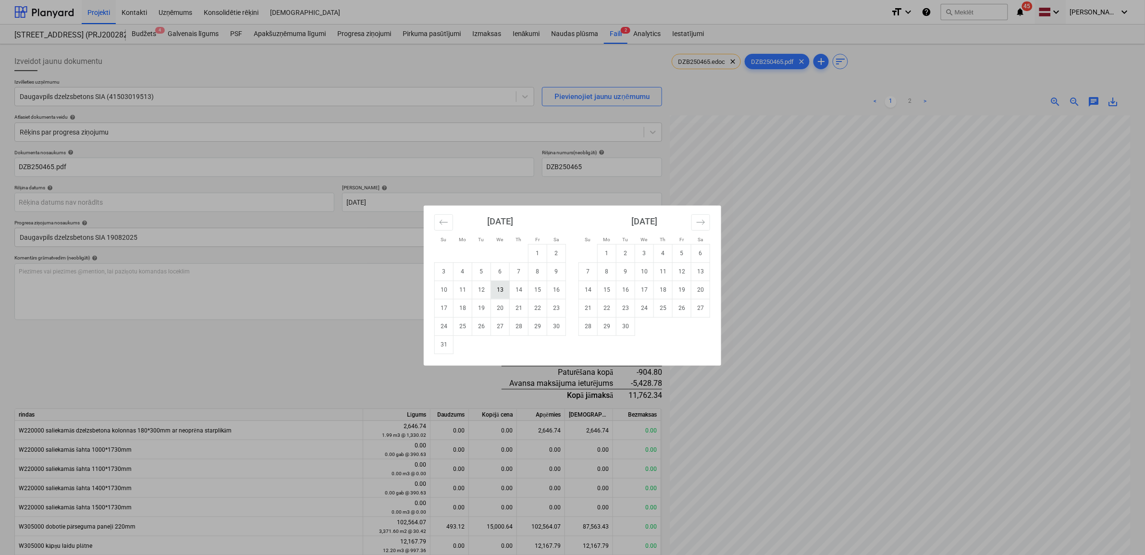
click at [496, 291] on td "13" at bounding box center [500, 290] width 19 height 18
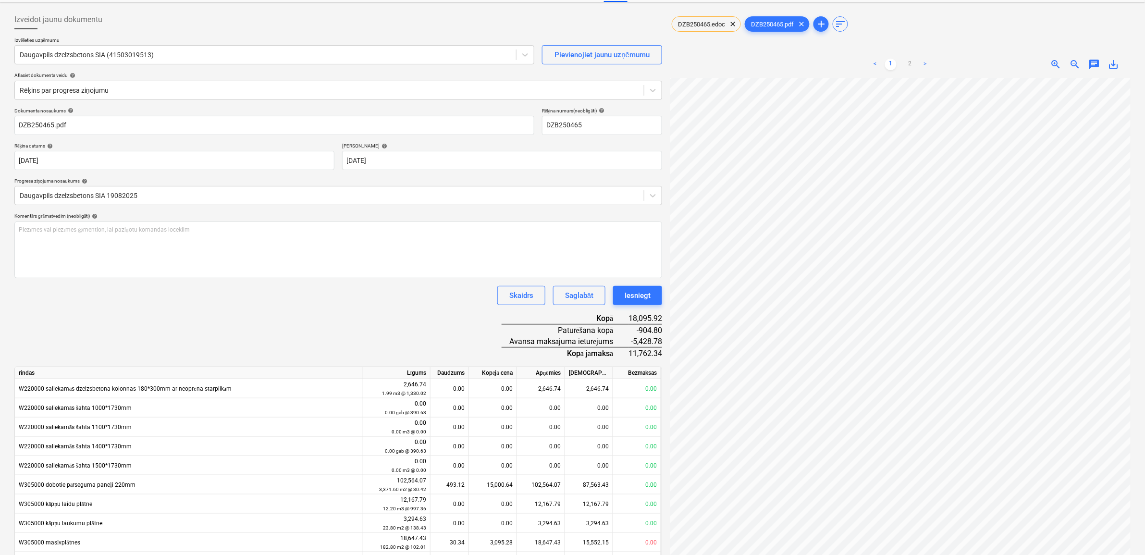
scroll to position [0, 0]
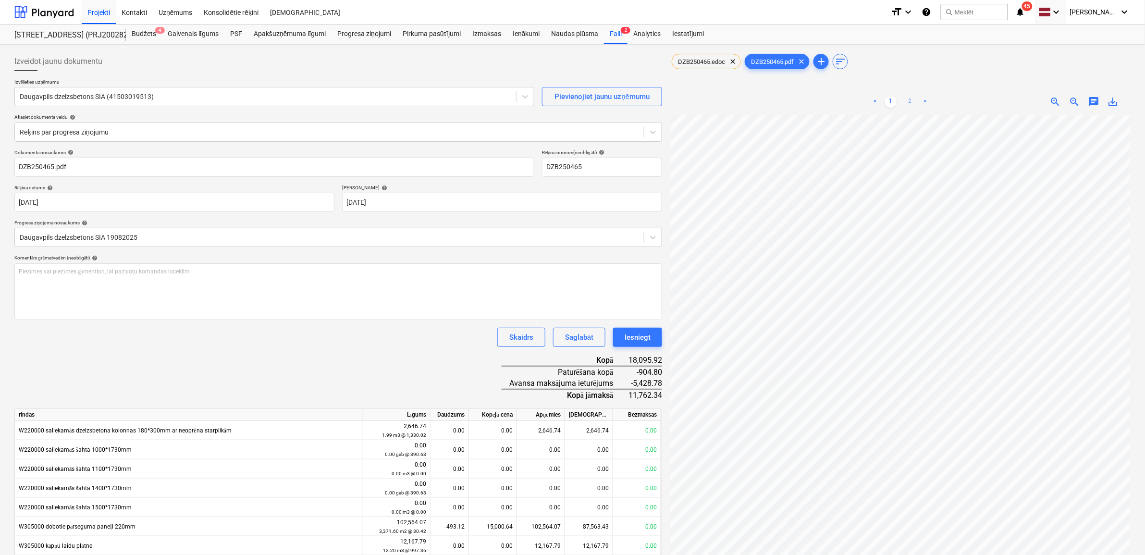
click at [909, 100] on link "2" at bounding box center [910, 102] width 12 height 12
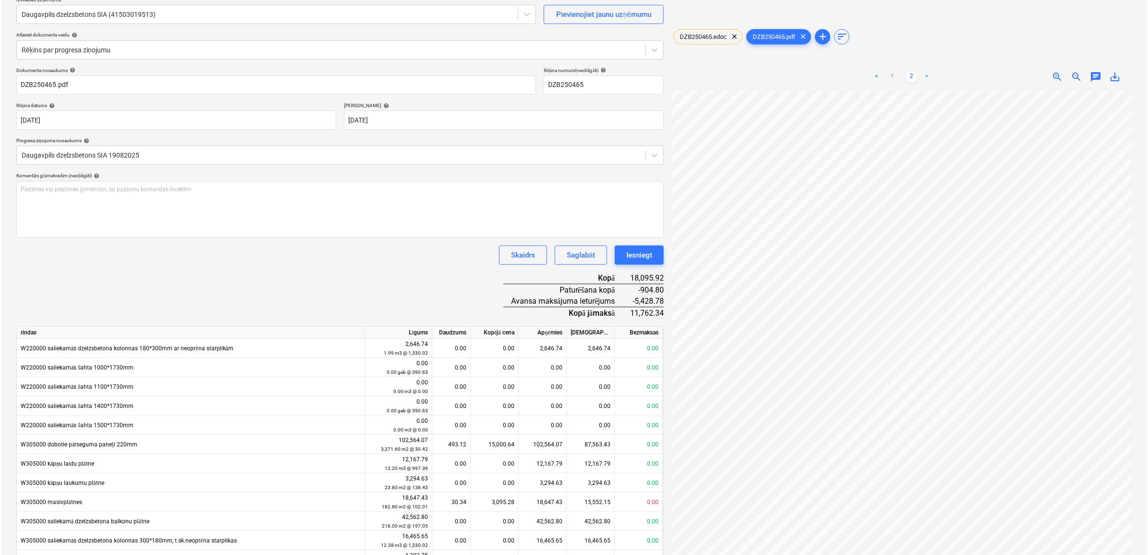
scroll to position [154, 0]
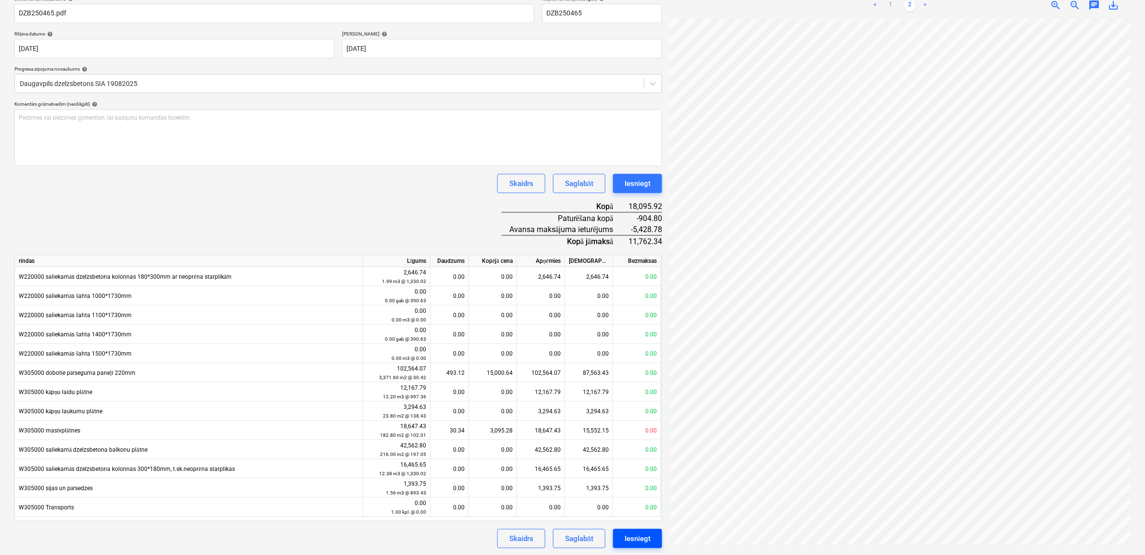
click at [640, 535] on div "Iesniegt" at bounding box center [638, 538] width 26 height 12
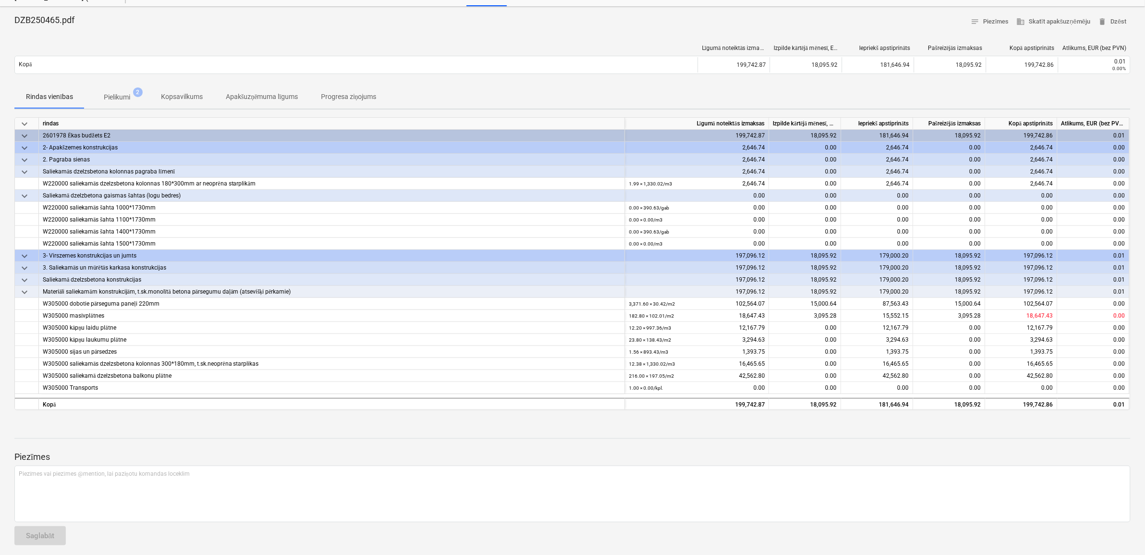
scroll to position [42, 0]
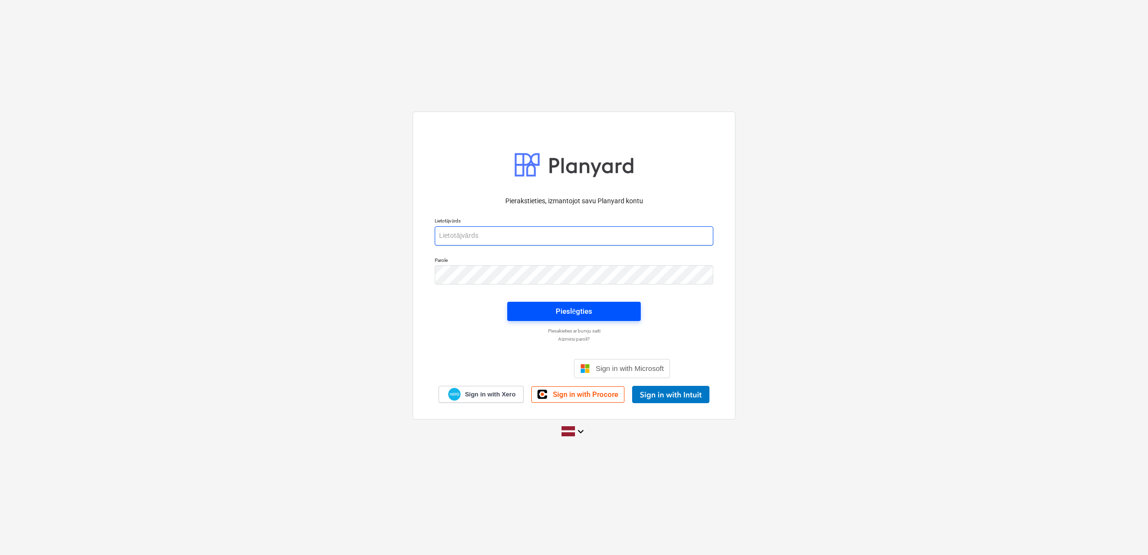
type input "[PERSON_NAME][EMAIL_ADDRESS][DOMAIN_NAME]"
click at [599, 313] on span "Pieslēgties" at bounding box center [574, 311] width 111 height 12
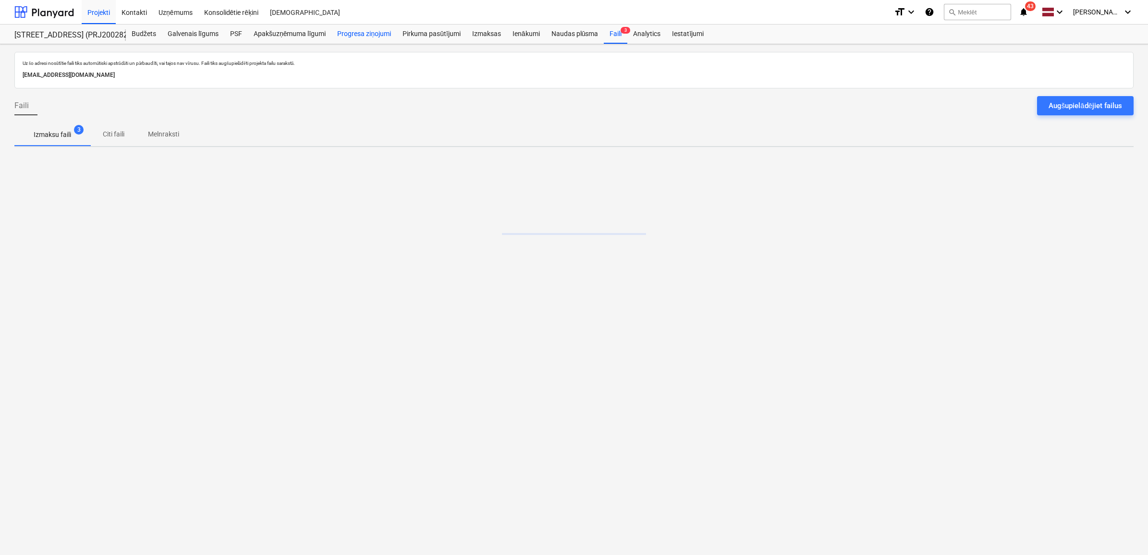
click at [378, 34] on div "Progresa ziņojumi" at bounding box center [364, 34] width 65 height 19
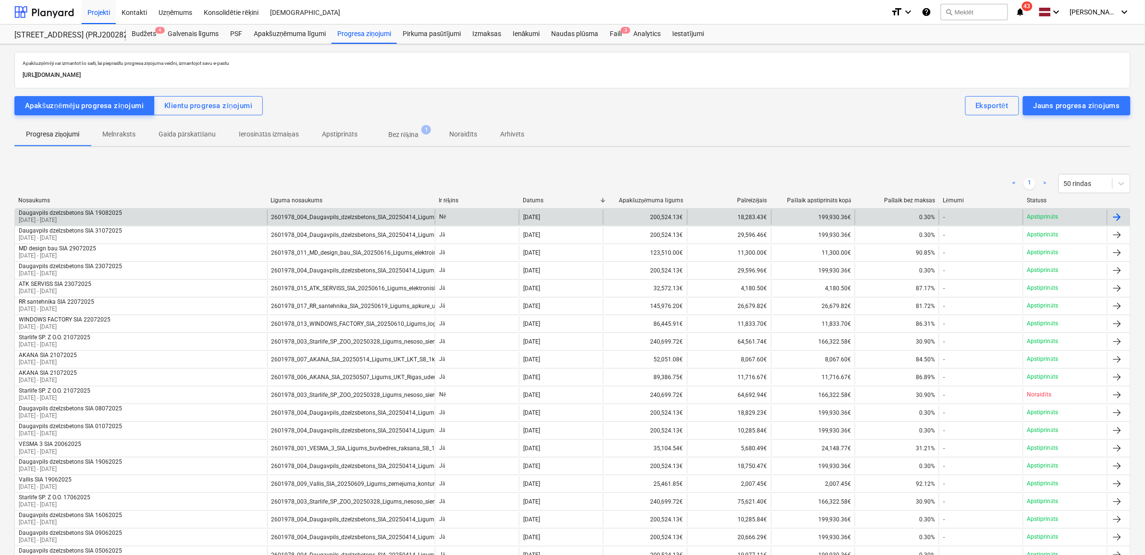
click at [319, 212] on div "2601978_004_Daugavpils_dzelzsbetons_SIA_20250414_Ligums_Bonava Latvija_[DATE]_S…" at bounding box center [351, 217] width 168 height 15
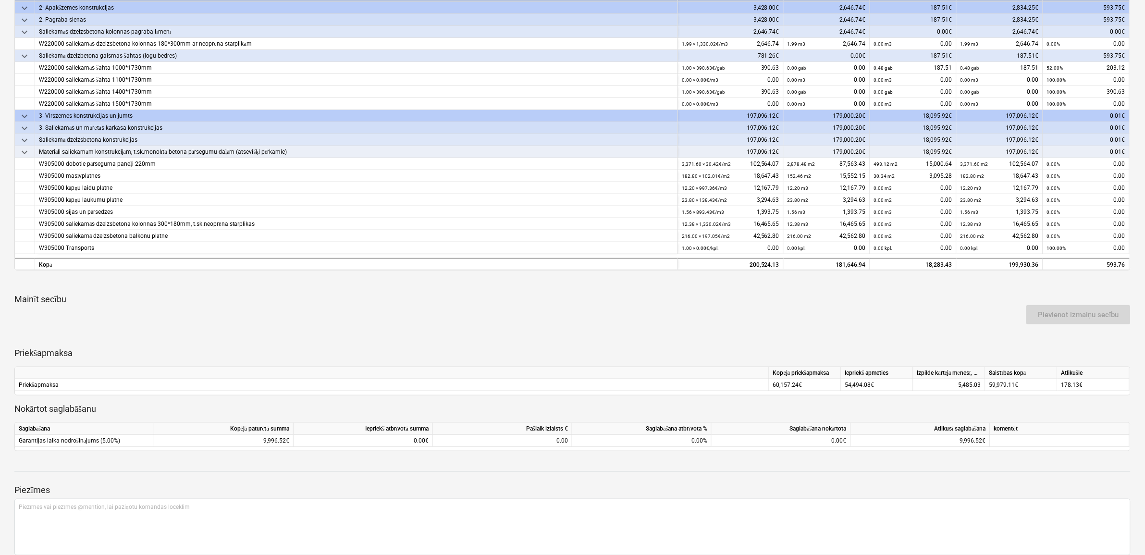
scroll to position [191, 0]
